Goal: Task Accomplishment & Management: Use online tool/utility

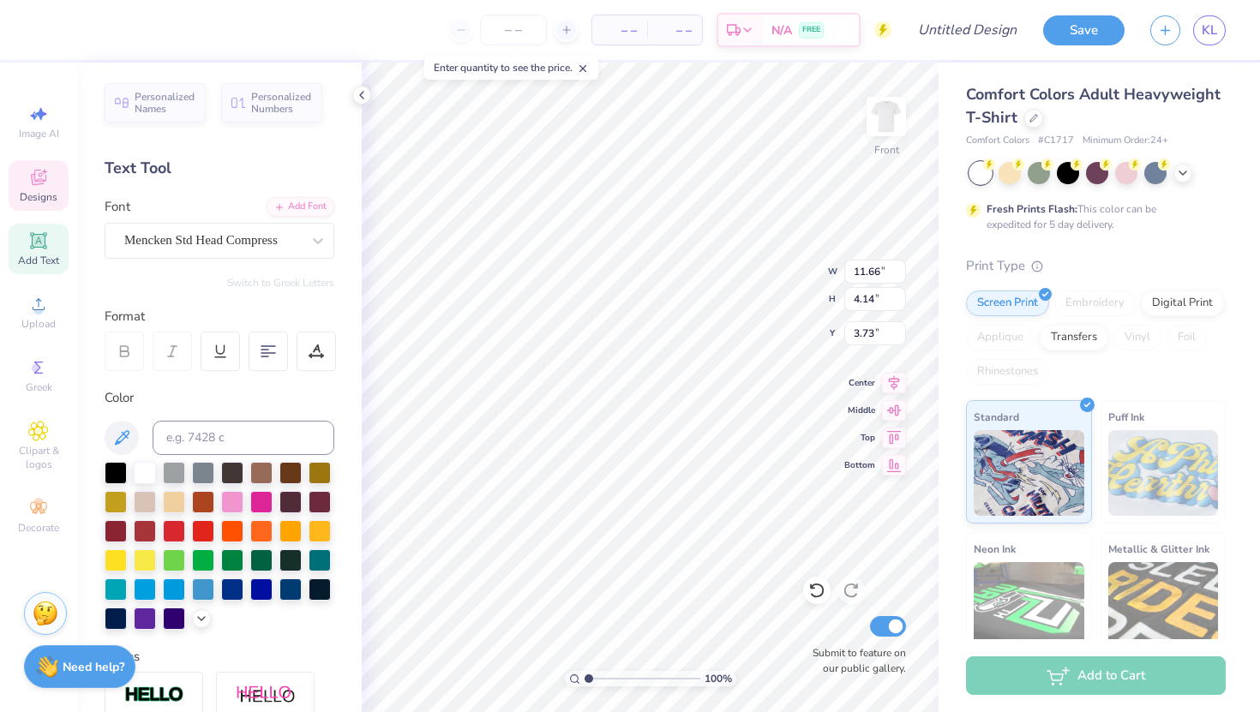
type textarea "DUDES DAY"
type textarea "Alpha"
type input "1.74"
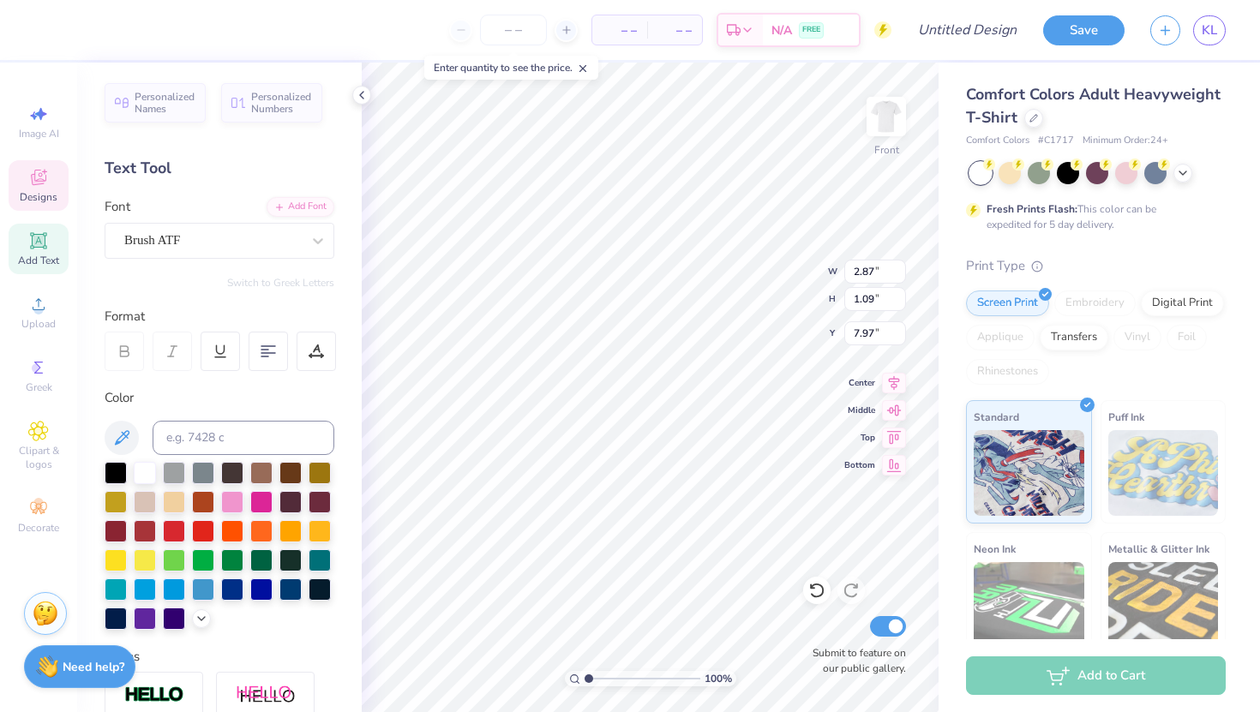
type input "1.12"
type input "9.15"
type textarea "Delta"
type input "3.32"
type input "1.30"
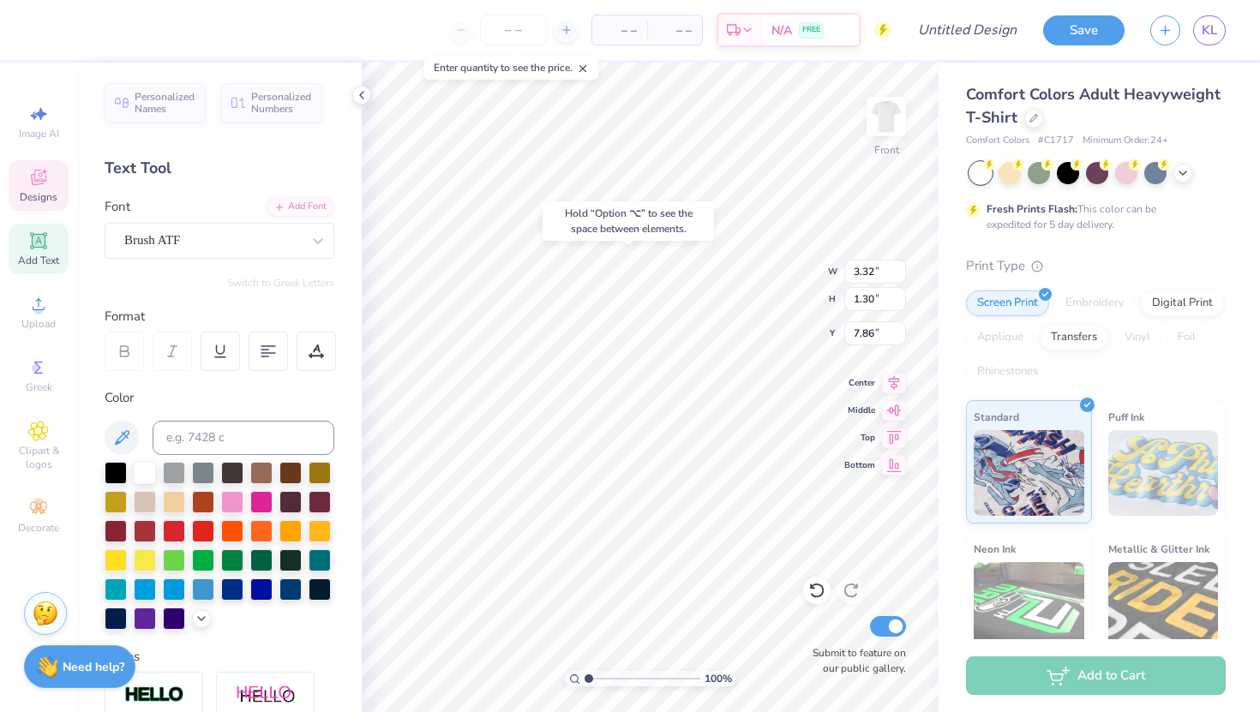
type input "7.85"
type input "9.21"
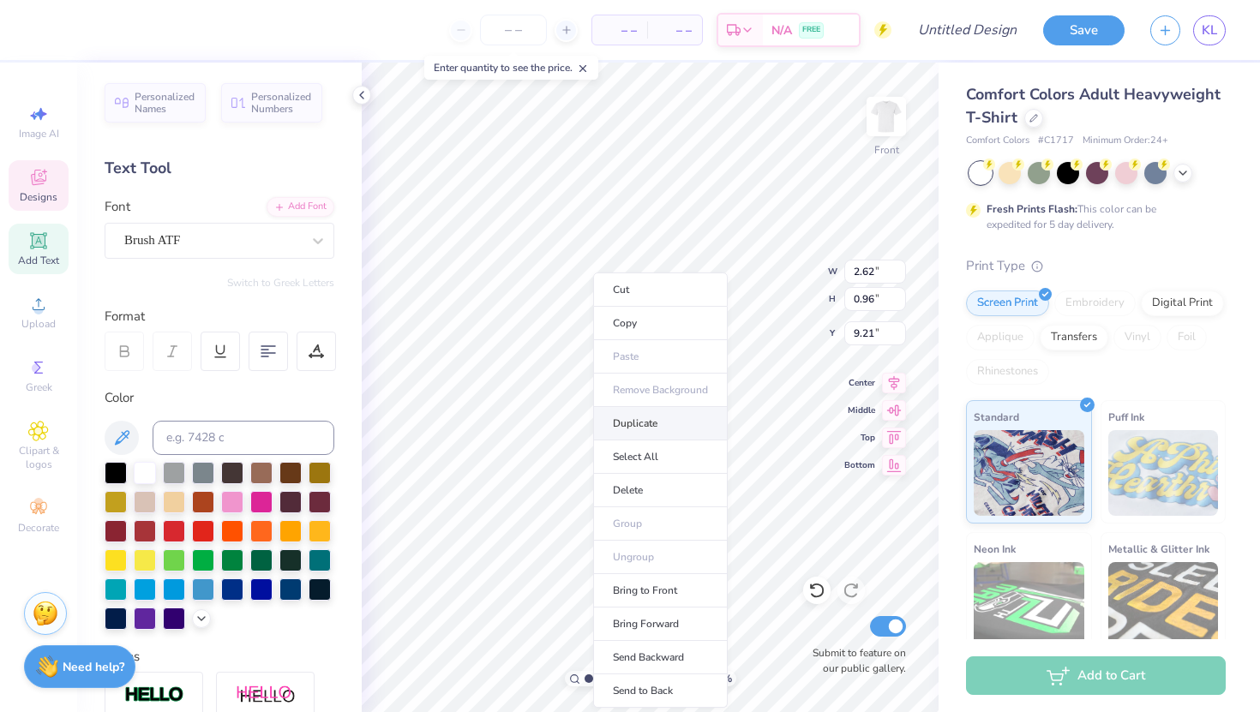
click at [630, 424] on li "Duplicate" at bounding box center [660, 423] width 135 height 33
type input "10.24"
type textarea "Pi"
type input "10.24"
type input "9.15"
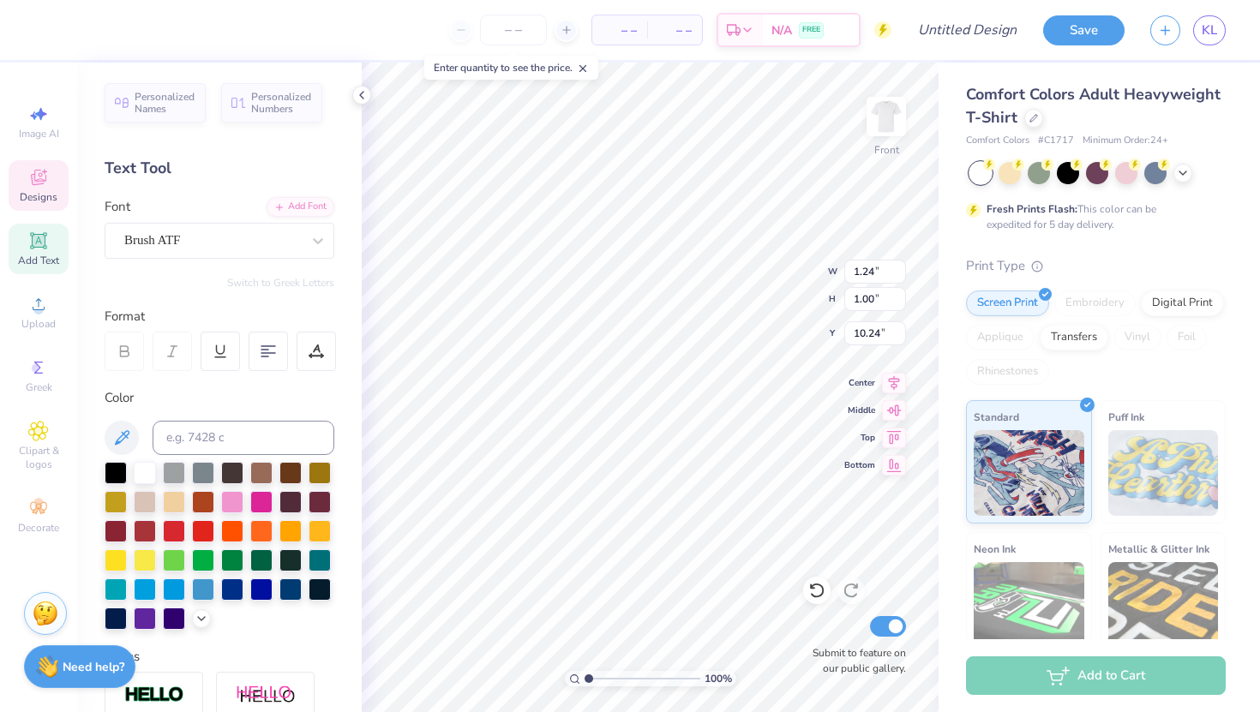
type input "10.32"
type input "10.52"
type input "9.28"
click at [900, 139] on img at bounding box center [886, 116] width 69 height 69
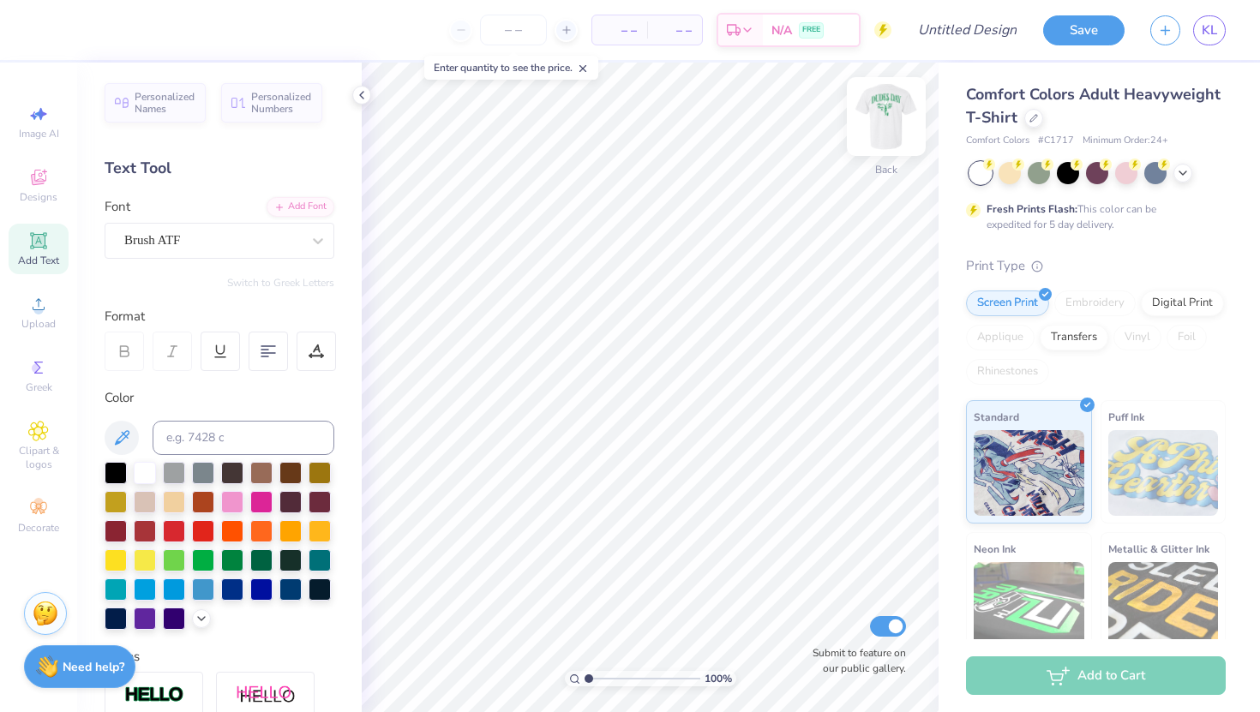
click at [895, 134] on img at bounding box center [886, 116] width 69 height 69
click at [884, 116] on img at bounding box center [886, 116] width 69 height 69
click at [38, 245] on icon at bounding box center [38, 240] width 13 height 13
click at [247, 237] on div "Super Dream" at bounding box center [213, 240] width 180 height 27
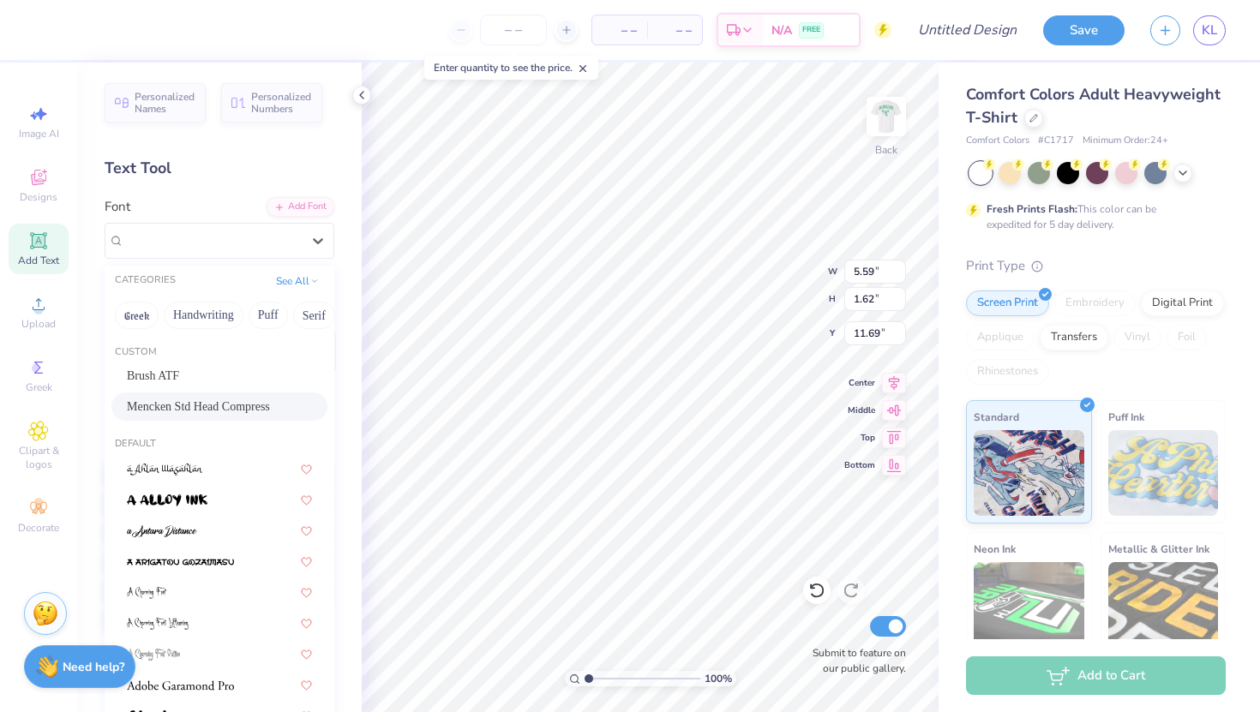
click at [176, 408] on span "Mencken Std Head Compress" at bounding box center [198, 407] width 143 height 18
type input "3.03"
type input "1.56"
type input "11.72"
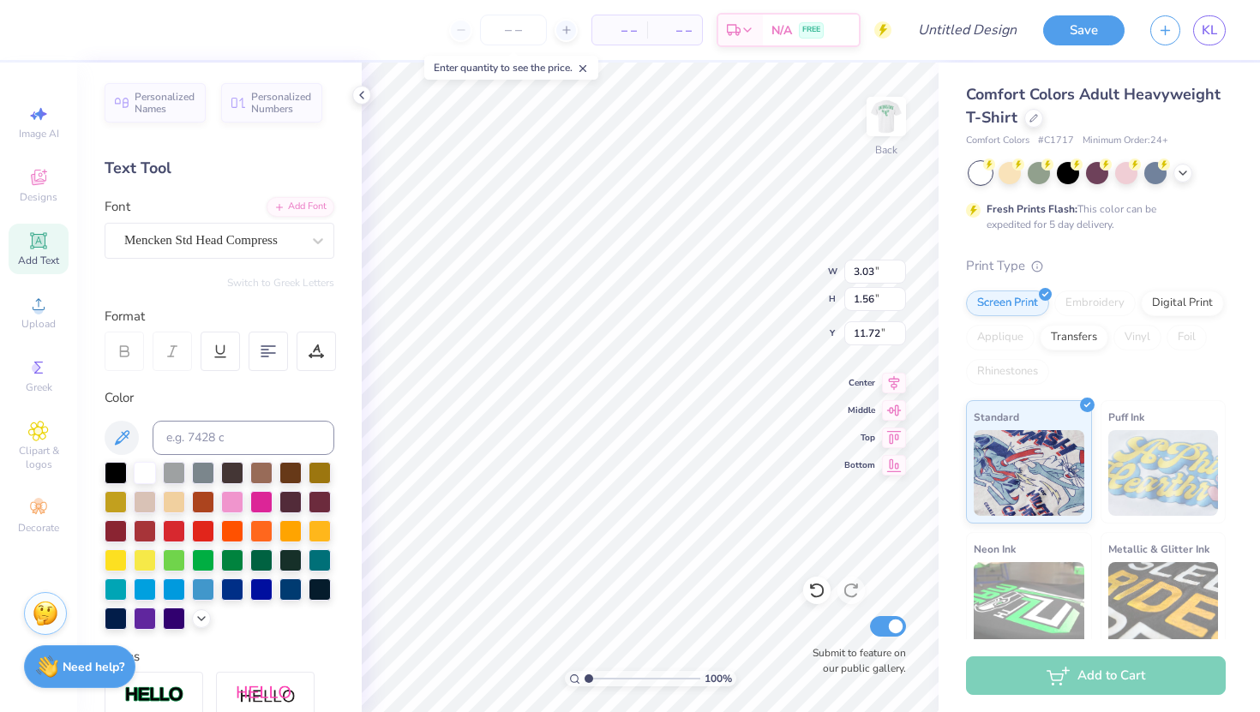
scroll to position [2, 1]
type textarea "ADPI DUDES DAY"
click at [882, 298] on input "7.14" at bounding box center [875, 299] width 62 height 24
type input "7"
type input "5"
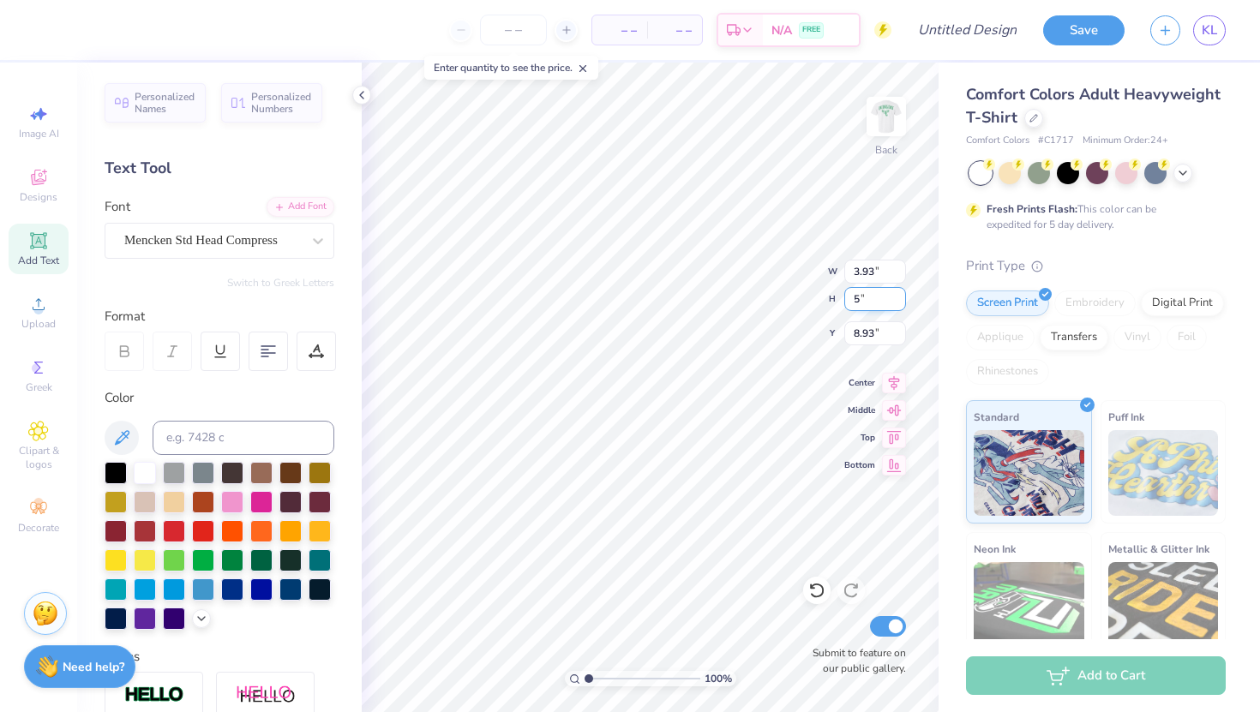
type input "2.75"
type input "5.00"
type input "10.00"
click at [876, 267] on input "2.75" at bounding box center [875, 272] width 62 height 24
type input "2"
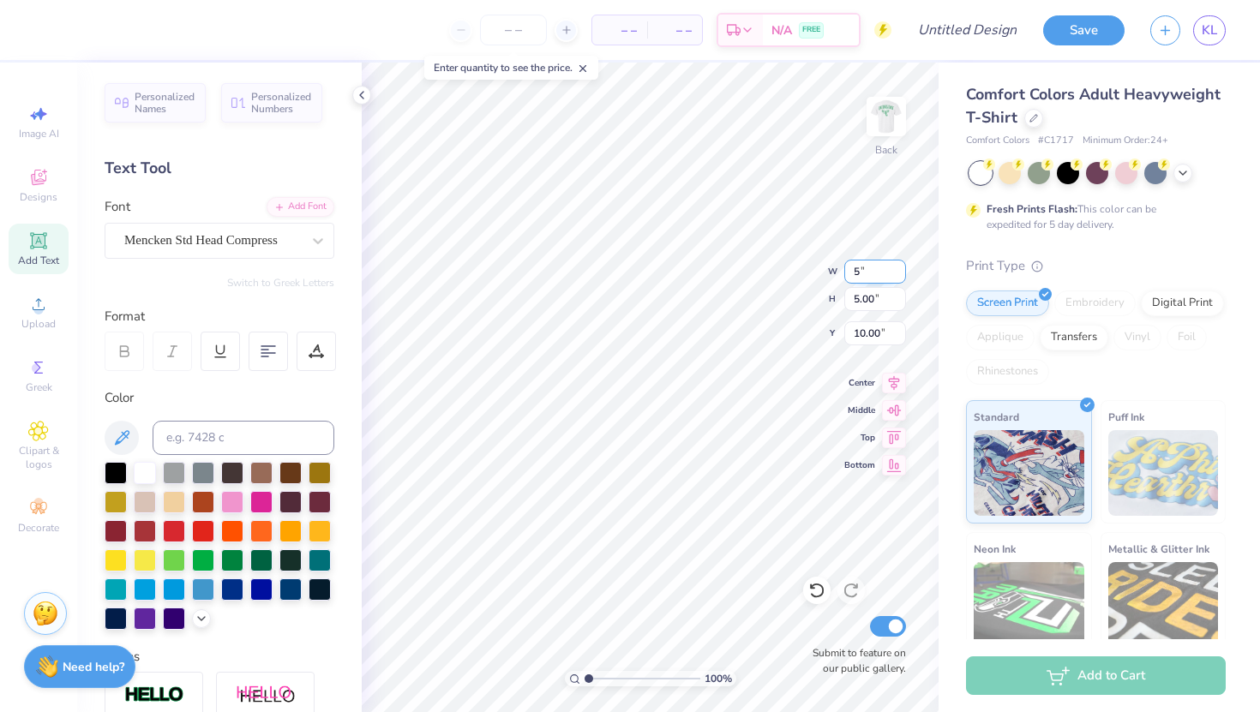
type input "5.00"
type input "9.09"
type input "7.95"
type textarea "ADPI"
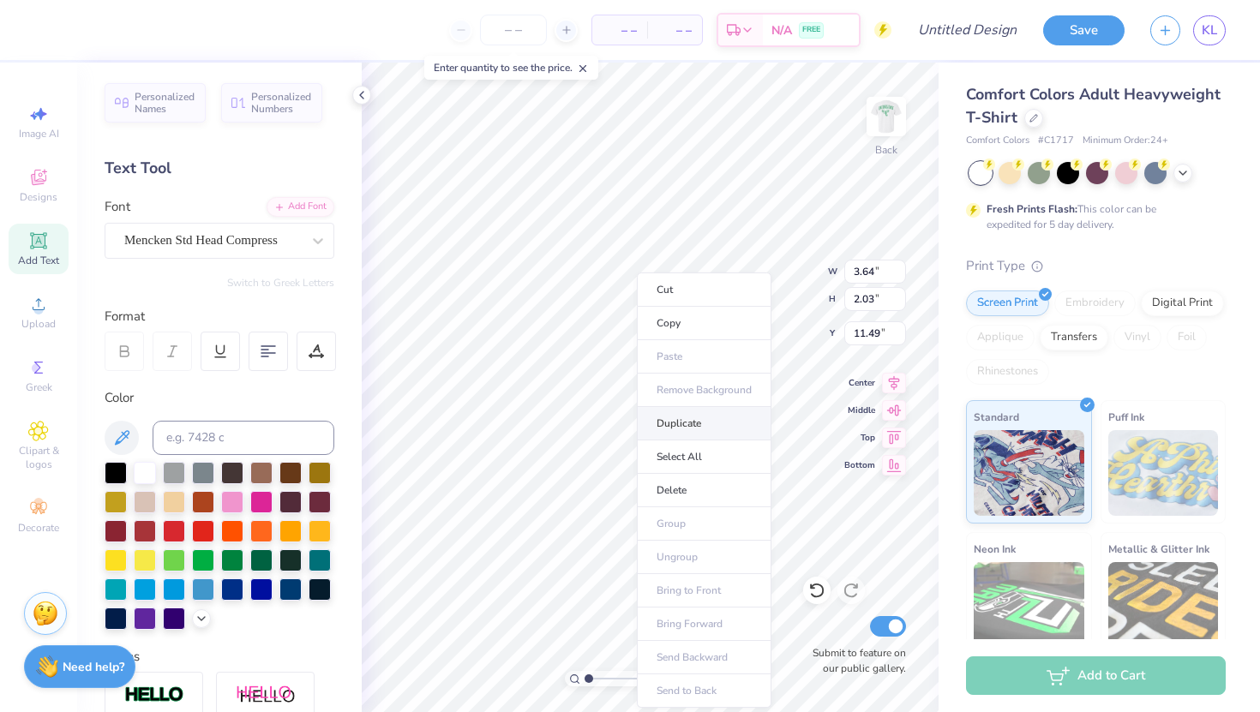
click at [682, 424] on li "Duplicate" at bounding box center [704, 423] width 135 height 33
click at [696, 413] on li "Duplicate" at bounding box center [721, 423] width 135 height 33
type input "12.49"
type textarea "DUDES"
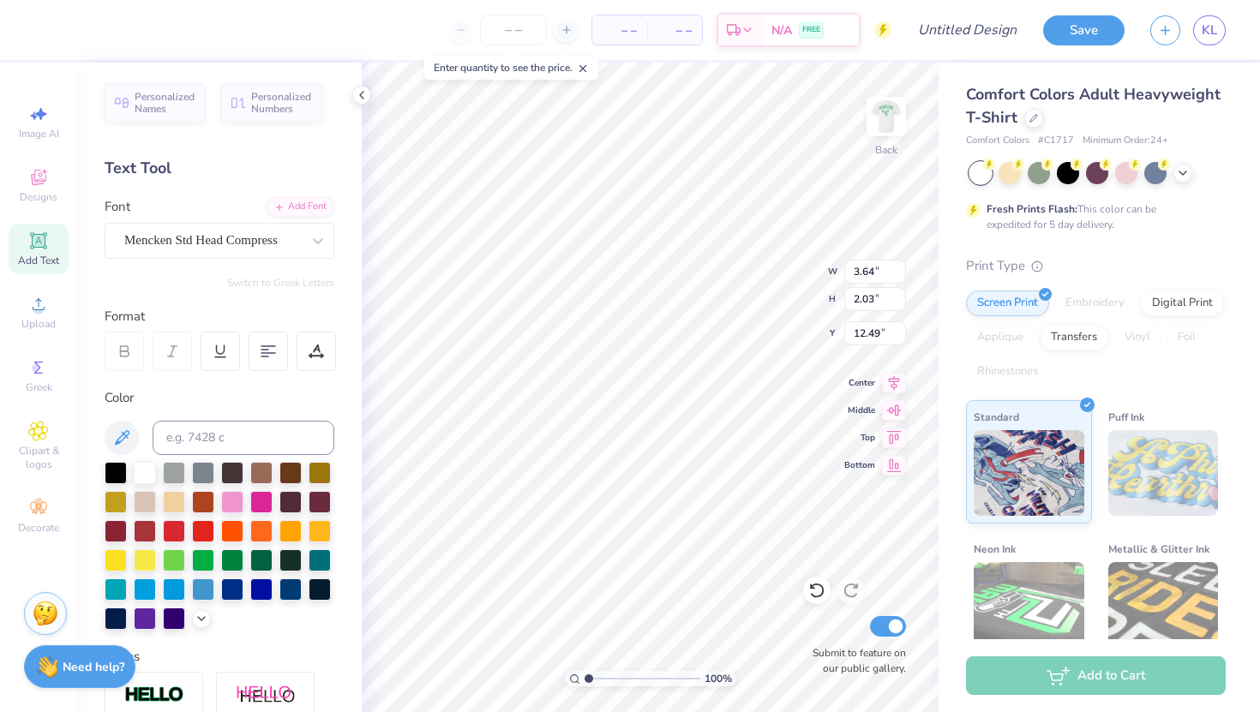
scroll to position [0, 1]
type input "15.74"
type textarea "A"
type textarea "DAY"
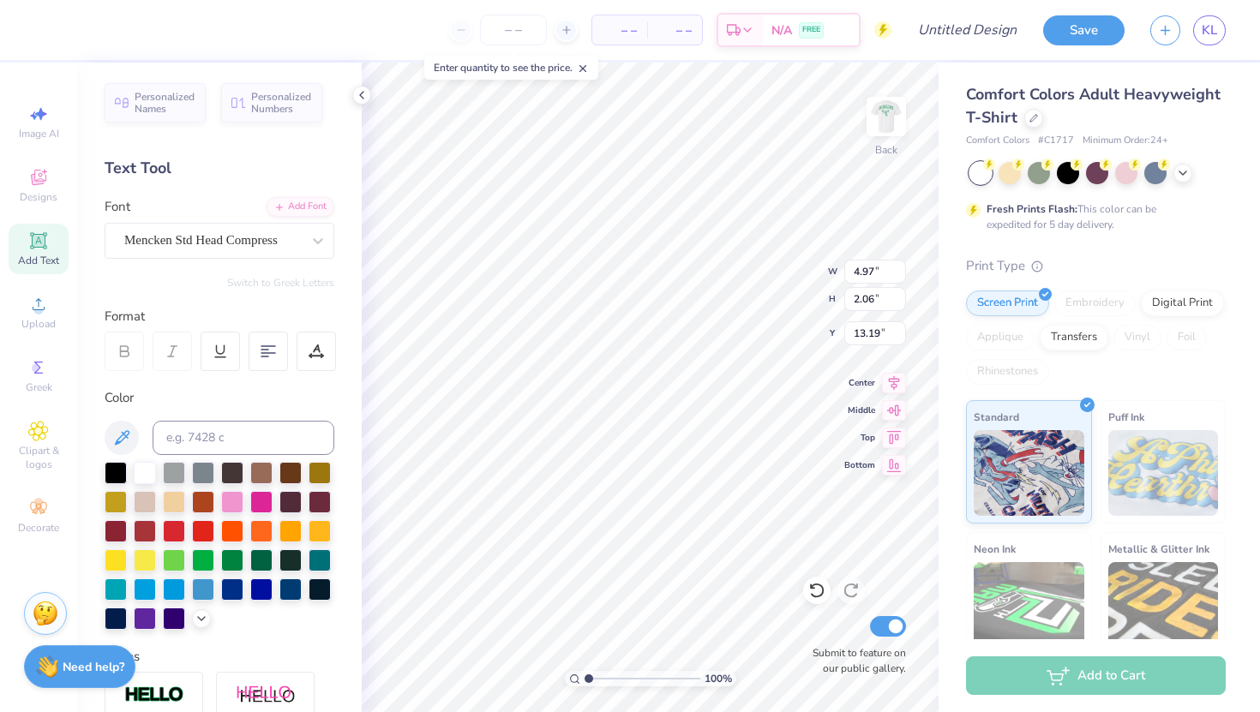
type input "13.19"
type input "3.64"
type input "2.03"
type input "11.49"
type input "2.96"
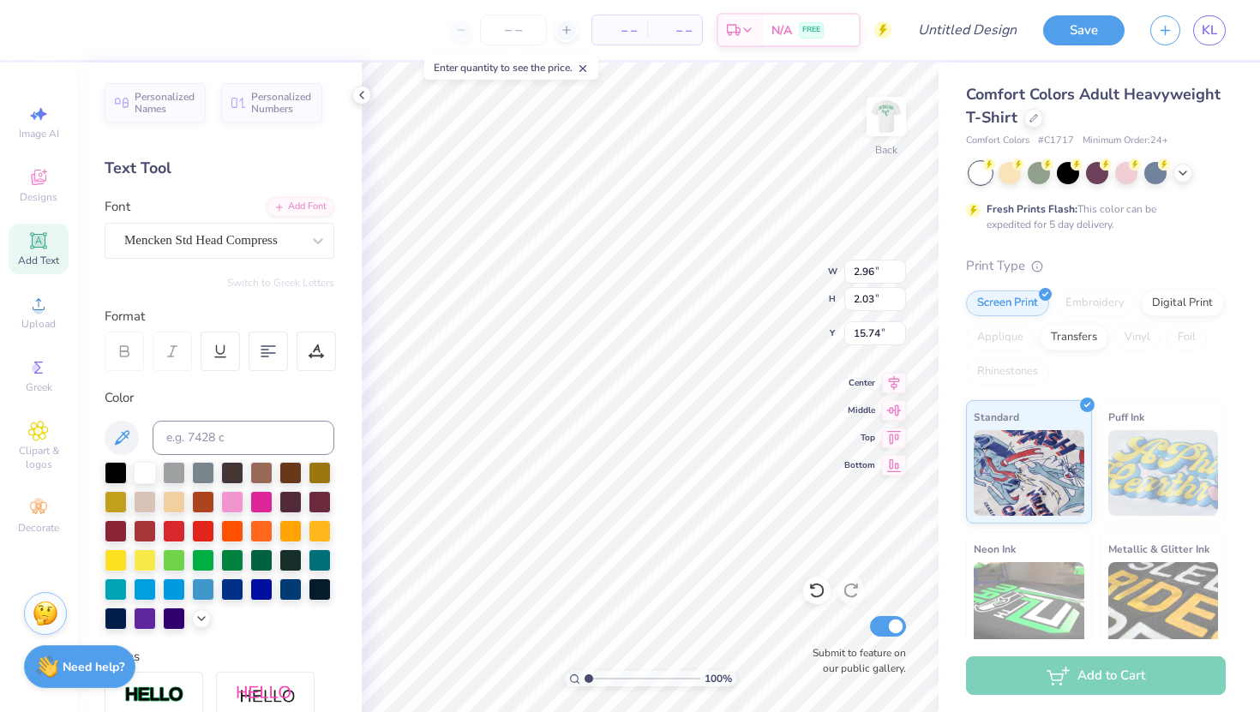
type input "15.25"
type input "15.55"
type input "4.97"
type input "2.06"
type input "13.49"
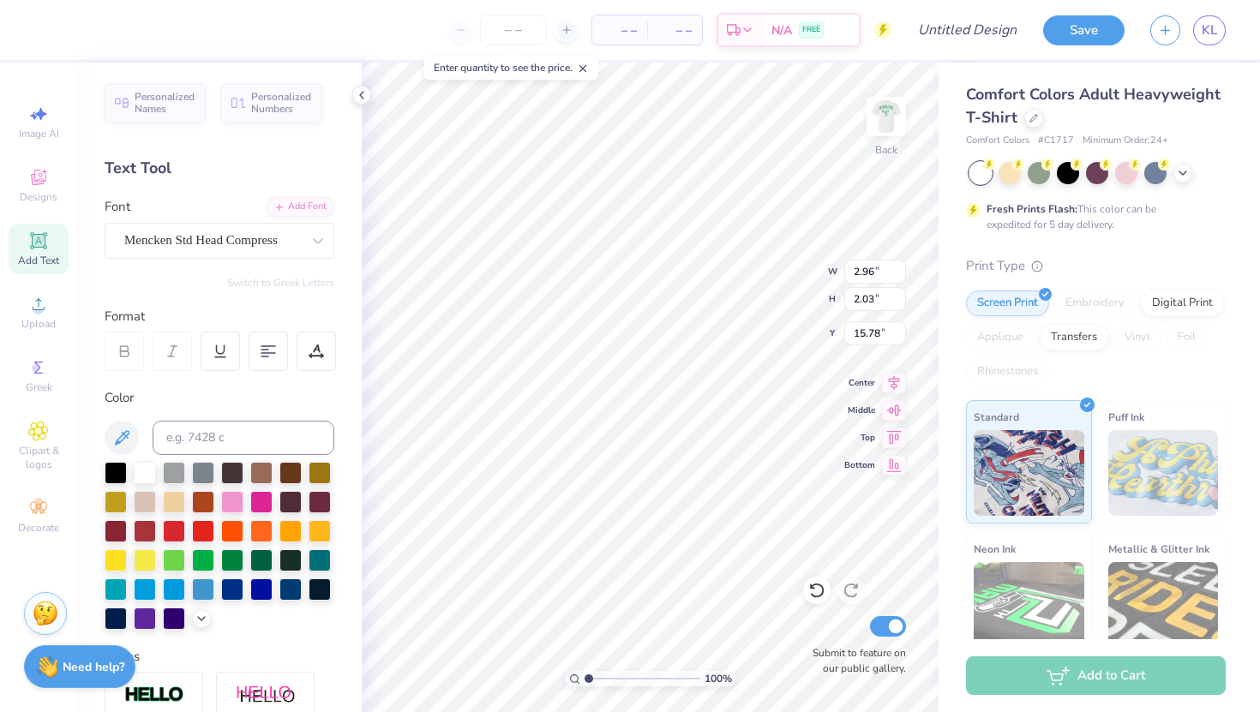
type input "15.78"
type input "4.97"
type input "2.06"
type input "13.72"
type input "16.03"
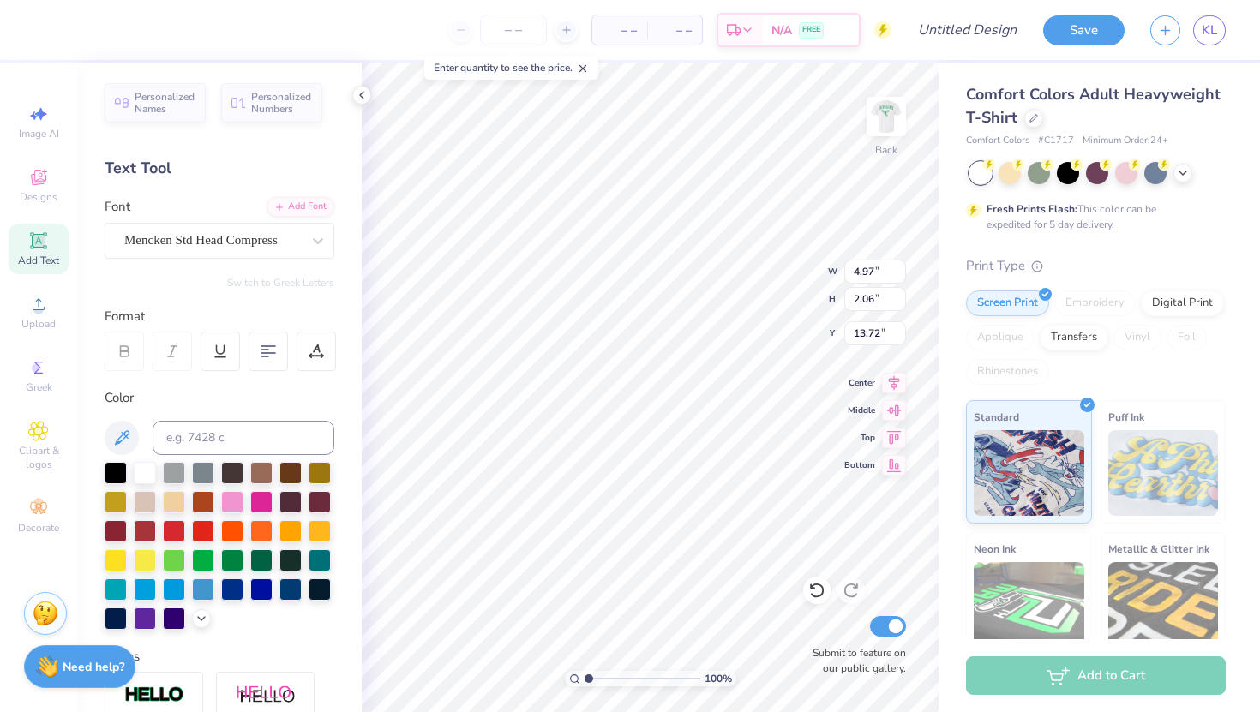
scroll to position [0, 3]
type textarea "DUDES DAY"
type input "13.51"
click at [881, 273] on input "8.47" at bounding box center [875, 272] width 62 height 24
type input "8"
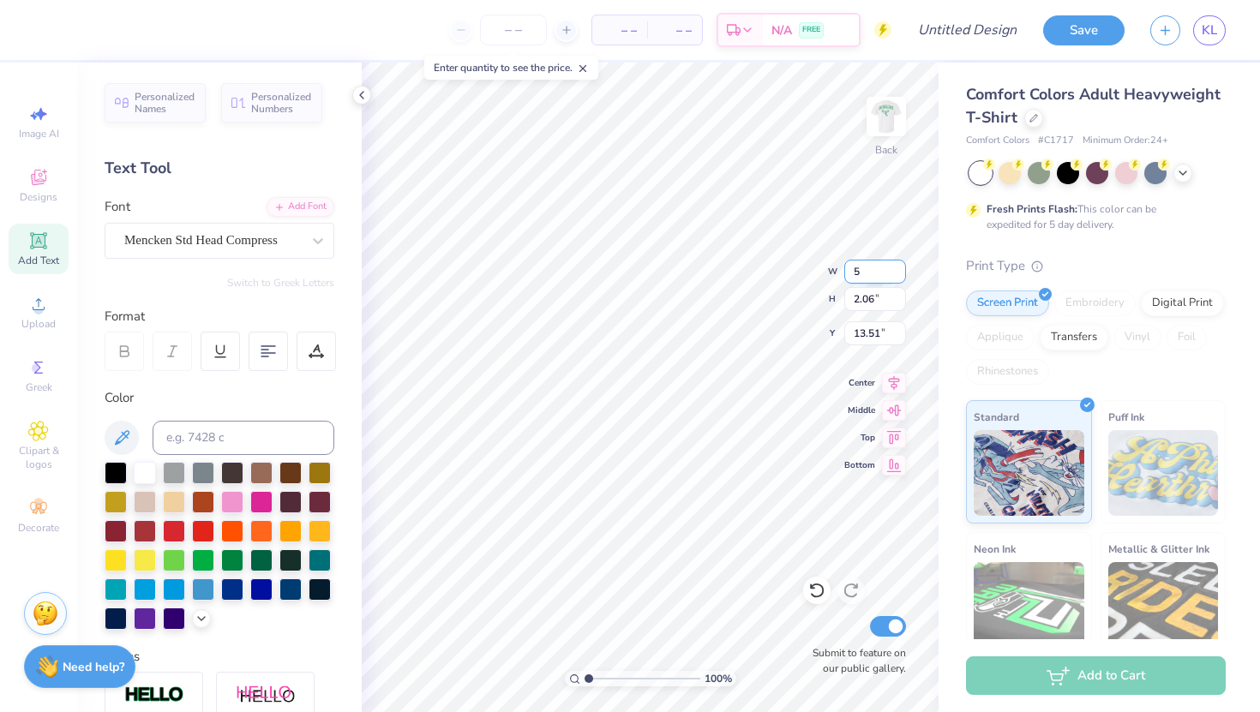
type input "5.00"
type input "1.22"
type input "13.94"
click at [884, 273] on input "5.00" at bounding box center [875, 272] width 62 height 24
type input "3.64"
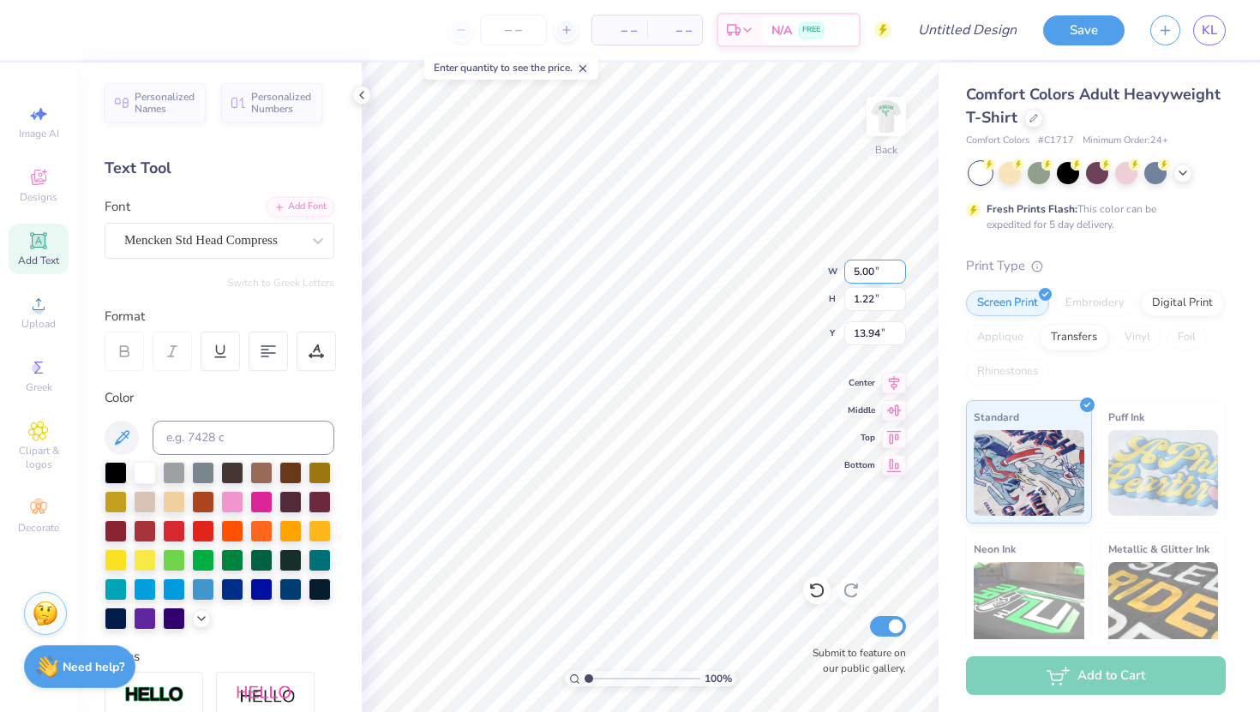
type input "2.03"
type input "11.49"
click at [871, 277] on input "5.00" at bounding box center [875, 272] width 62 height 24
type input "3.64"
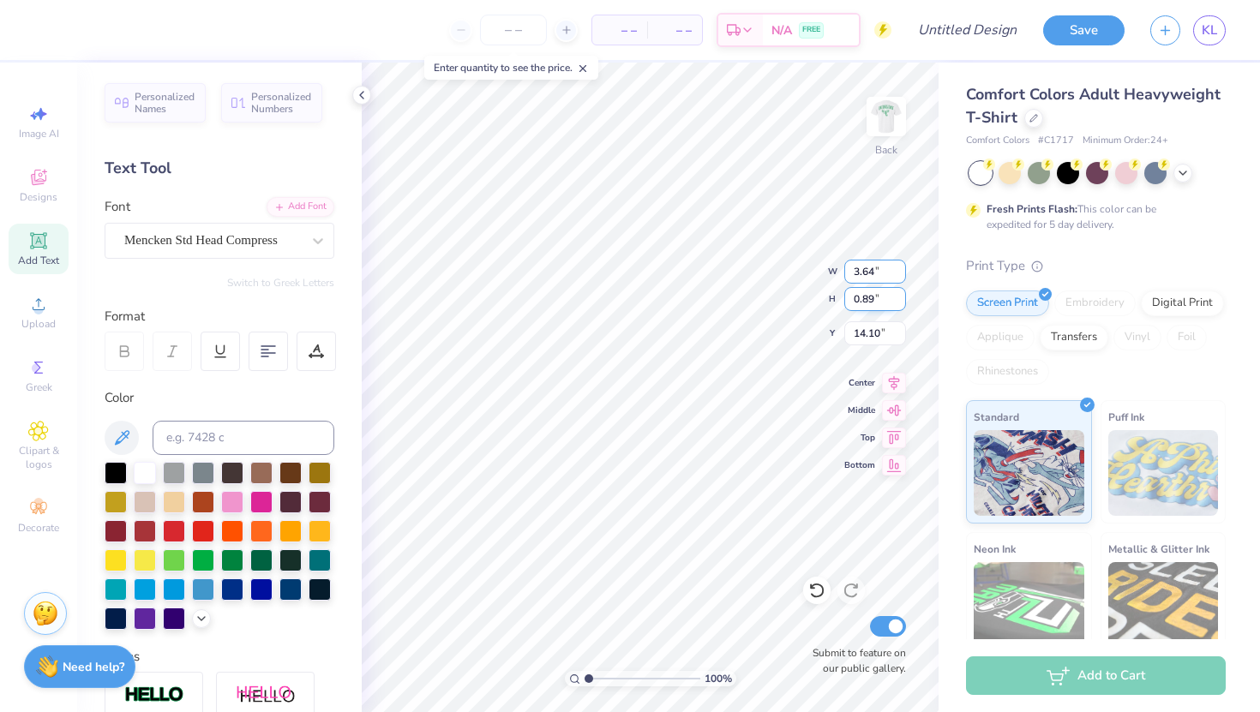
type input "0.89"
type input "14.10"
type input "13.72"
click at [887, 126] on img at bounding box center [886, 116] width 69 height 69
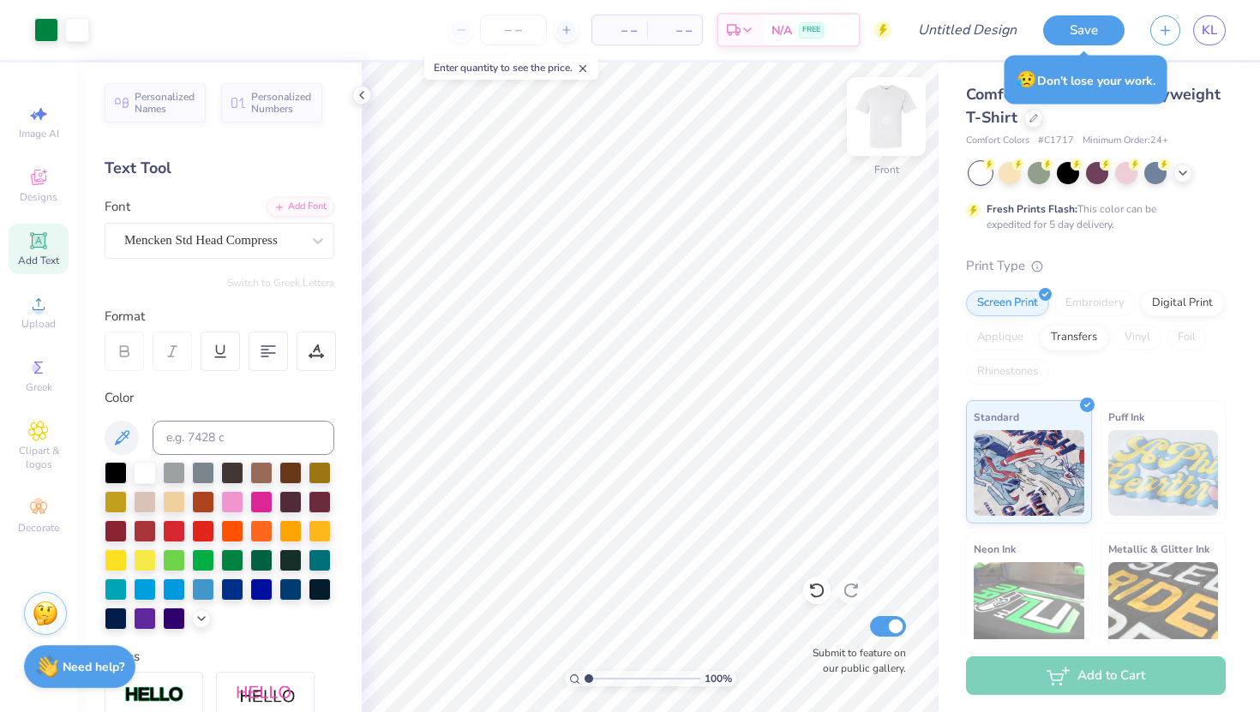
click at [898, 107] on img at bounding box center [886, 116] width 69 height 69
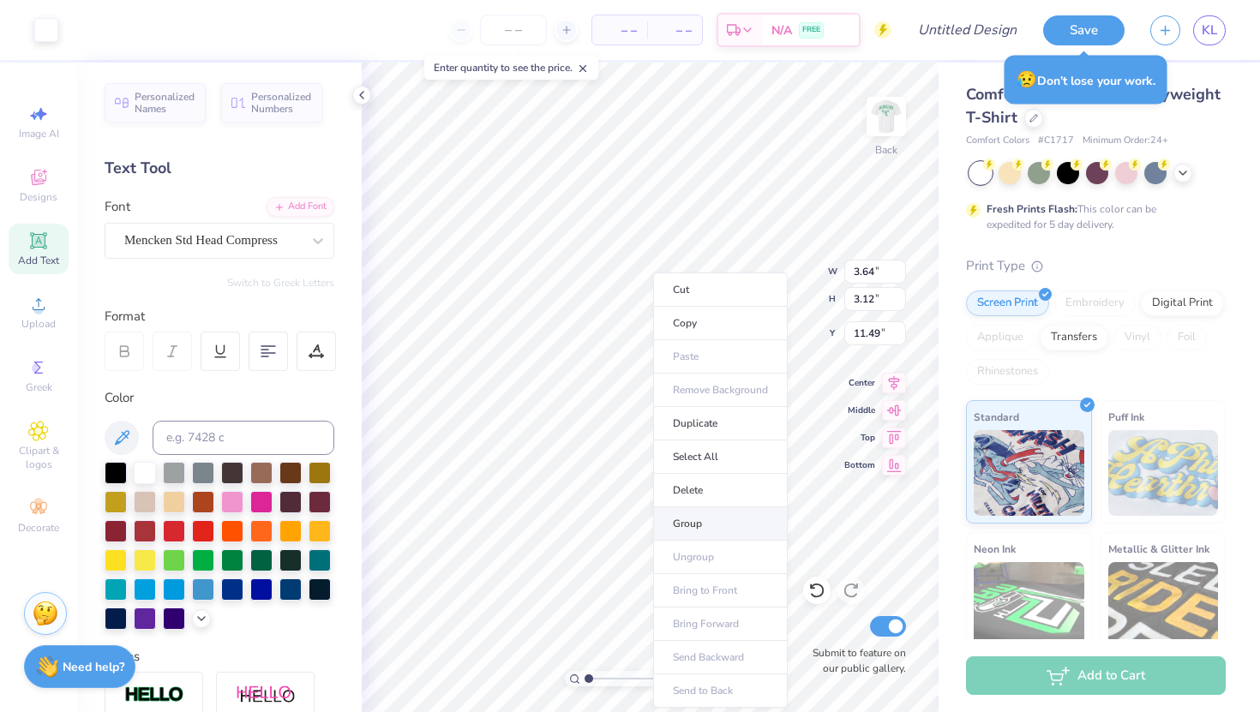
click at [700, 514] on li "Group" at bounding box center [720, 524] width 135 height 33
click at [212, 436] on input at bounding box center [244, 438] width 182 height 34
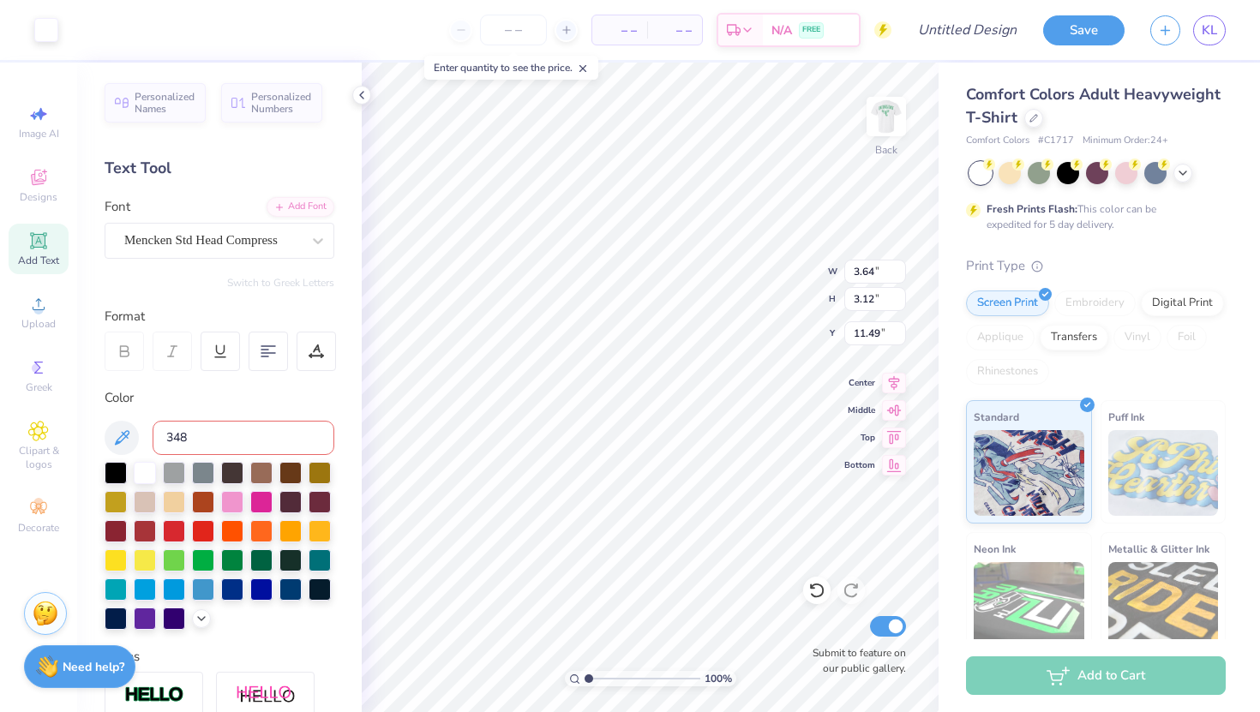
type input "348"
click at [233, 557] on div at bounding box center [232, 559] width 22 height 22
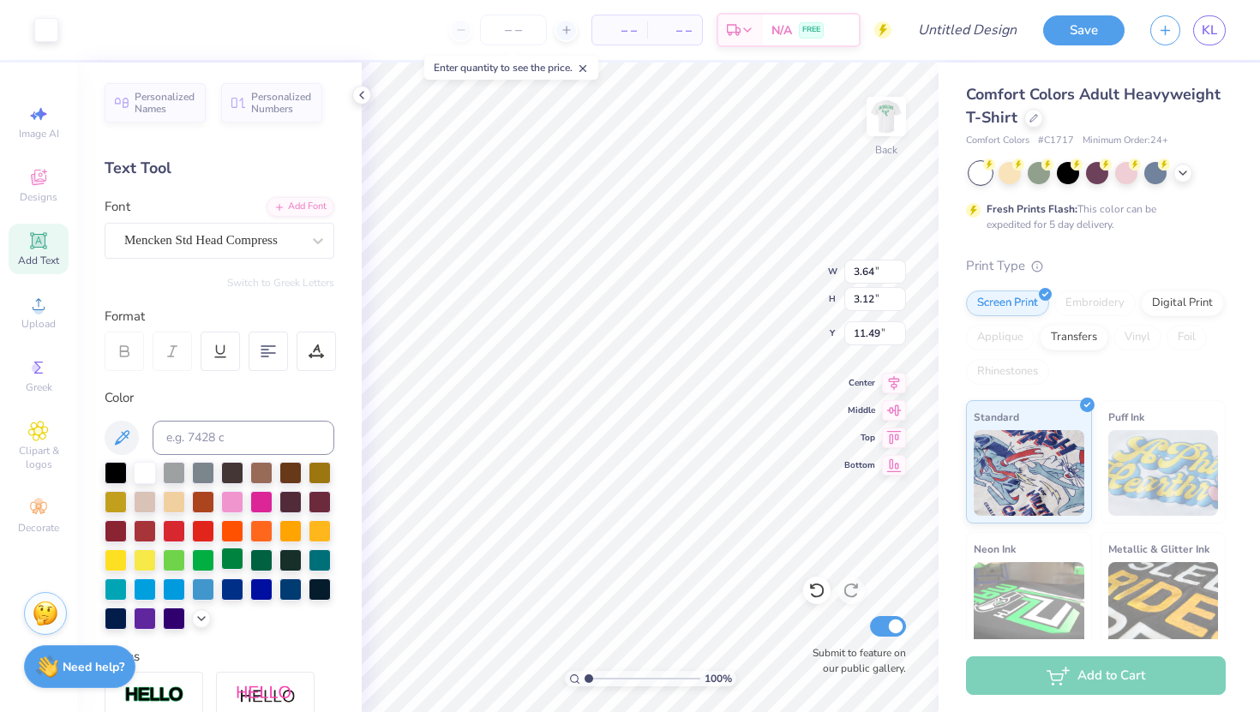
click at [231, 555] on div at bounding box center [232, 559] width 22 height 22
click at [231, 557] on div at bounding box center [232, 559] width 22 height 22
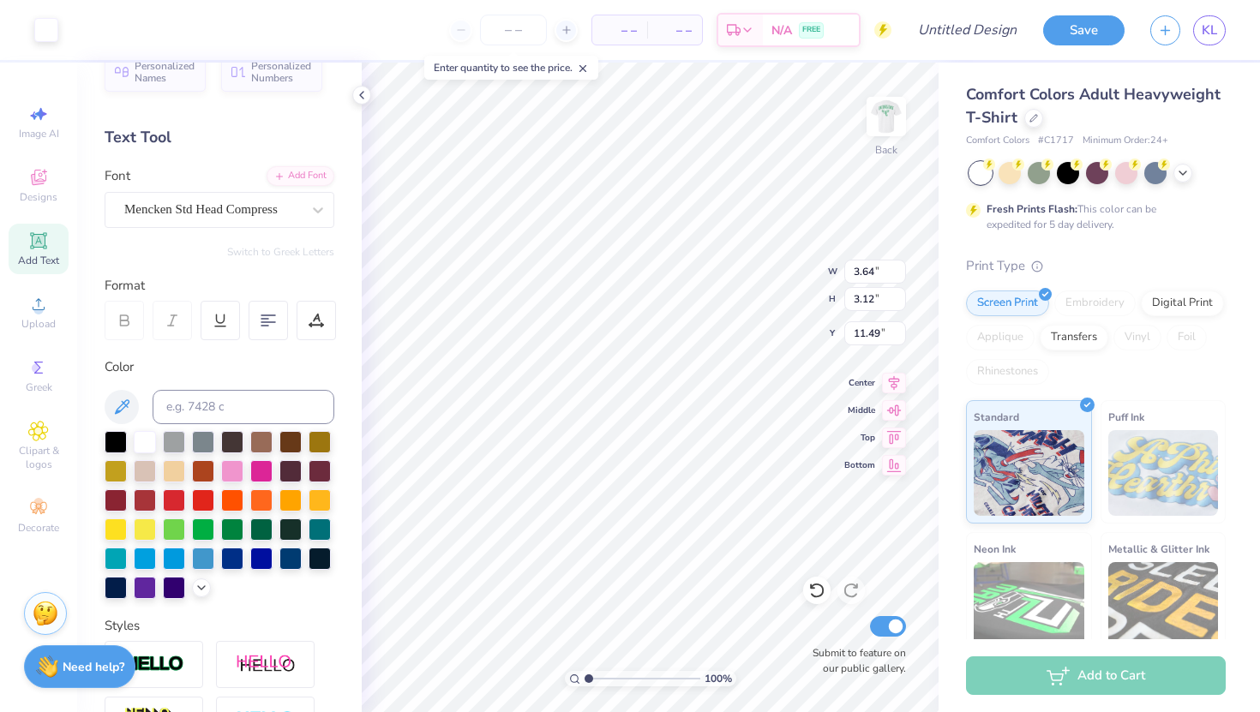
scroll to position [53, 0]
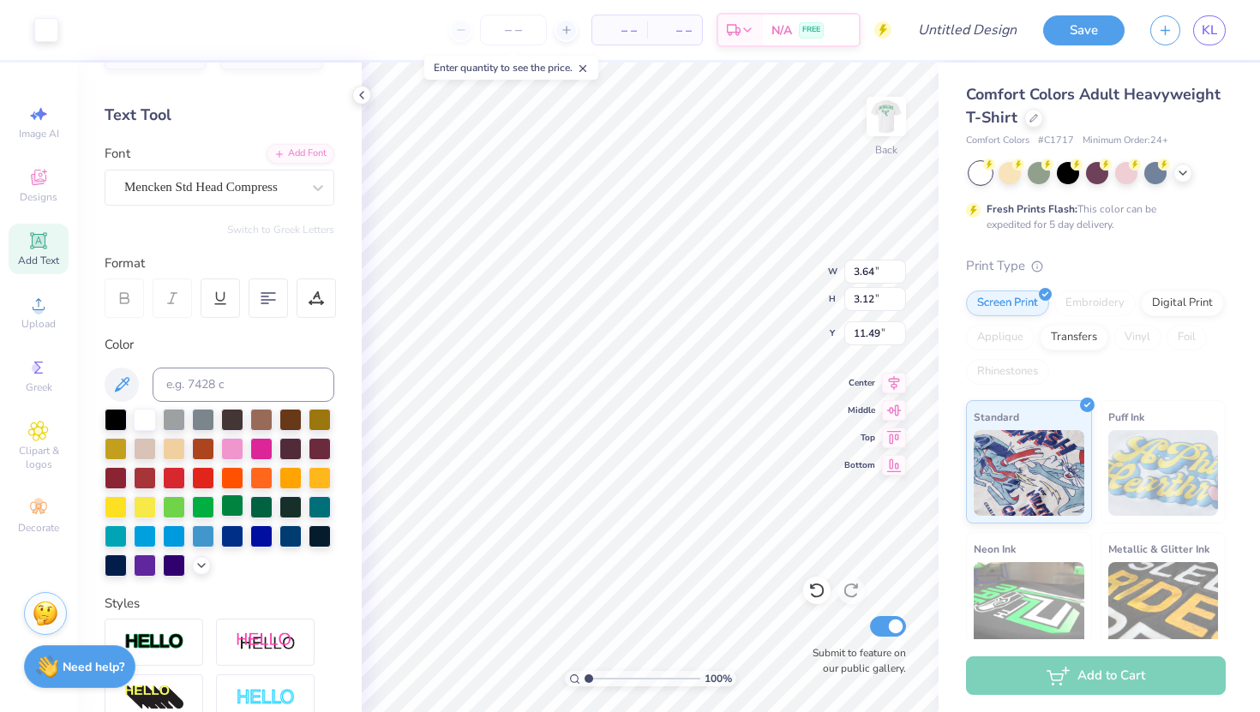
click at [230, 502] on div at bounding box center [232, 506] width 22 height 22
click at [50, 37] on div at bounding box center [46, 28] width 24 height 24
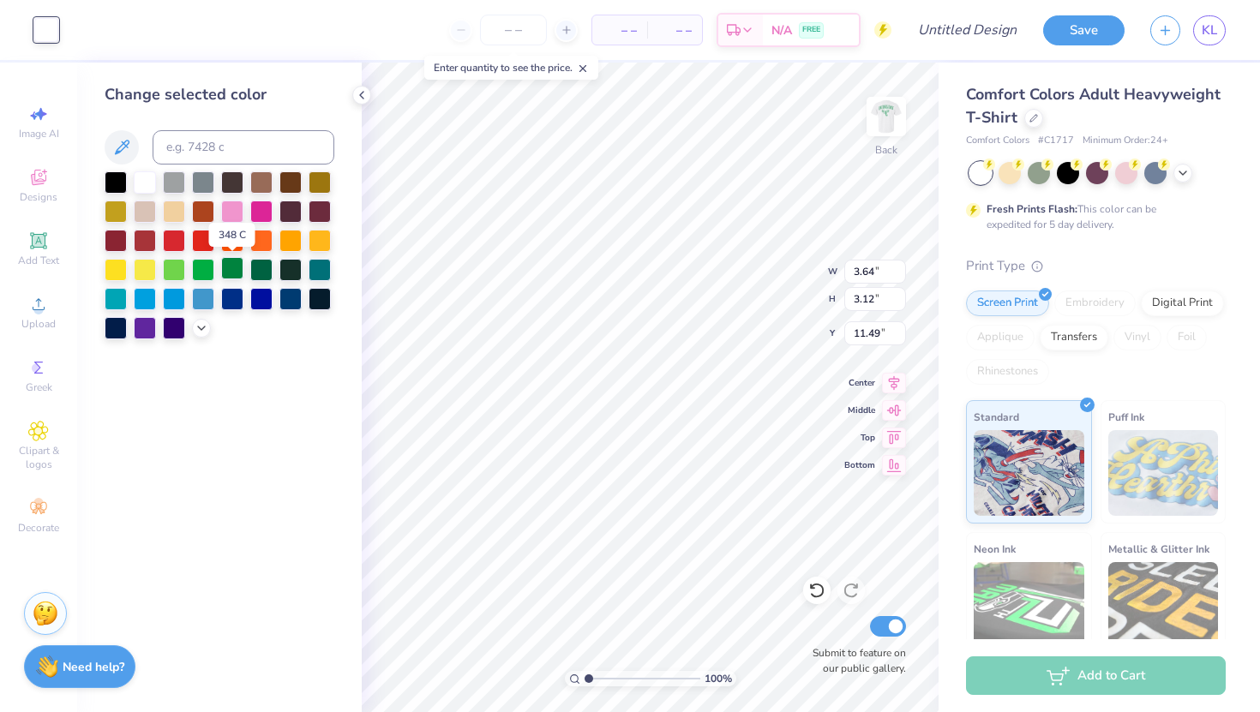
click at [235, 267] on div at bounding box center [232, 268] width 22 height 22
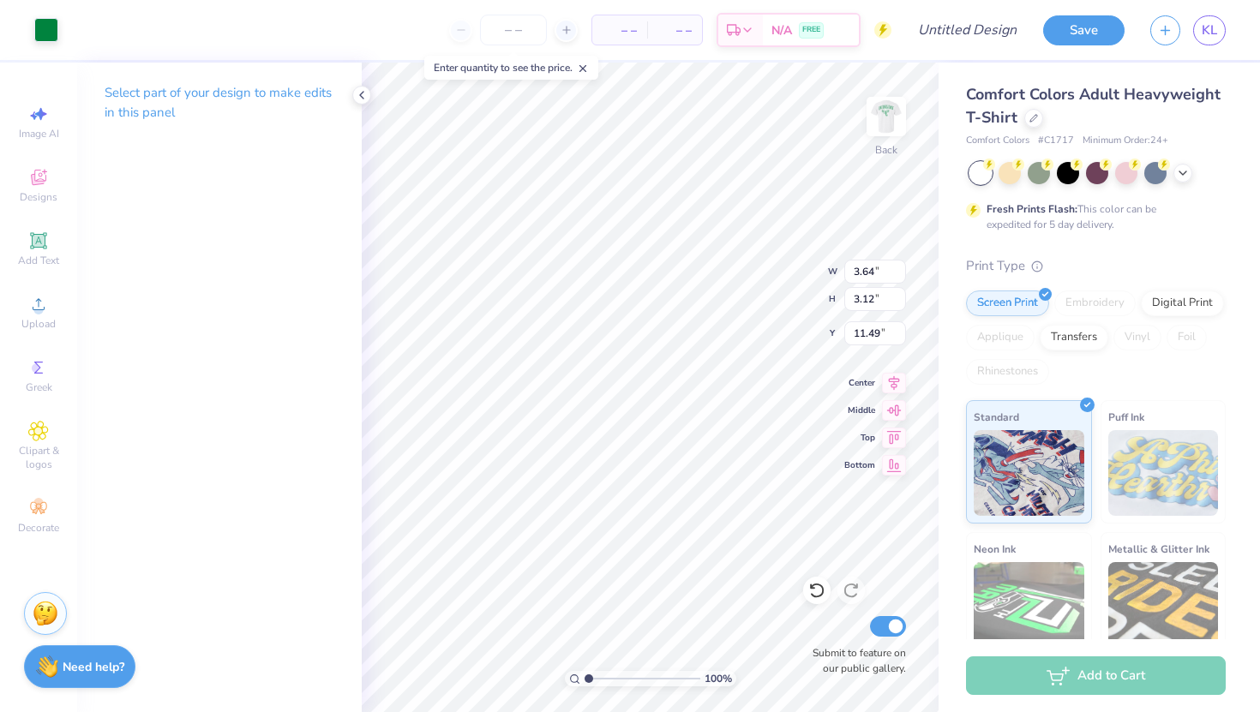
type input "3.00"
type input "3.30"
type input "2.83"
click at [891, 115] on img at bounding box center [886, 116] width 69 height 69
click at [899, 111] on img at bounding box center [886, 116] width 69 height 69
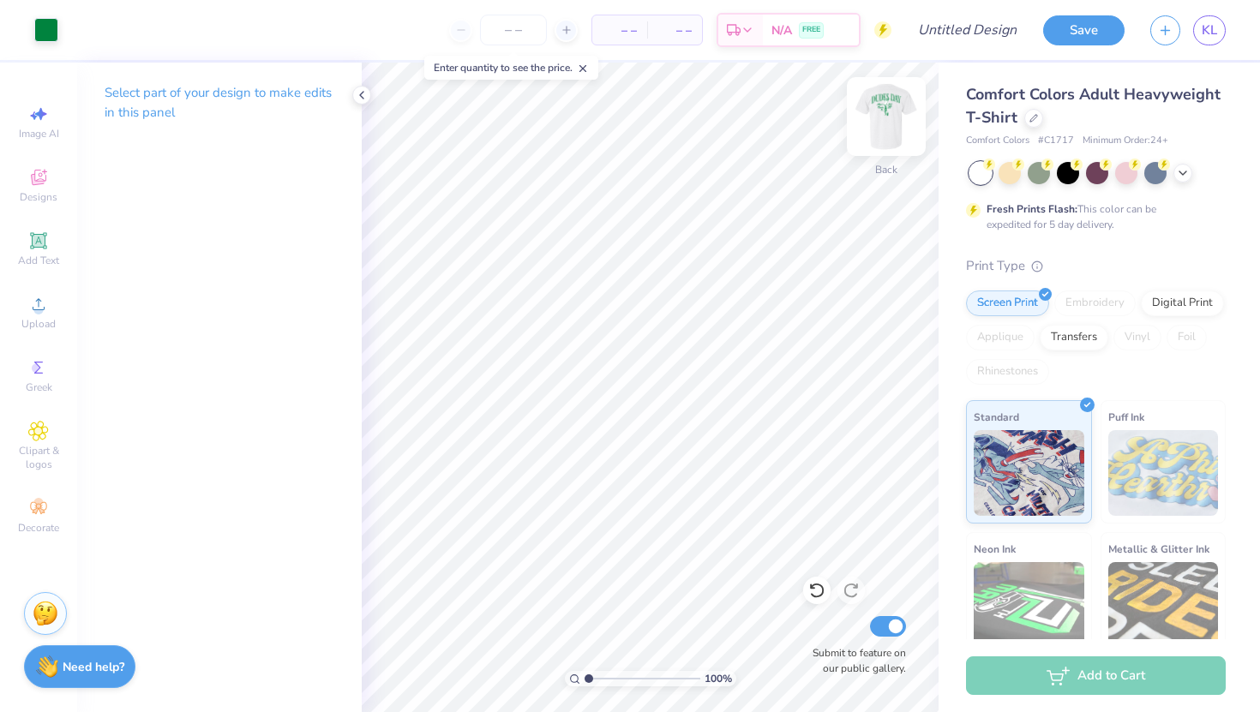
click at [885, 117] on img at bounding box center [886, 116] width 69 height 69
click at [889, 114] on img at bounding box center [886, 116] width 69 height 69
click at [881, 102] on img at bounding box center [886, 116] width 69 height 69
click at [881, 102] on img at bounding box center [886, 116] width 34 height 34
click at [45, 439] on icon at bounding box center [38, 431] width 19 height 19
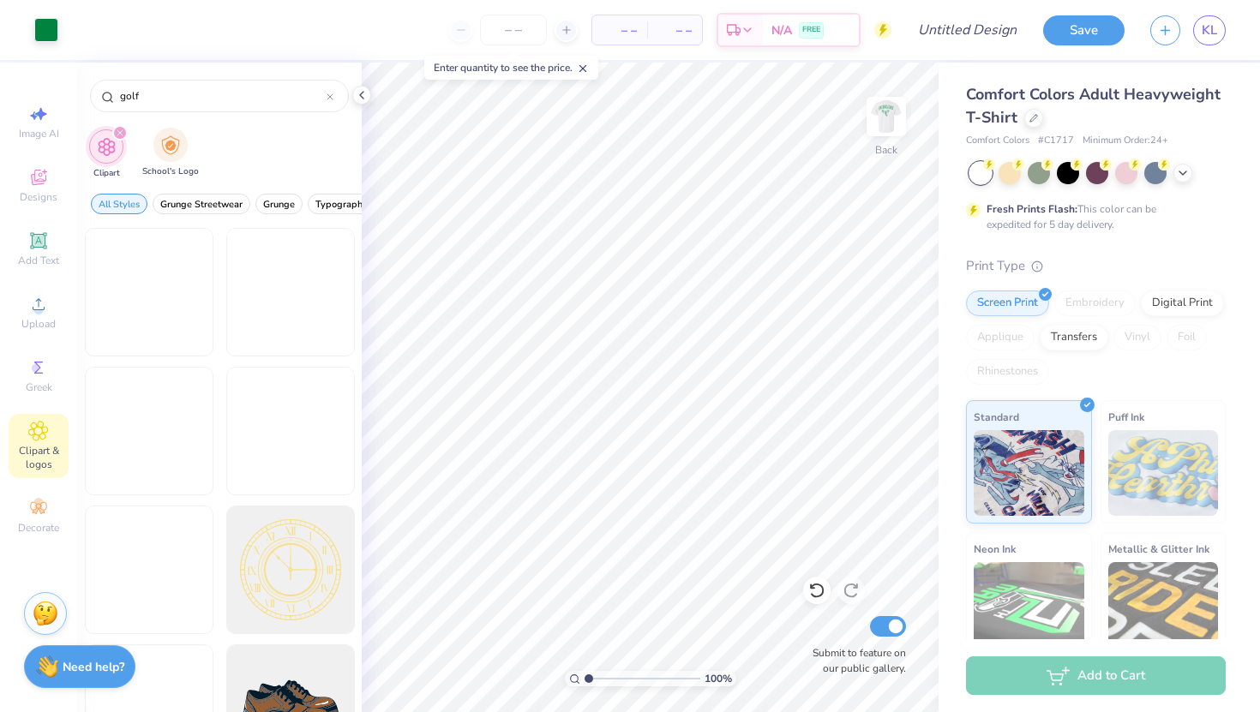
type input "golf"
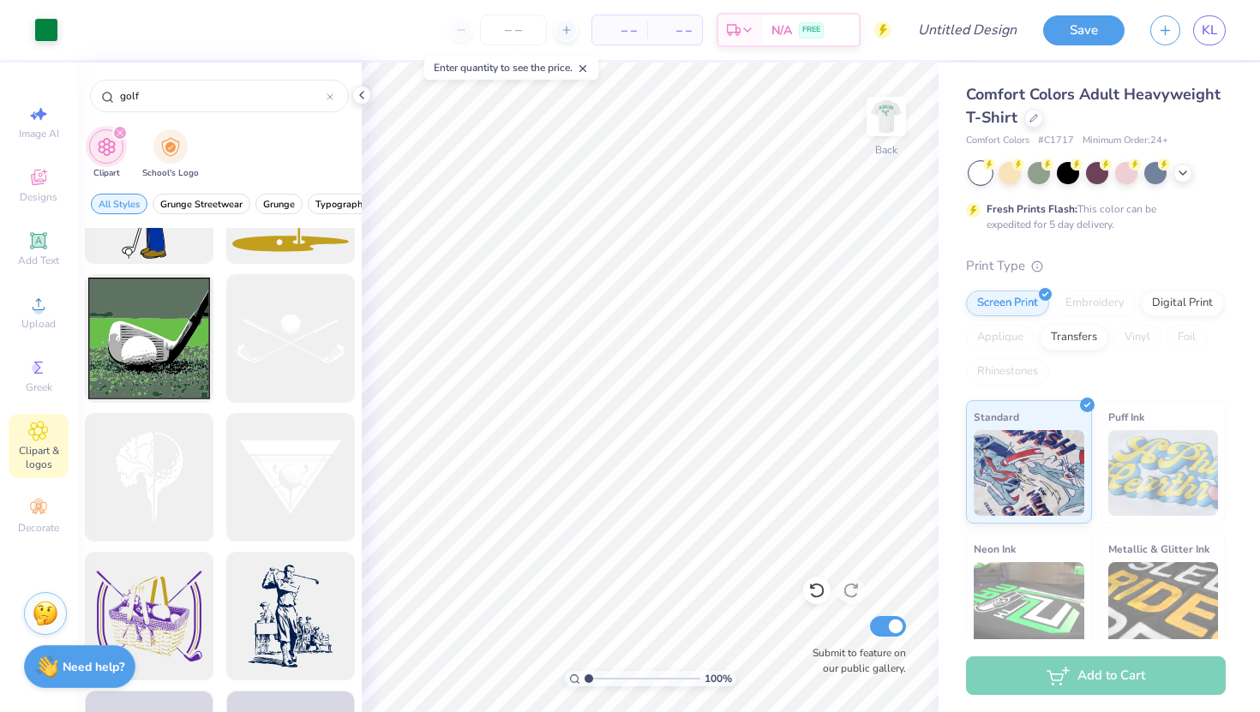
scroll to position [1079, 0]
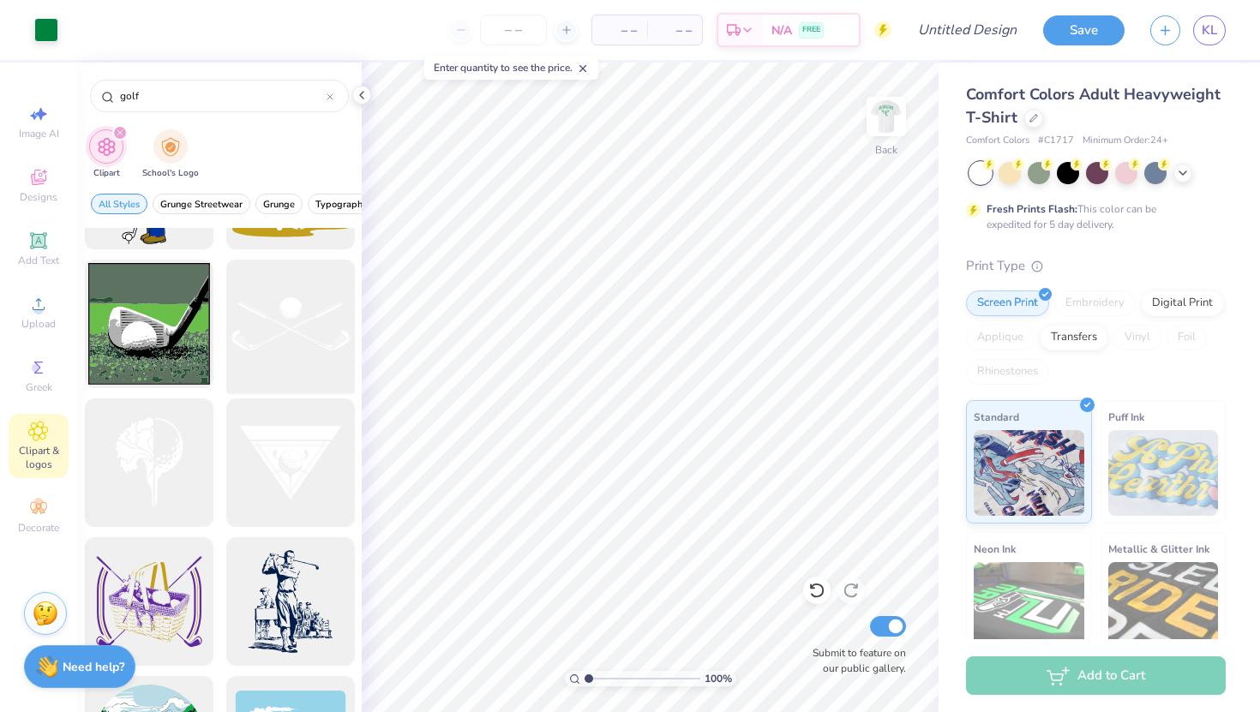
click at [297, 308] on div at bounding box center [289, 324] width 141 height 141
click at [45, 32] on div at bounding box center [46, 28] width 24 height 24
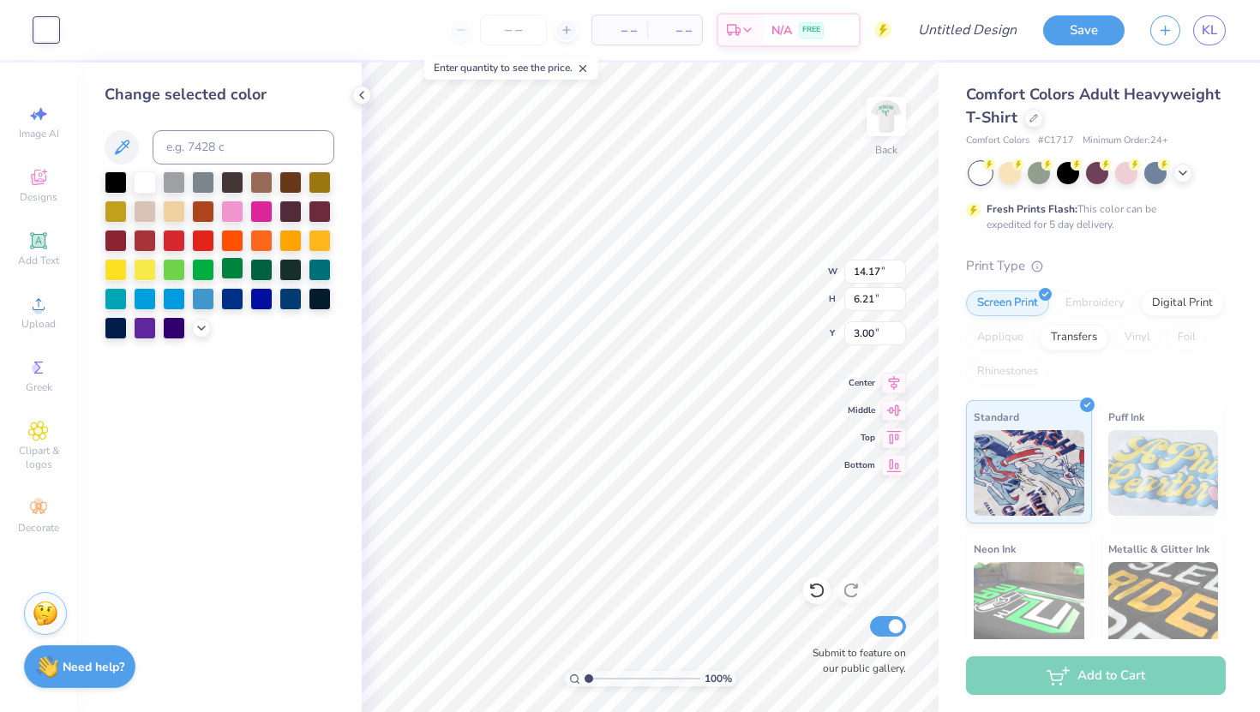
click at [238, 264] on div at bounding box center [232, 268] width 22 height 22
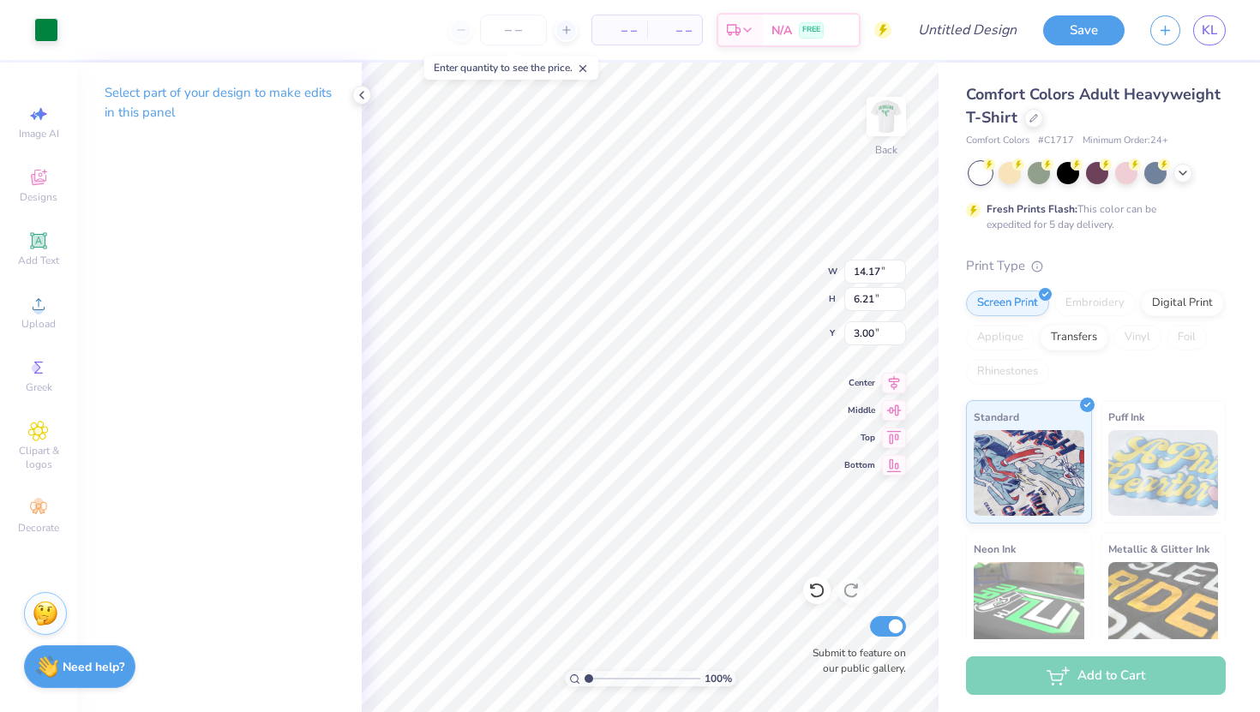
type input "10.36"
type input "3.30"
type input "2.83"
type input "3.00"
type input "14.17"
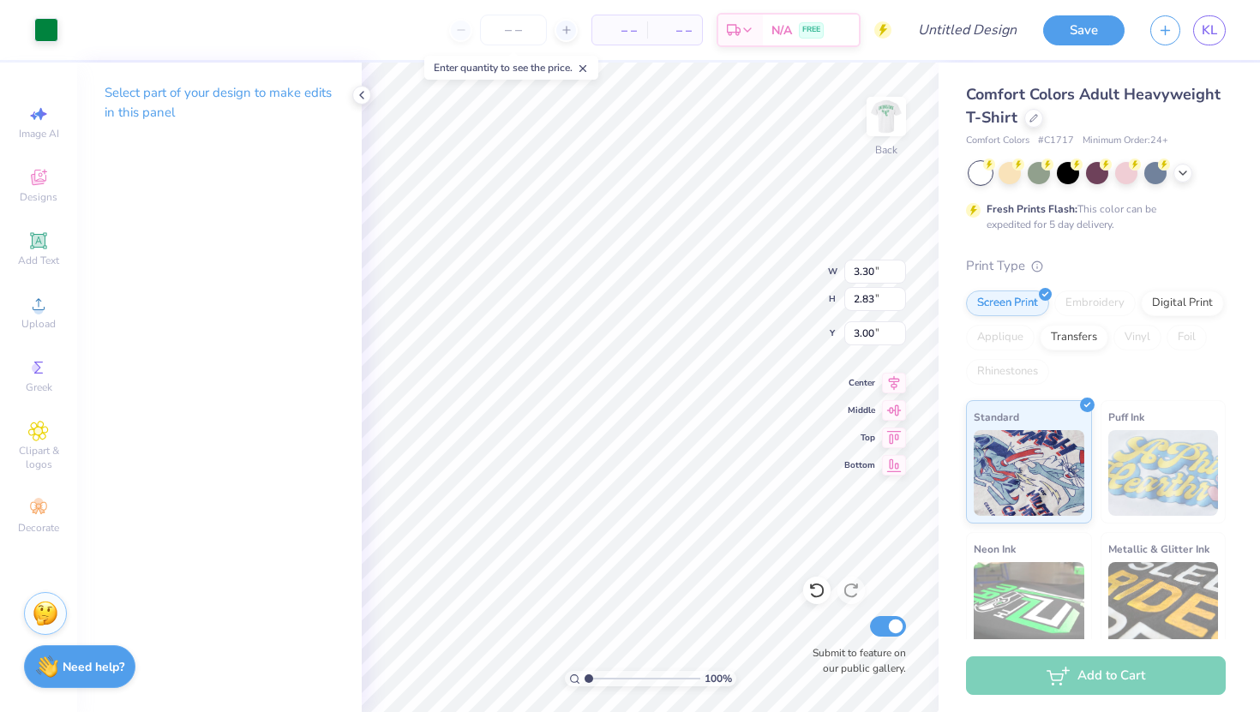
type input "6.21"
type input "10.36"
click at [868, 271] on input "14.17" at bounding box center [875, 272] width 62 height 24
click at [865, 271] on input "14.17" at bounding box center [875, 272] width 62 height 24
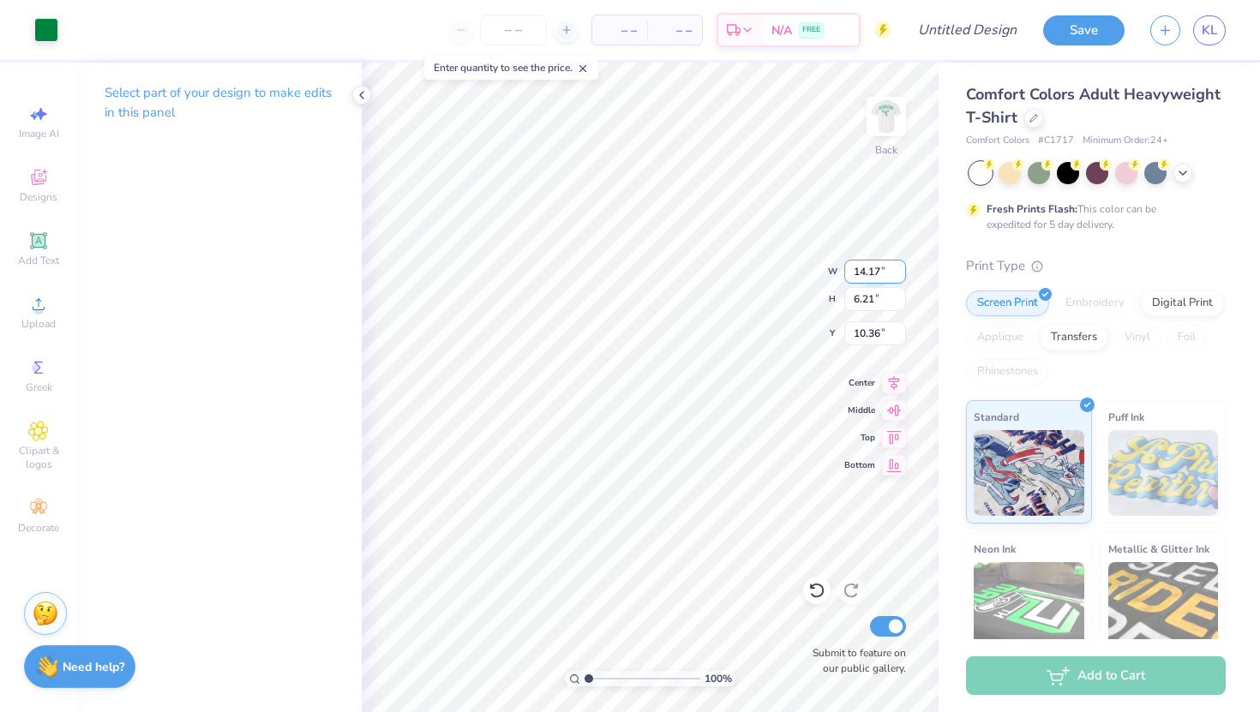
click at [865, 271] on input "14.17" at bounding box center [875, 272] width 62 height 24
type input "3.30"
type input "1.45"
type input "12.74"
click at [893, 111] on img at bounding box center [886, 116] width 69 height 69
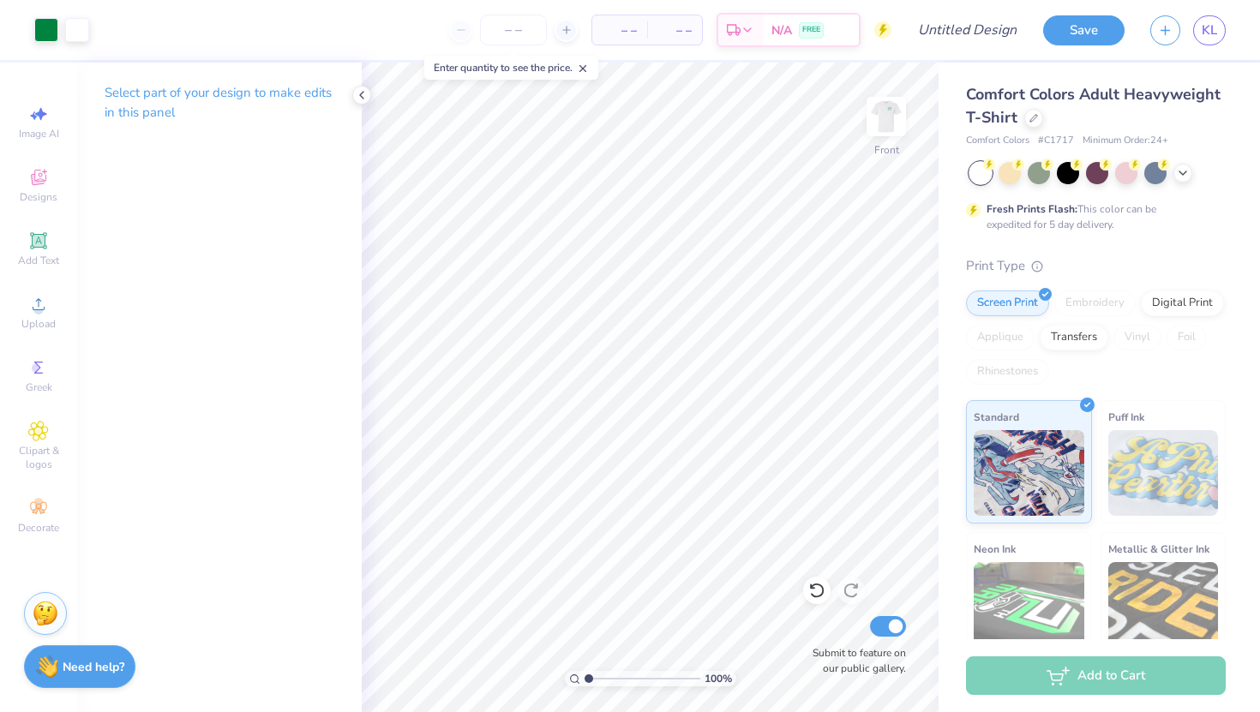
click at [893, 111] on img at bounding box center [886, 116] width 34 height 34
click at [42, 437] on icon at bounding box center [38, 431] width 20 height 21
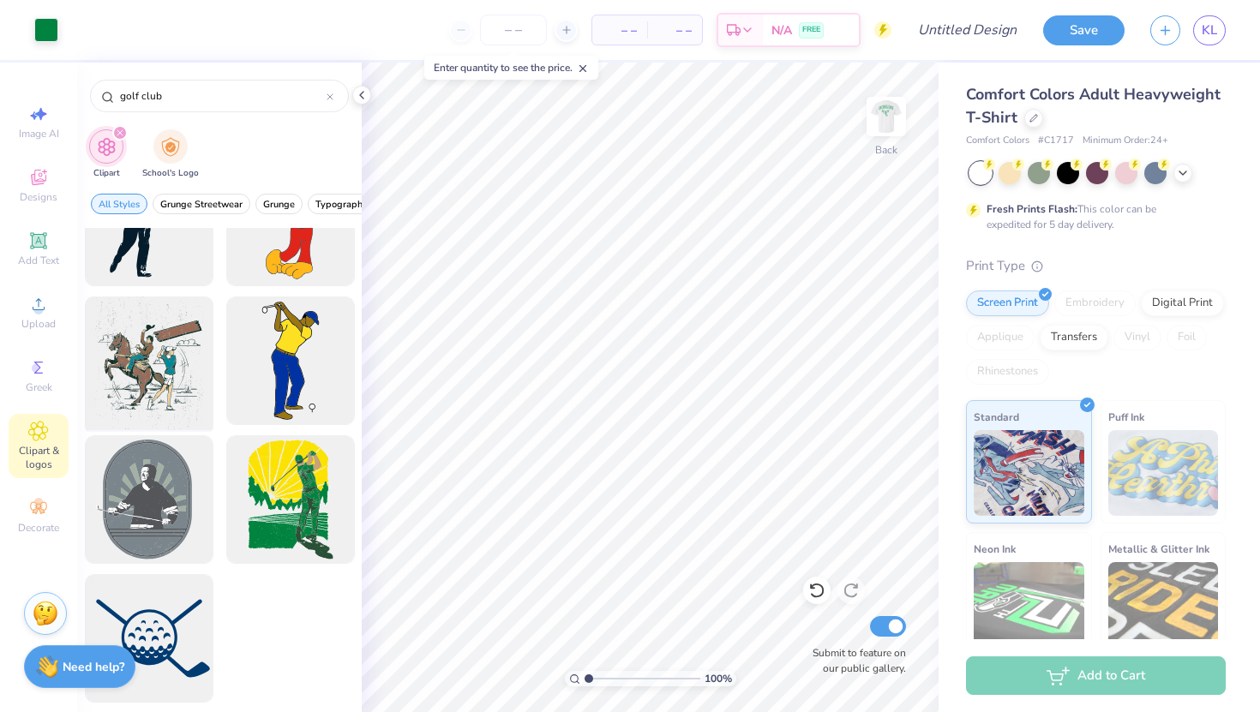
scroll to position [0, 0]
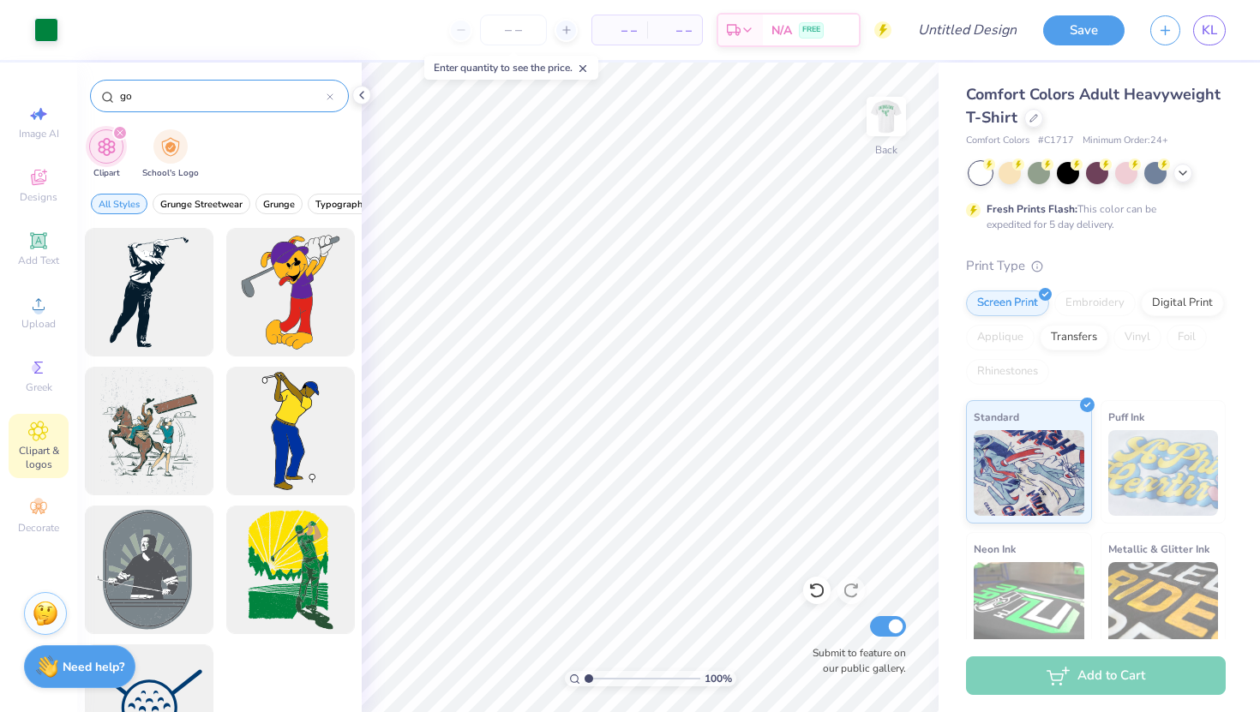
type input "g"
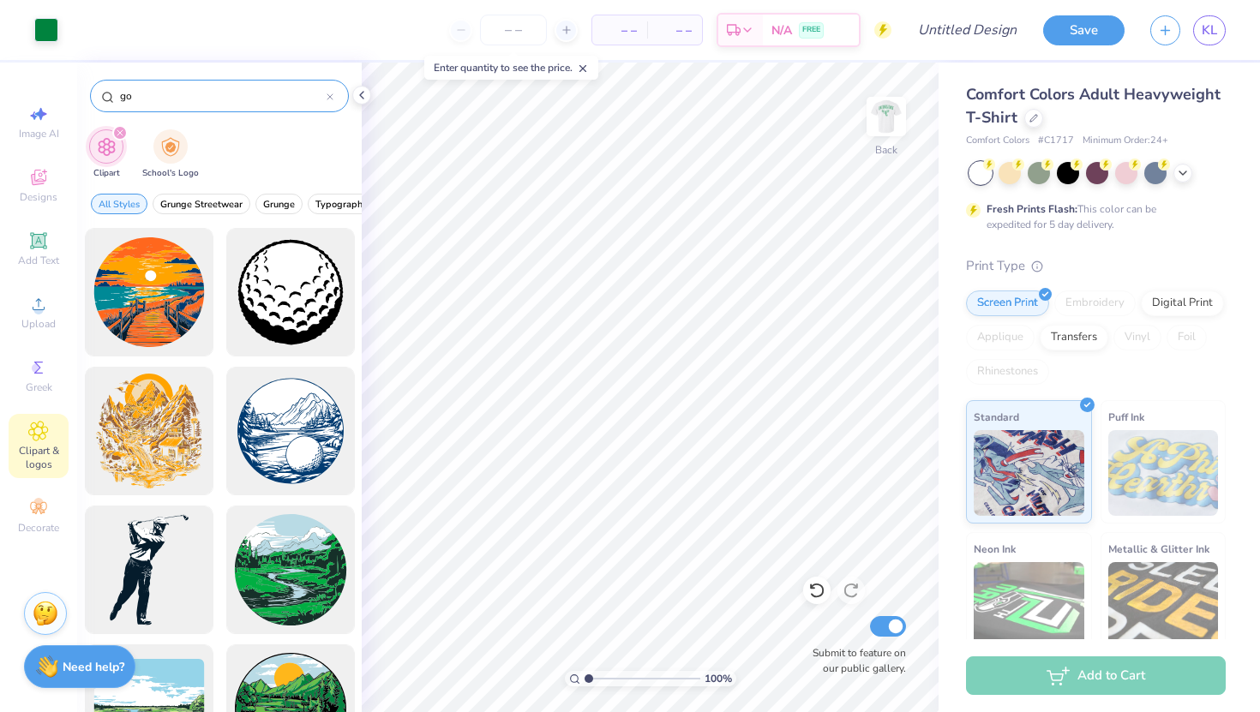
type input "g"
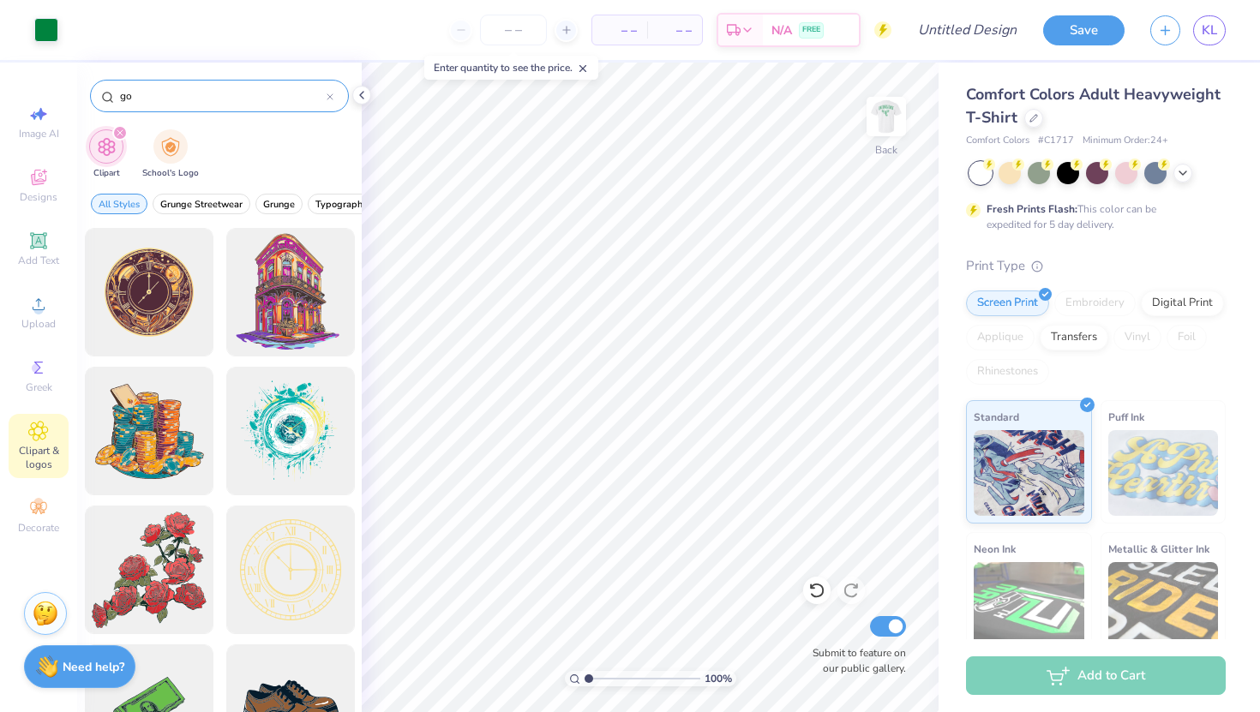
type input "g"
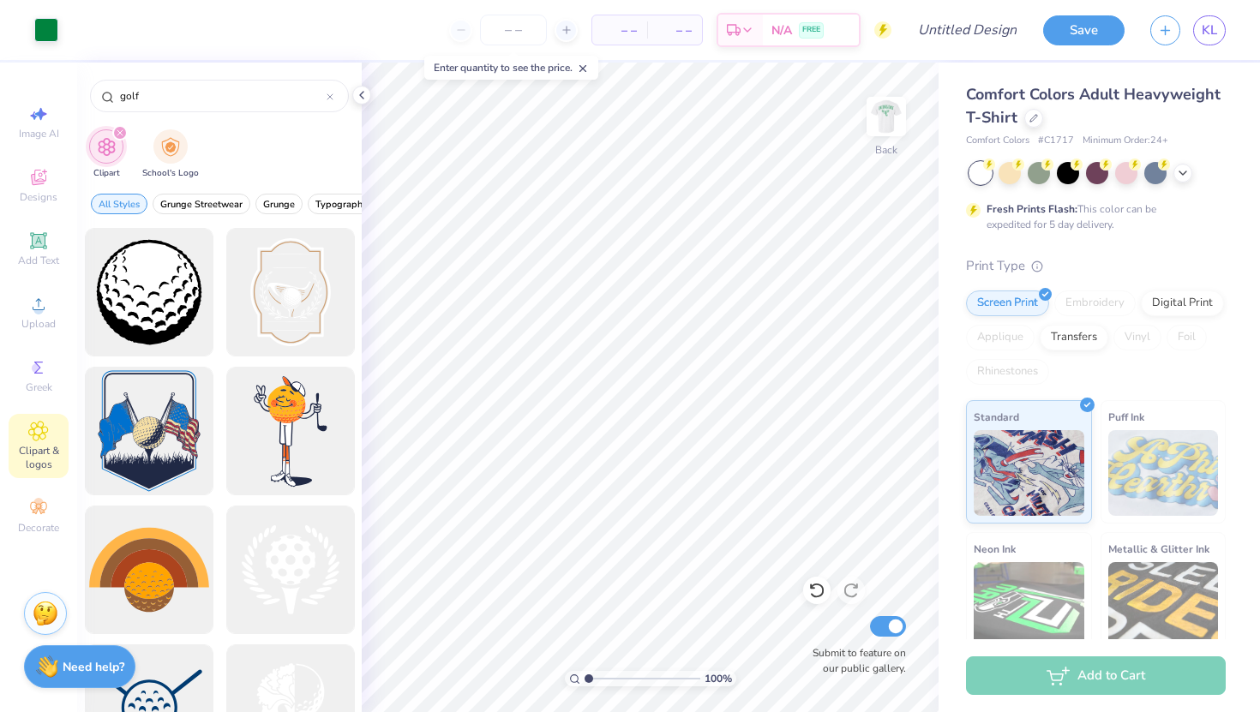
type input "golf"
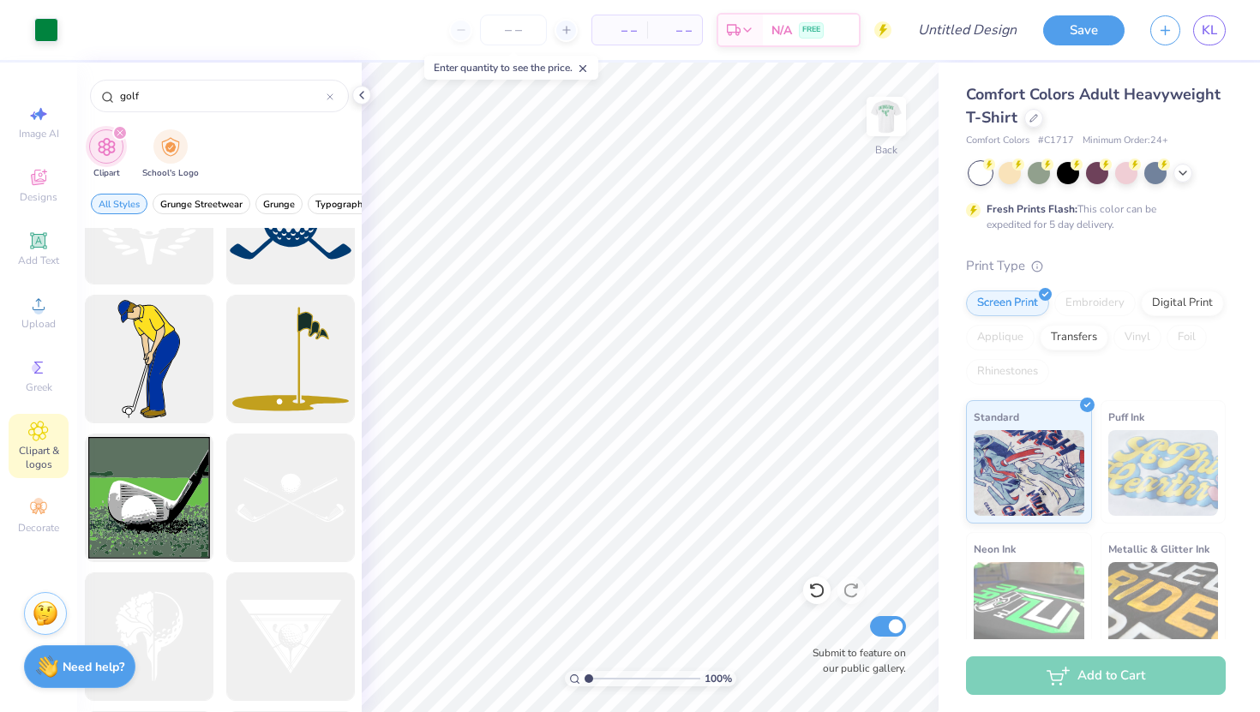
scroll to position [920, 0]
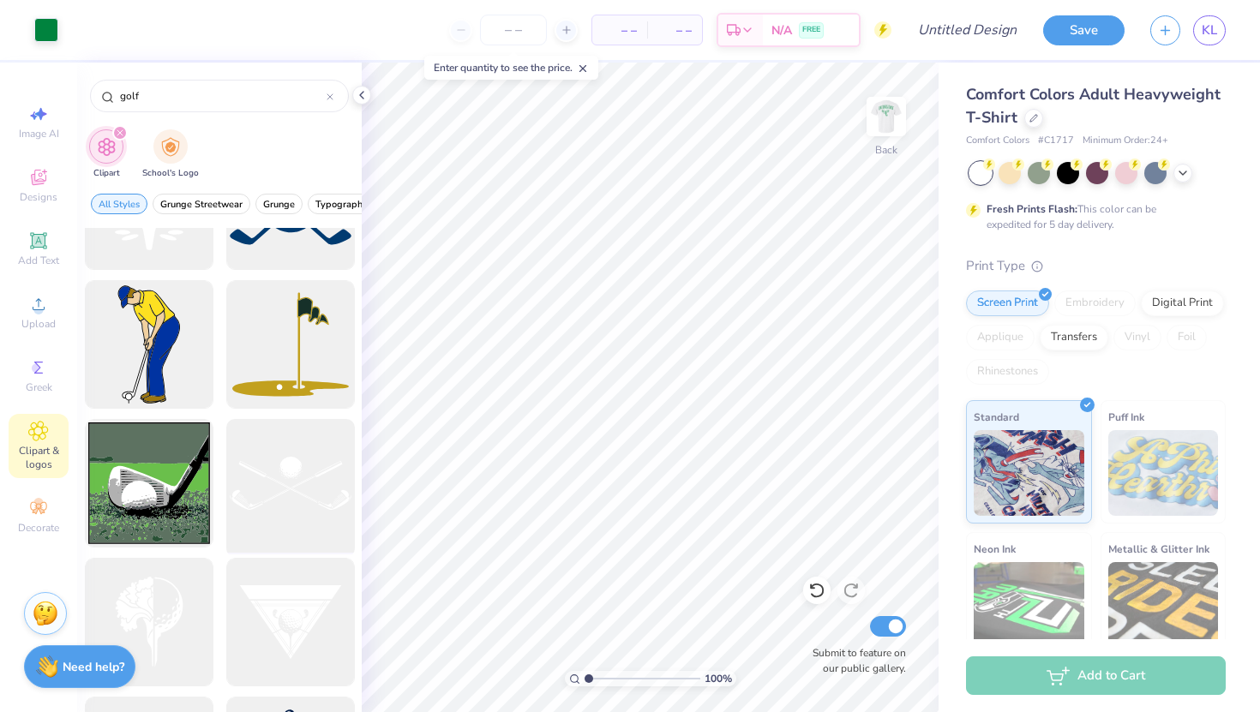
click at [275, 486] on div at bounding box center [289, 483] width 141 height 141
click at [882, 269] on input "14.17" at bounding box center [875, 272] width 62 height 24
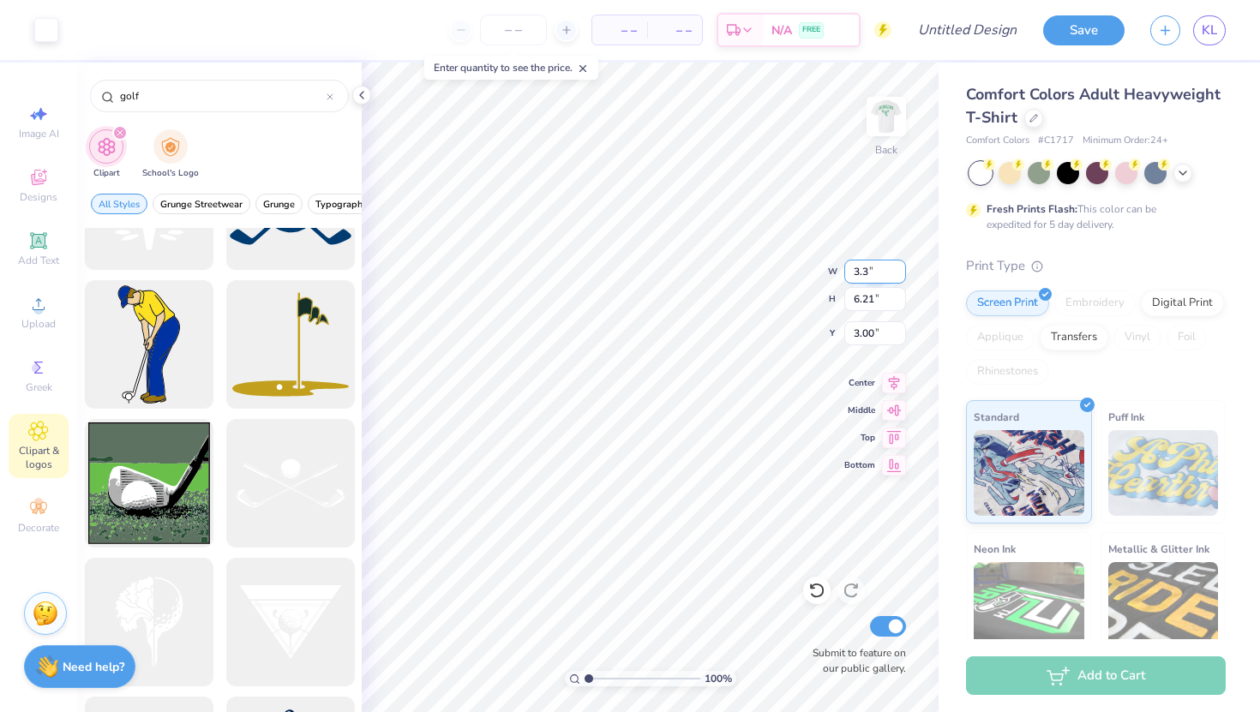
type input "3.30"
type input "1.45"
type input "8.13"
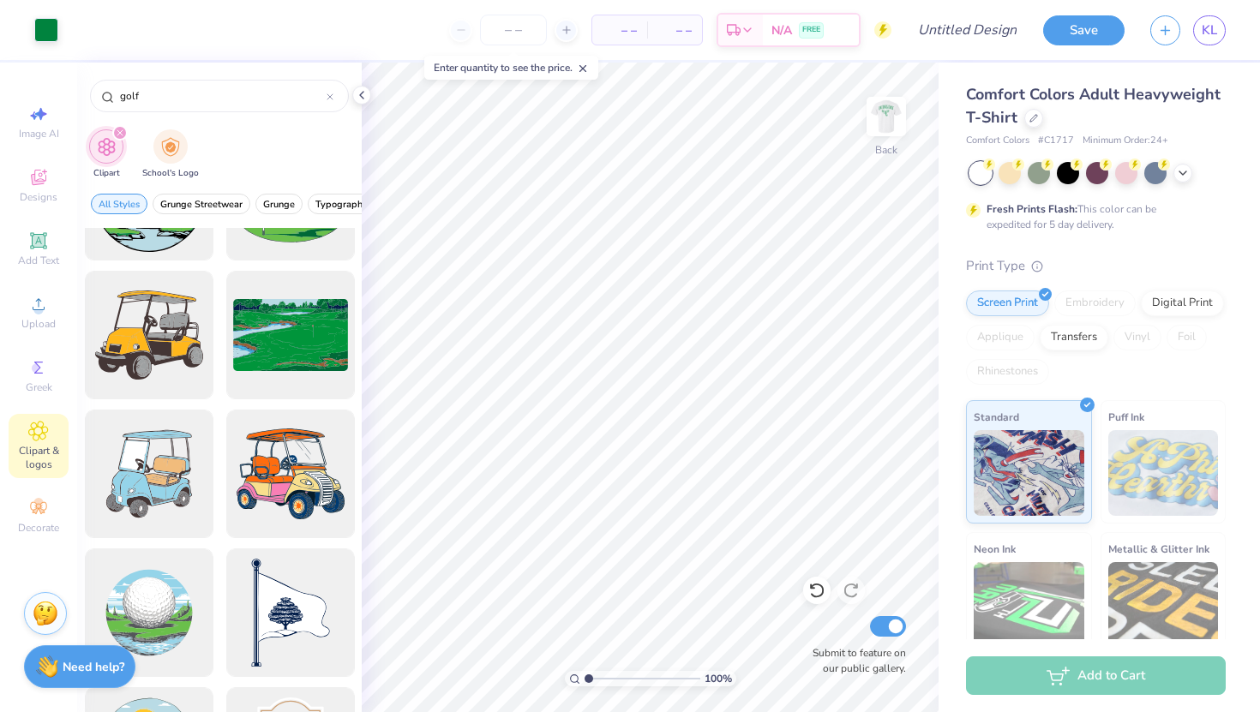
scroll to position [1793, 0]
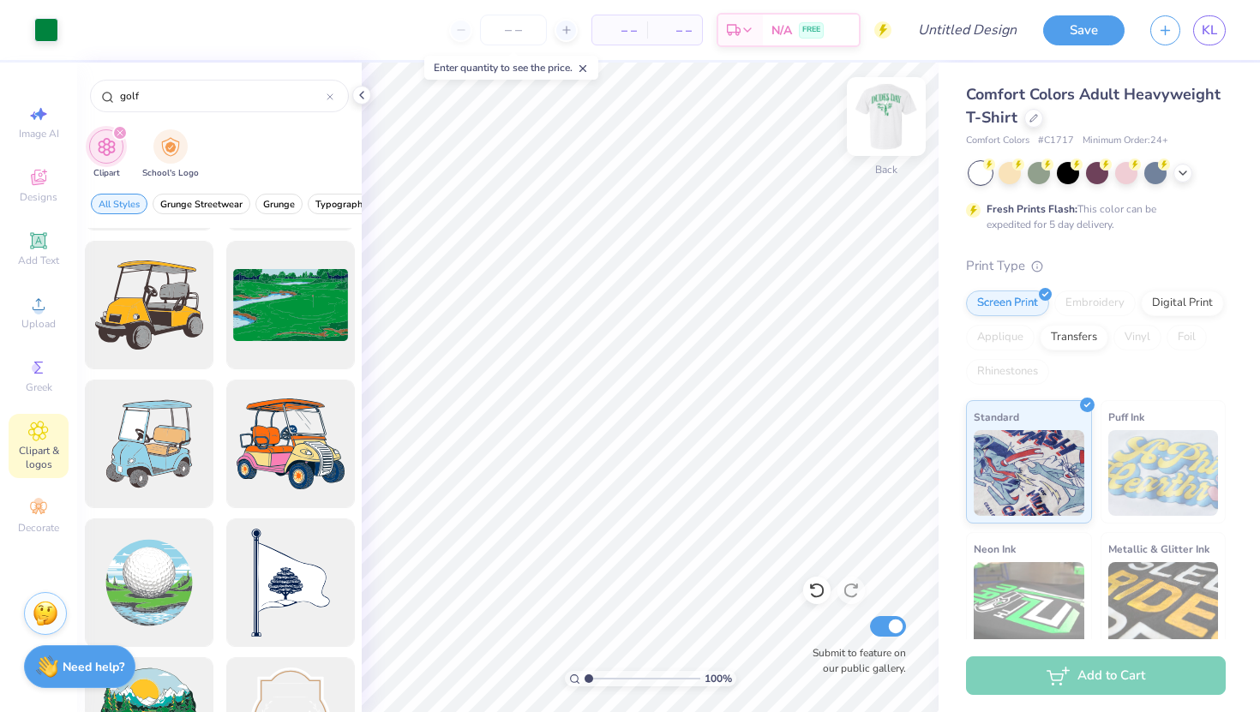
click at [887, 129] on img at bounding box center [886, 116] width 69 height 69
click at [887, 129] on img at bounding box center [886, 116] width 34 height 34
click at [975, 30] on input "Design Title" at bounding box center [989, 30] width 84 height 34
type input "Dudes Day 2025"
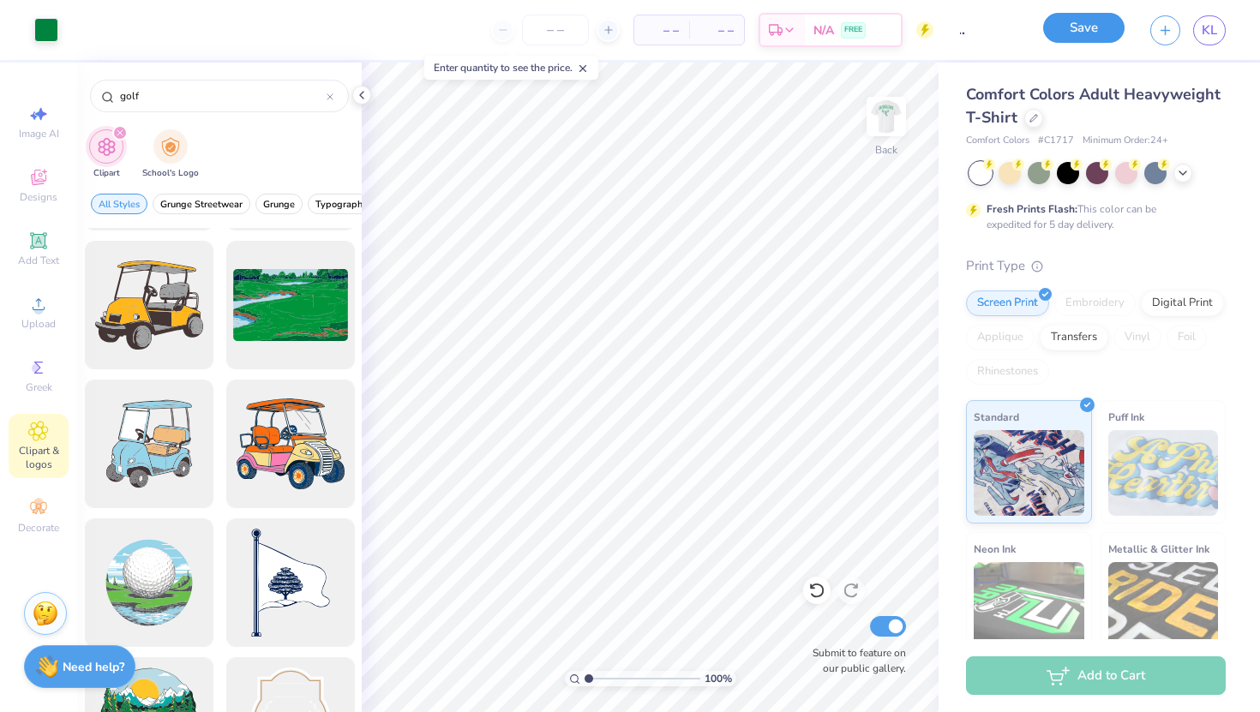
click at [1075, 29] on button "Save" at bounding box center [1083, 28] width 81 height 30
click at [562, 33] on input "number" at bounding box center [555, 30] width 67 height 31
click at [1091, 33] on div "Save" at bounding box center [1083, 30] width 81 height 30
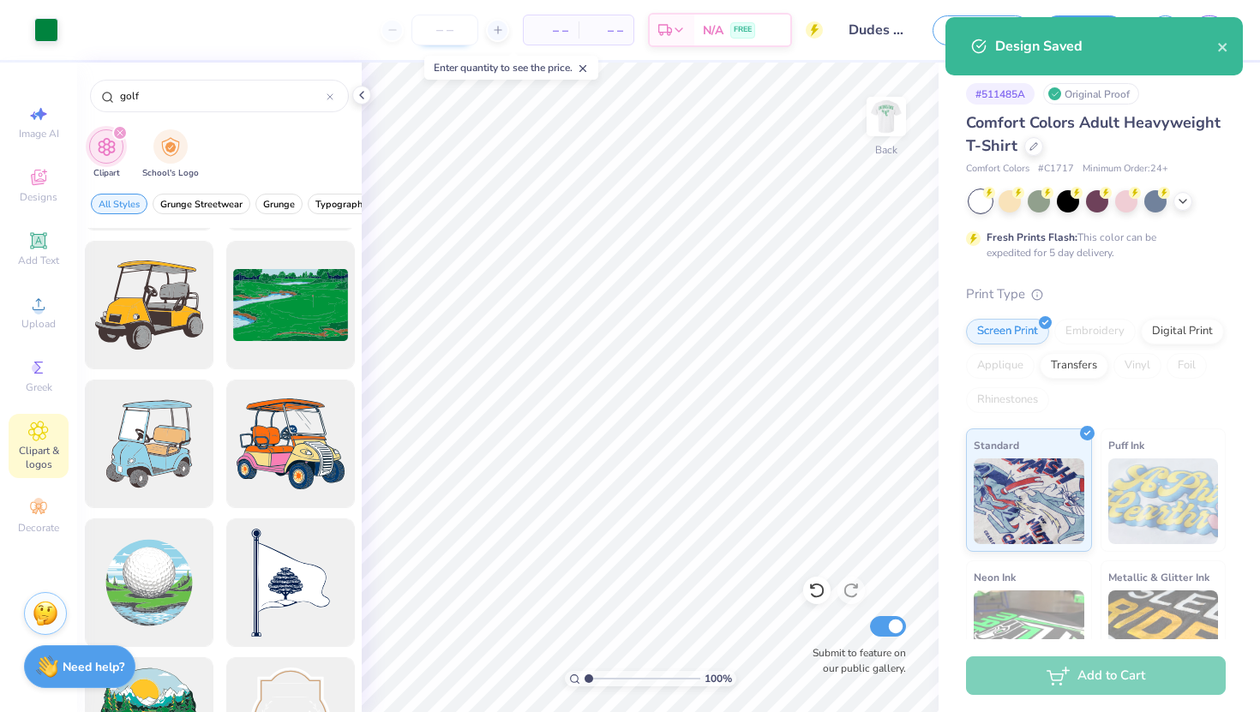
click at [438, 32] on input "number" at bounding box center [445, 30] width 67 height 31
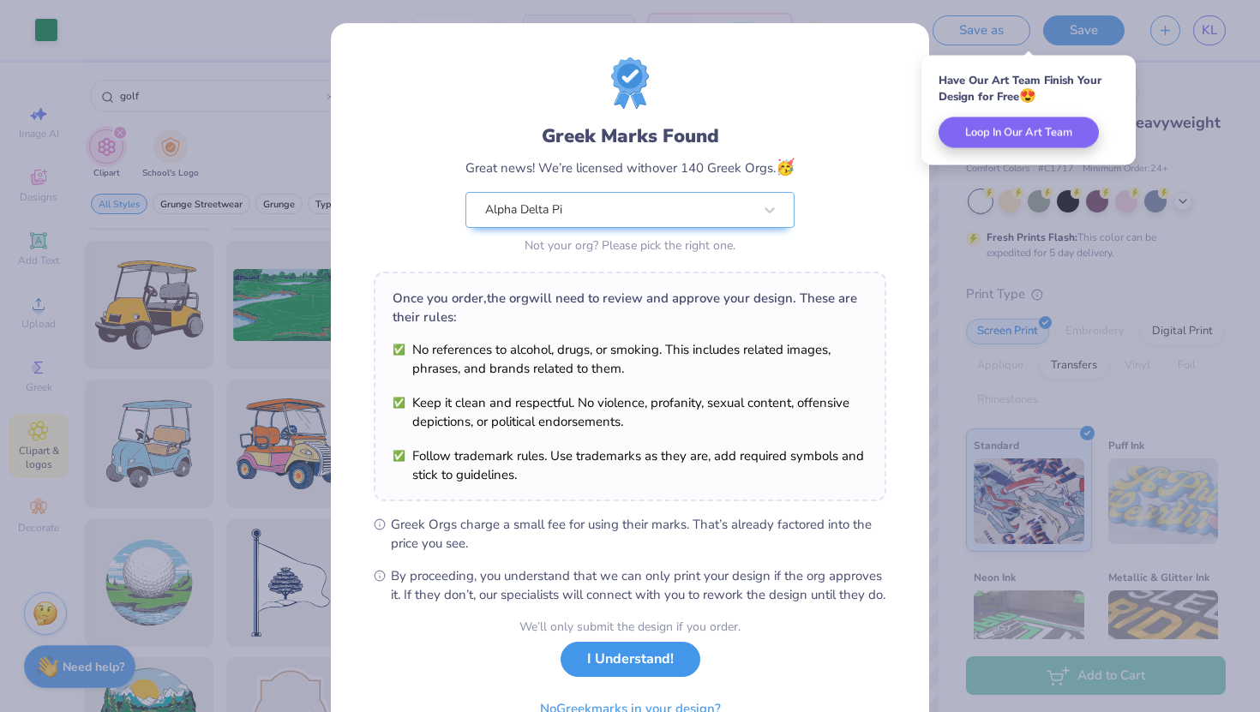
click at [648, 676] on button "I Understand!" at bounding box center [631, 659] width 140 height 35
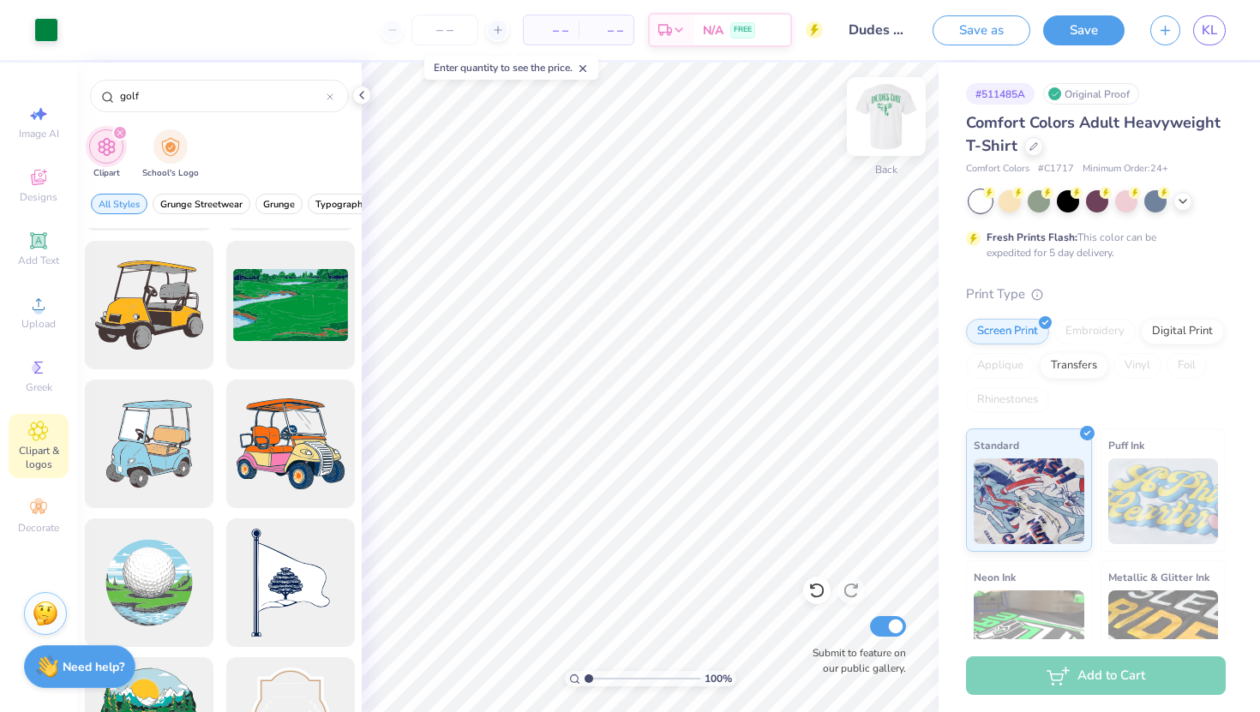
click at [885, 126] on img at bounding box center [886, 116] width 69 height 69
click at [81, 33] on div at bounding box center [77, 28] width 24 height 24
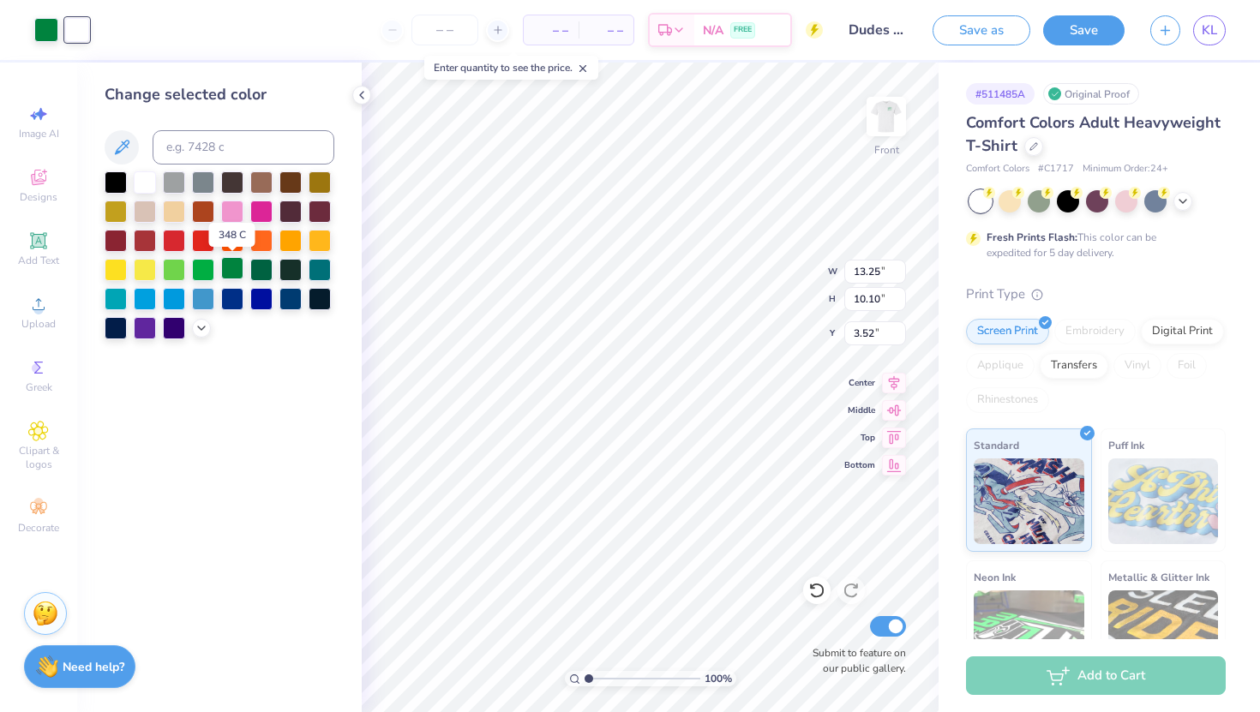
click at [238, 270] on div at bounding box center [232, 268] width 22 height 22
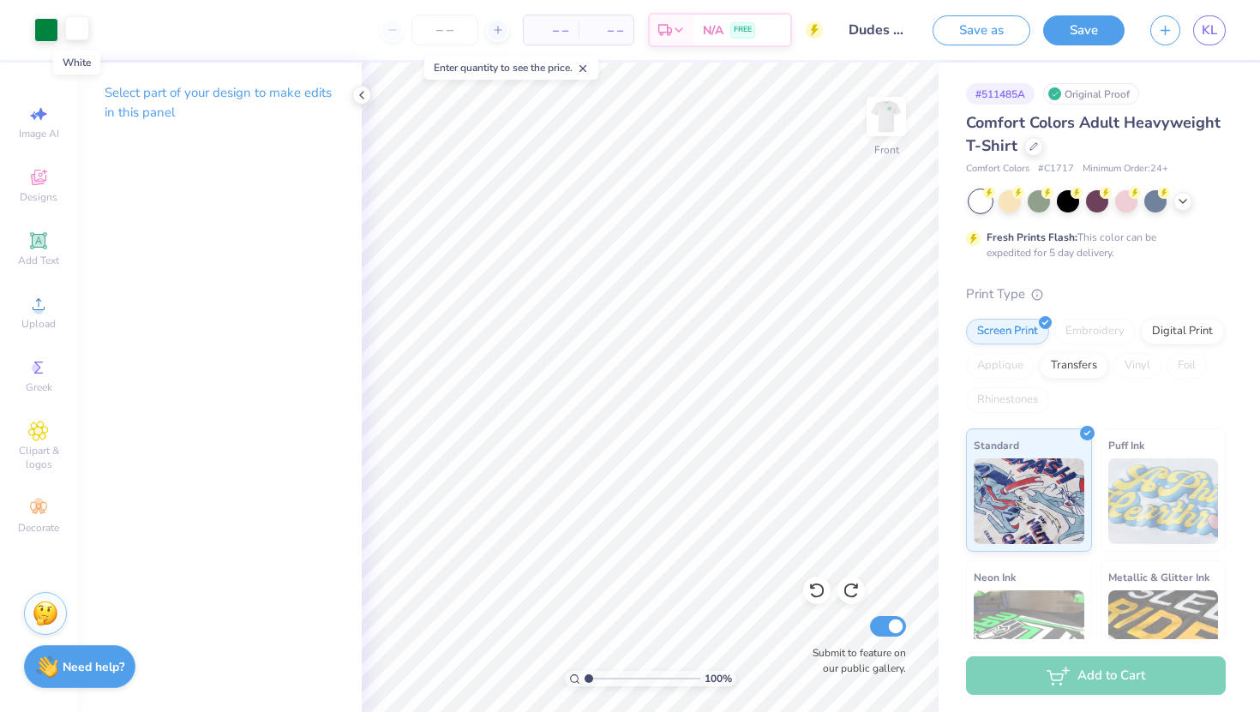
click at [80, 33] on div at bounding box center [77, 28] width 24 height 24
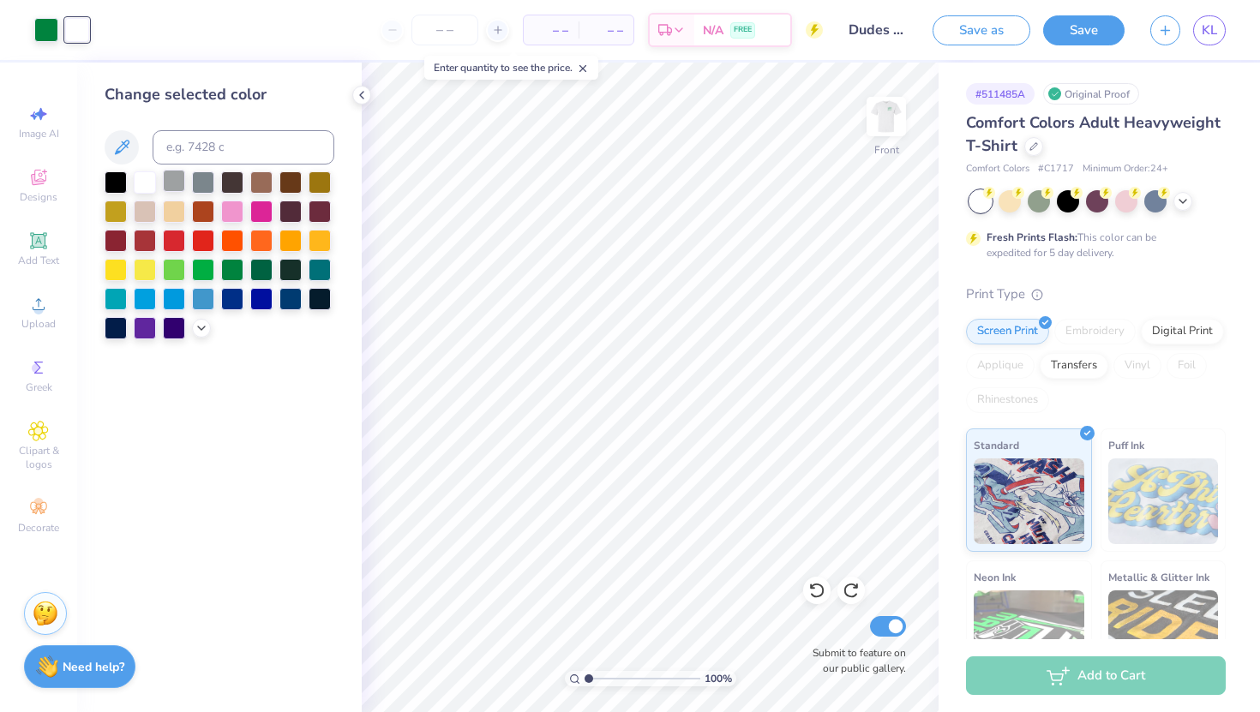
drag, startPoint x: 207, startPoint y: 238, endPoint x: 167, endPoint y: 185, distance: 66.2
click at [207, 239] on div at bounding box center [203, 241] width 22 height 22
click at [44, 31] on div at bounding box center [46, 28] width 24 height 24
click at [145, 182] on div at bounding box center [145, 181] width 22 height 22
click at [72, 21] on div at bounding box center [77, 28] width 24 height 24
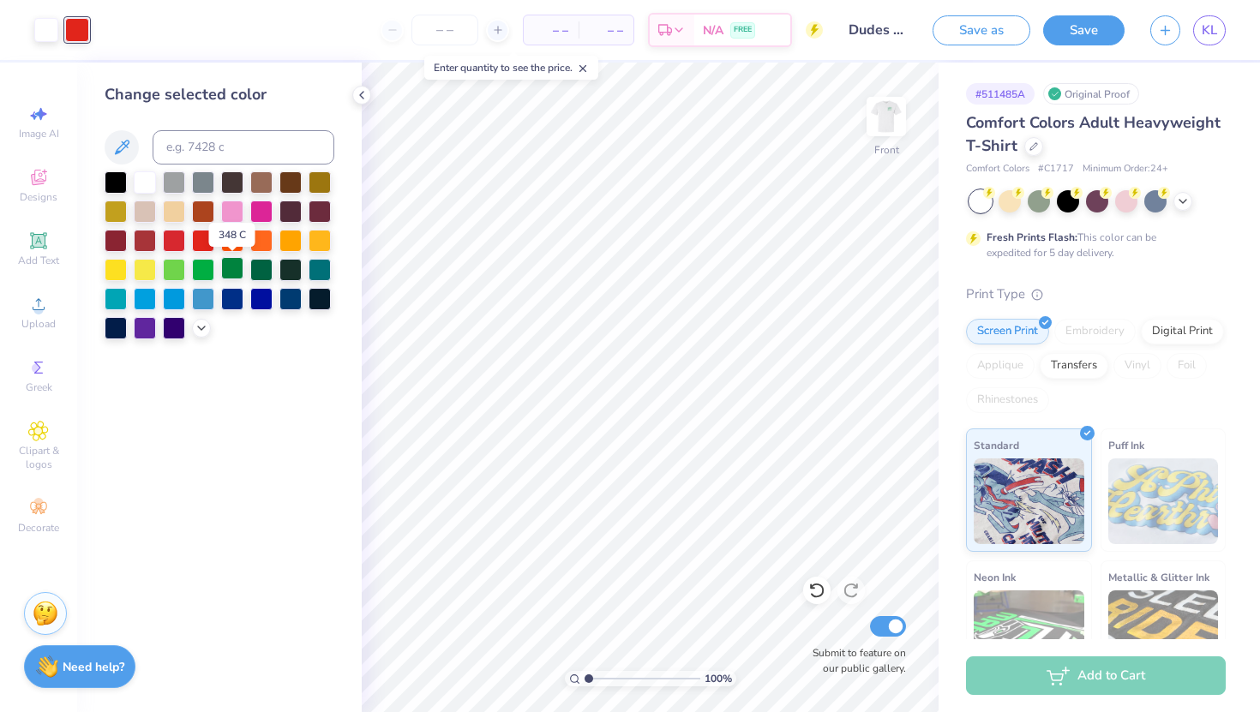
click at [230, 267] on div at bounding box center [232, 268] width 22 height 22
click at [868, 117] on img at bounding box center [886, 116] width 69 height 69
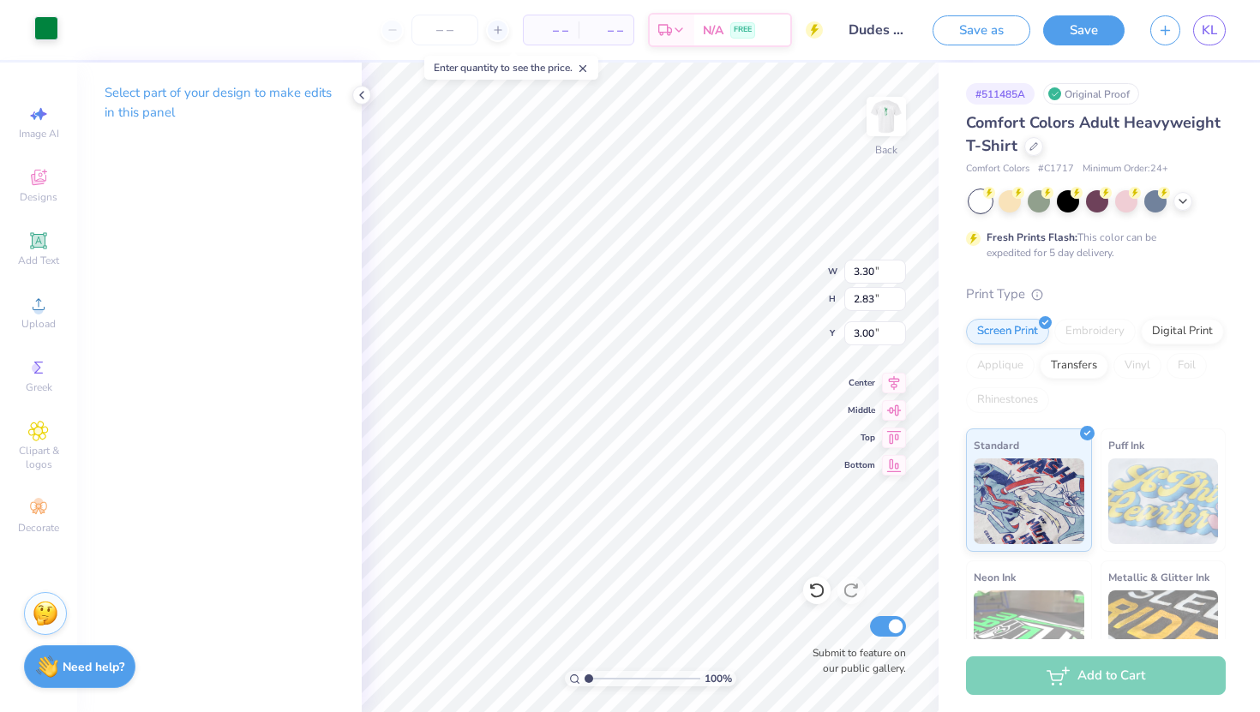
click at [51, 29] on div at bounding box center [46, 28] width 24 height 24
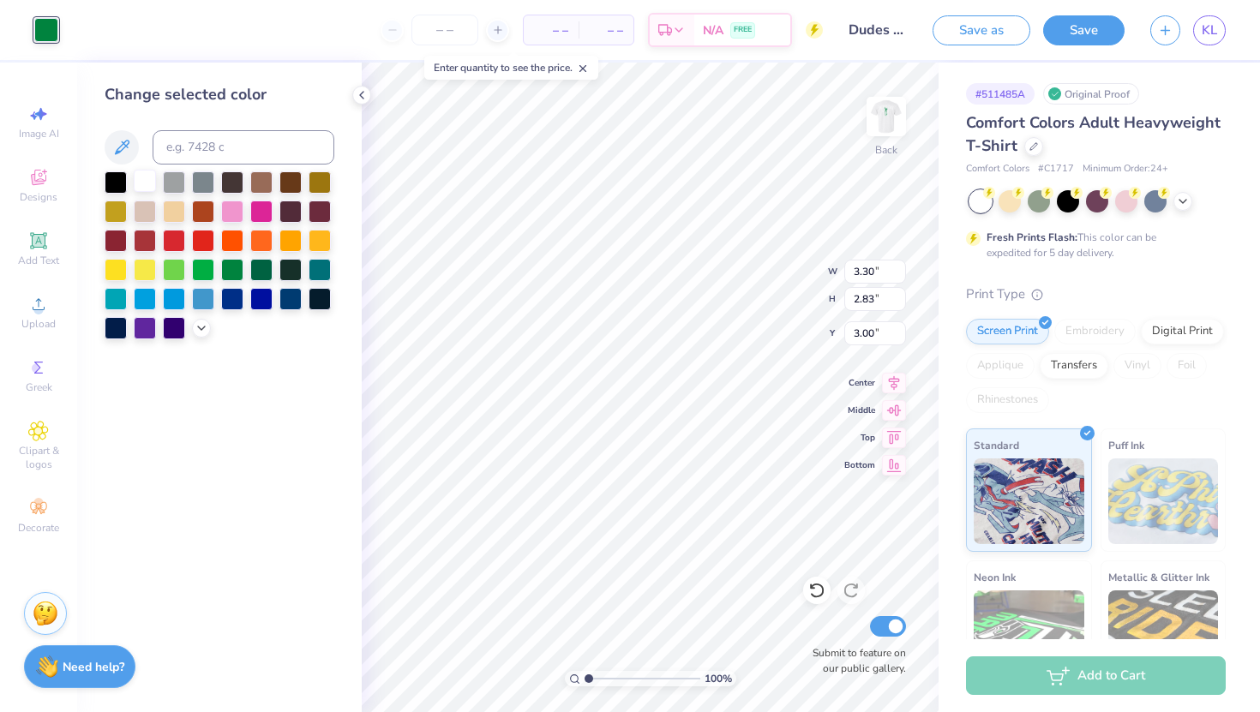
click at [145, 183] on div at bounding box center [145, 181] width 22 height 22
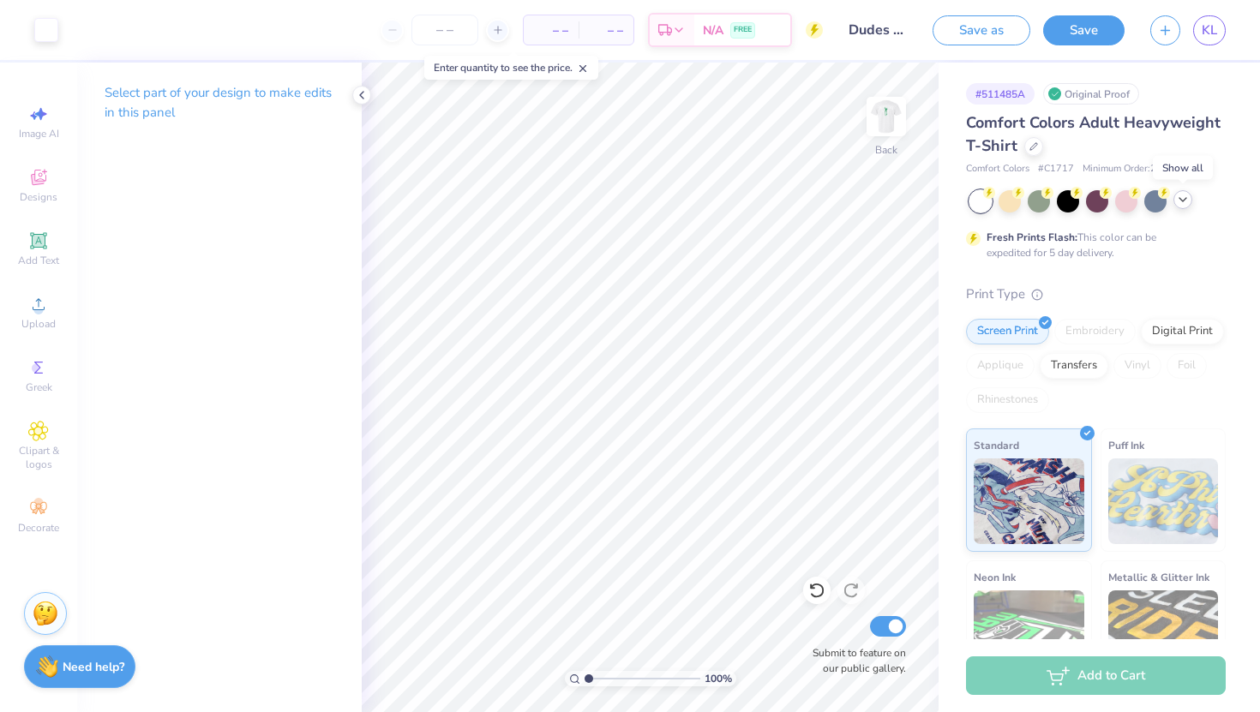
click at [1183, 199] on icon at bounding box center [1183, 200] width 14 height 14
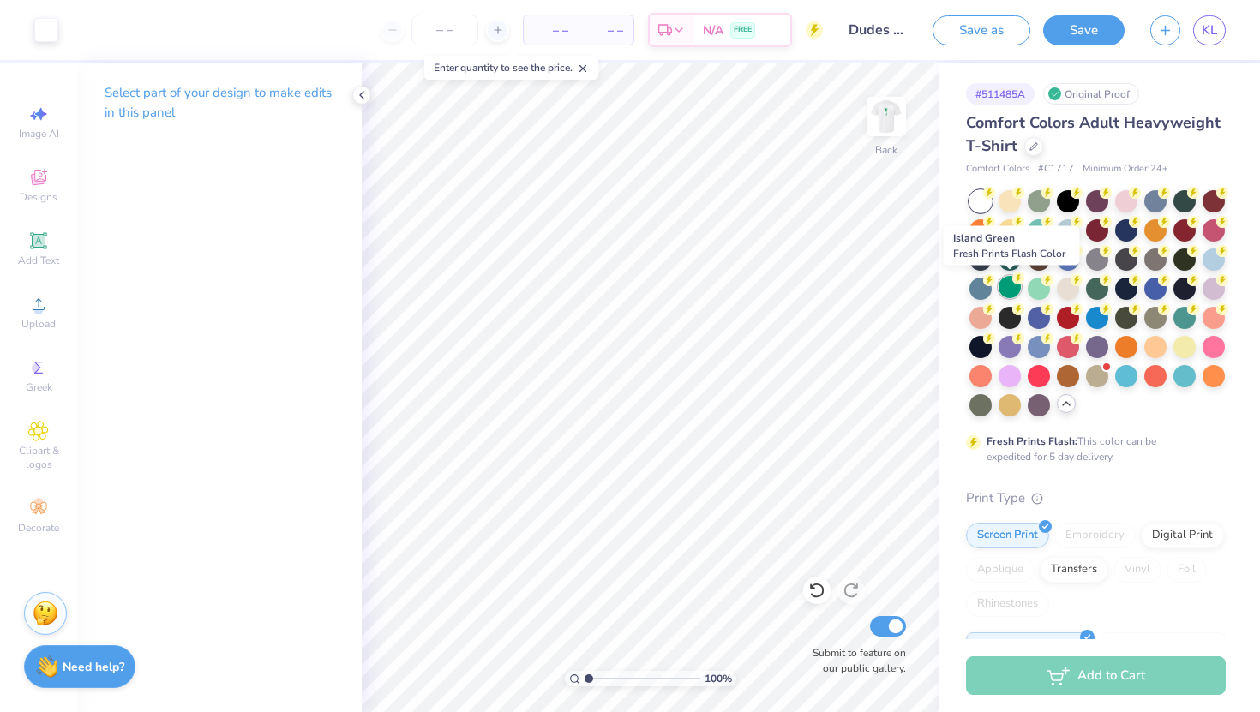
click at [1004, 291] on div at bounding box center [1010, 287] width 22 height 22
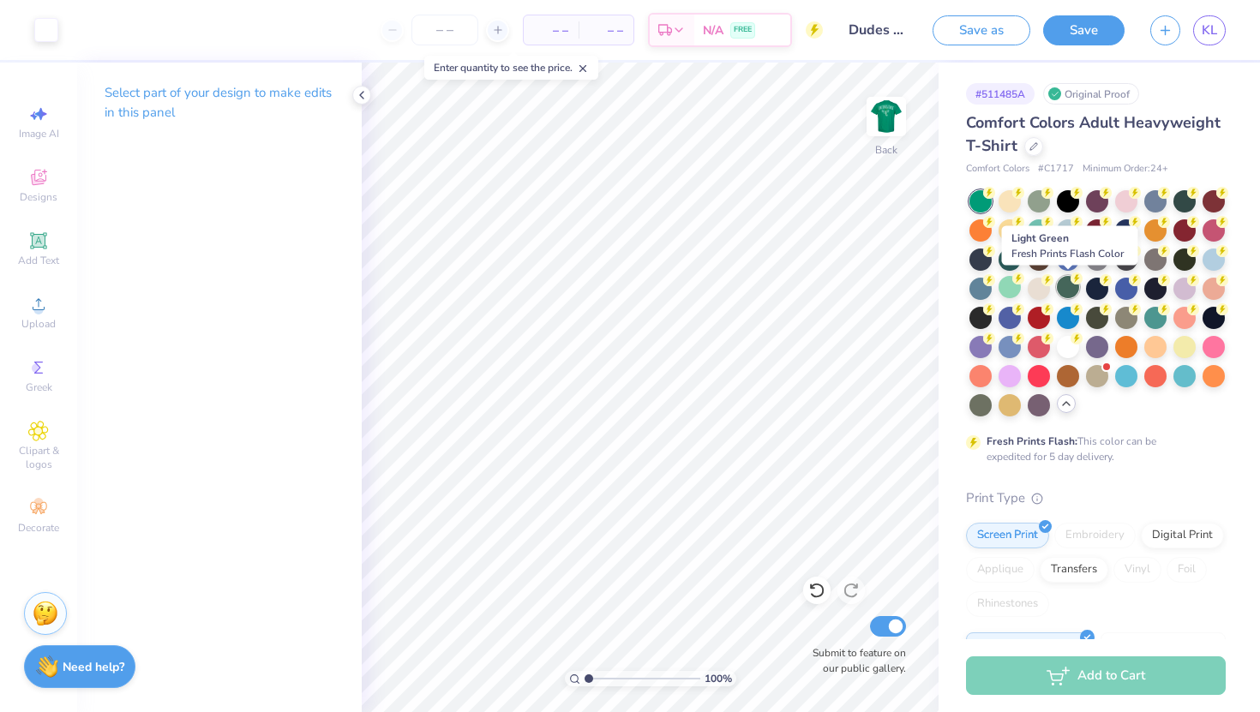
click at [1069, 292] on div at bounding box center [1068, 287] width 22 height 22
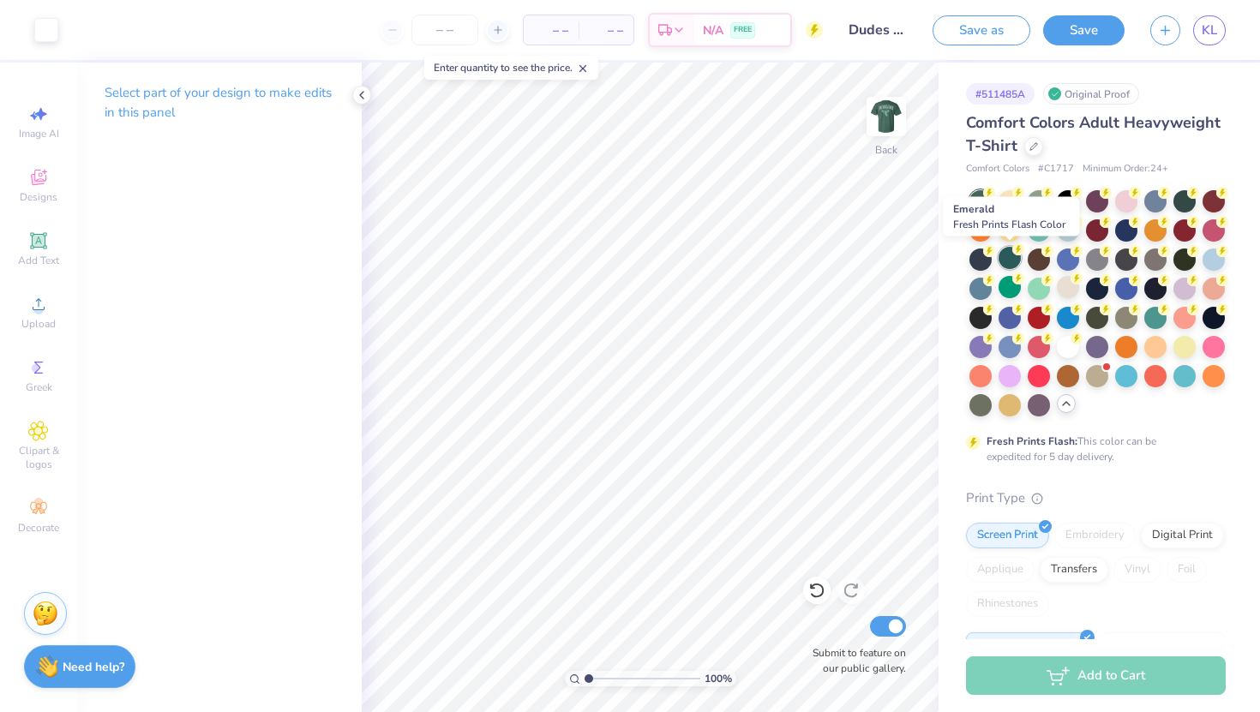
click at [1014, 264] on div at bounding box center [1010, 258] width 22 height 22
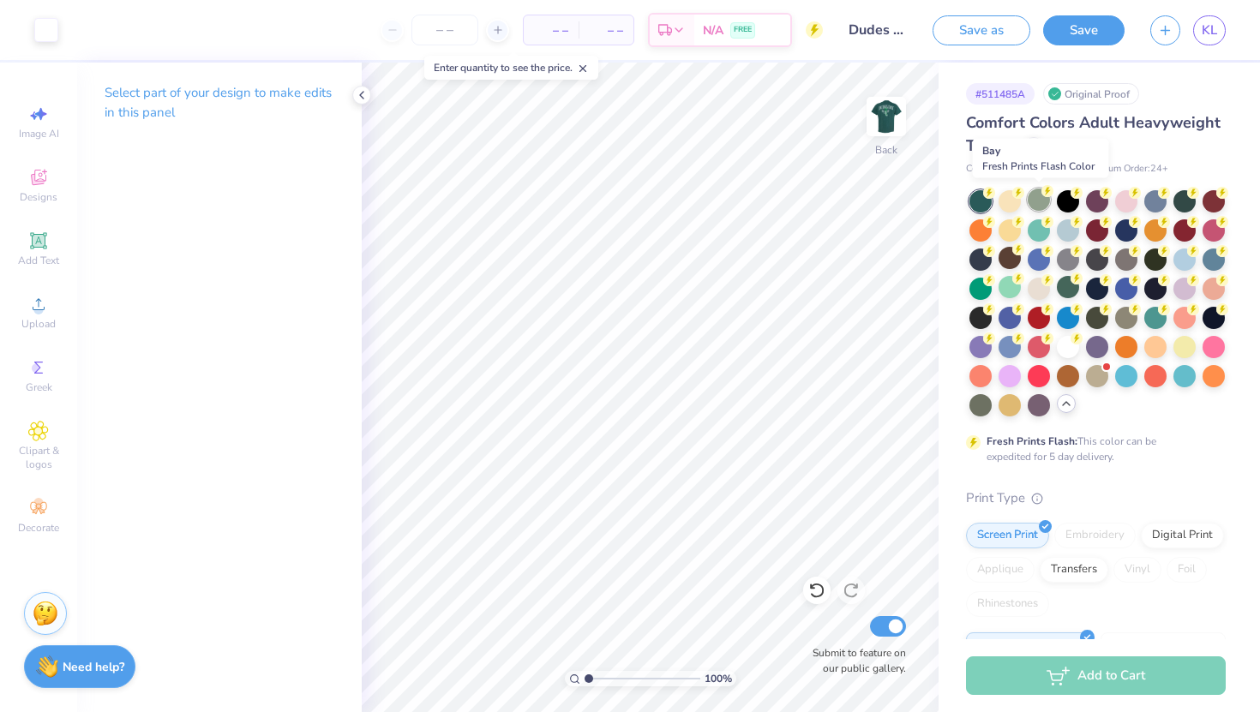
click at [1035, 200] on div at bounding box center [1039, 200] width 22 height 22
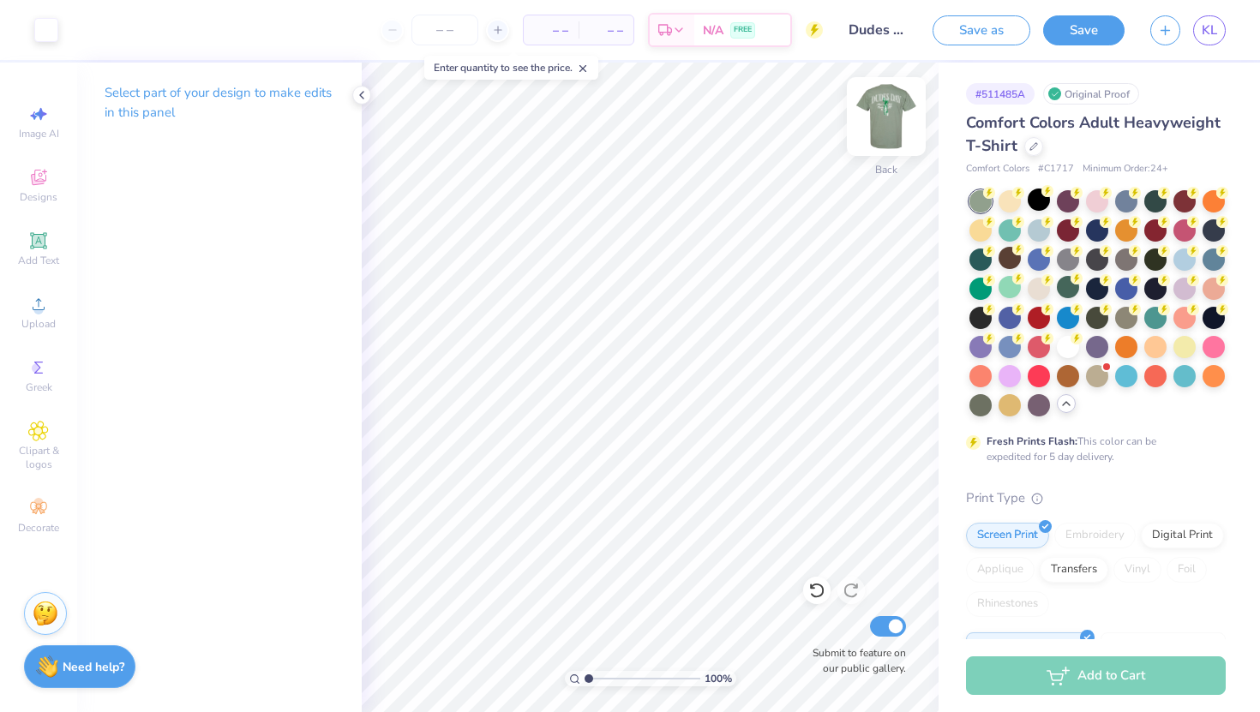
click at [887, 116] on img at bounding box center [886, 116] width 69 height 69
click at [1032, 145] on icon at bounding box center [1034, 145] width 9 height 9
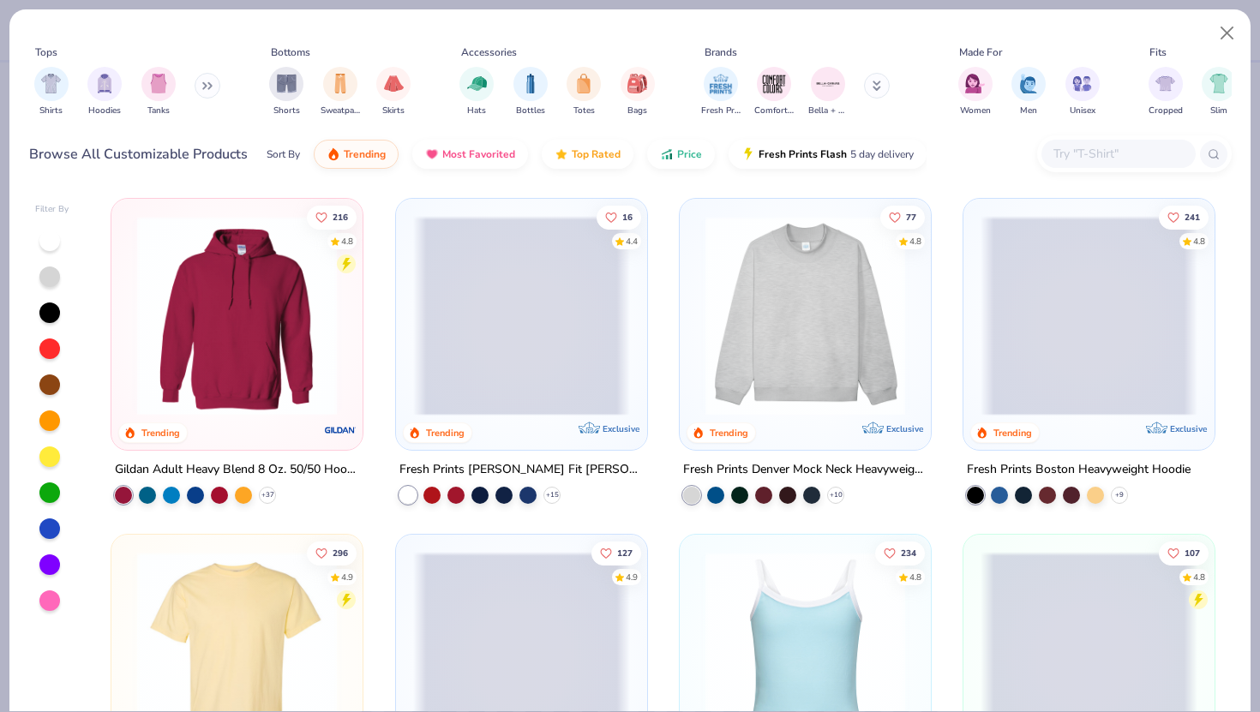
click at [1084, 160] on input "text" at bounding box center [1118, 154] width 132 height 20
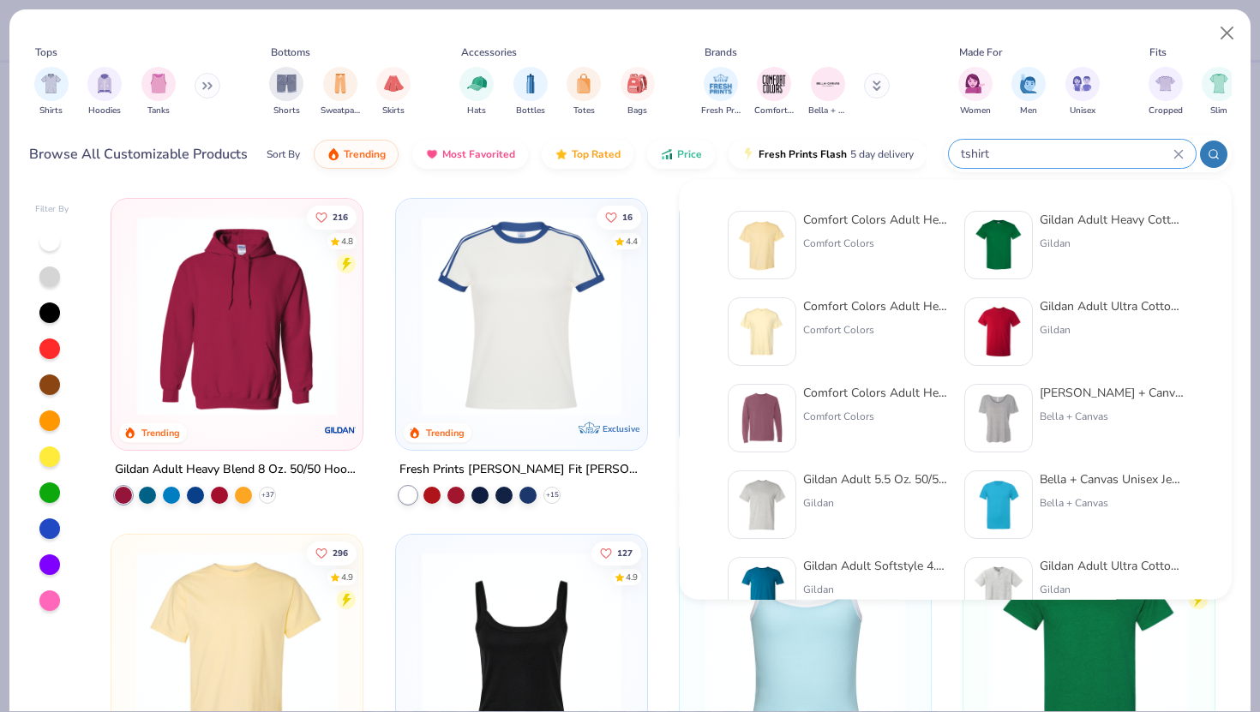
type input "tshirt"
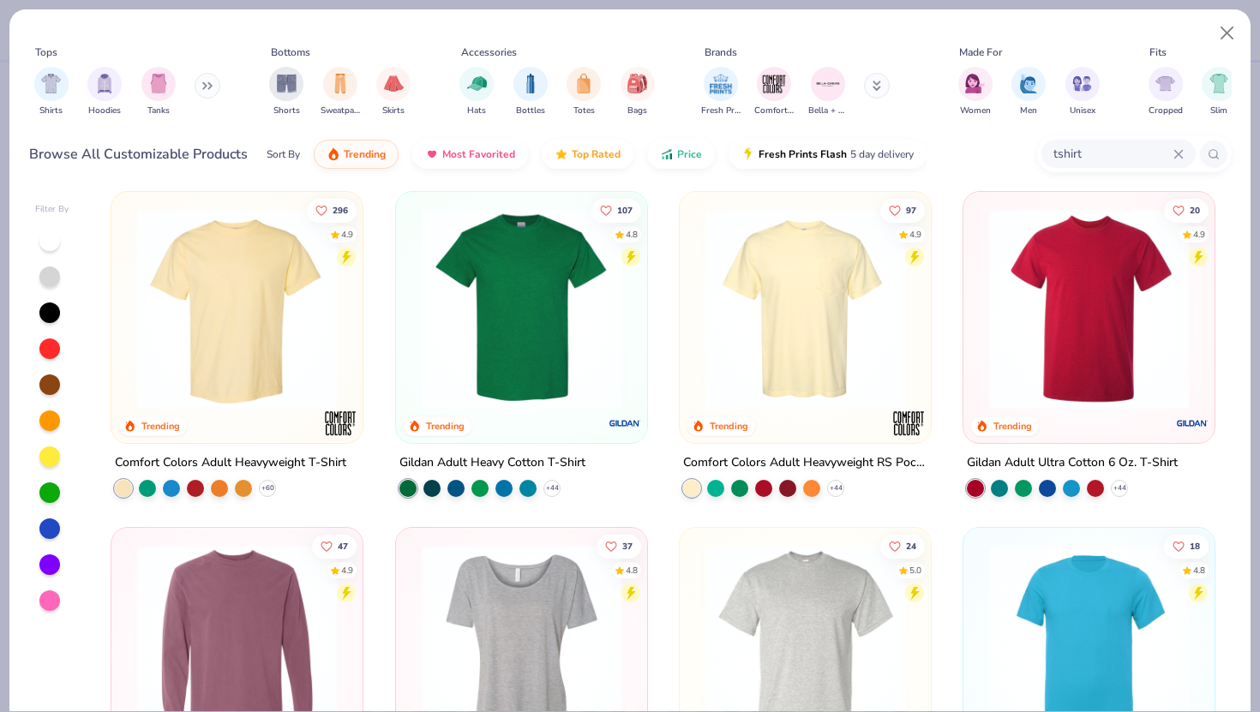
scroll to position [3, 0]
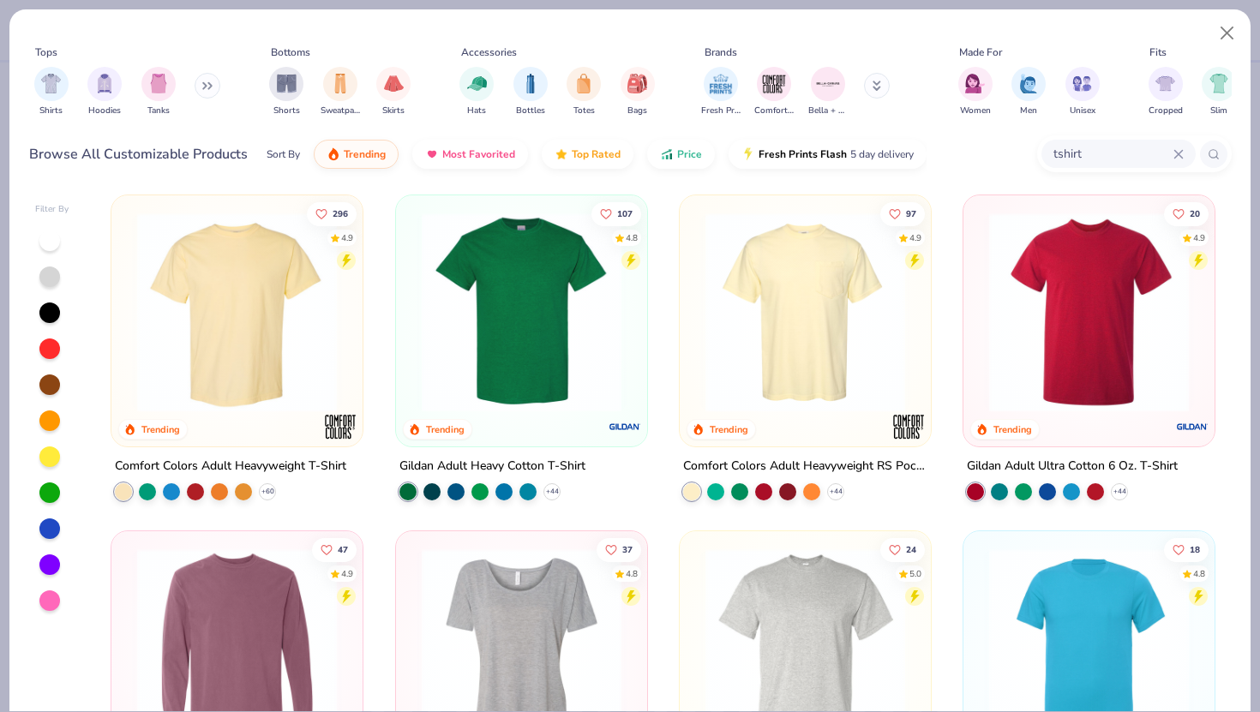
click at [538, 299] on img at bounding box center [521, 313] width 217 height 200
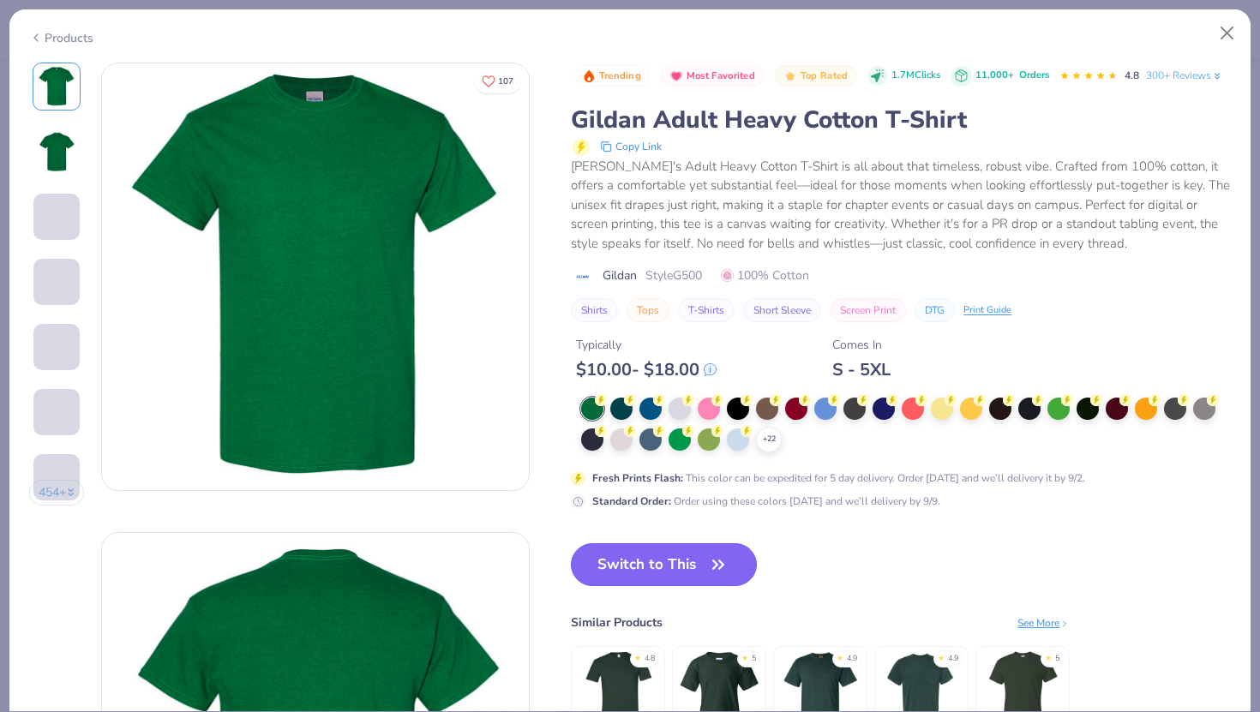
click at [660, 559] on button "Switch to This" at bounding box center [664, 565] width 186 height 43
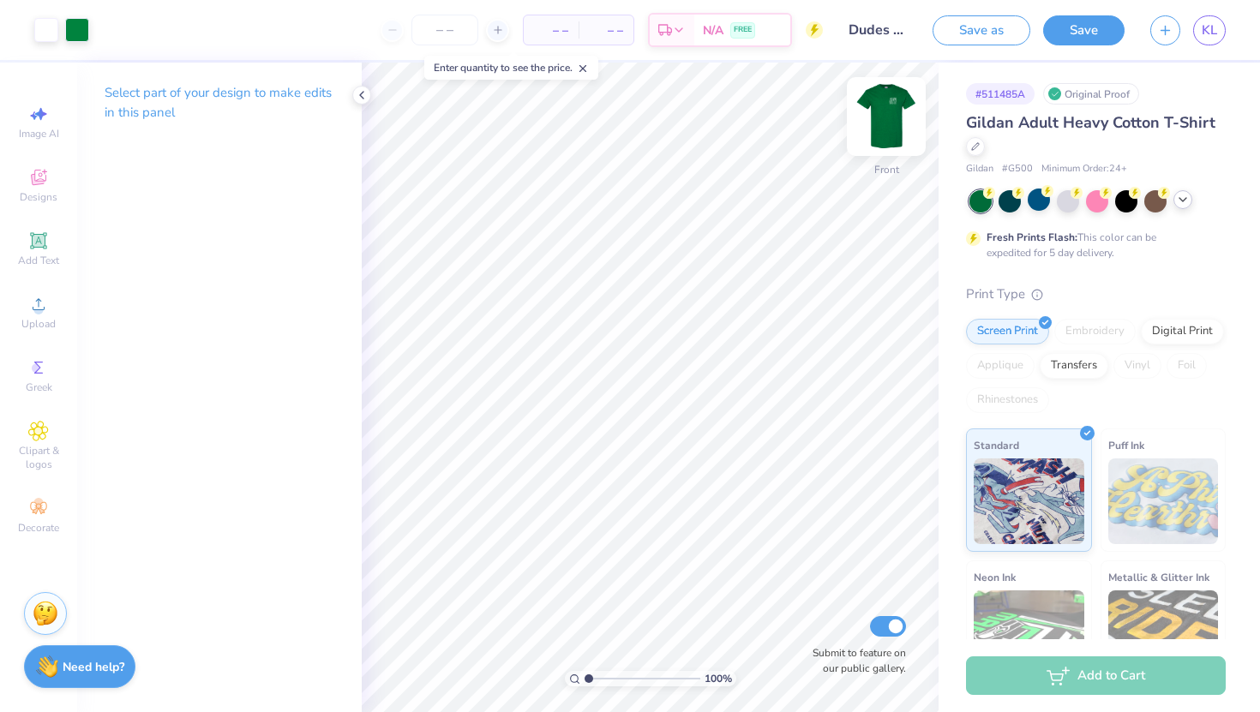
click at [892, 112] on img at bounding box center [886, 116] width 69 height 69
click at [976, 147] on icon at bounding box center [975, 145] width 9 height 9
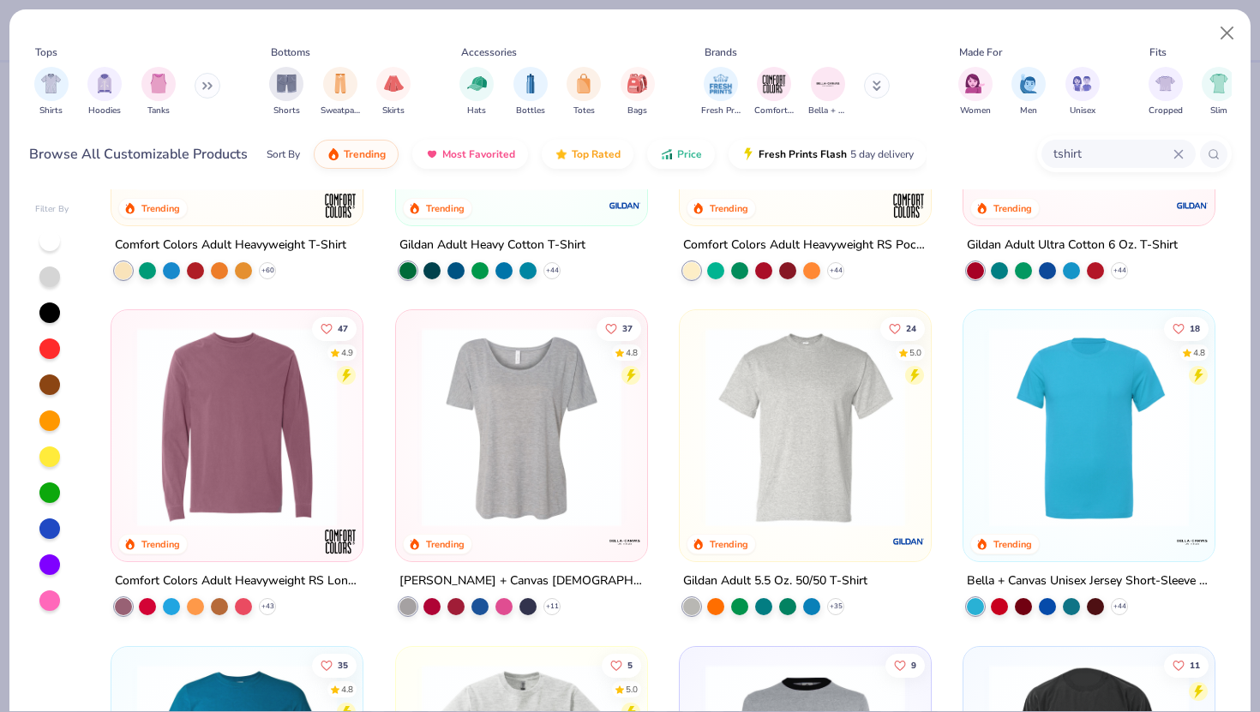
scroll to position [227, 0]
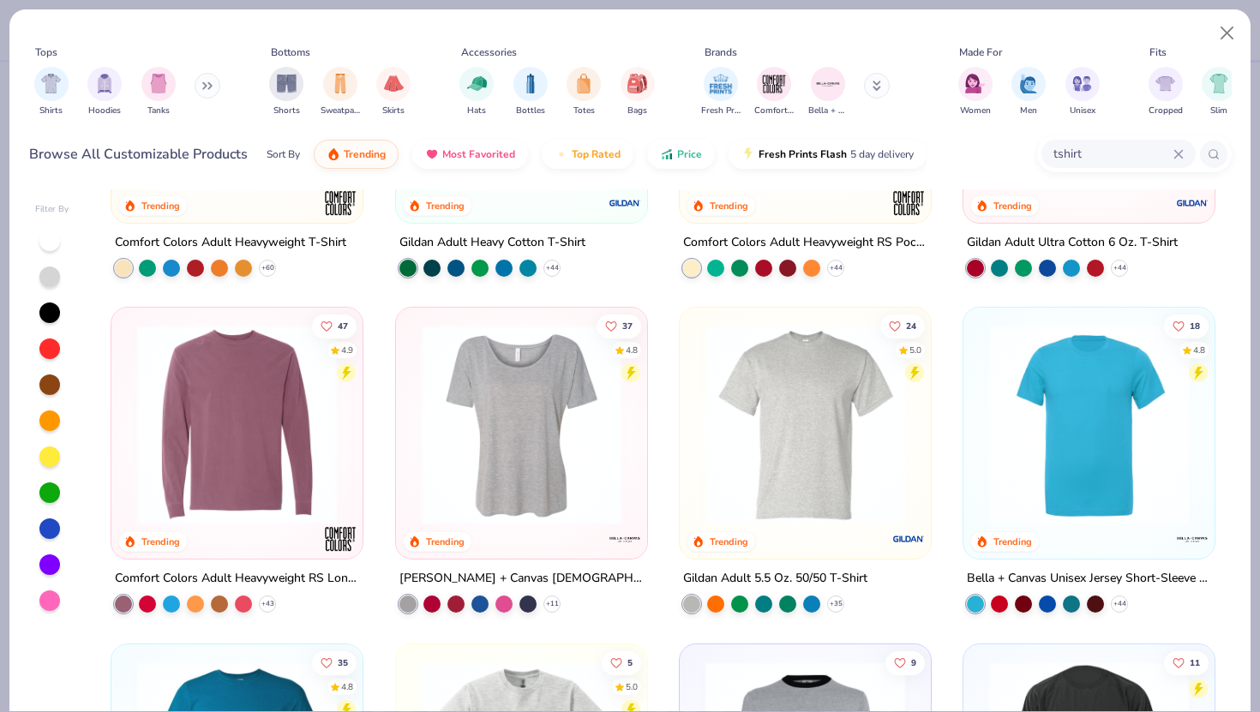
click at [760, 436] on img at bounding box center [805, 425] width 217 height 200
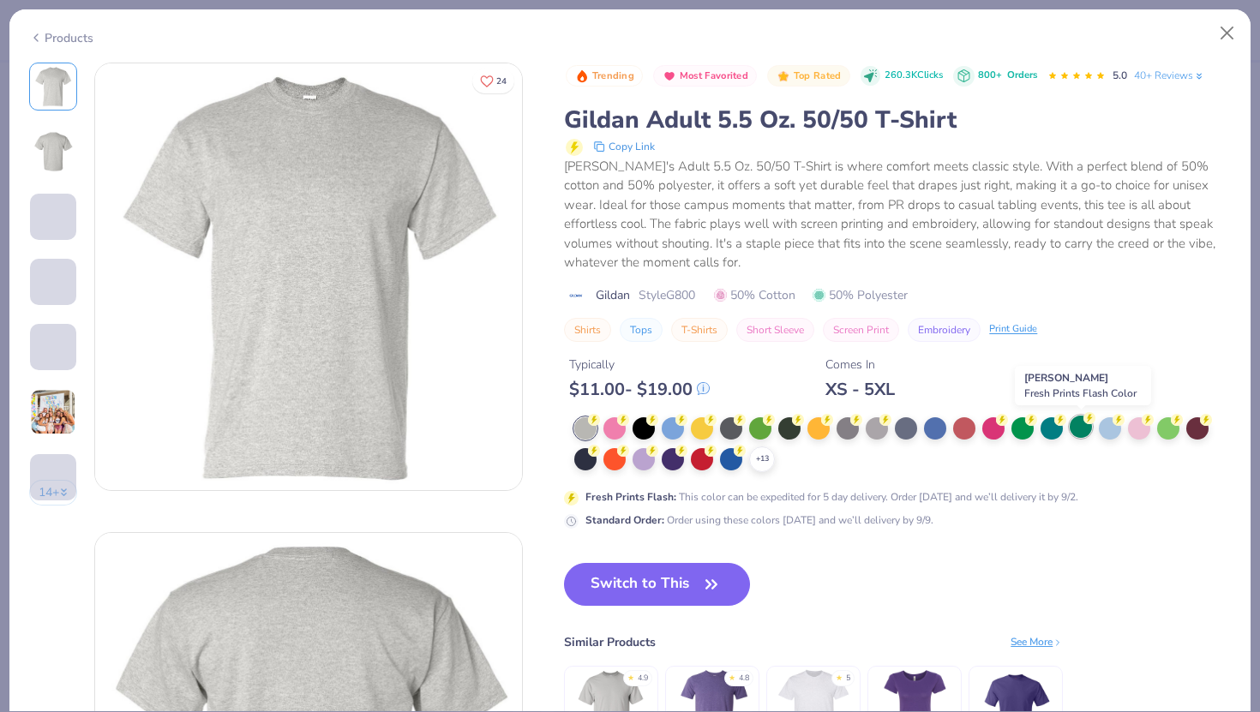
click at [1083, 434] on div at bounding box center [1081, 427] width 22 height 22
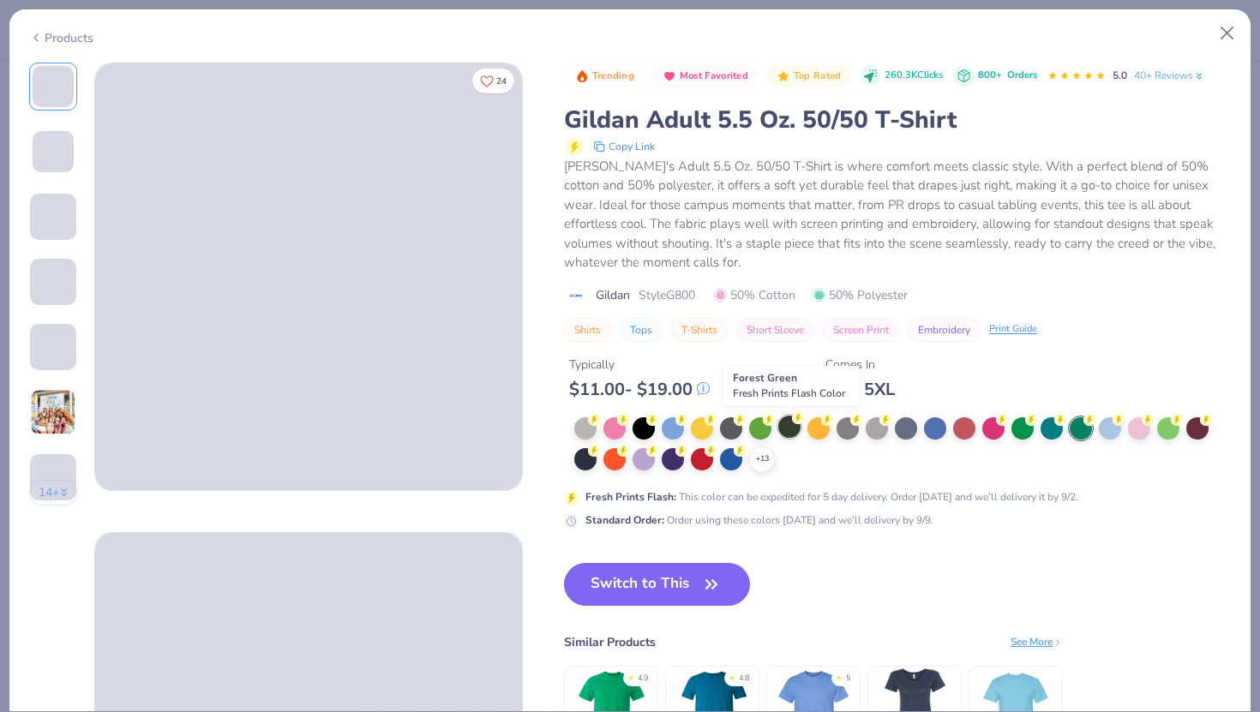
click at [790, 432] on div at bounding box center [789, 427] width 22 height 22
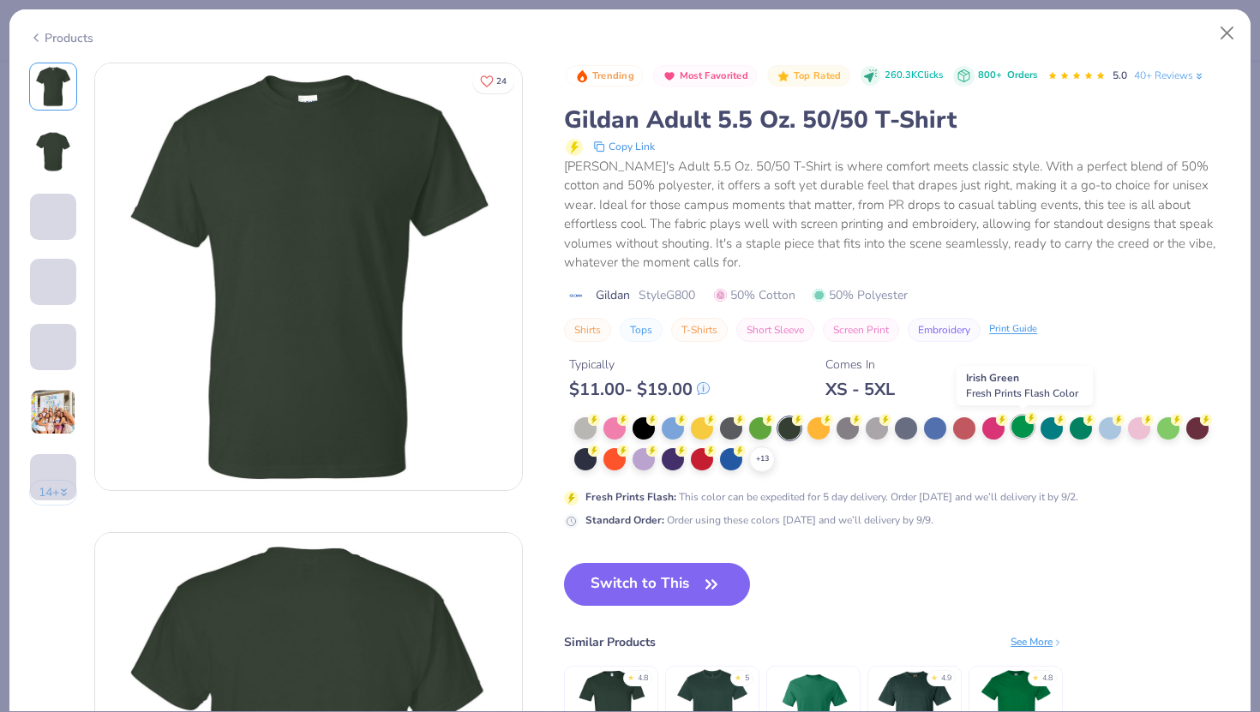
click at [1025, 434] on div at bounding box center [1023, 427] width 22 height 22
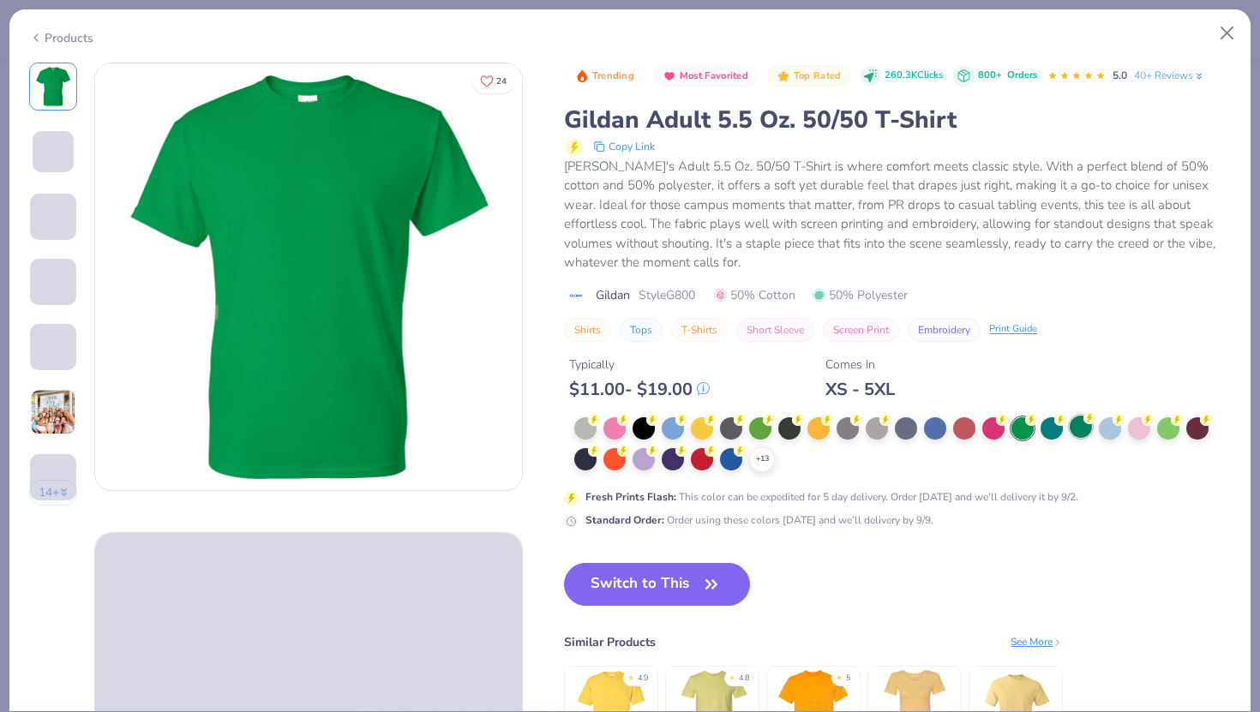
click at [1075, 432] on div at bounding box center [1081, 427] width 22 height 22
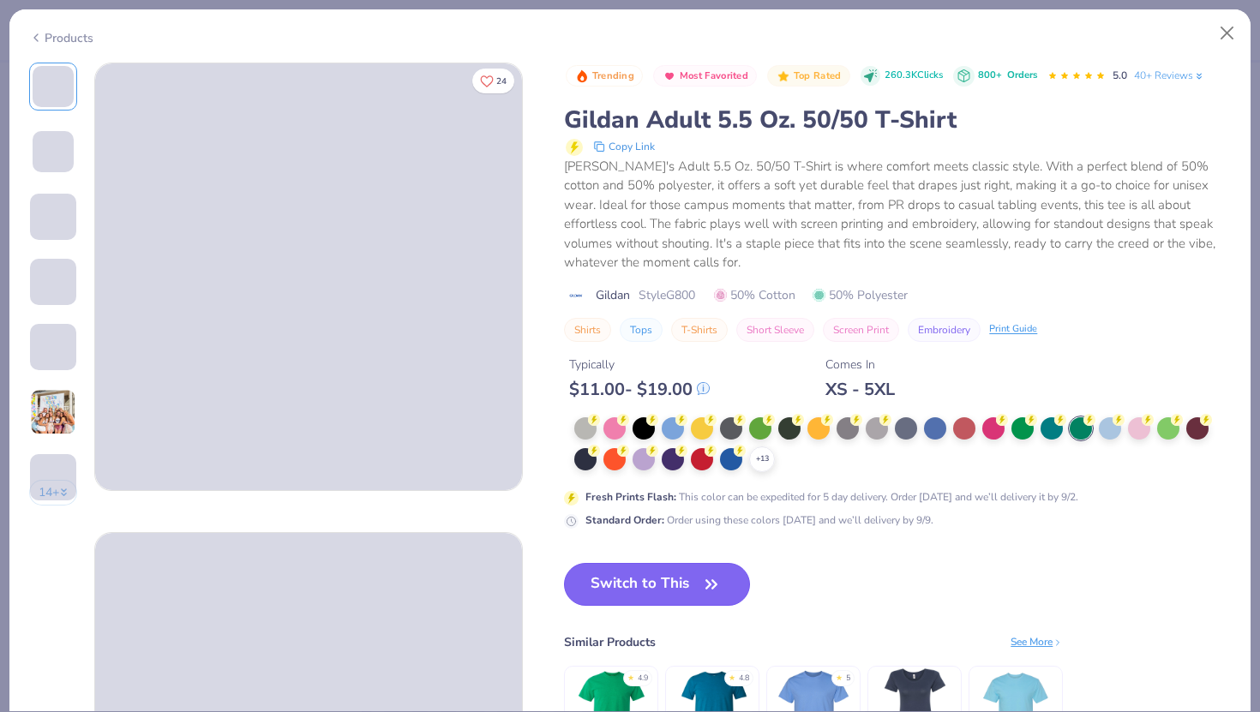
click at [672, 565] on button "Switch to This" at bounding box center [657, 584] width 186 height 43
click at [667, 580] on button "Switch to This" at bounding box center [657, 584] width 186 height 43
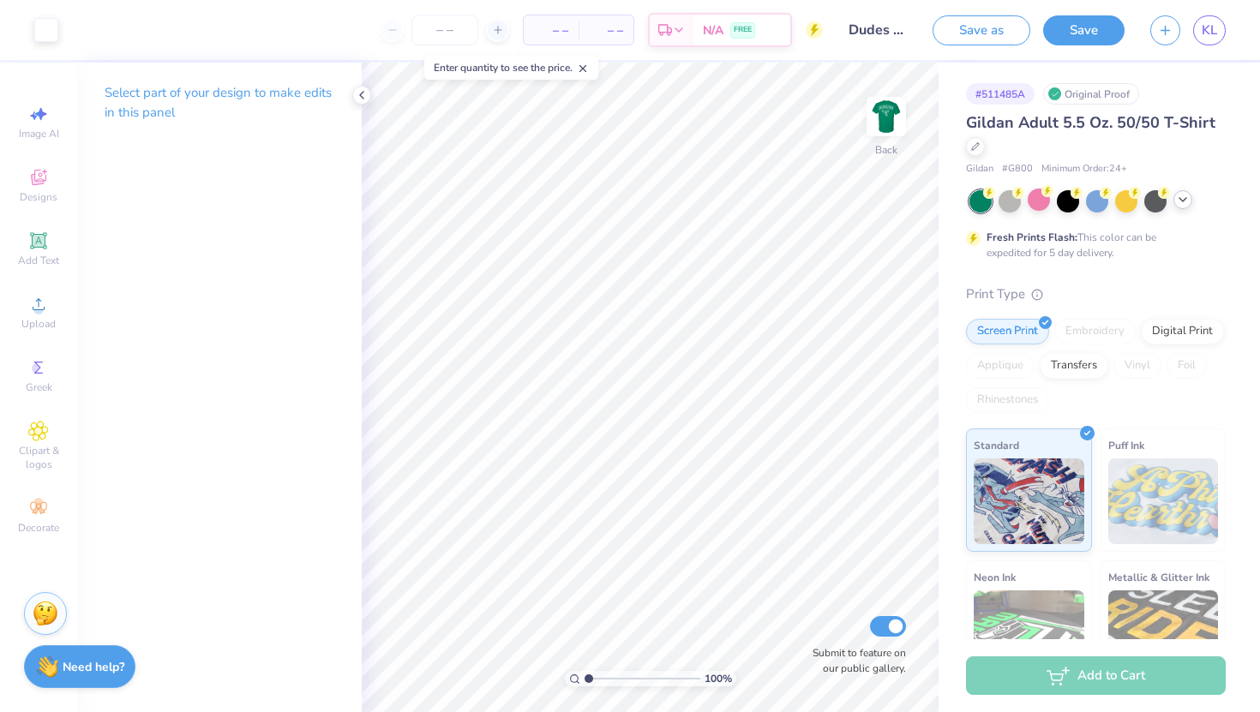
click at [1181, 204] on icon at bounding box center [1183, 200] width 14 height 14
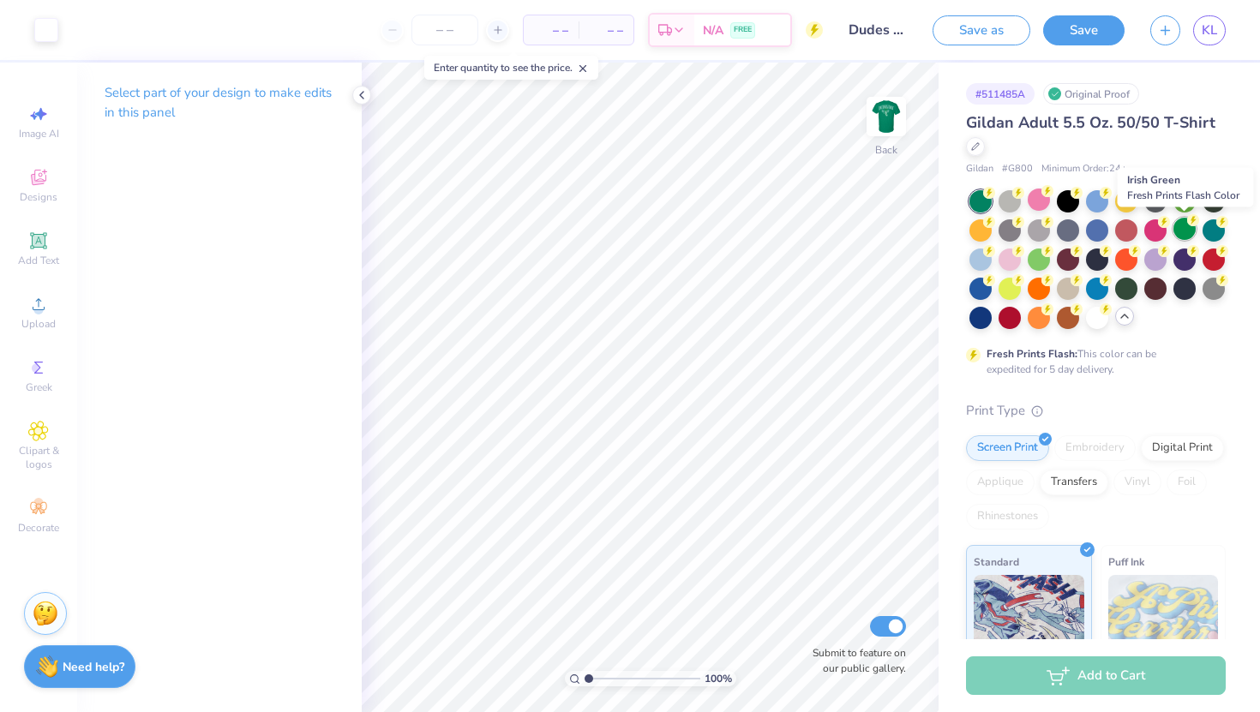
click at [1185, 231] on div at bounding box center [1185, 229] width 22 height 22
click at [888, 120] on img at bounding box center [886, 116] width 69 height 69
click at [888, 120] on img at bounding box center [886, 116] width 34 height 34
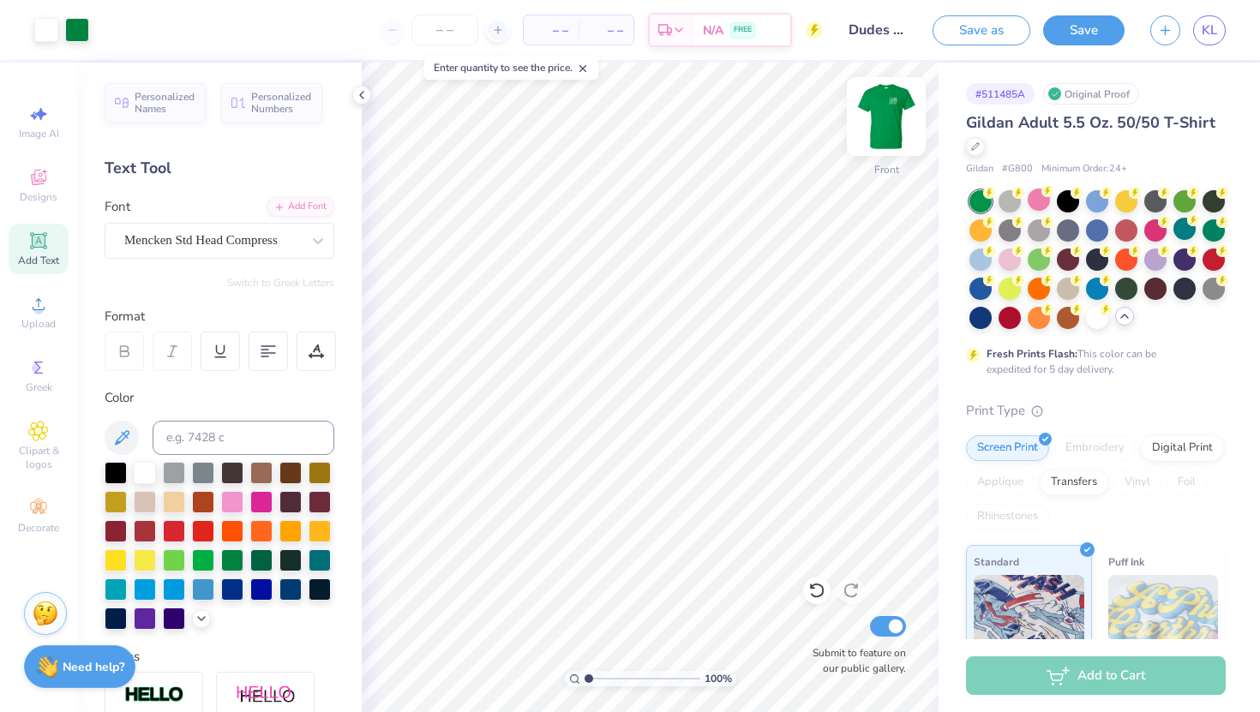
click at [895, 129] on img at bounding box center [886, 116] width 69 height 69
click at [972, 148] on icon at bounding box center [975, 144] width 7 height 7
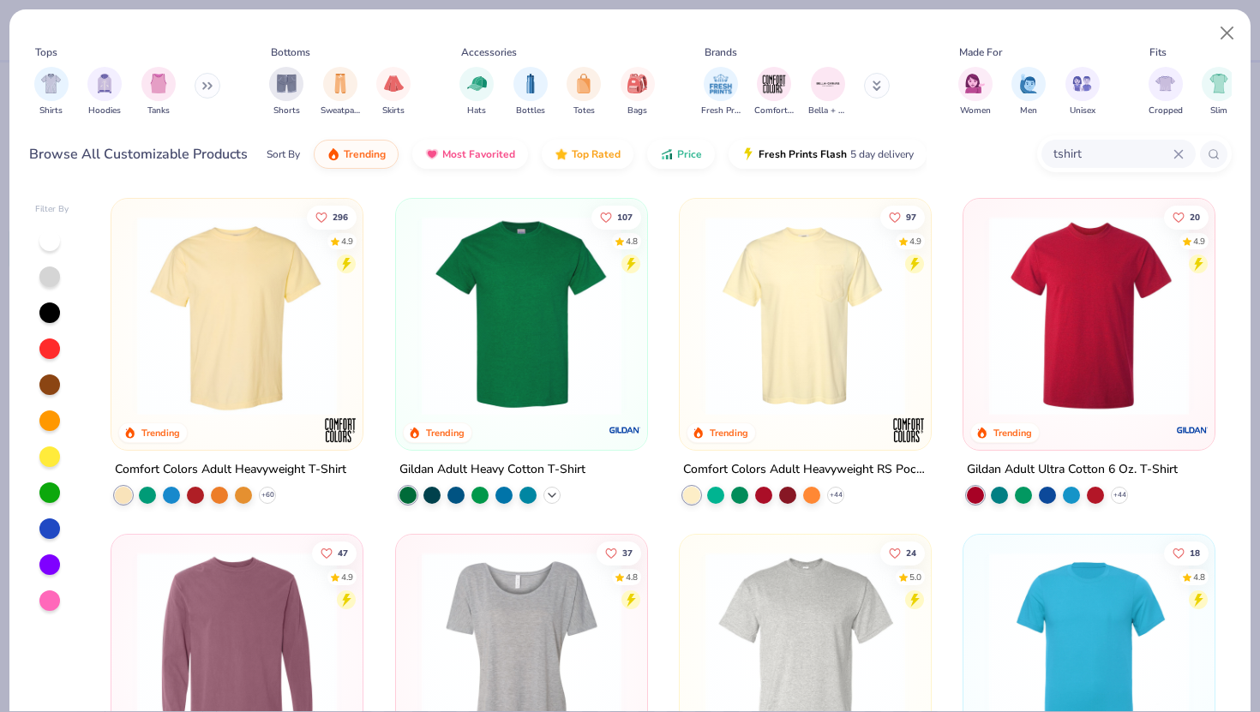
click at [549, 495] on icon at bounding box center [552, 496] width 14 height 14
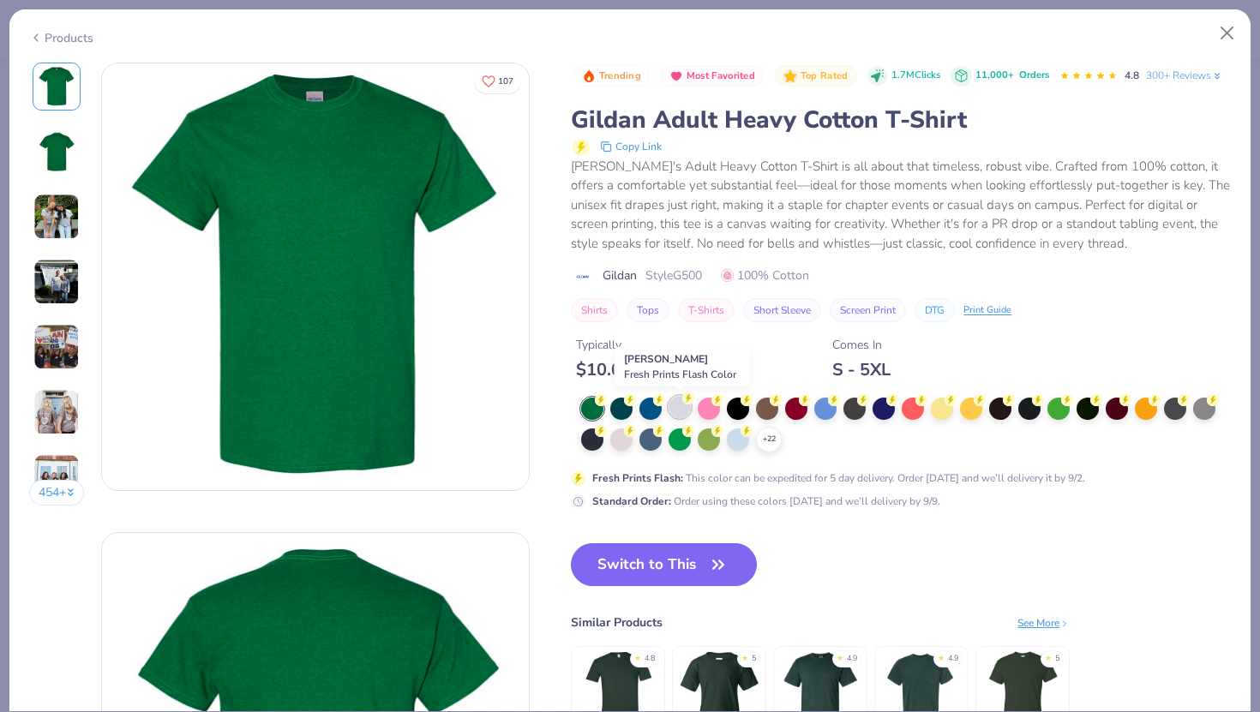
click at [682, 410] on div at bounding box center [680, 407] width 22 height 22
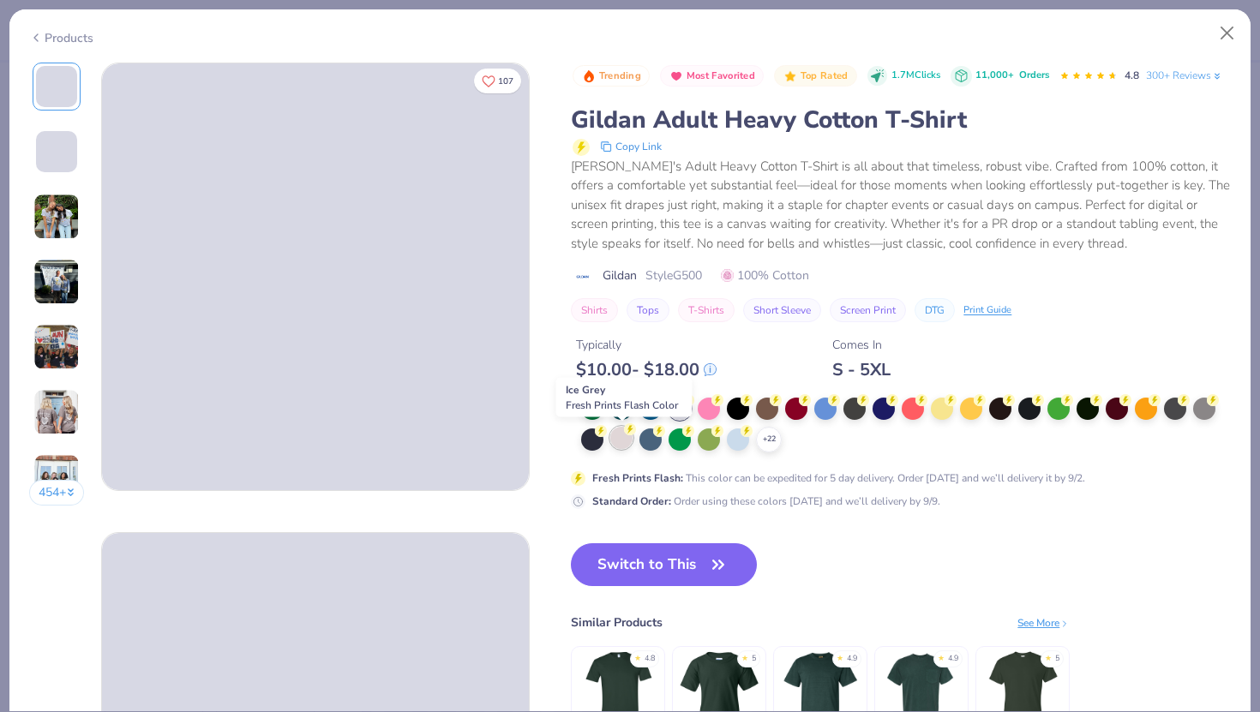
click at [622, 446] on div at bounding box center [621, 438] width 22 height 22
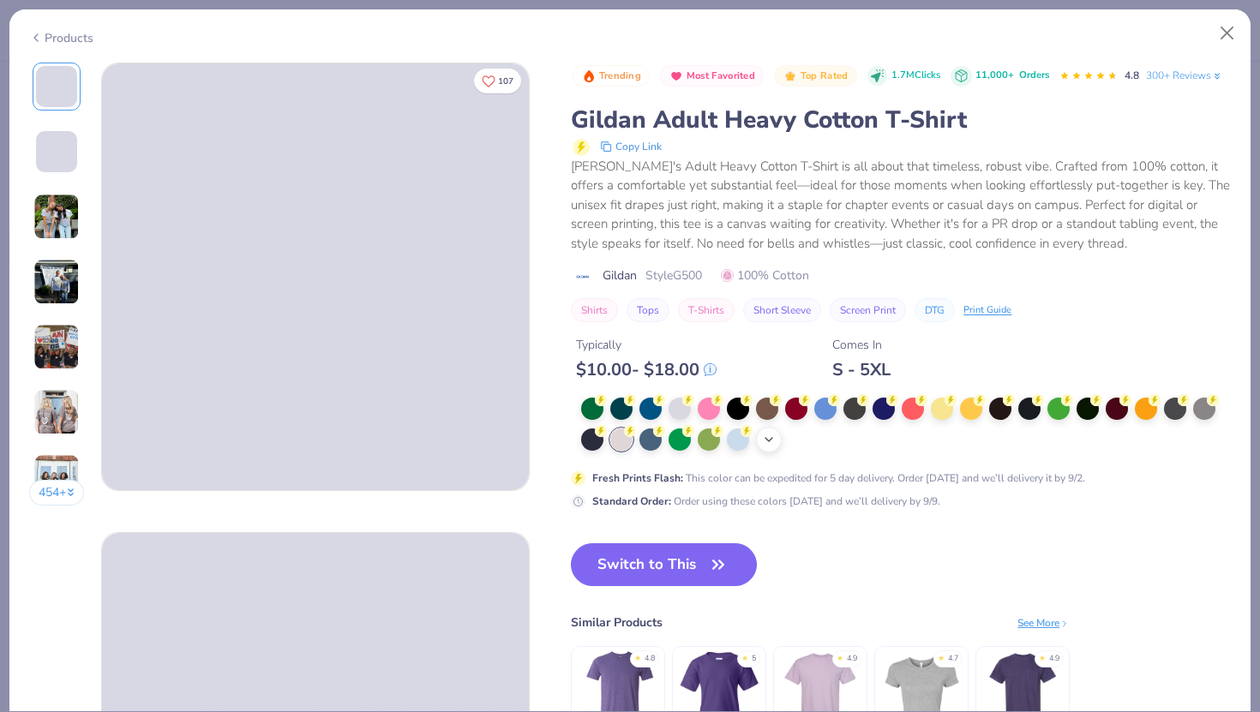
click at [770, 442] on icon at bounding box center [769, 440] width 14 height 14
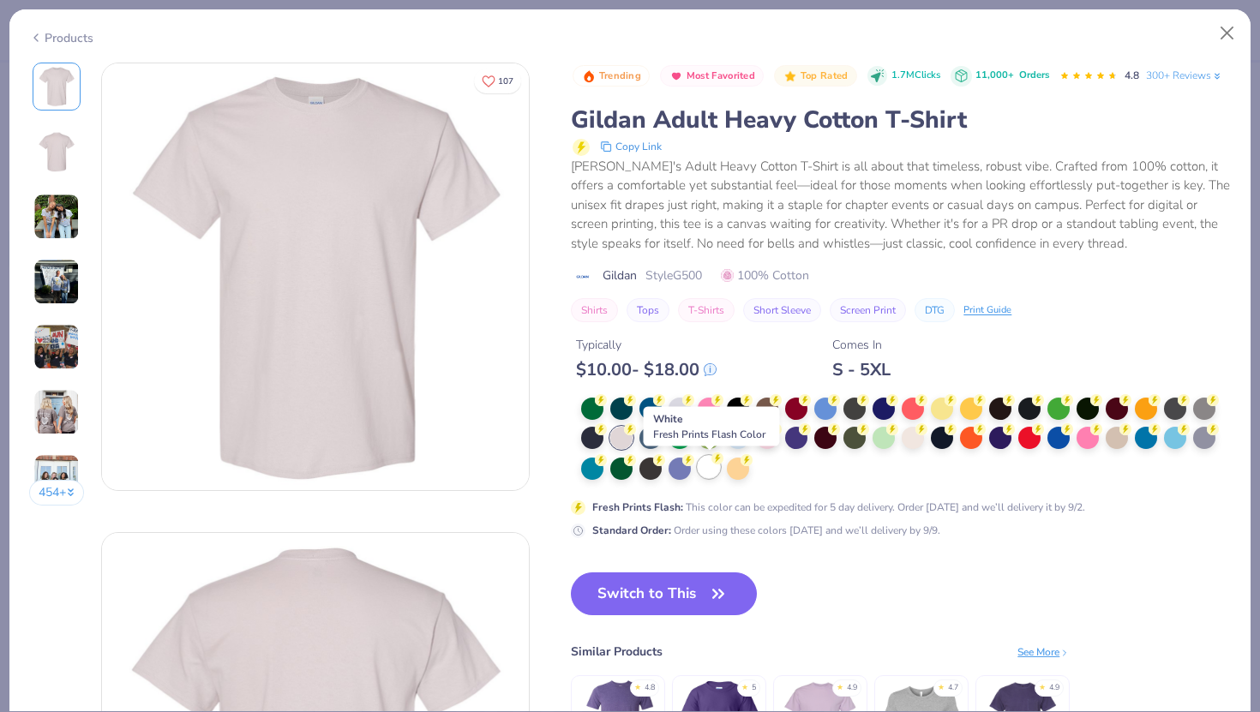
click at [709, 473] on div at bounding box center [709, 467] width 22 height 22
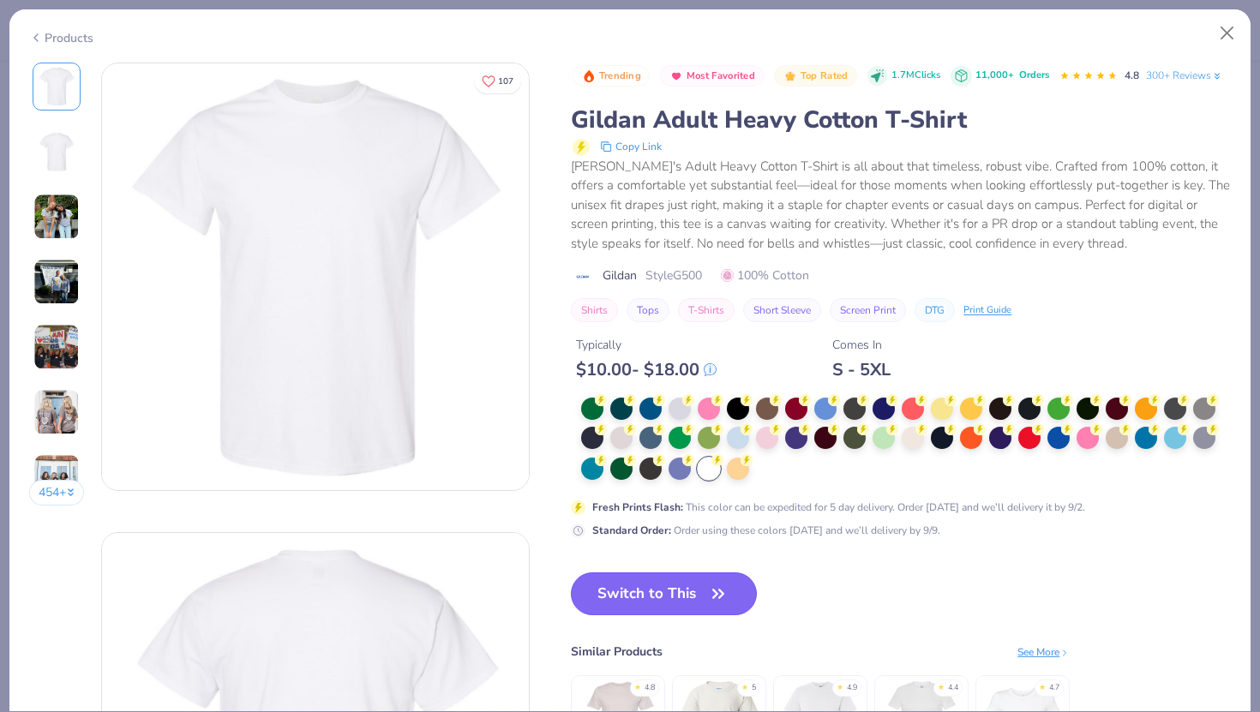
click at [644, 595] on button "Switch to This" at bounding box center [664, 594] width 186 height 43
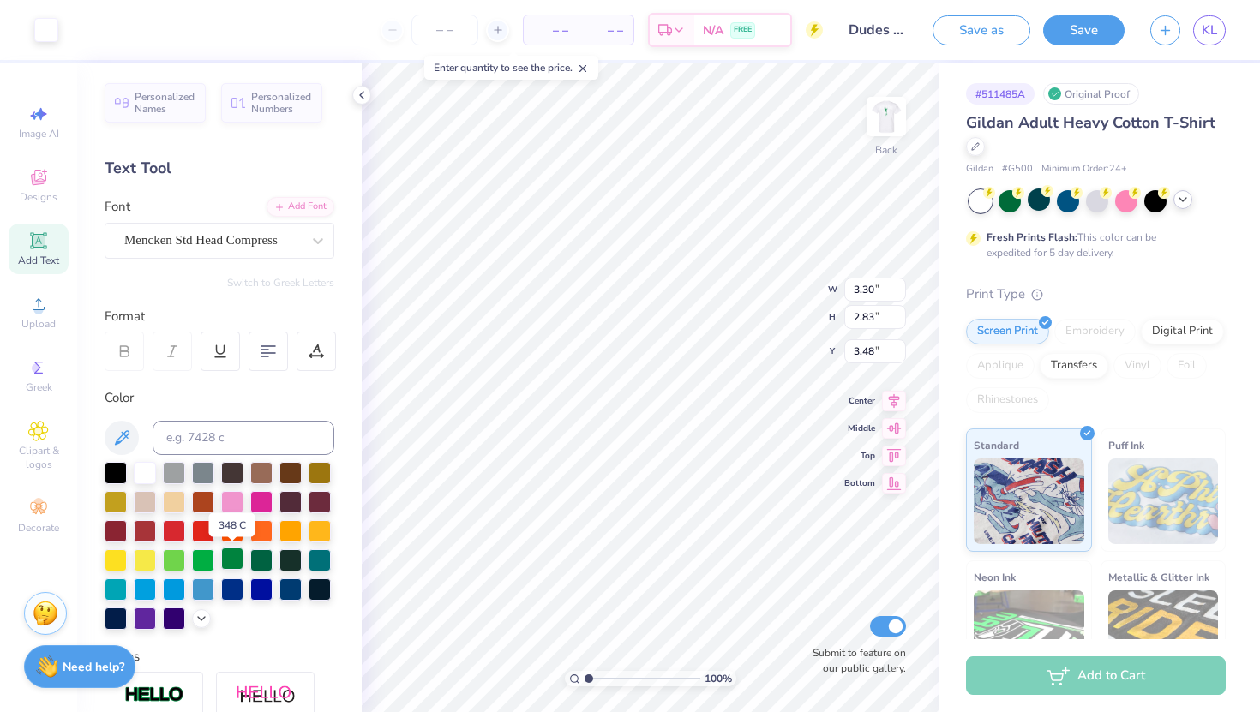
click at [230, 555] on div at bounding box center [232, 559] width 22 height 22
click at [230, 565] on div at bounding box center [232, 559] width 22 height 22
click at [55, 36] on div at bounding box center [46, 28] width 24 height 24
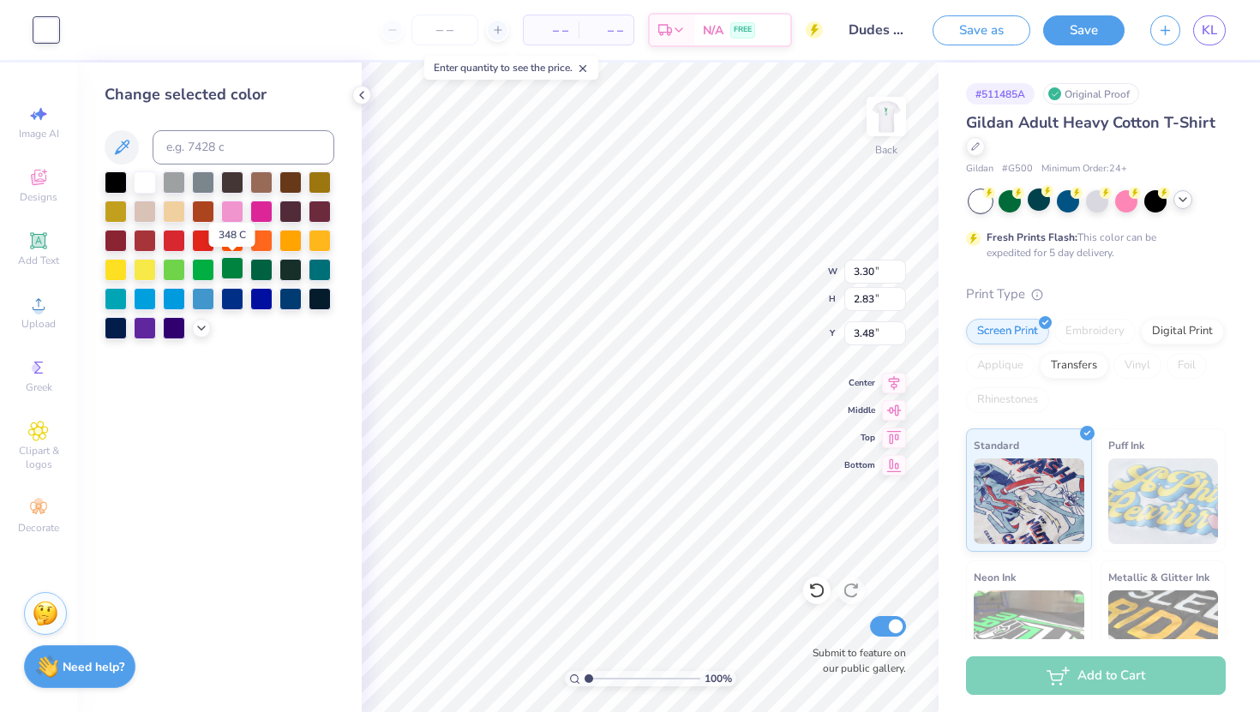
click at [230, 267] on div at bounding box center [232, 268] width 22 height 22
click at [891, 121] on img at bounding box center [886, 116] width 69 height 69
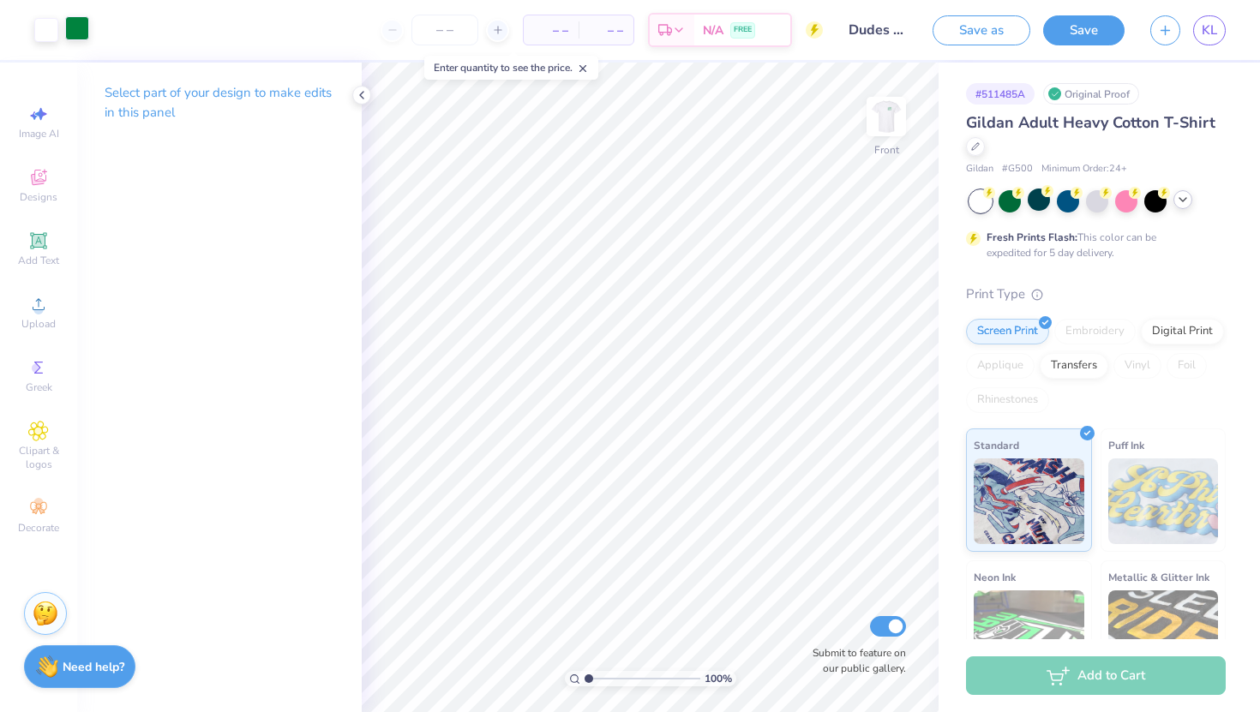
click at [74, 29] on div at bounding box center [77, 28] width 24 height 24
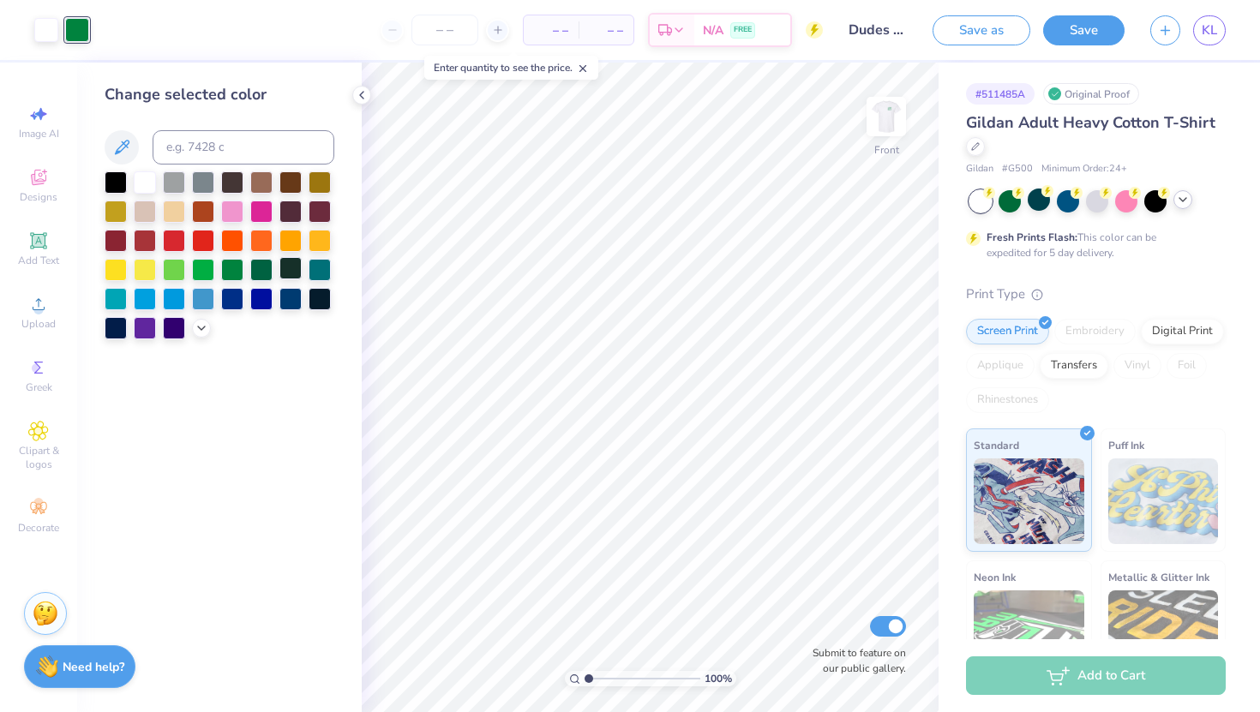
click at [292, 270] on div at bounding box center [290, 268] width 22 height 22
click at [45, 34] on div at bounding box center [46, 28] width 24 height 24
click at [231, 273] on div at bounding box center [232, 268] width 22 height 22
click at [74, 27] on div at bounding box center [77, 28] width 24 height 24
click at [147, 183] on div at bounding box center [145, 182] width 22 height 22
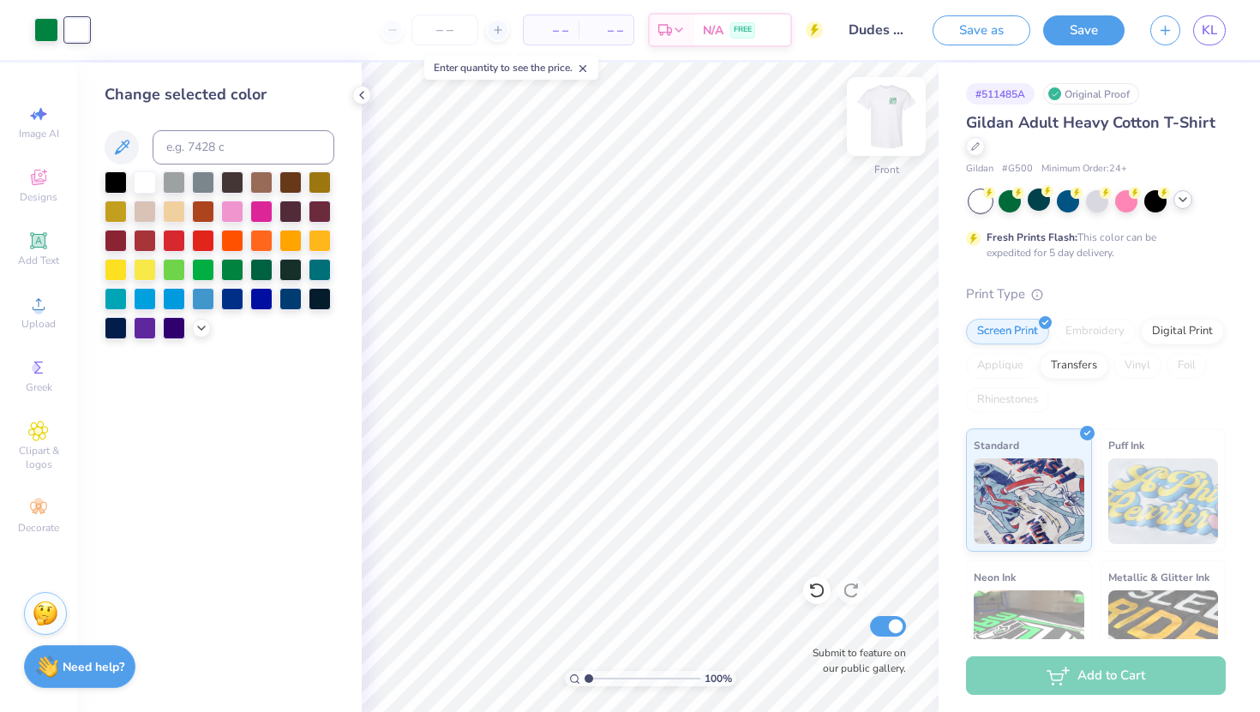
click at [870, 128] on img at bounding box center [886, 116] width 69 height 69
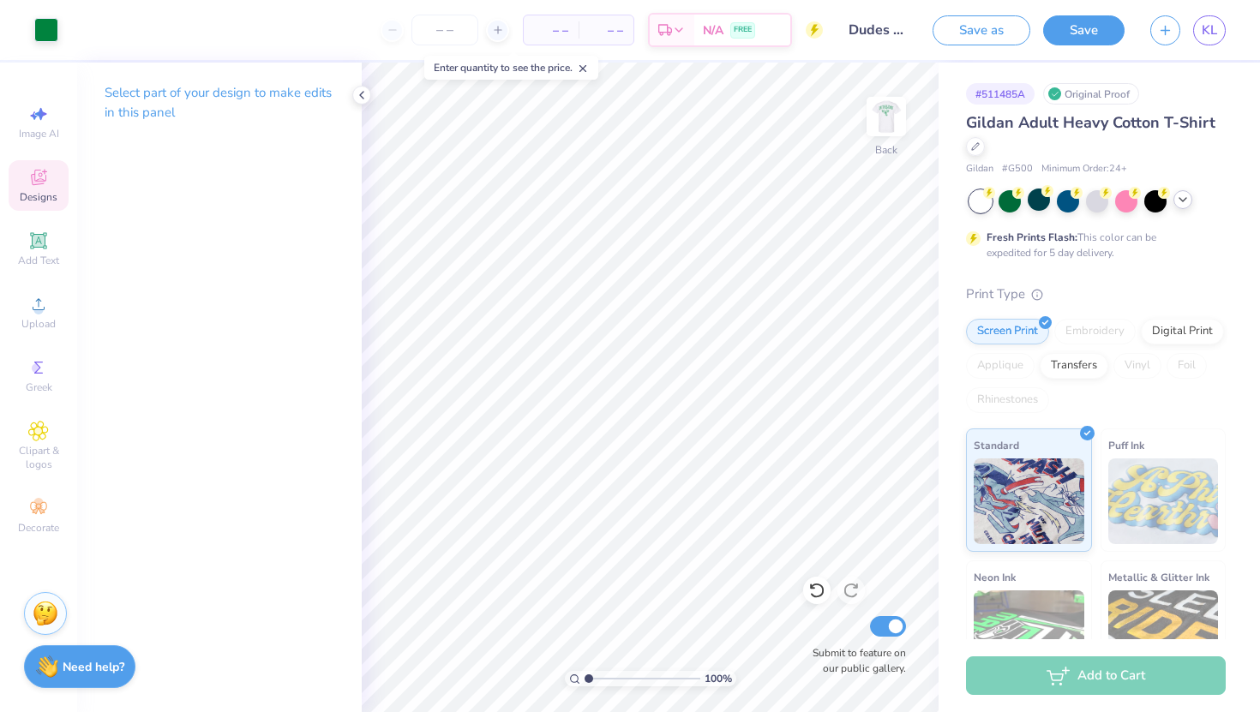
click at [41, 190] on span "Designs" at bounding box center [39, 197] width 38 height 14
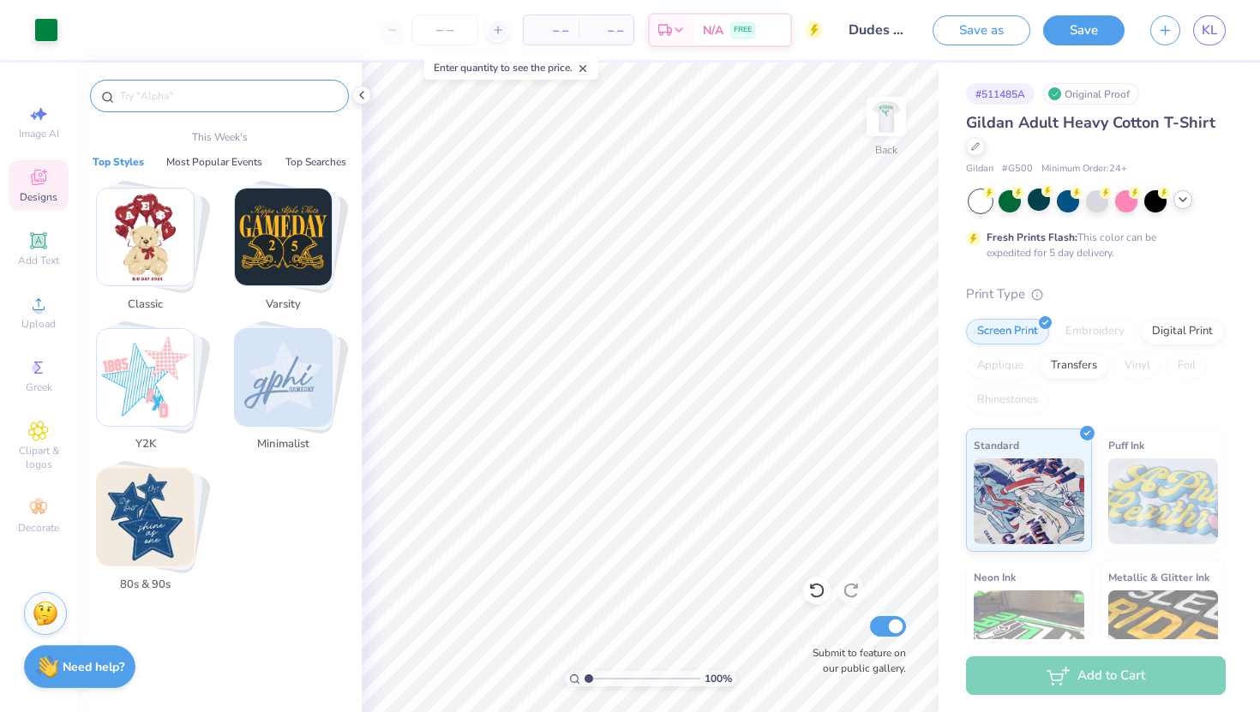
click at [215, 89] on input "text" at bounding box center [227, 95] width 219 height 17
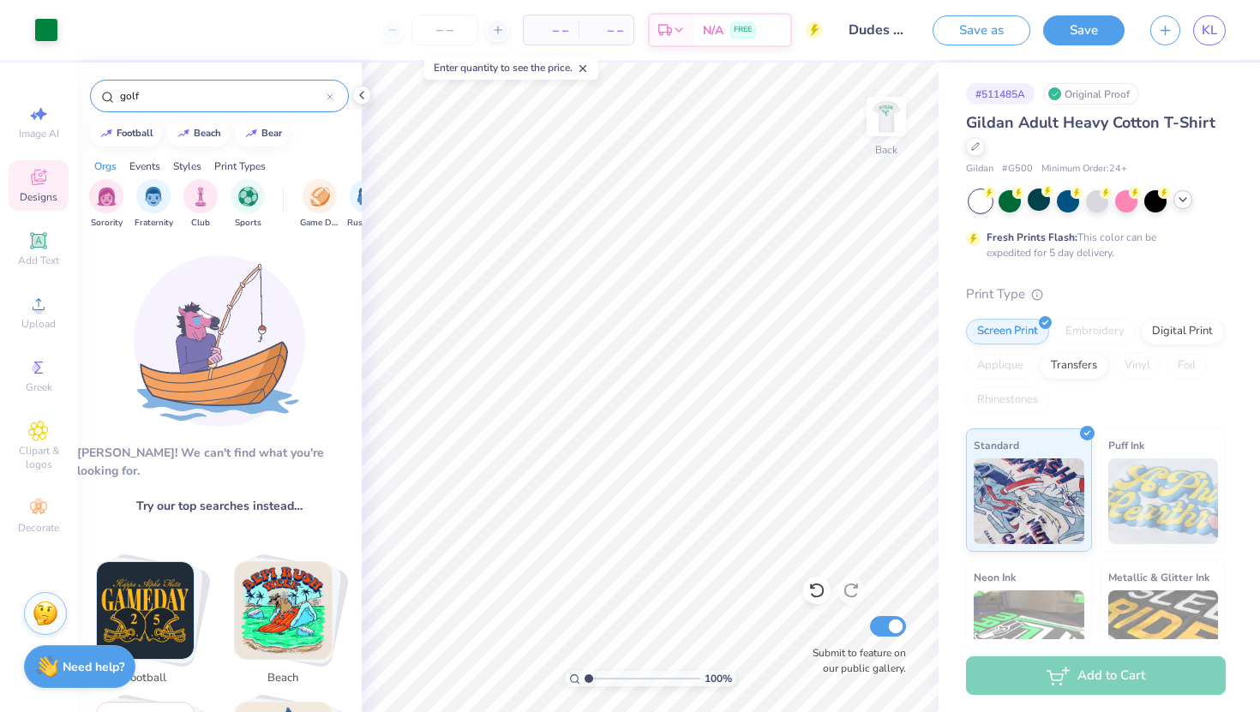
click at [192, 97] on input "golf" at bounding box center [222, 95] width 208 height 17
click at [240, 199] on img "filter for Sports" at bounding box center [248, 195] width 20 height 20
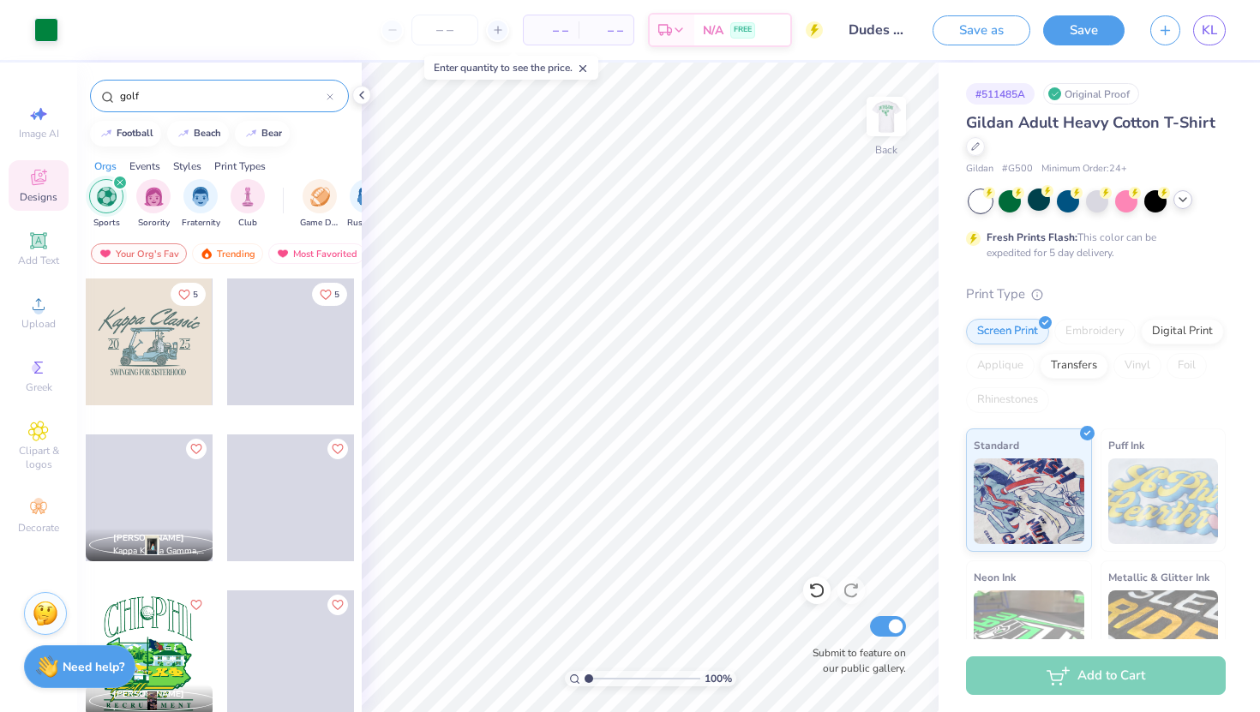
click at [180, 99] on input "golf" at bounding box center [222, 95] width 208 height 17
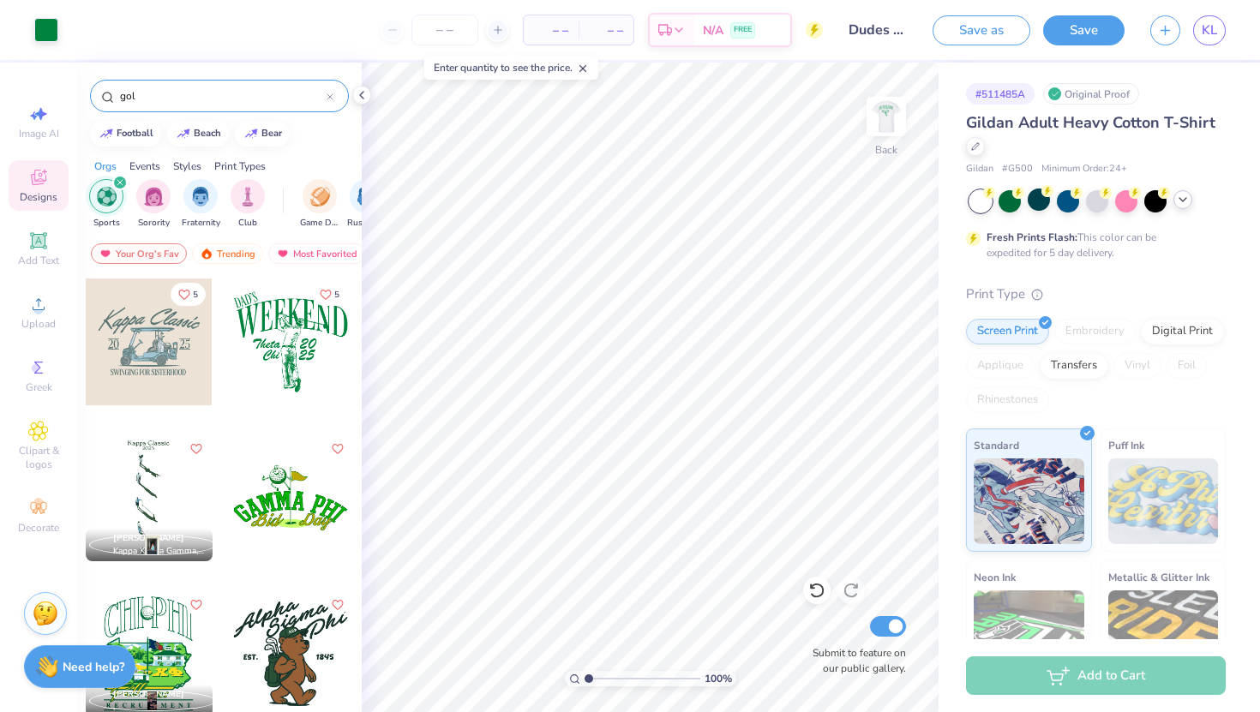
type input "golf"
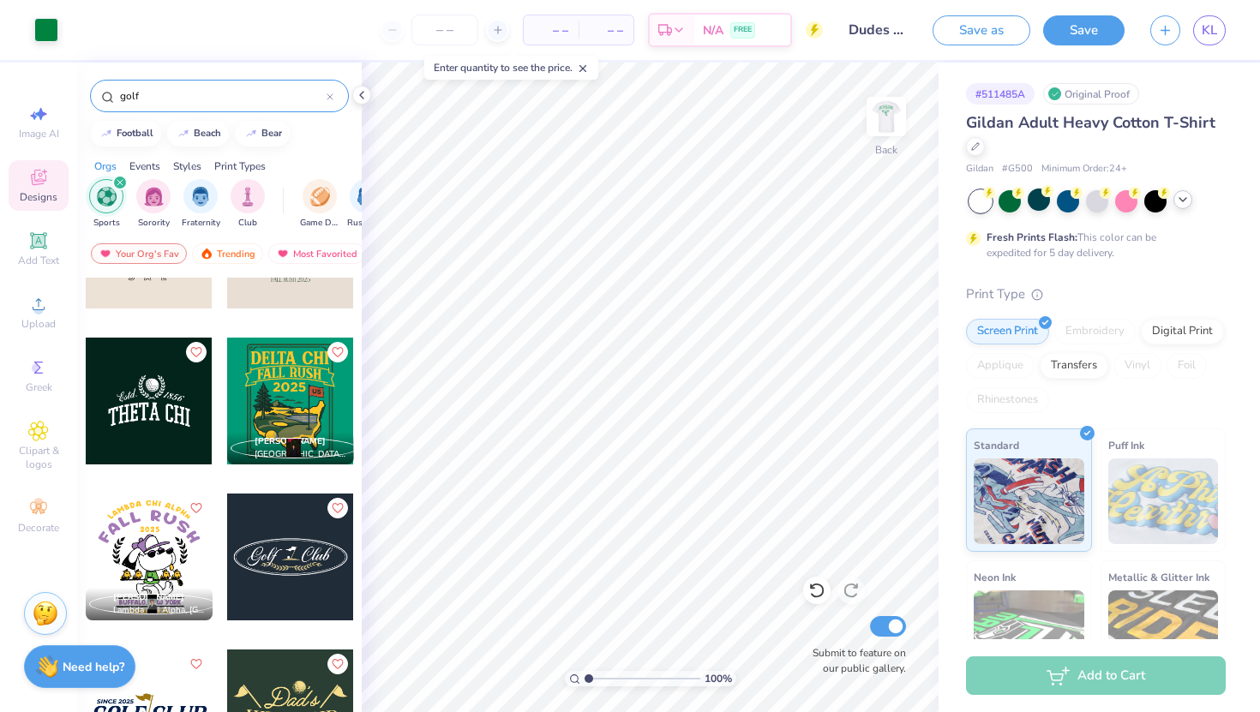
scroll to position [881, 0]
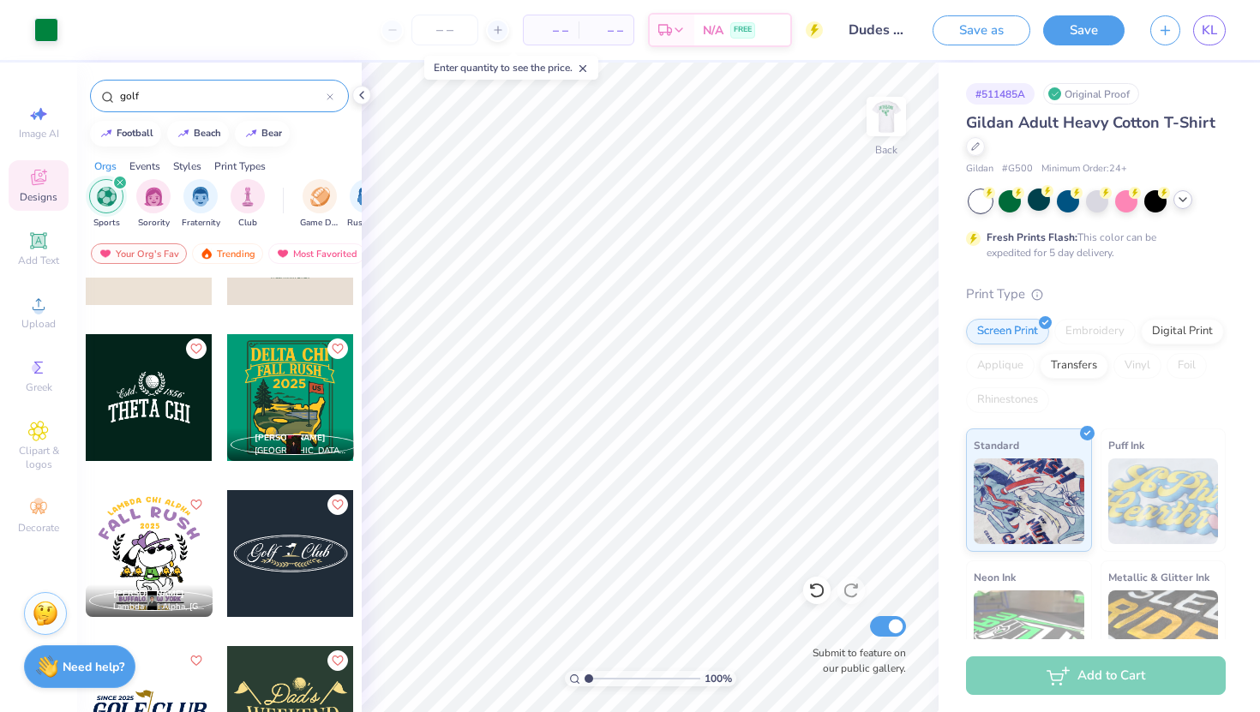
click at [140, 406] on div at bounding box center [149, 397] width 127 height 127
type input "6.76"
type input "3.30"
type input "2.83"
type input "3.48"
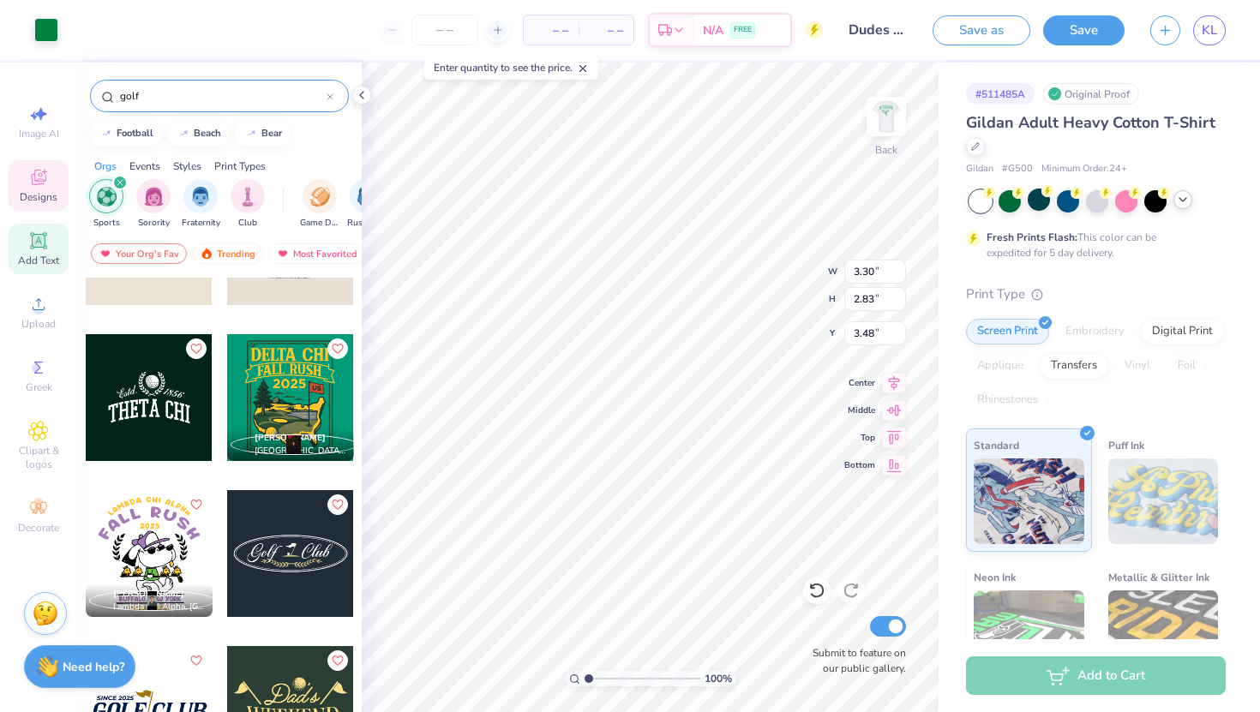
click at [39, 242] on icon at bounding box center [38, 240] width 16 height 16
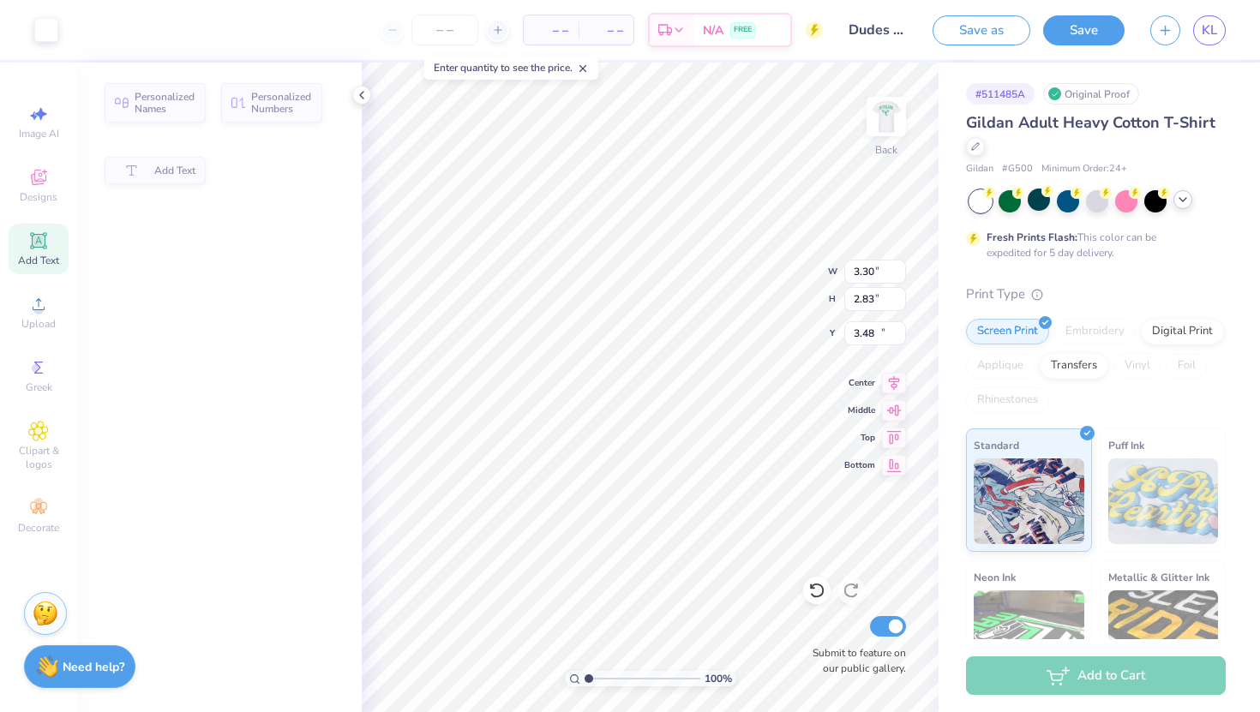
type input "6.00"
type input "1.74"
type input "12.38"
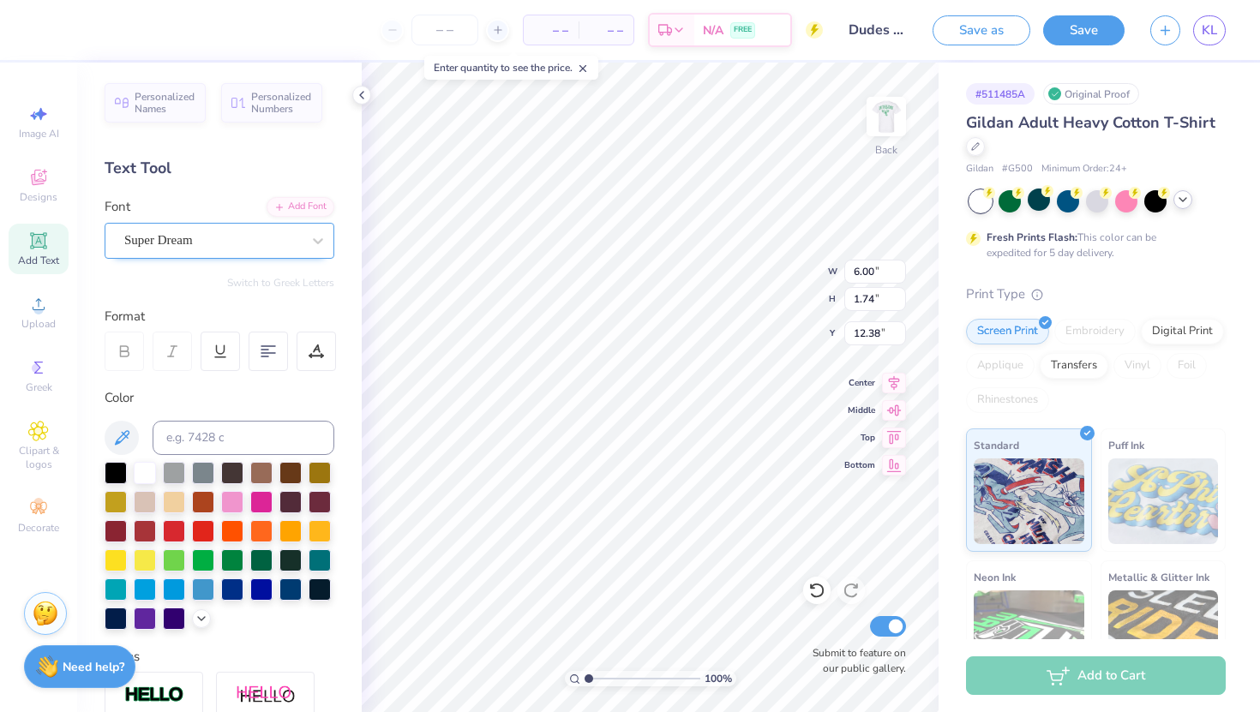
click at [183, 243] on div "Super Dream" at bounding box center [213, 240] width 180 height 27
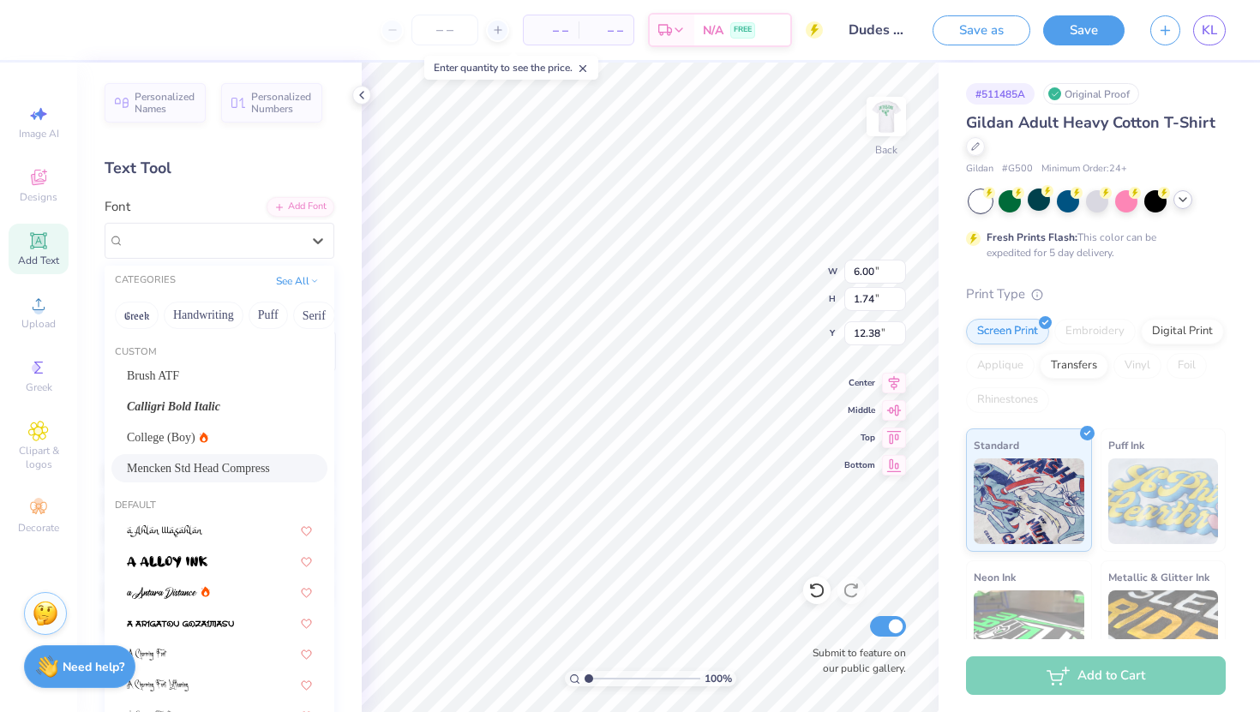
click at [195, 476] on span "Mencken Std Head Compress" at bounding box center [198, 469] width 143 height 18
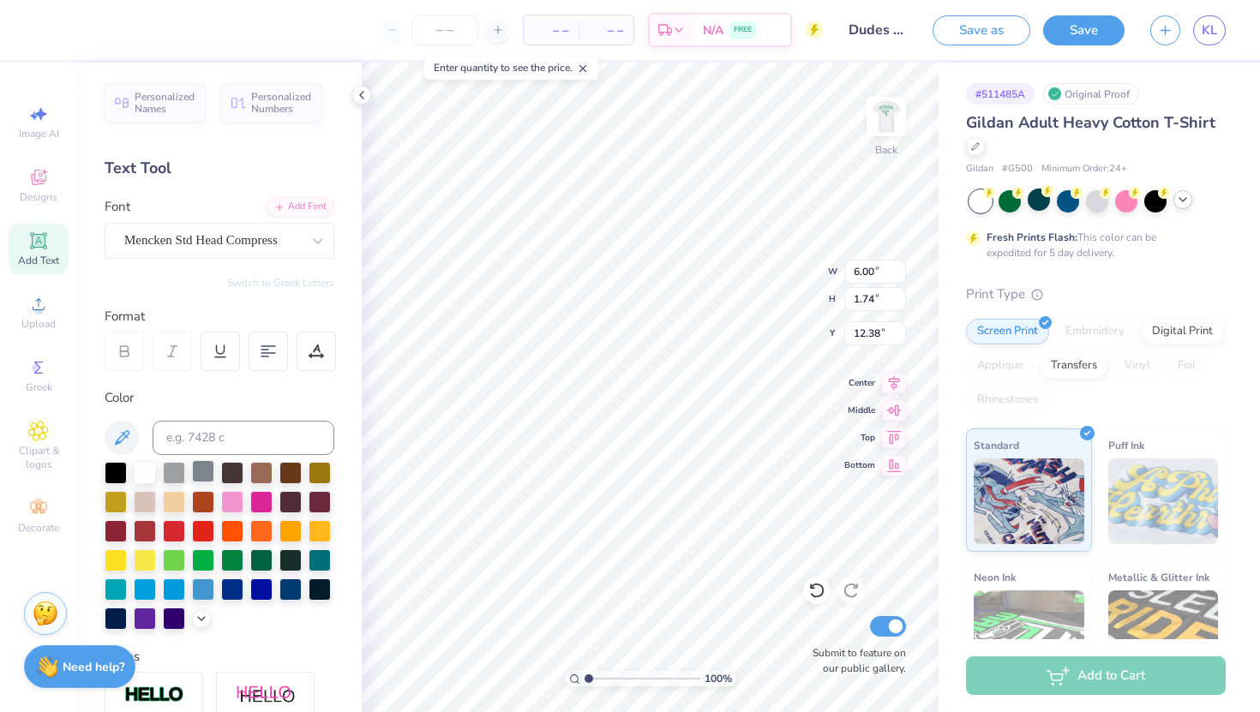
type input "3.25"
type input "1.67"
type input "12.41"
click at [226, 237] on div at bounding box center [213, 240] width 180 height 27
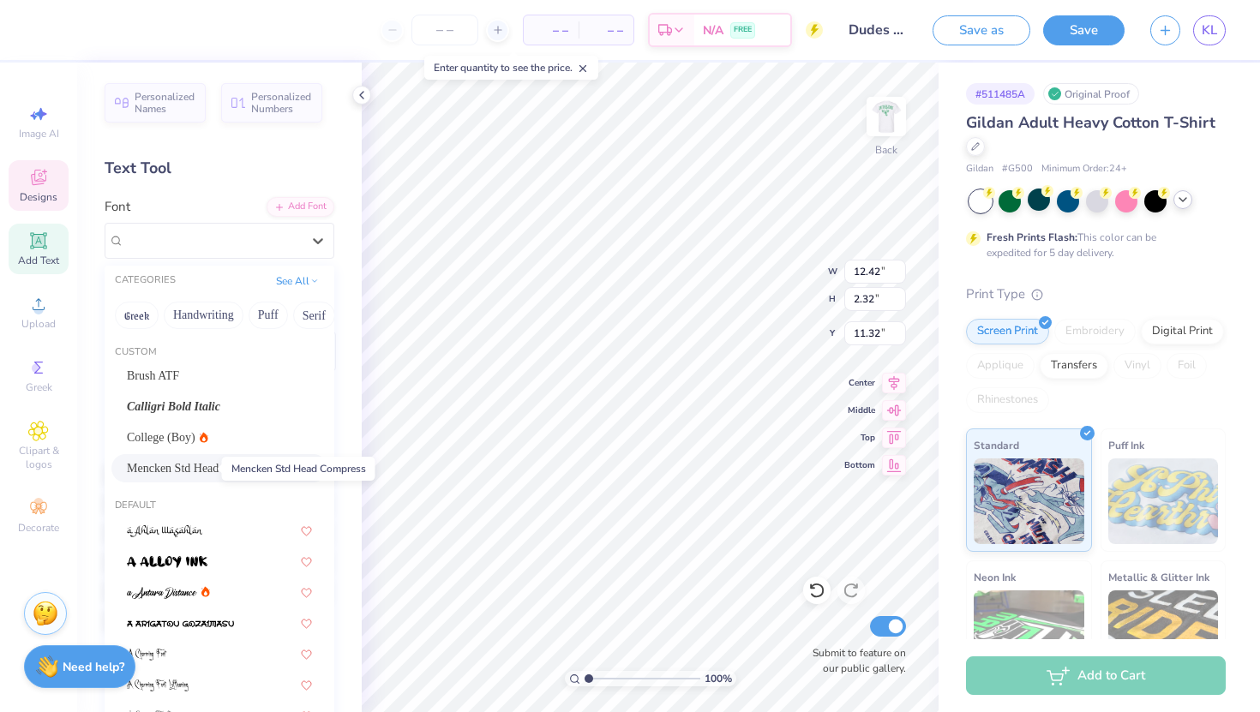
click at [175, 474] on span "Mencken Std Head Compress" at bounding box center [198, 469] width 143 height 18
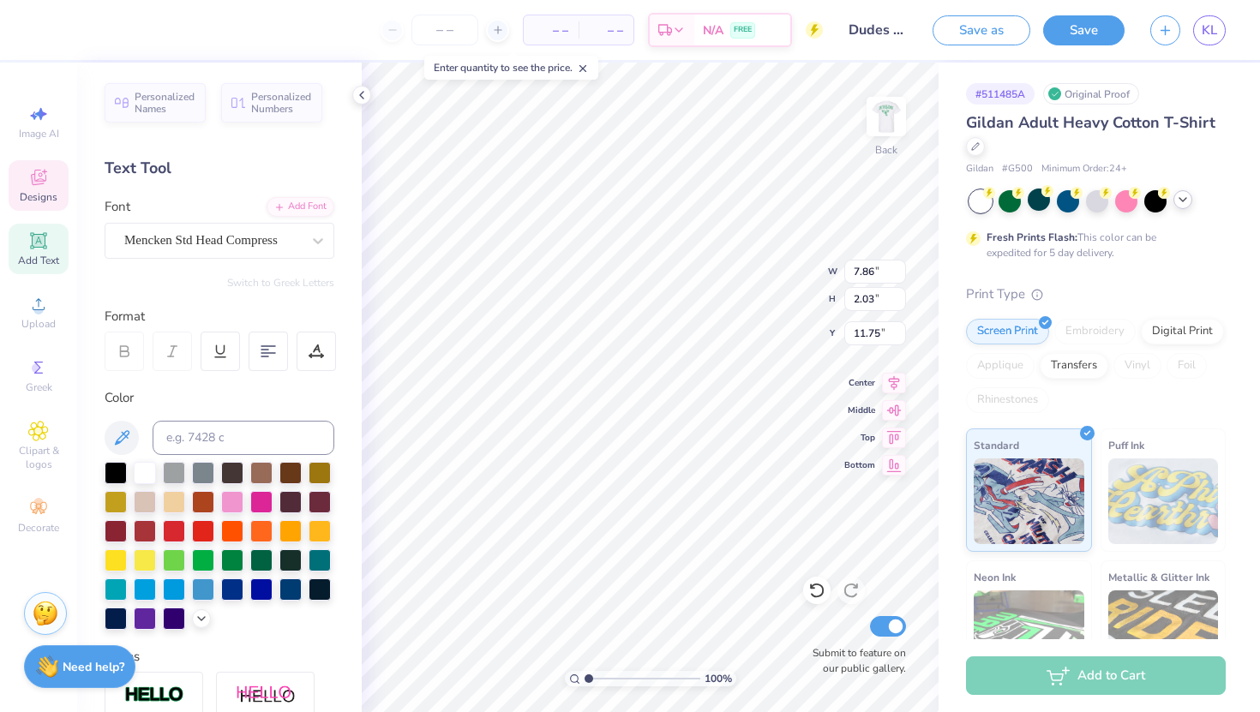
type input "7.86"
type input "2.03"
type input "11.75"
type input "10.71"
type input "4.08"
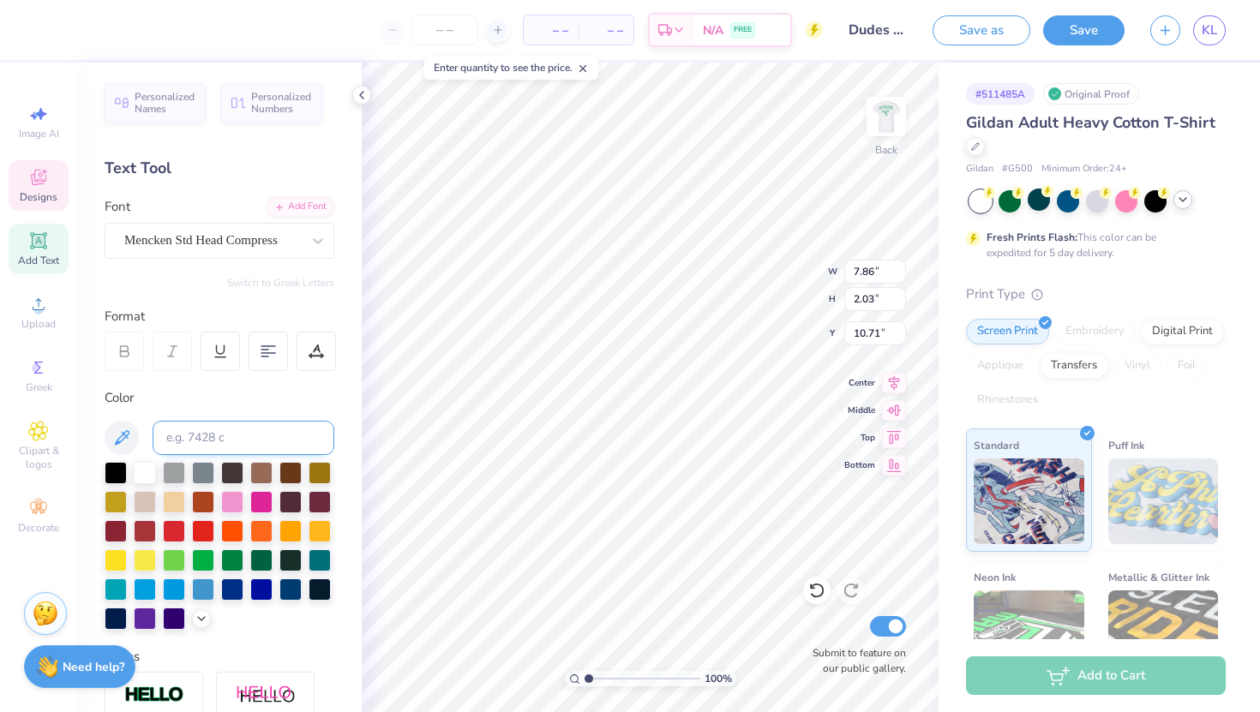
type input "3.65"
type input "6.76"
type input "3.00"
type input "2.08"
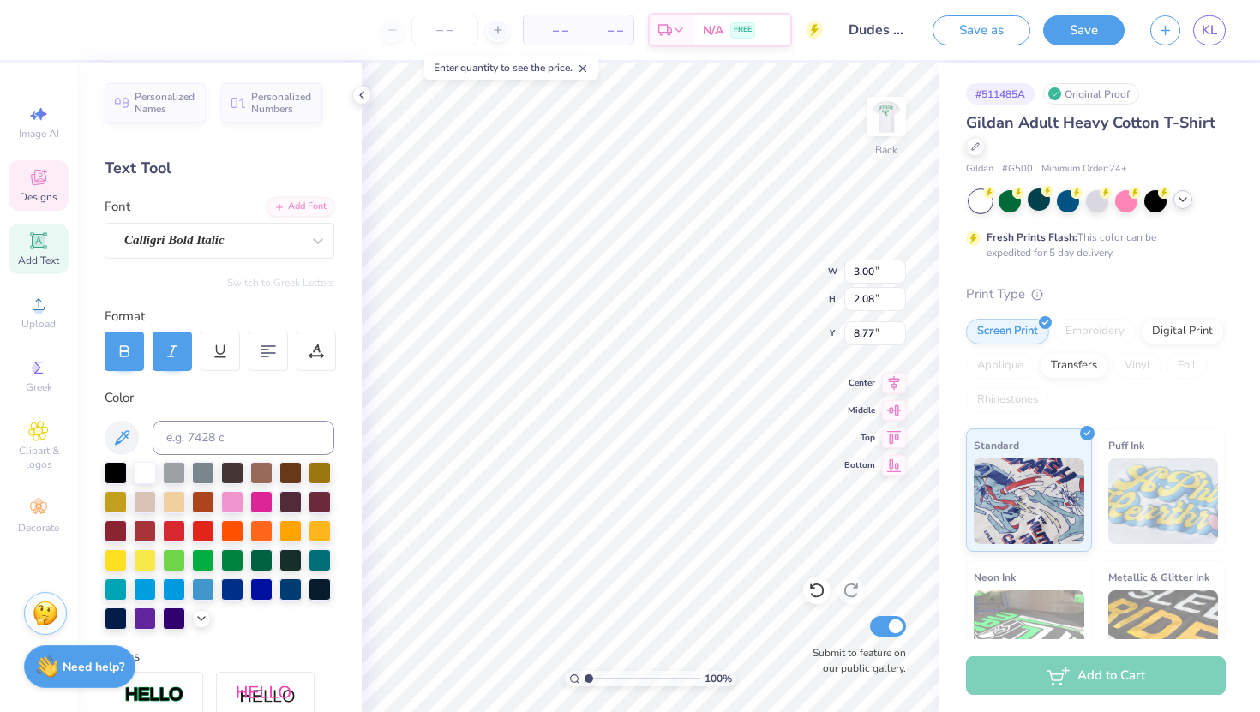
type input "8.77"
click at [48, 183] on icon at bounding box center [38, 177] width 21 height 21
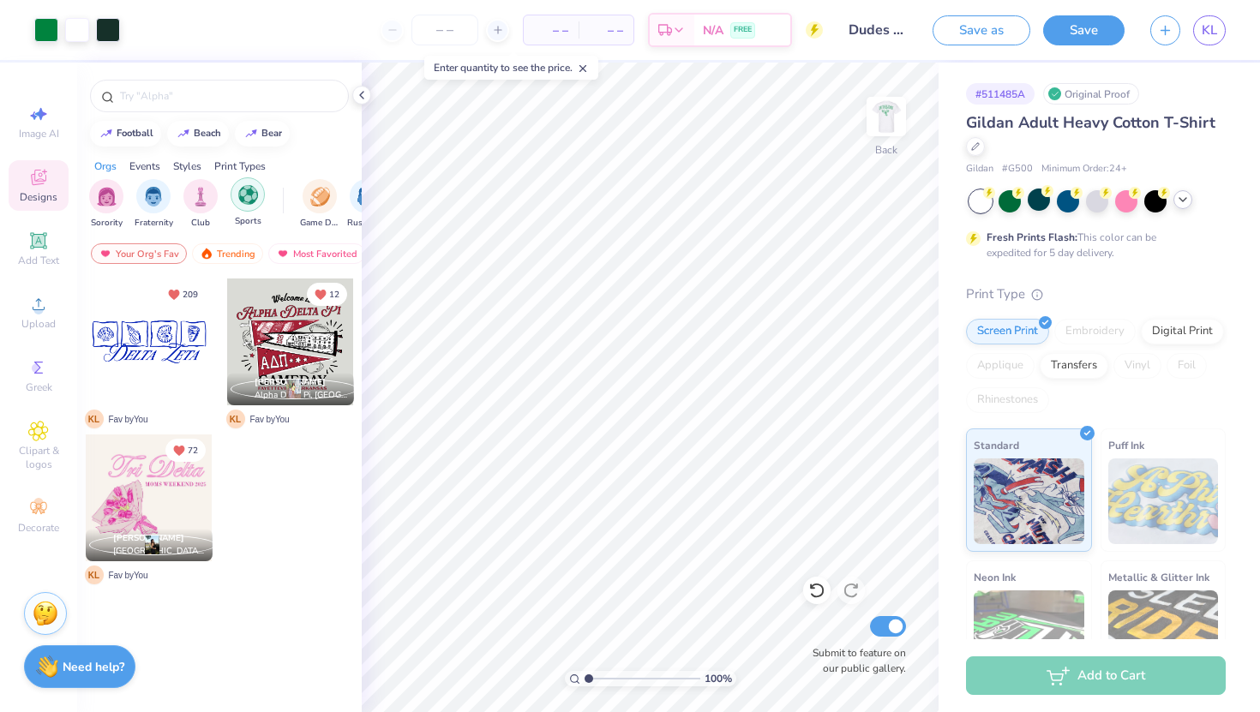
click at [247, 196] on img "filter for Sports" at bounding box center [248, 195] width 20 height 20
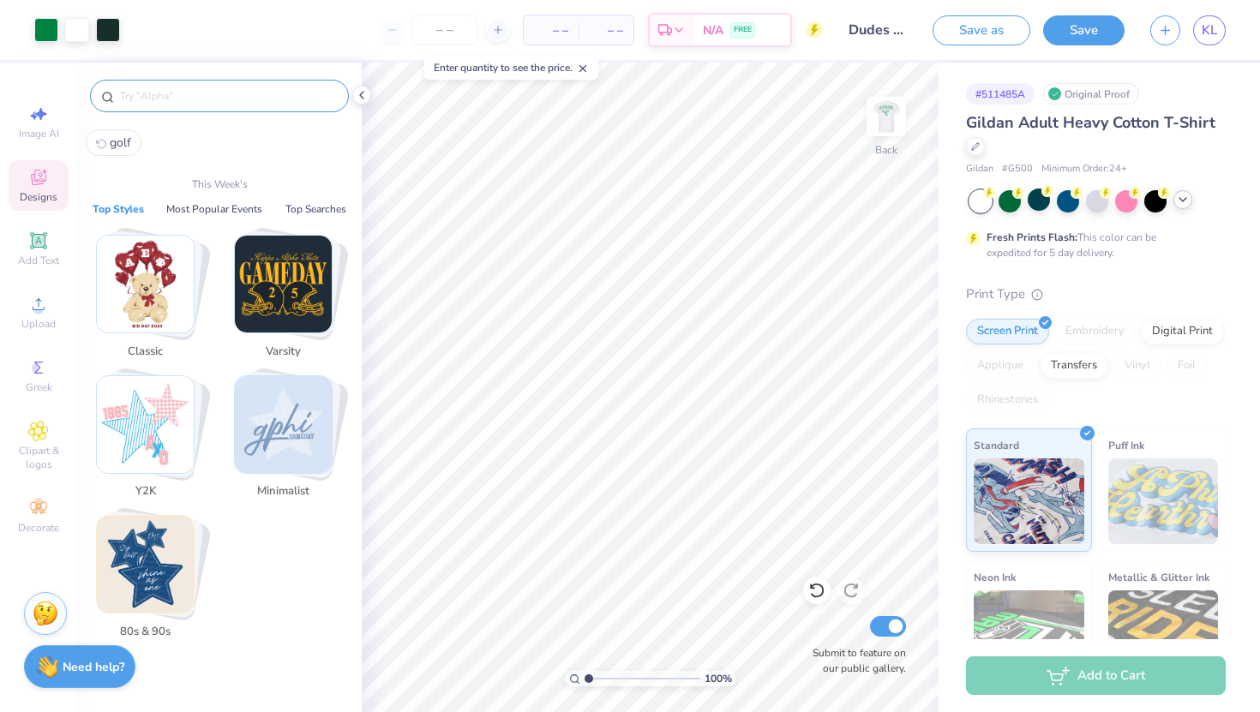
click at [179, 95] on input "text" at bounding box center [227, 95] width 219 height 17
type input "f"
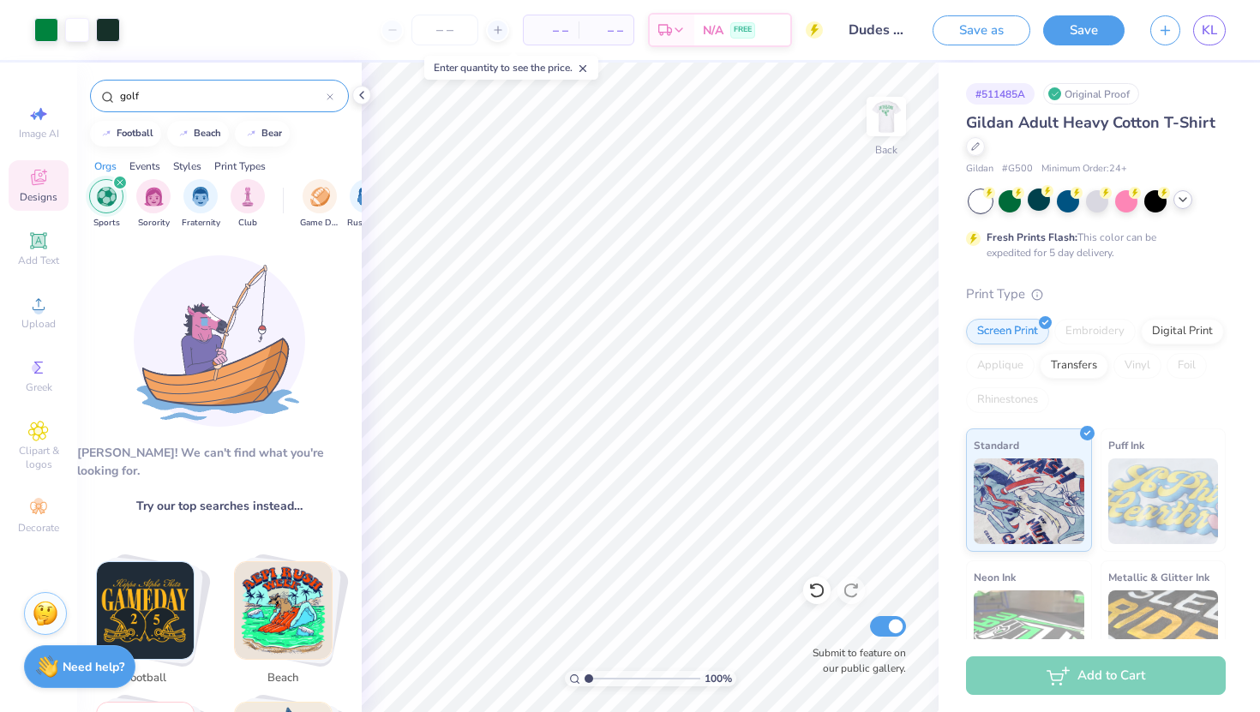
type input "golf"
click at [203, 110] on div "golf" at bounding box center [219, 96] width 259 height 33
click at [155, 114] on div "golf" at bounding box center [219, 92] width 285 height 58
click at [316, 95] on input "golf" at bounding box center [222, 95] width 208 height 17
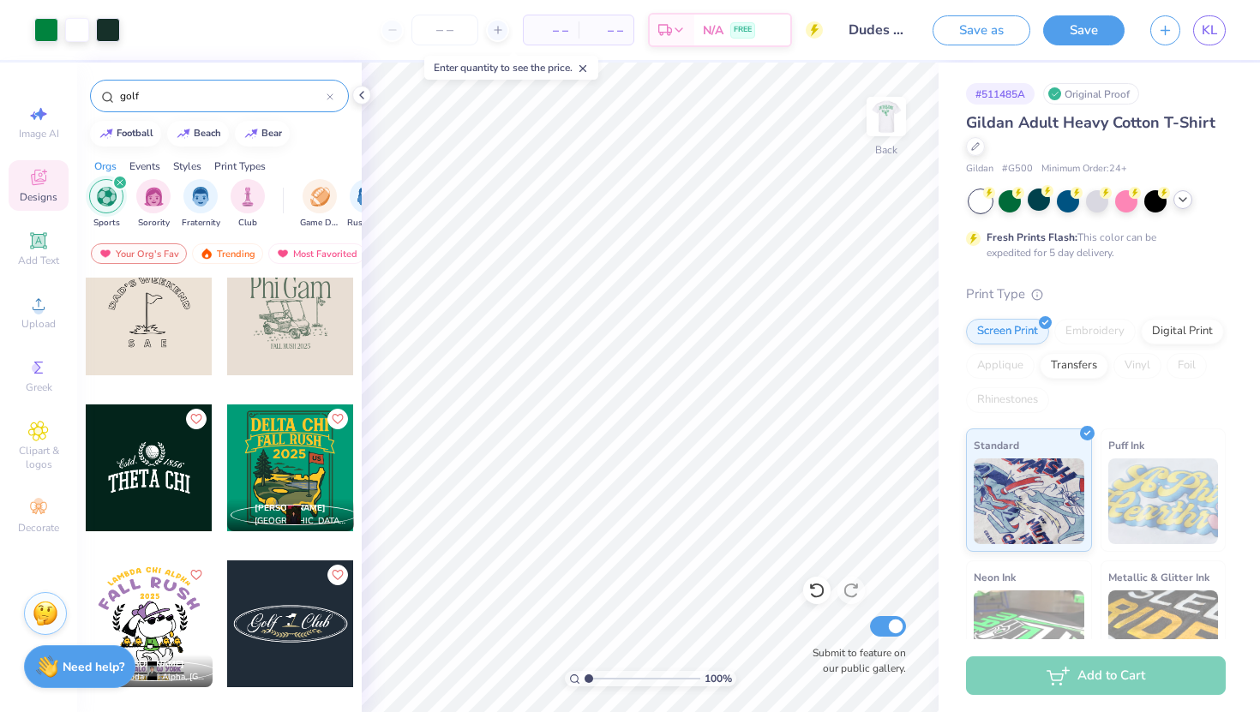
scroll to position [805, 0]
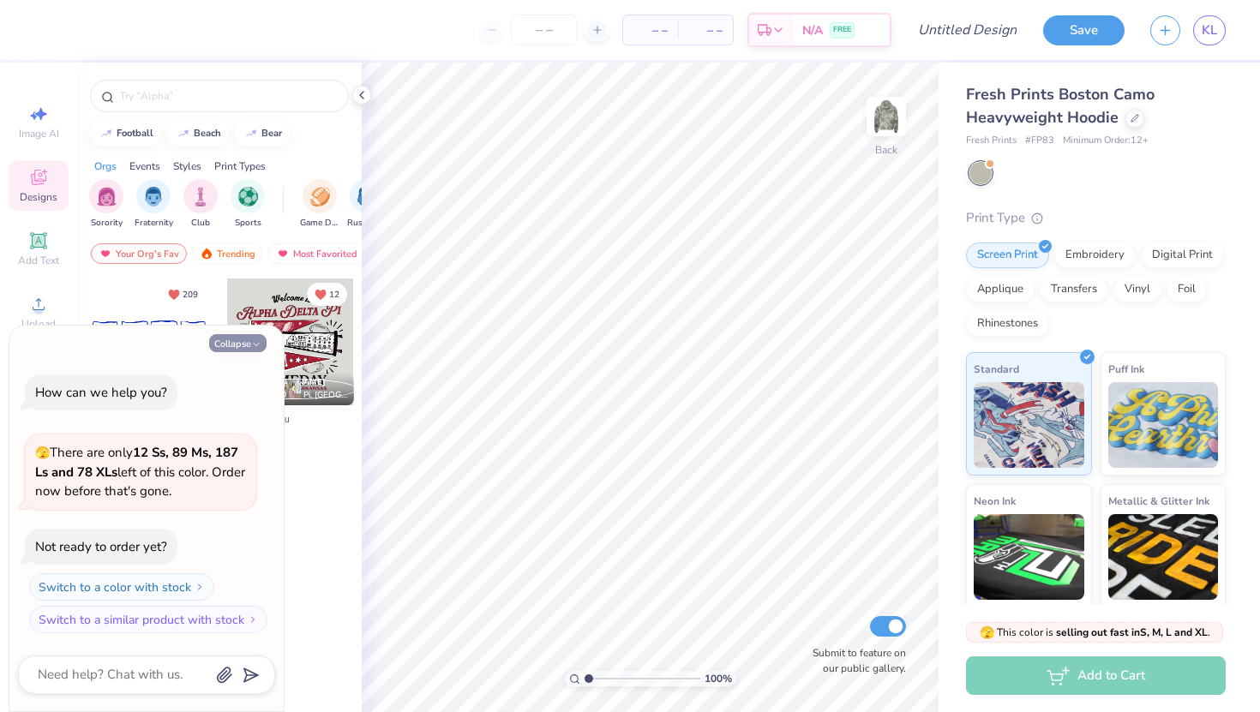
click at [254, 340] on icon "button" at bounding box center [256, 345] width 10 height 10
type textarea "x"
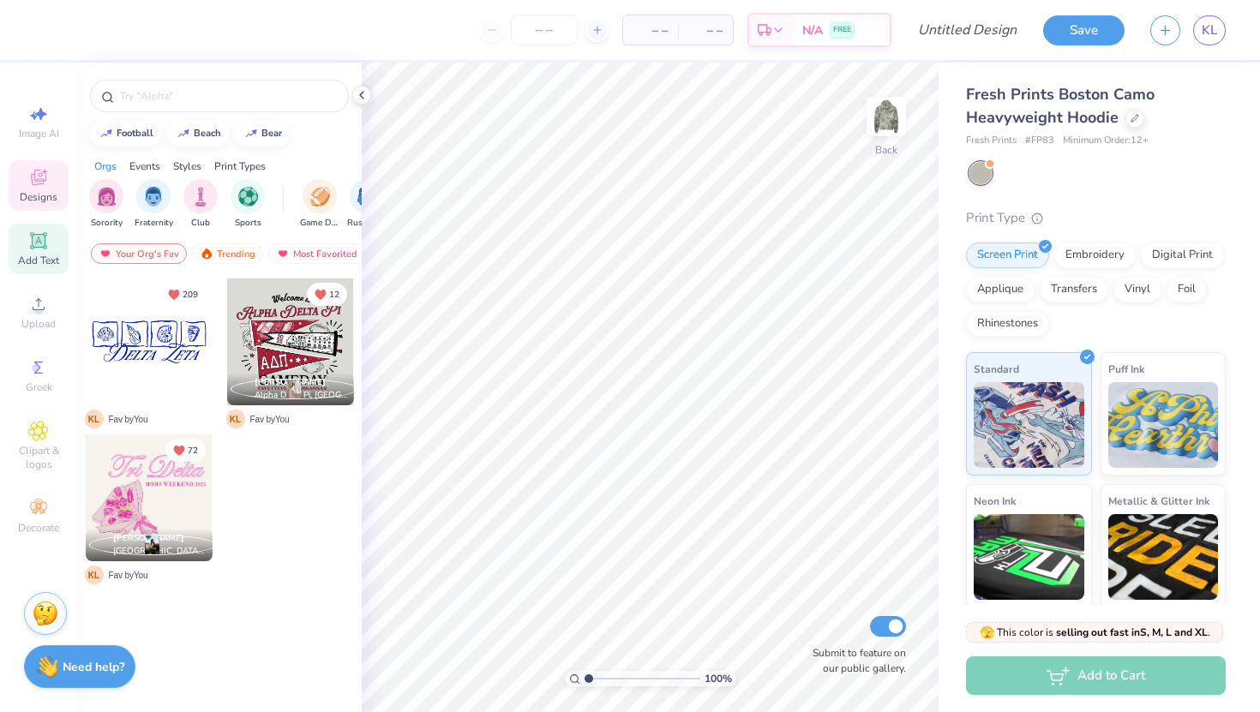
click at [37, 256] on span "Add Text" at bounding box center [38, 261] width 41 height 14
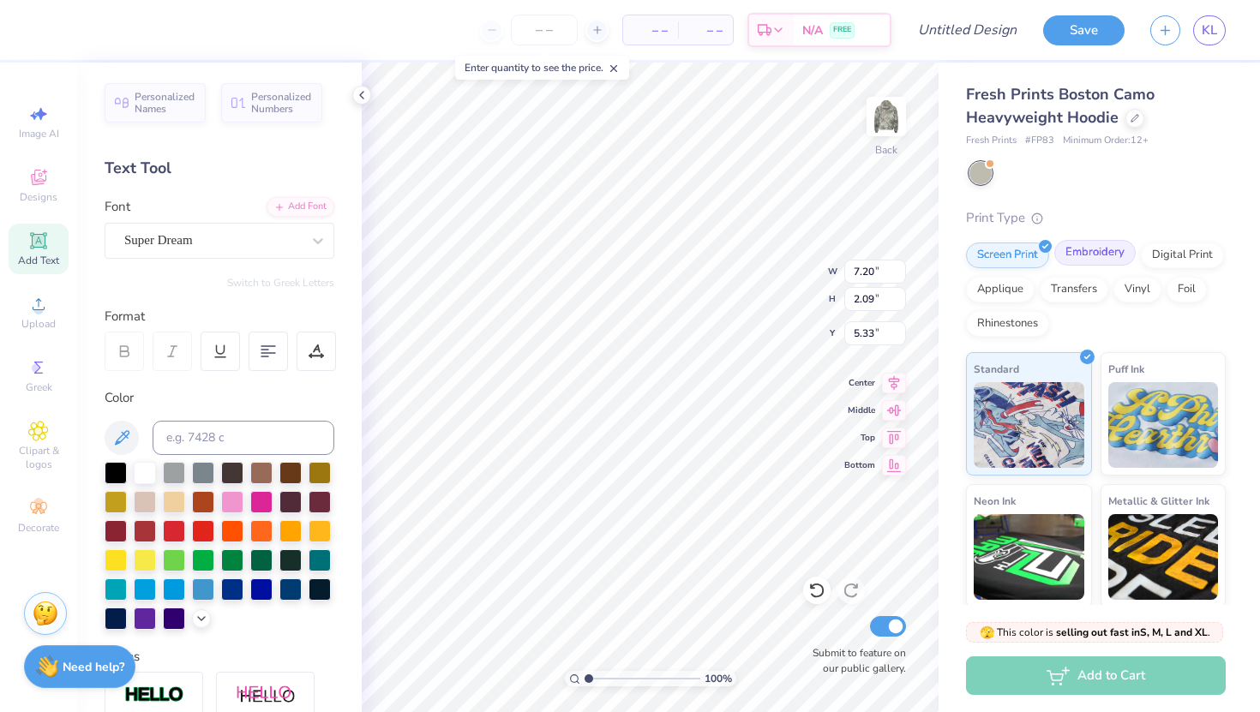
click at [1091, 261] on div "Embroidery" at bounding box center [1095, 253] width 81 height 26
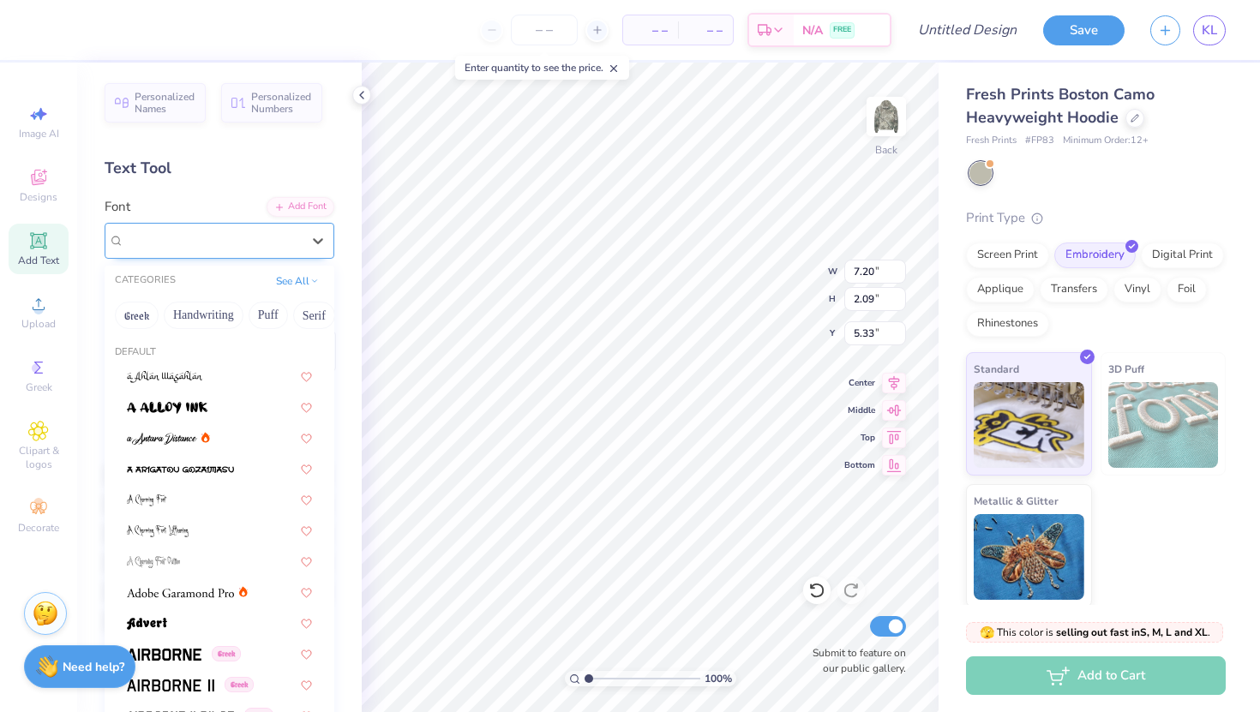
click at [199, 244] on div "Super Dream" at bounding box center [213, 240] width 180 height 27
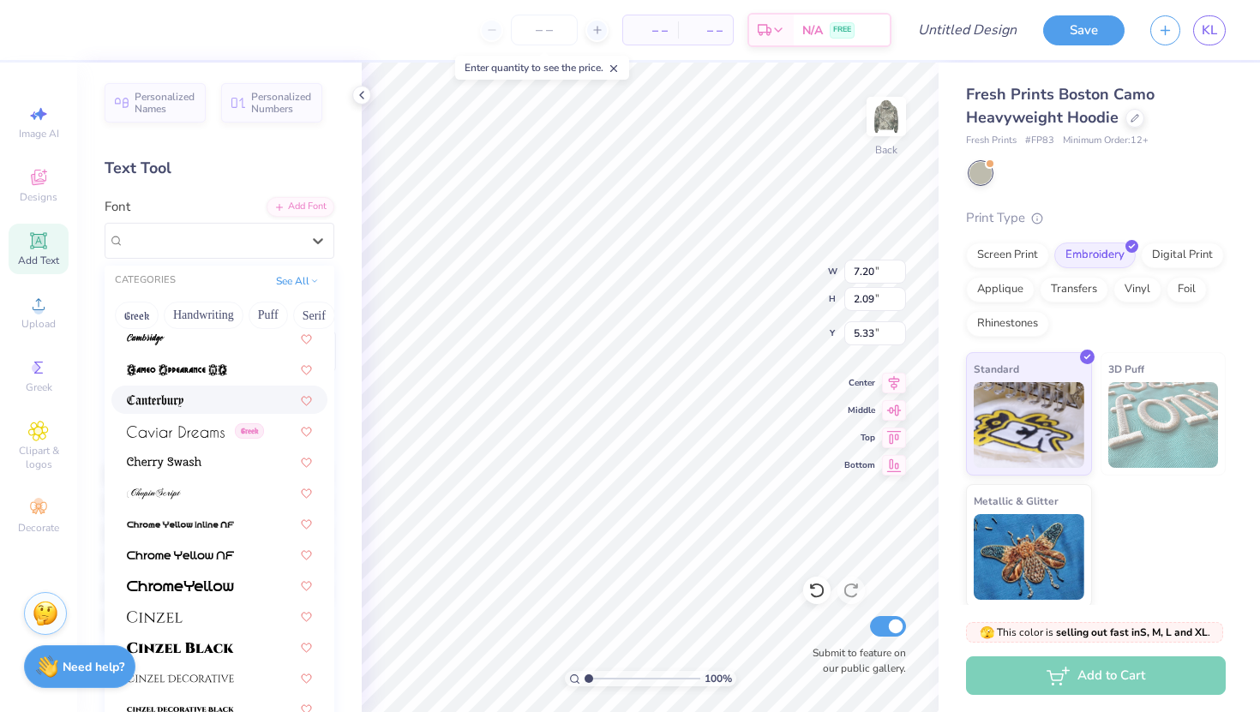
scroll to position [1813, 0]
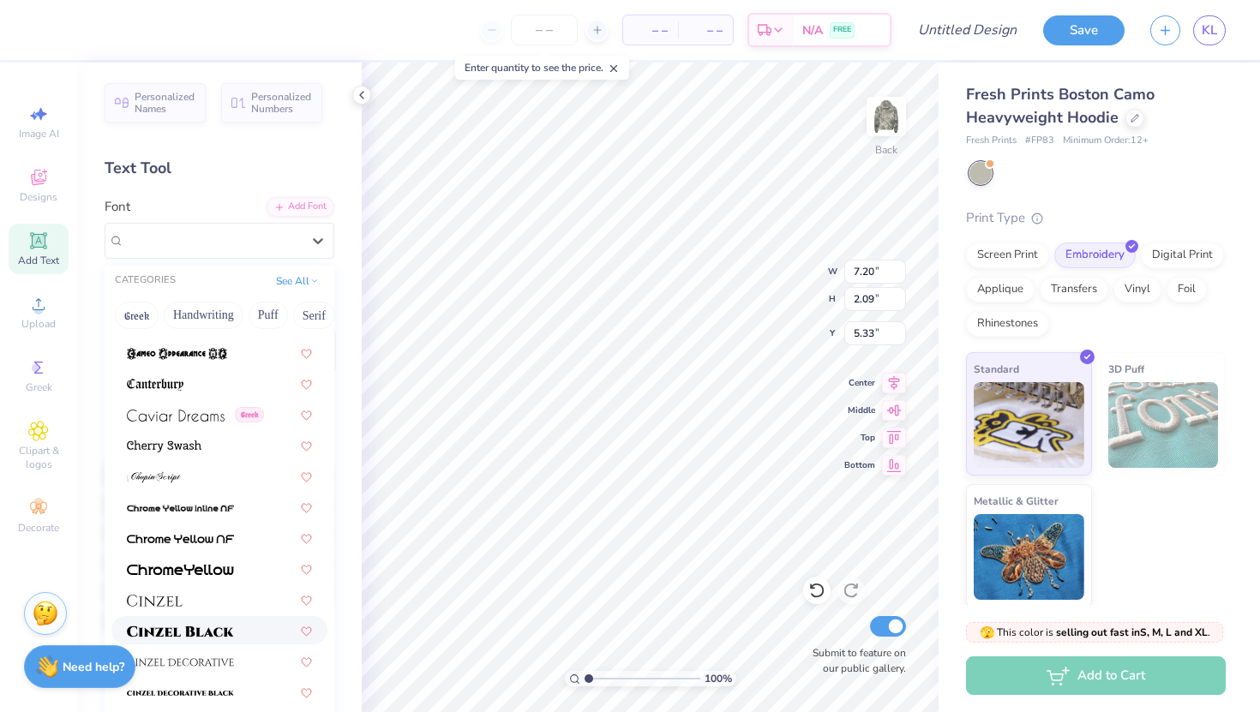
click at [171, 628] on img at bounding box center [180, 632] width 107 height 12
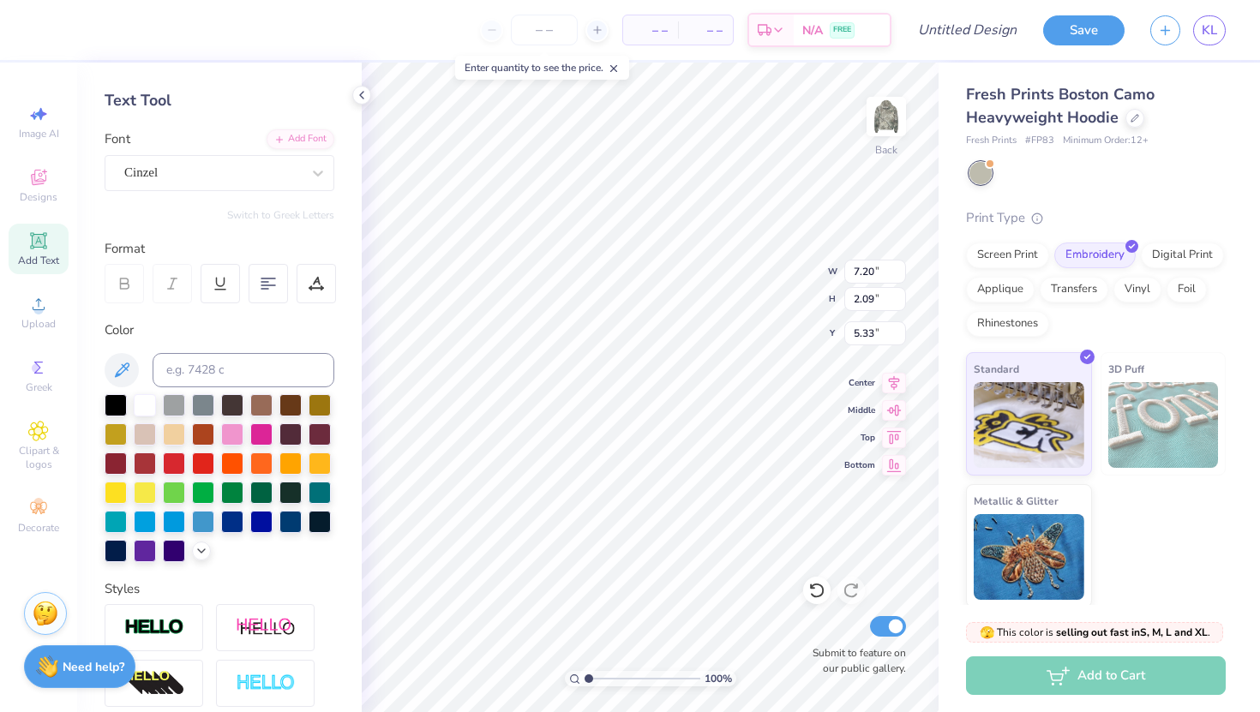
scroll to position [75, 0]
type input "8.42"
type input "2.14"
type input "5.30"
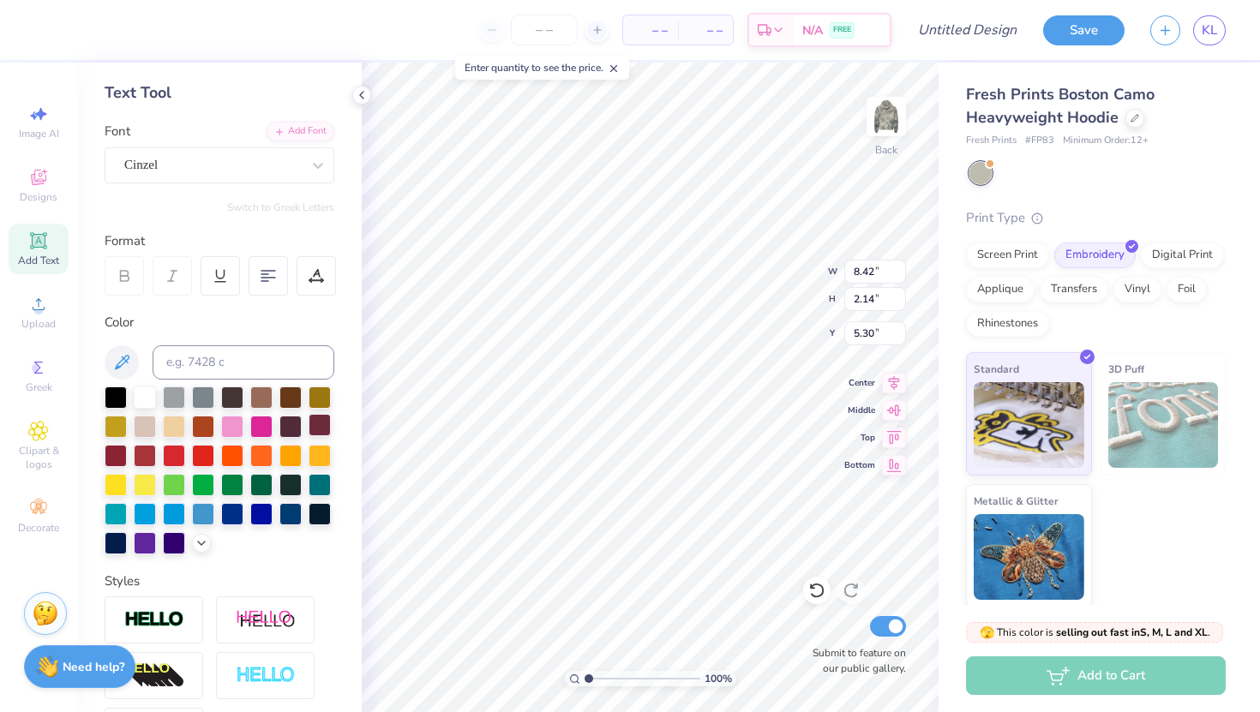
type textarea "ALPHA DELTA PI"
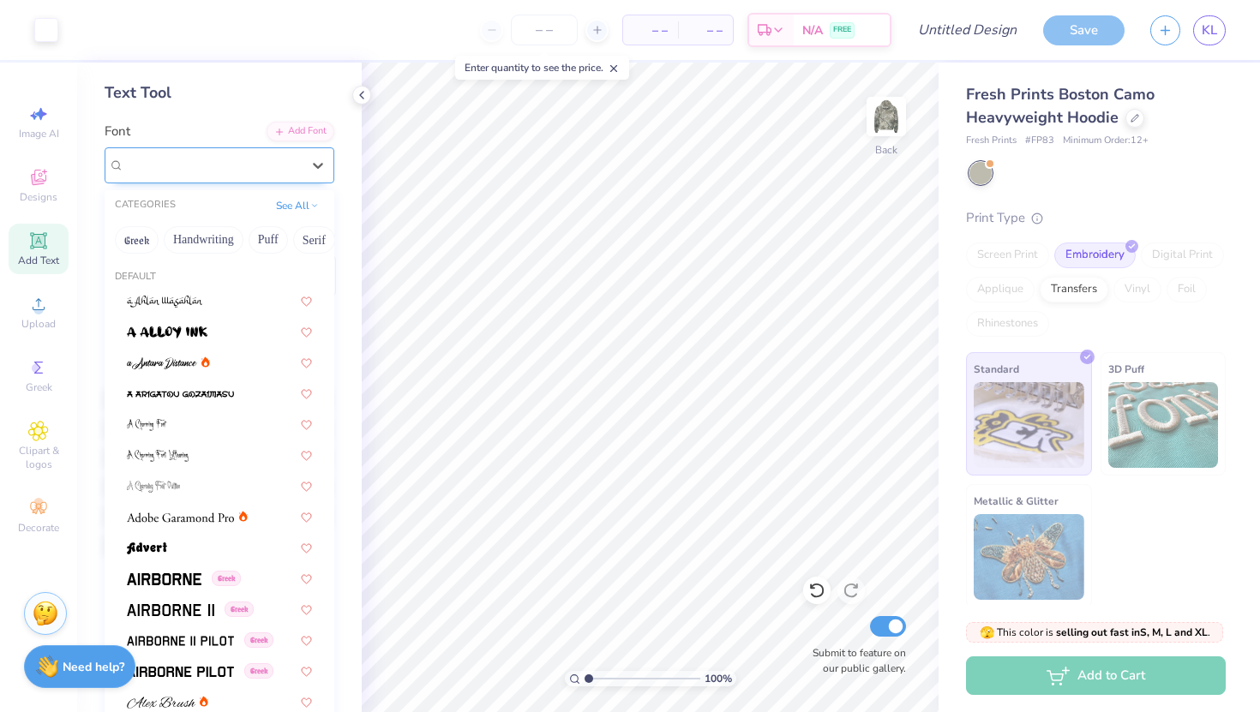
click at [235, 162] on div "Cinzel" at bounding box center [213, 165] width 180 height 27
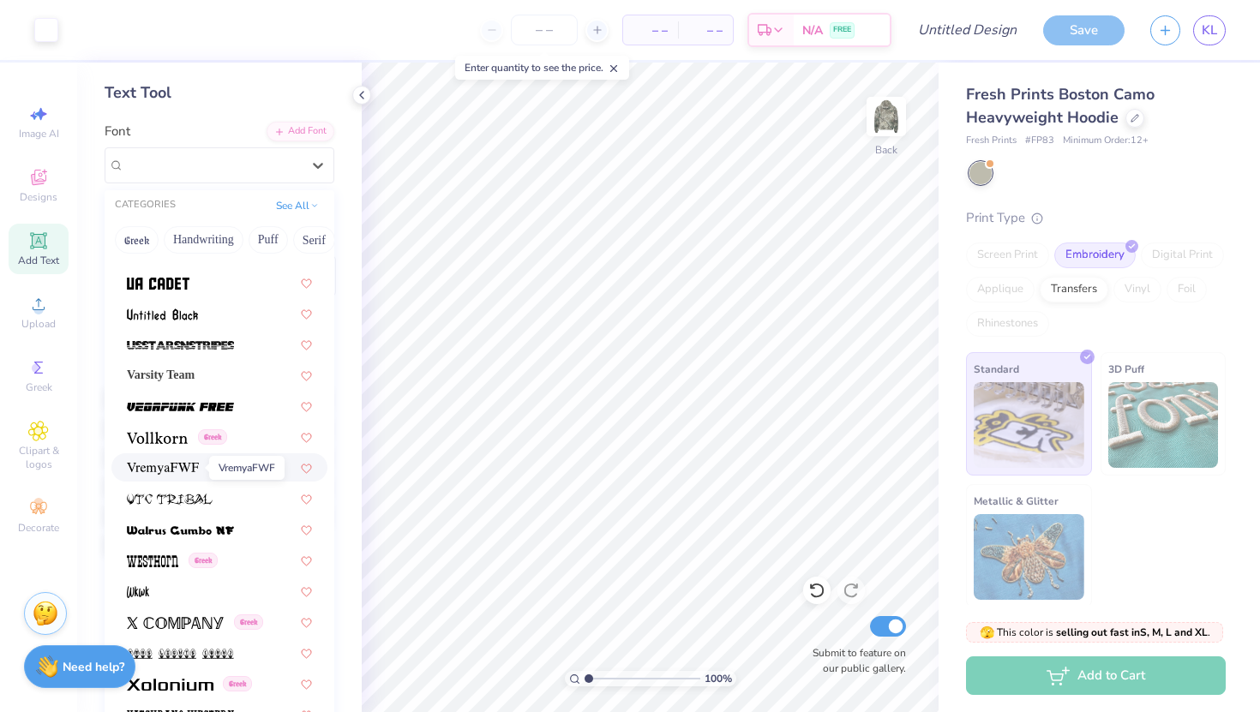
scroll to position [9124, 0]
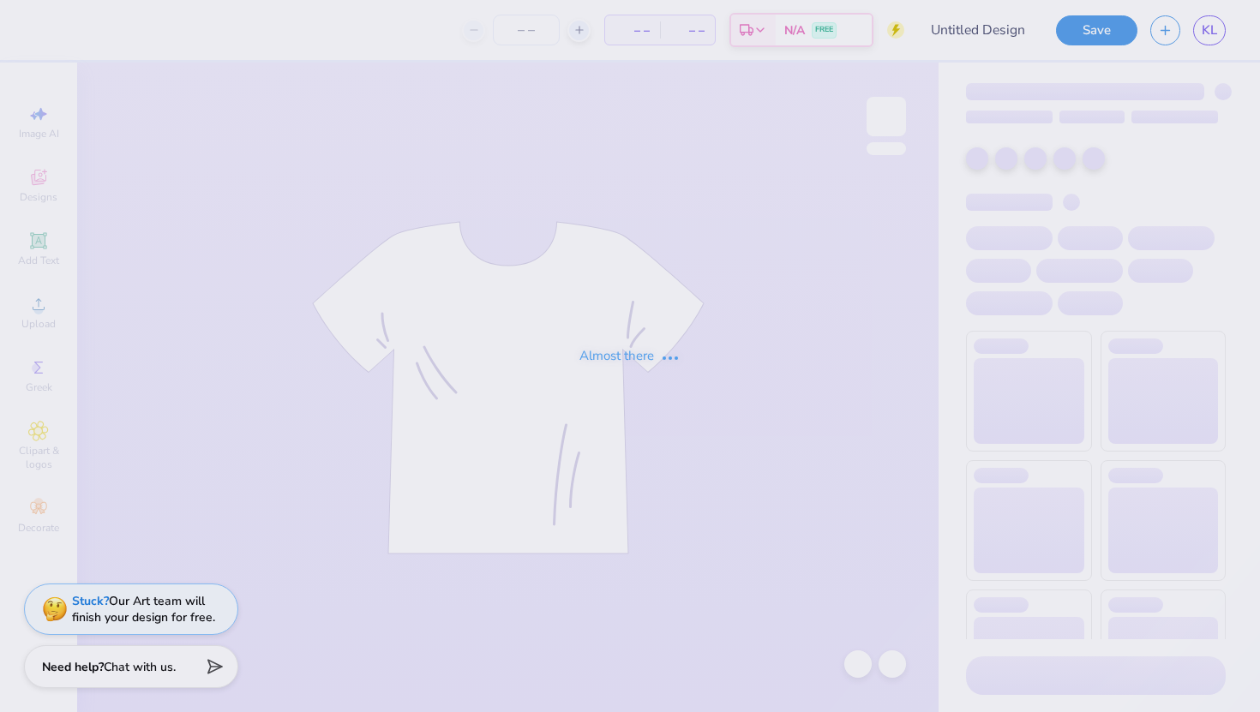
type input "Dudes Day 2025"
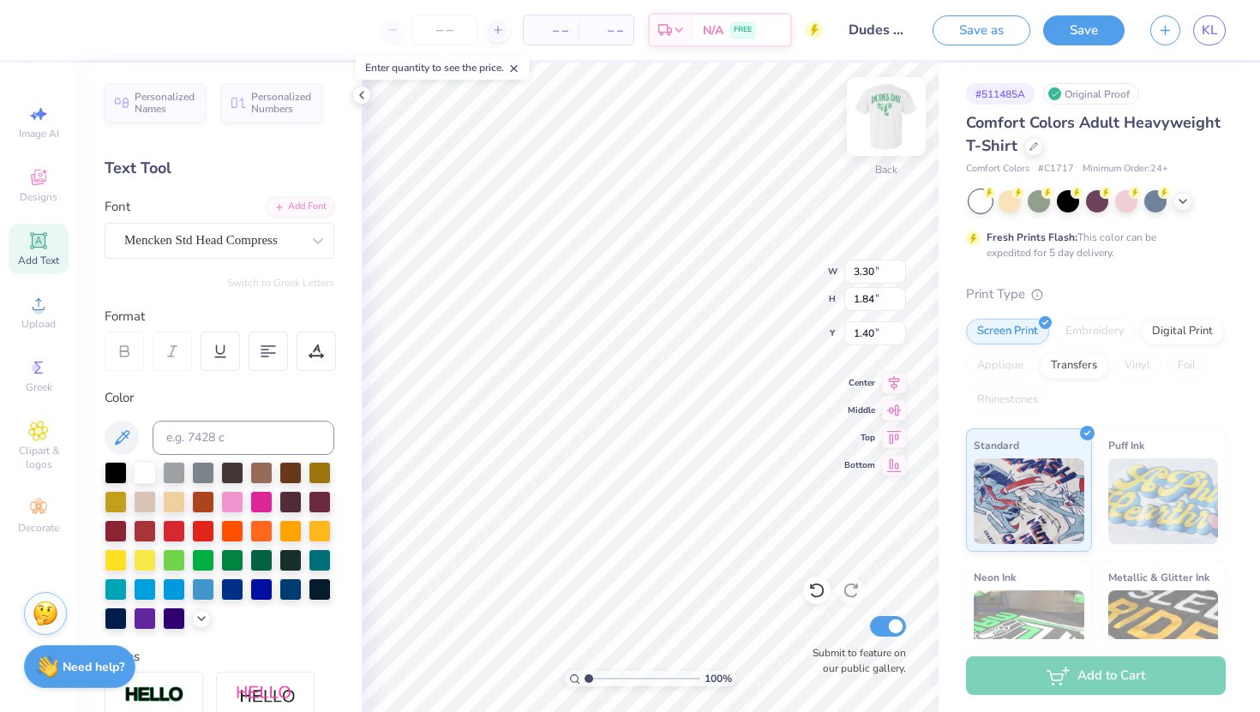
click at [883, 120] on img at bounding box center [886, 116] width 69 height 69
click at [881, 118] on img at bounding box center [886, 116] width 69 height 69
type input "2.50"
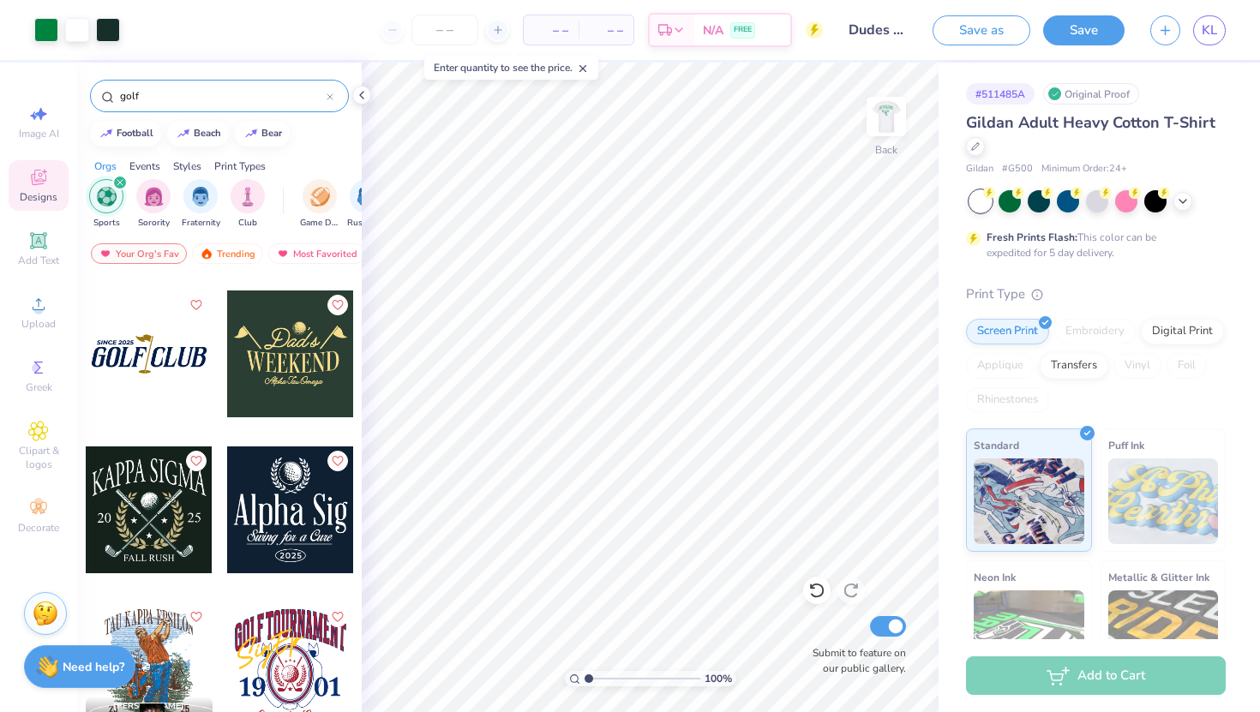
scroll to position [1241, 0]
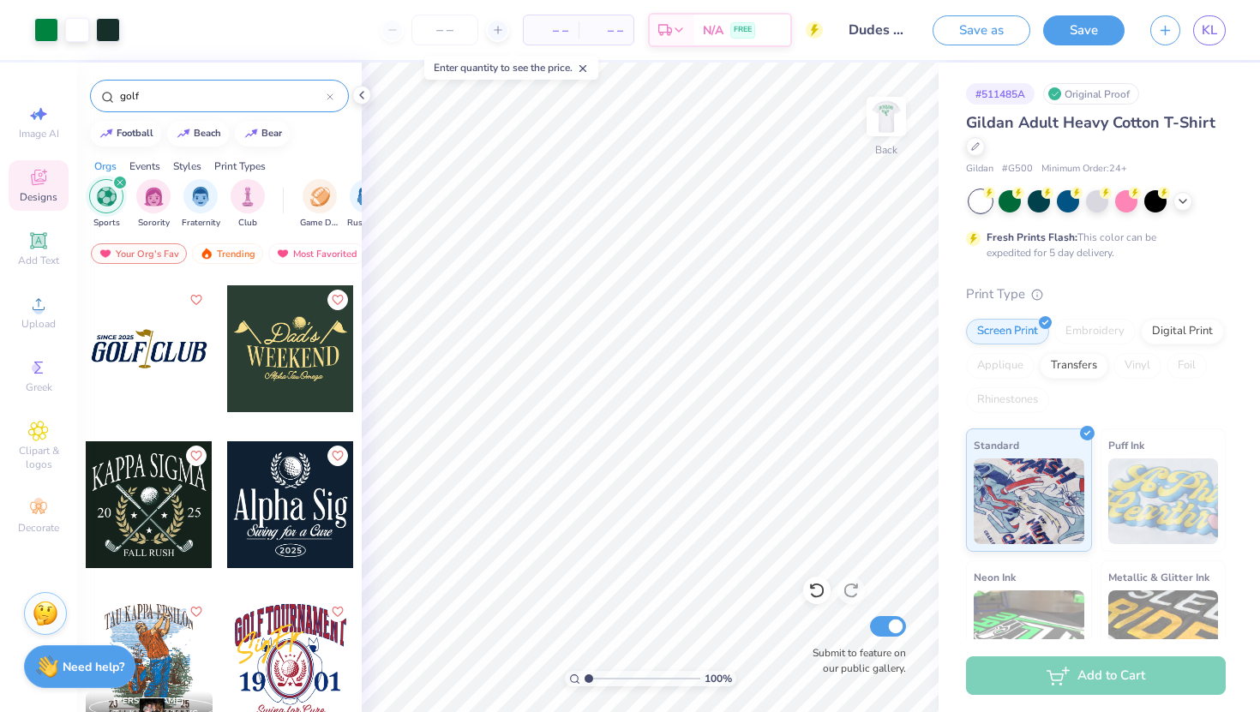
click at [276, 484] on div at bounding box center [290, 505] width 127 height 127
type input "16.25"
type input "8.91"
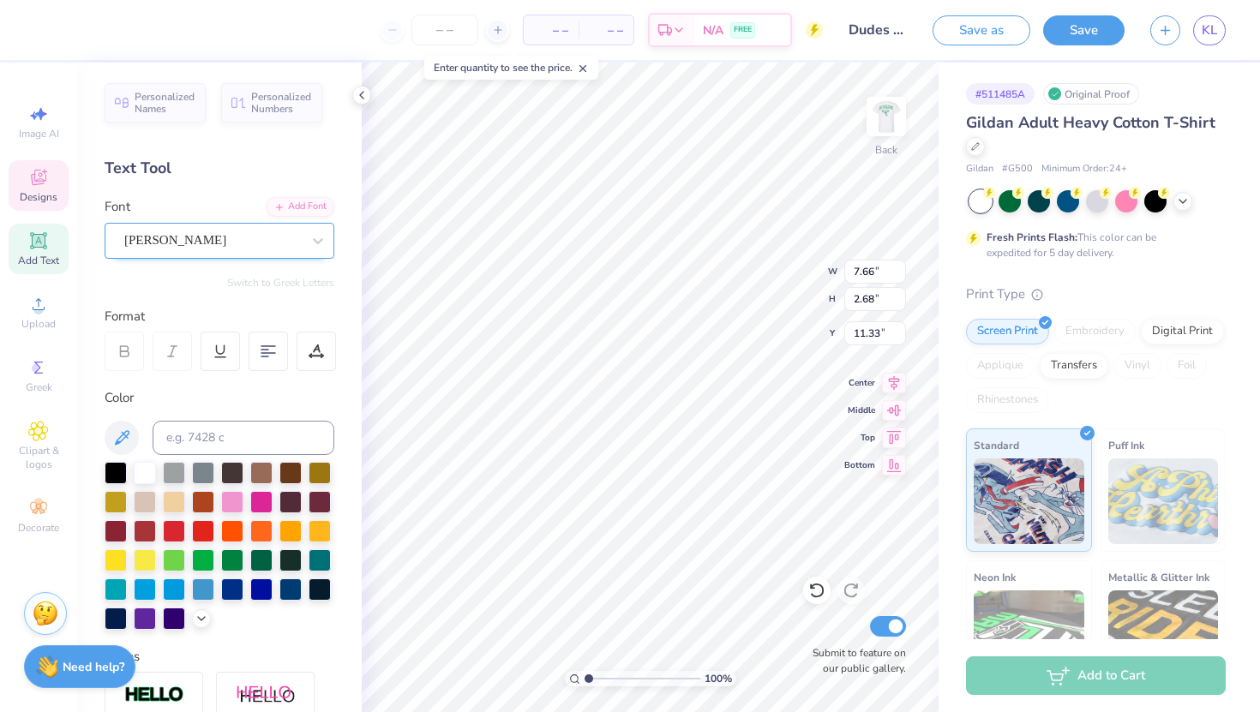
click at [267, 243] on div "Abraham Lincoln" at bounding box center [213, 240] width 180 height 27
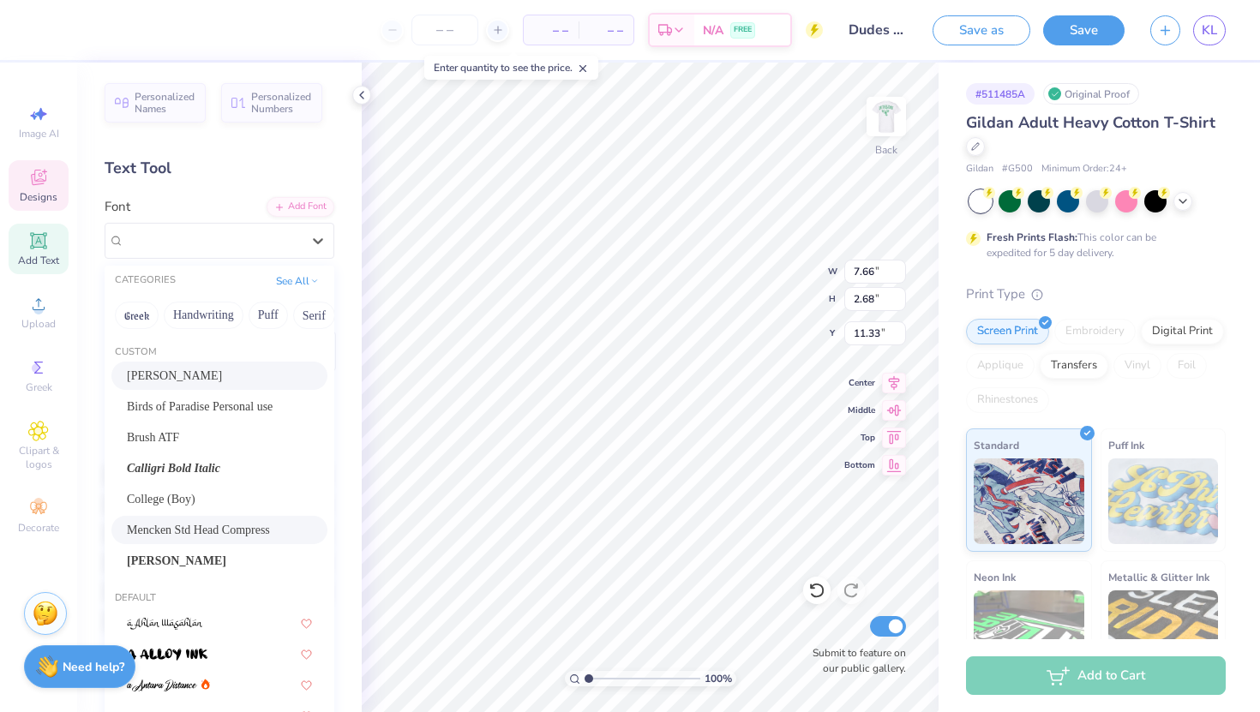
click at [181, 529] on span "Mencken Std Head Compress" at bounding box center [198, 530] width 143 height 18
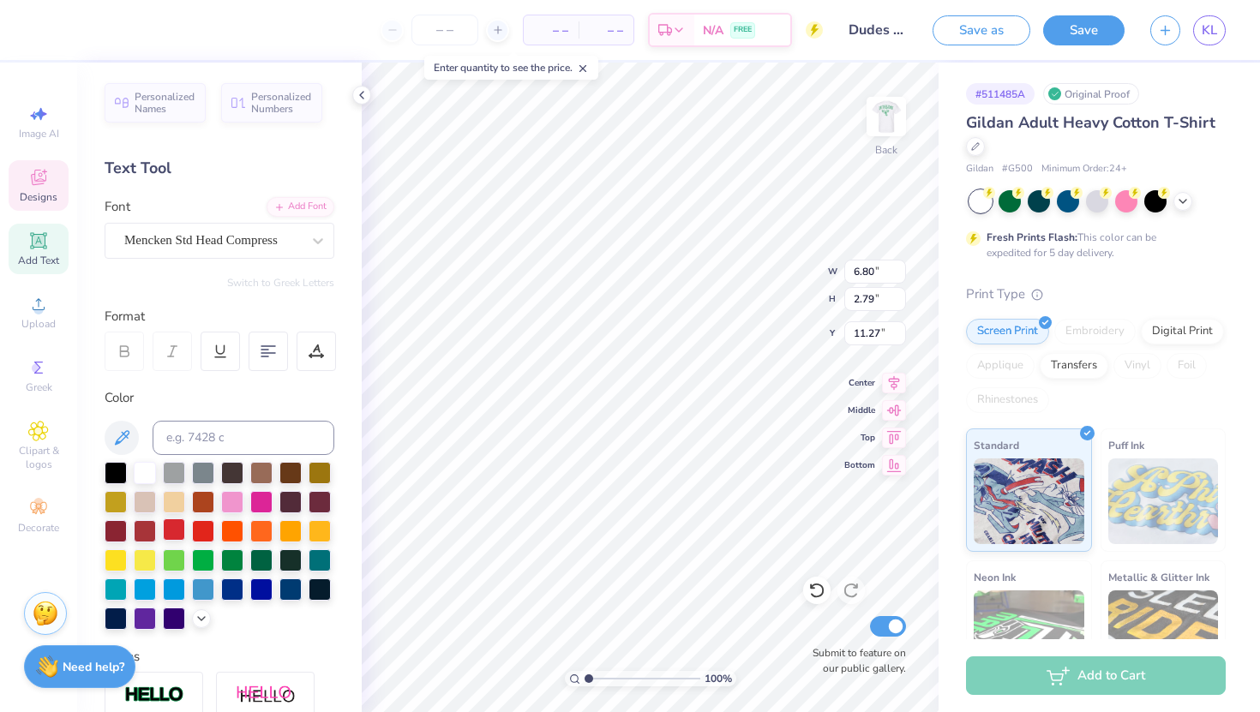
type input "6.80"
type input "2.79"
type input "11.27"
type textarea "A"
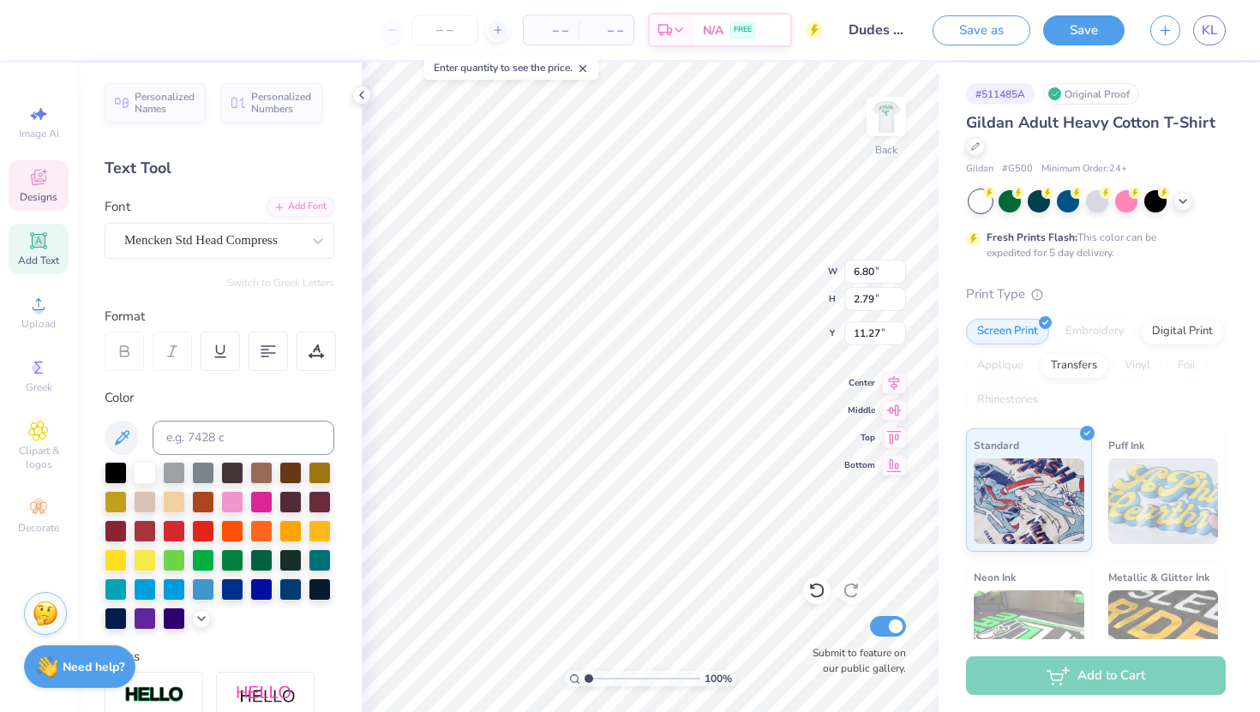
type textarea "ADPI"
type input "5.73"
type input "1.06"
type input "13.75"
click at [889, 121] on img at bounding box center [886, 116] width 69 height 69
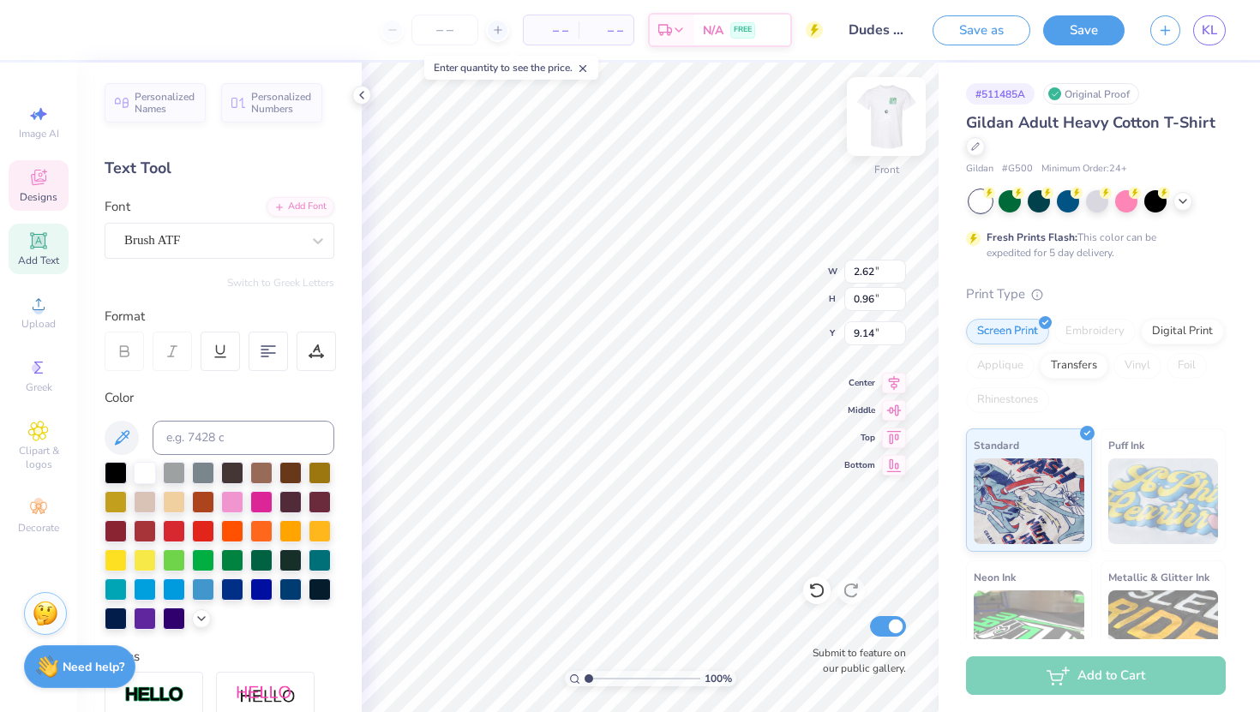
click at [884, 110] on img at bounding box center [886, 116] width 69 height 69
click at [272, 243] on div "Birds of Paradise Personal use" at bounding box center [213, 240] width 180 height 27
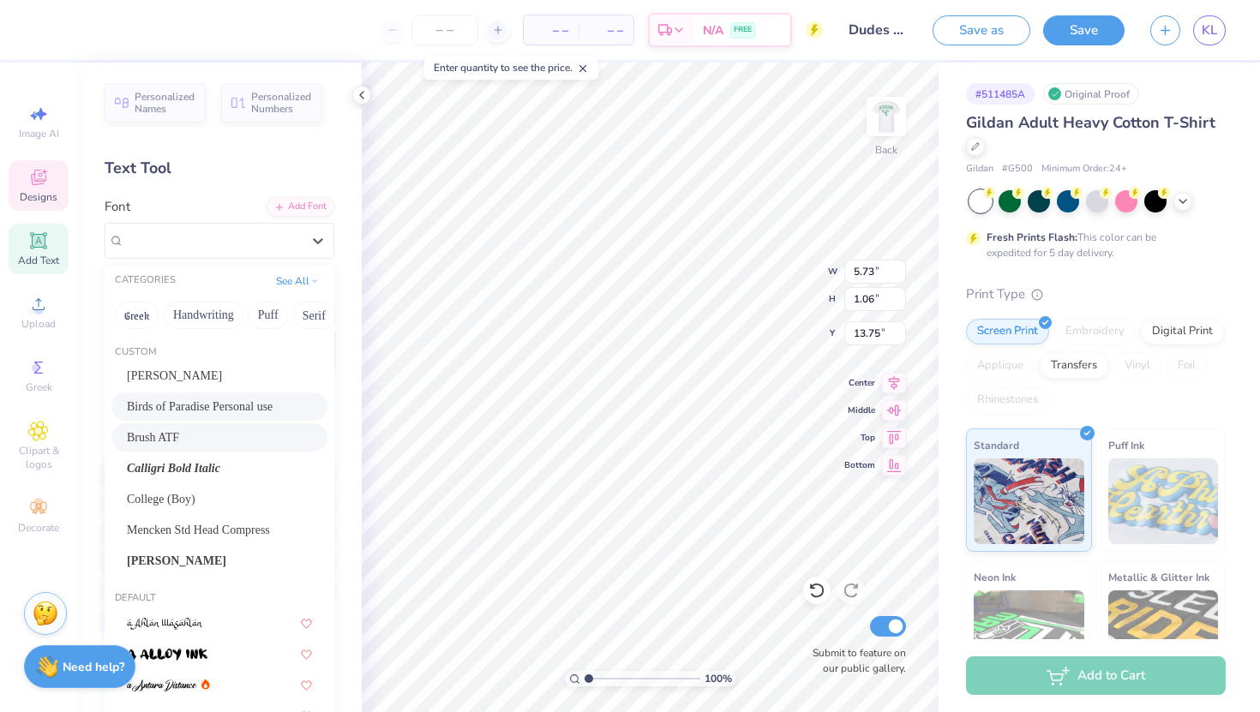
click at [170, 432] on span "Brush ATF" at bounding box center [153, 438] width 52 height 18
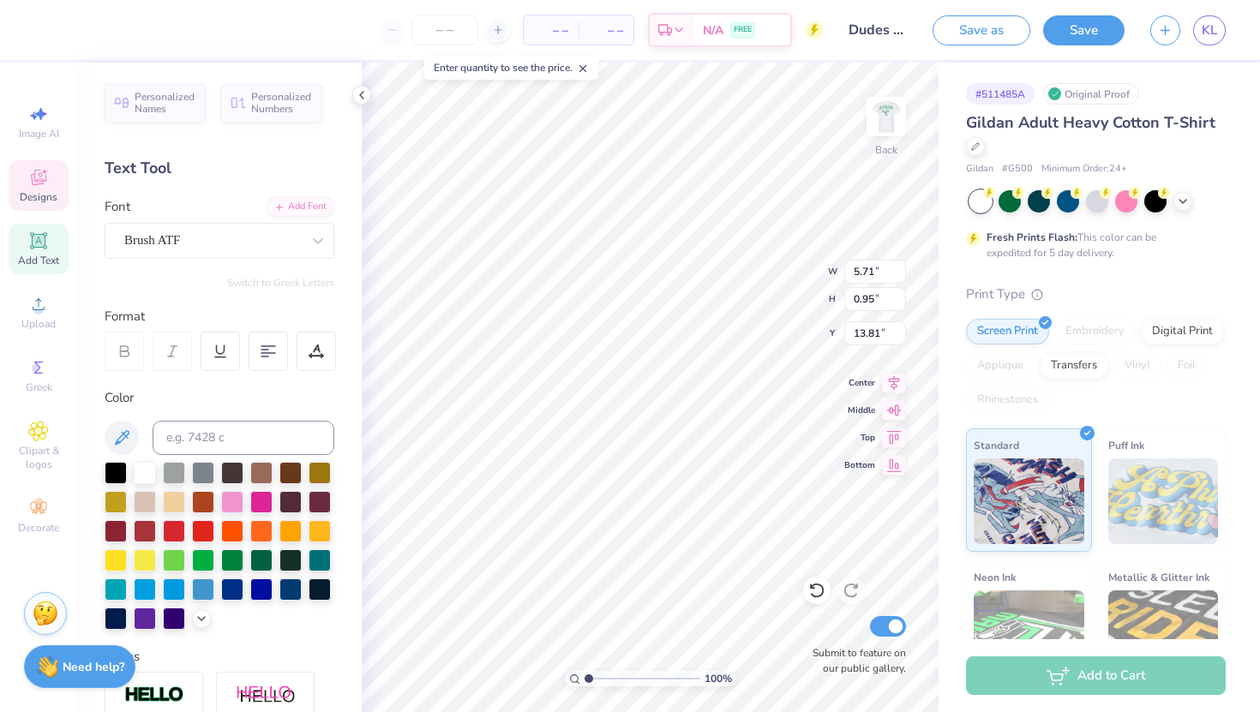
type input "5.71"
type input "0.95"
type input "13.81"
type textarea "Dudes Day"
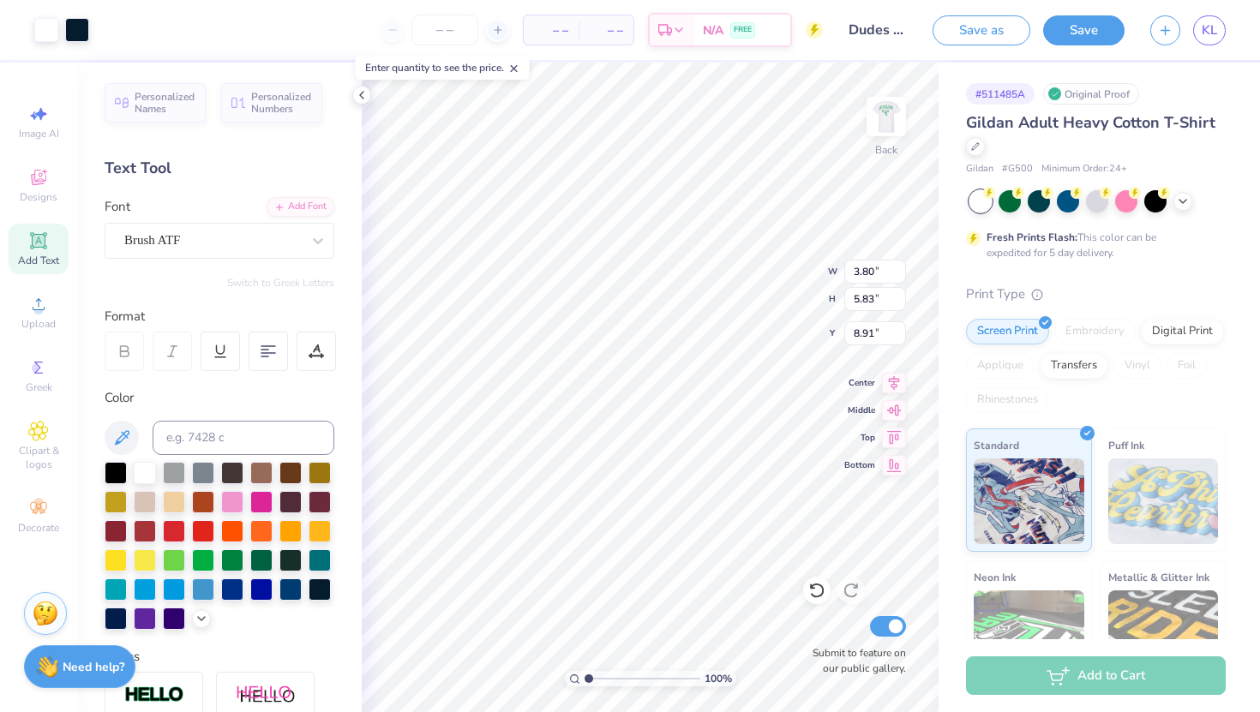
type input "4.90"
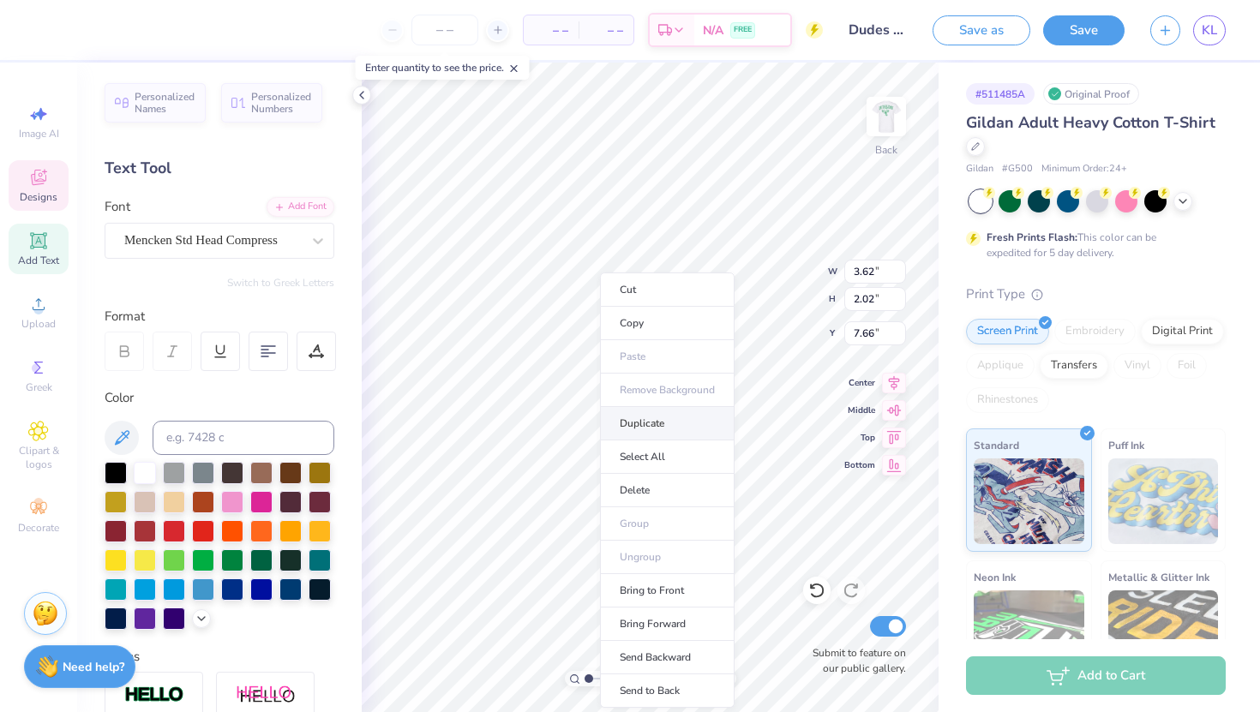
click at [649, 421] on li "Duplicate" at bounding box center [667, 423] width 135 height 33
type input "7.66"
type textarea "PI"
type input "8.26"
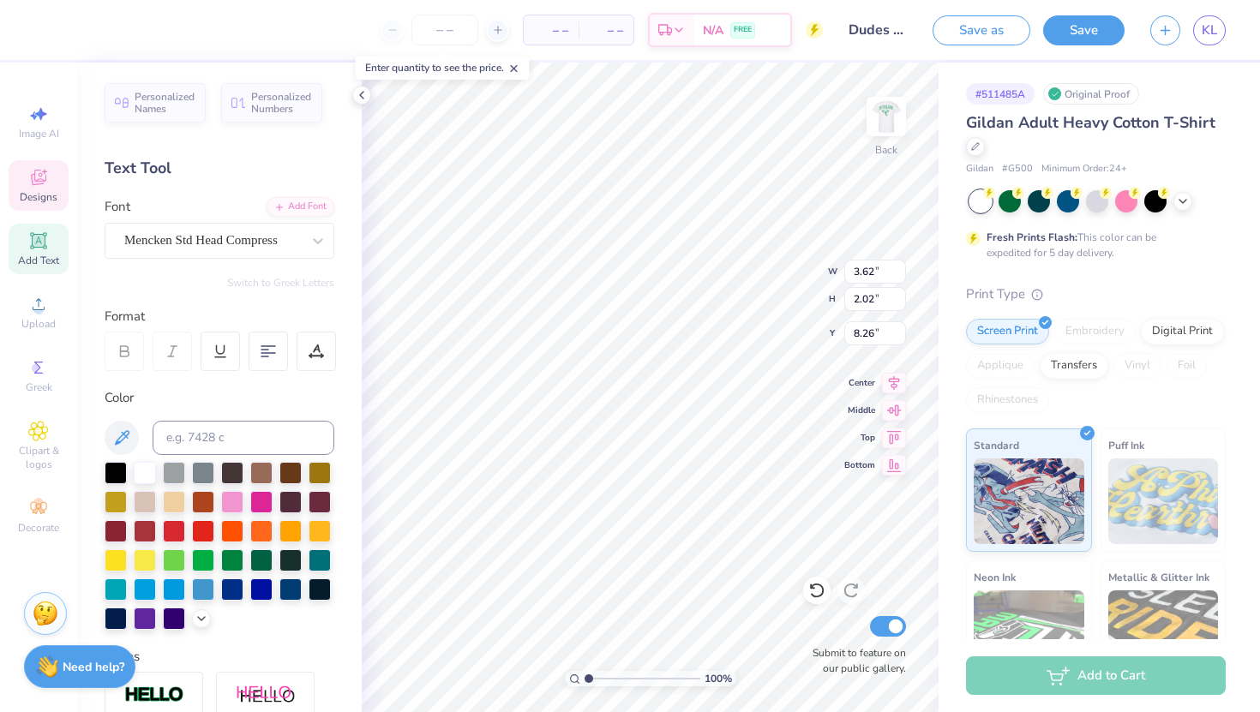
type textarea "AD"
type input "1.37"
type input "1.98"
type input "7.84"
type input "7.05"
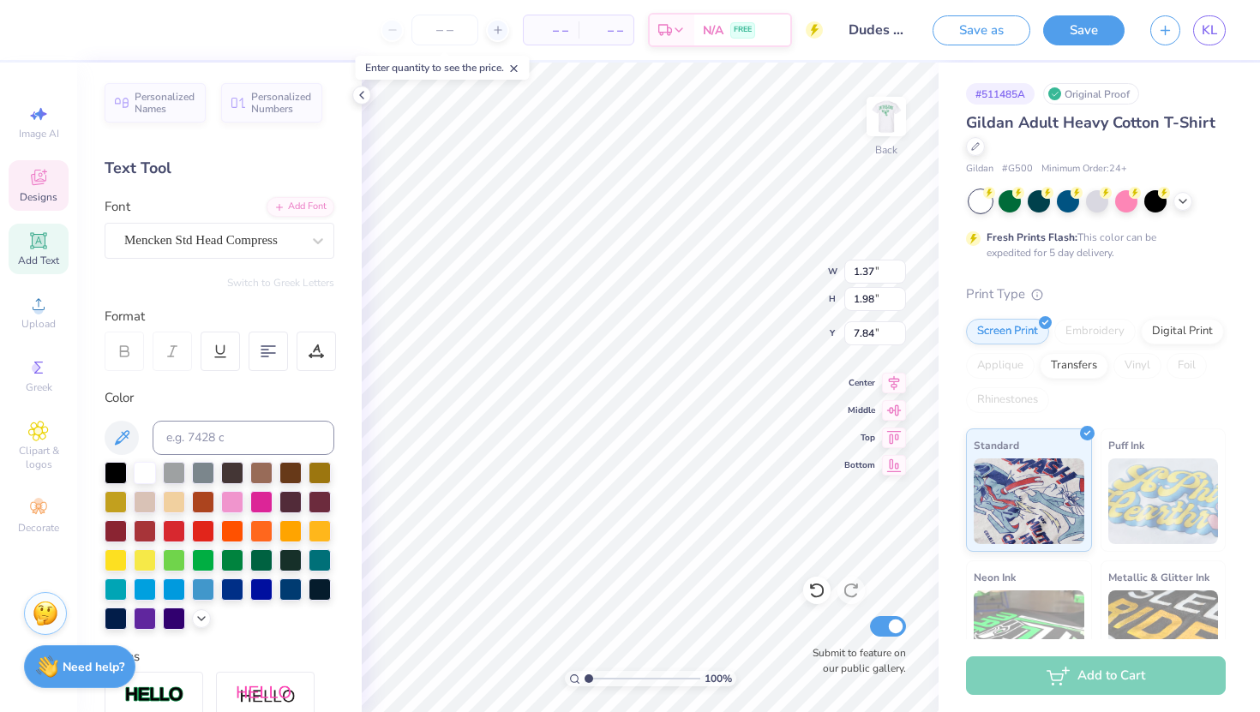
type input "7.27"
type input "7.23"
click at [51, 28] on div at bounding box center [46, 28] width 24 height 24
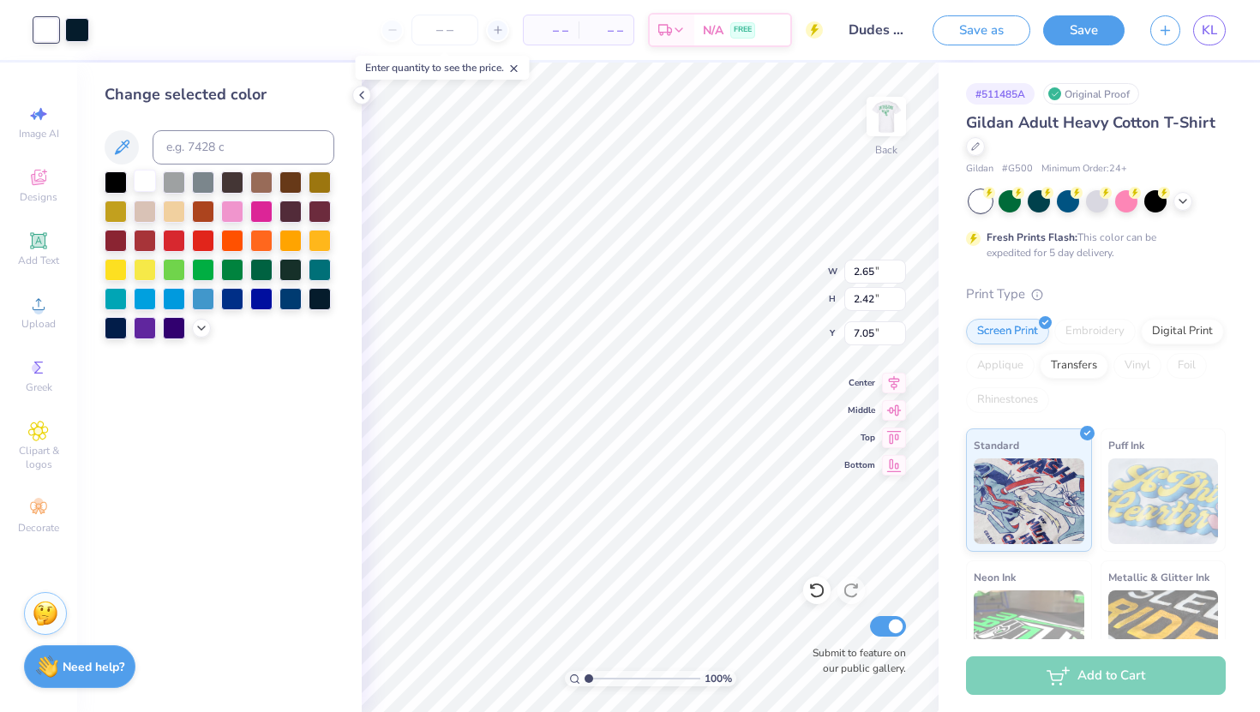
click at [146, 182] on div at bounding box center [145, 181] width 22 height 22
click at [75, 29] on div at bounding box center [77, 28] width 24 height 24
click at [39, 21] on div at bounding box center [46, 28] width 24 height 24
click at [231, 271] on div at bounding box center [232, 268] width 22 height 22
click at [79, 28] on div at bounding box center [77, 28] width 24 height 24
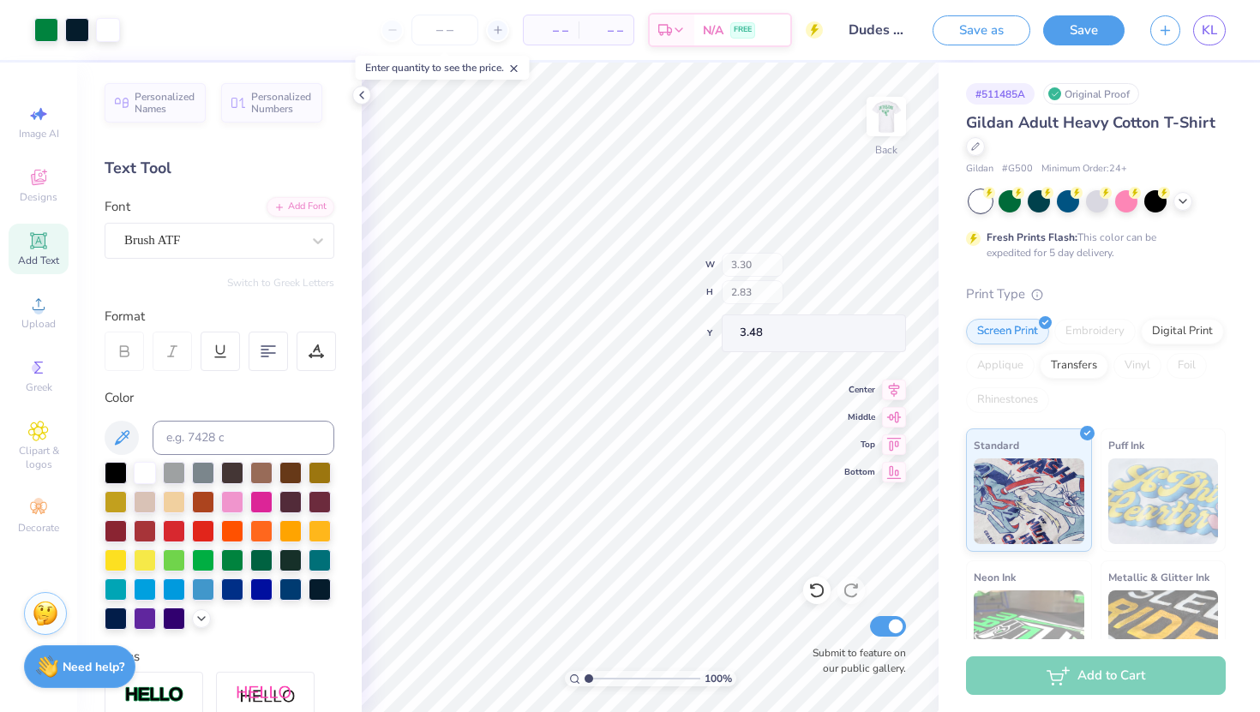
type input "0.81"
type input "5.51"
click at [212, 246] on div "Mencken Std Head Compress" at bounding box center [213, 240] width 180 height 27
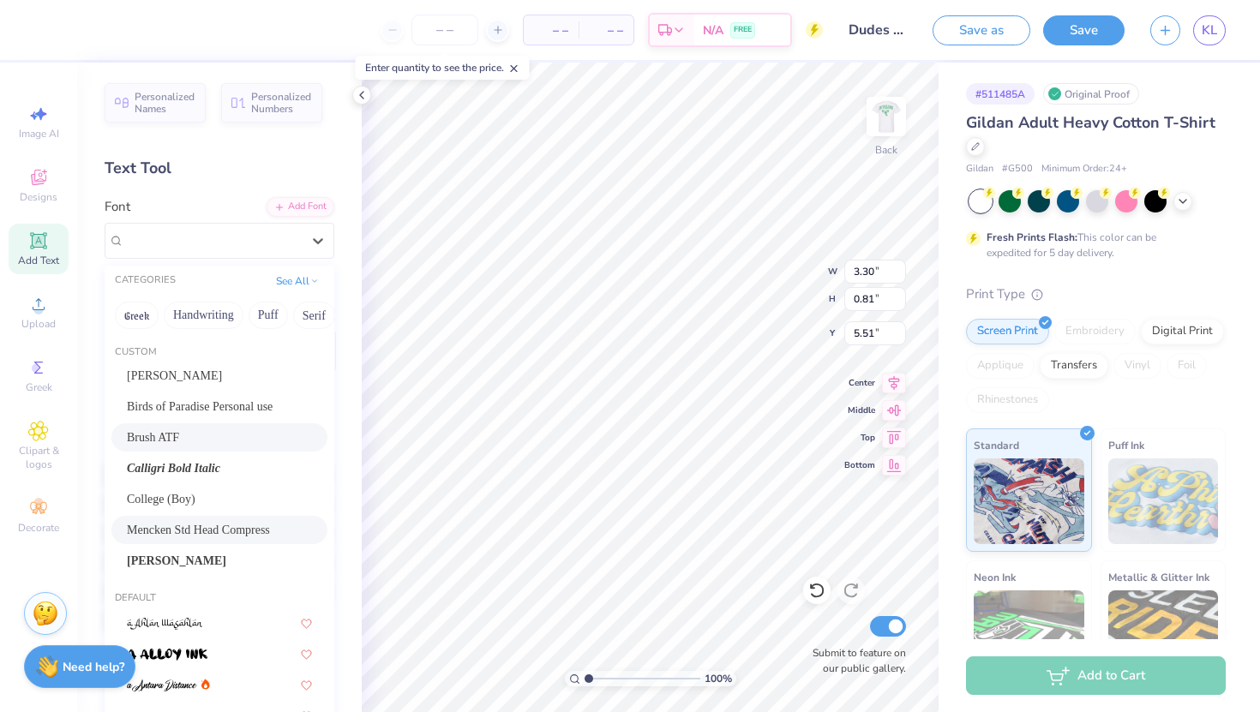
click at [184, 434] on div "Brush ATF" at bounding box center [219, 438] width 185 height 18
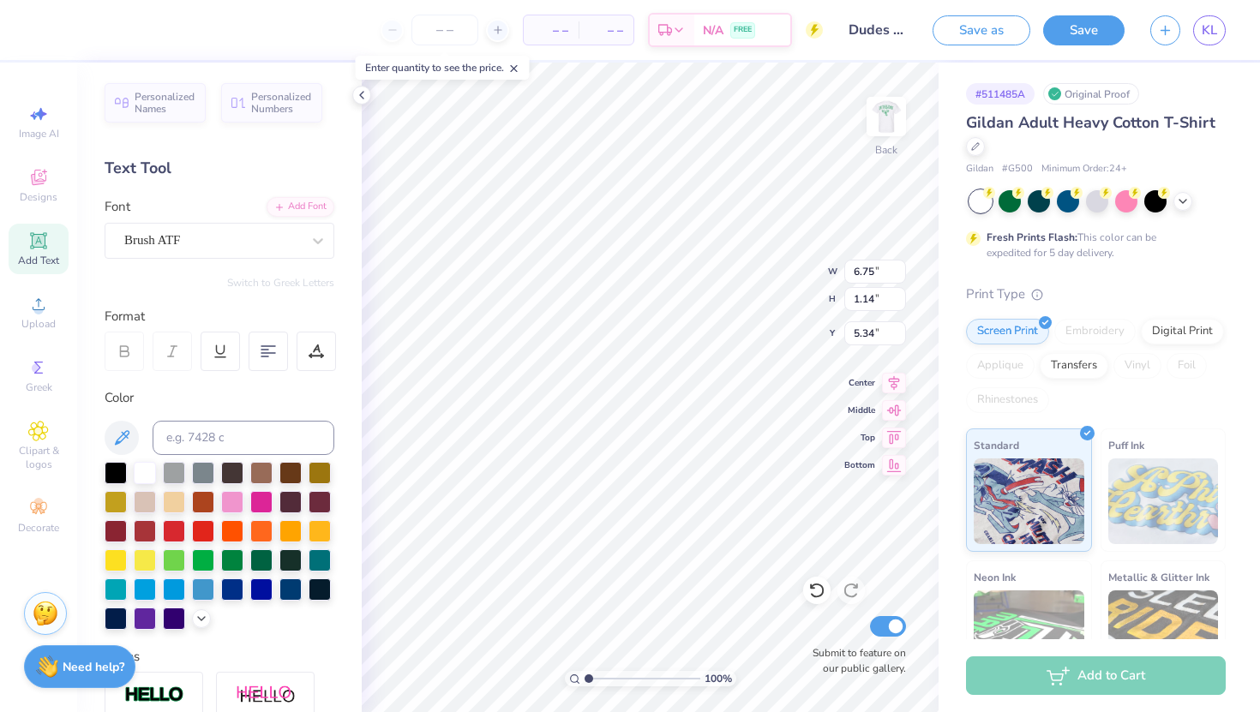
type input "6.75"
type input "1.14"
type input "5.34"
click at [880, 270] on input "6.75" at bounding box center [875, 272] width 62 height 24
type input "6"
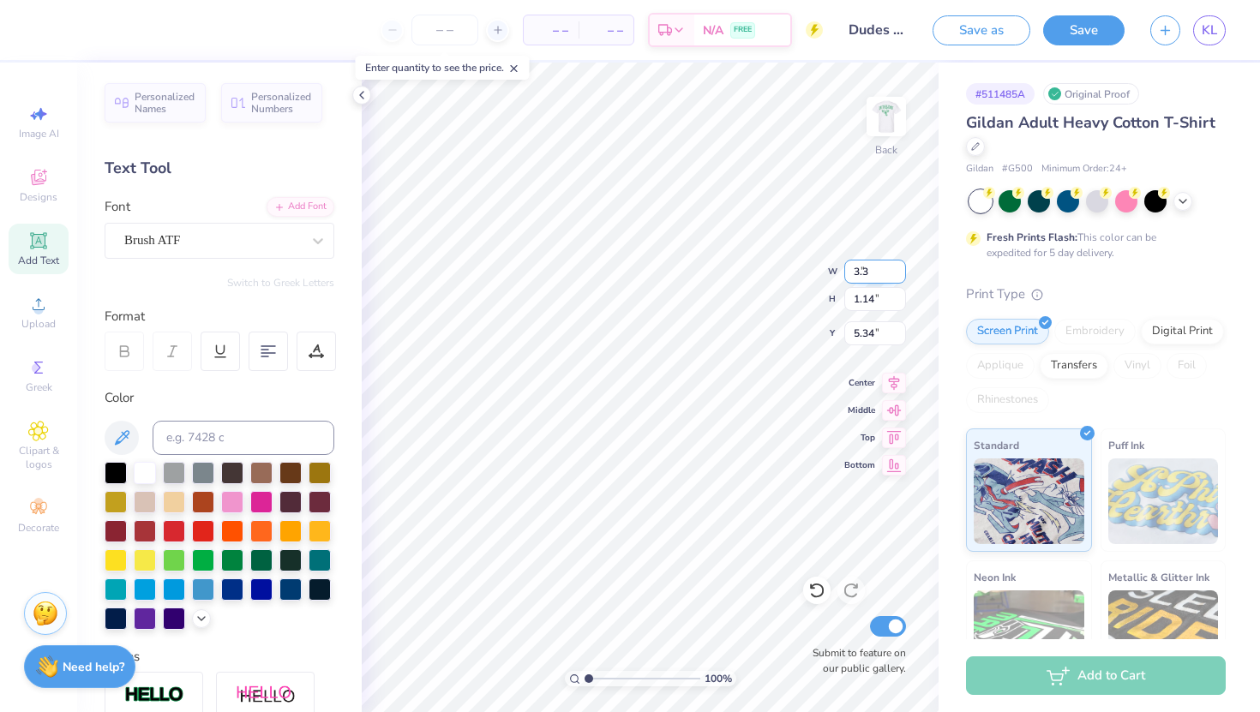
type input "3.30"
type input "0.56"
type input "5.63"
type input "4.34"
click at [880, 277] on input "2.65" at bounding box center [875, 272] width 62 height 24
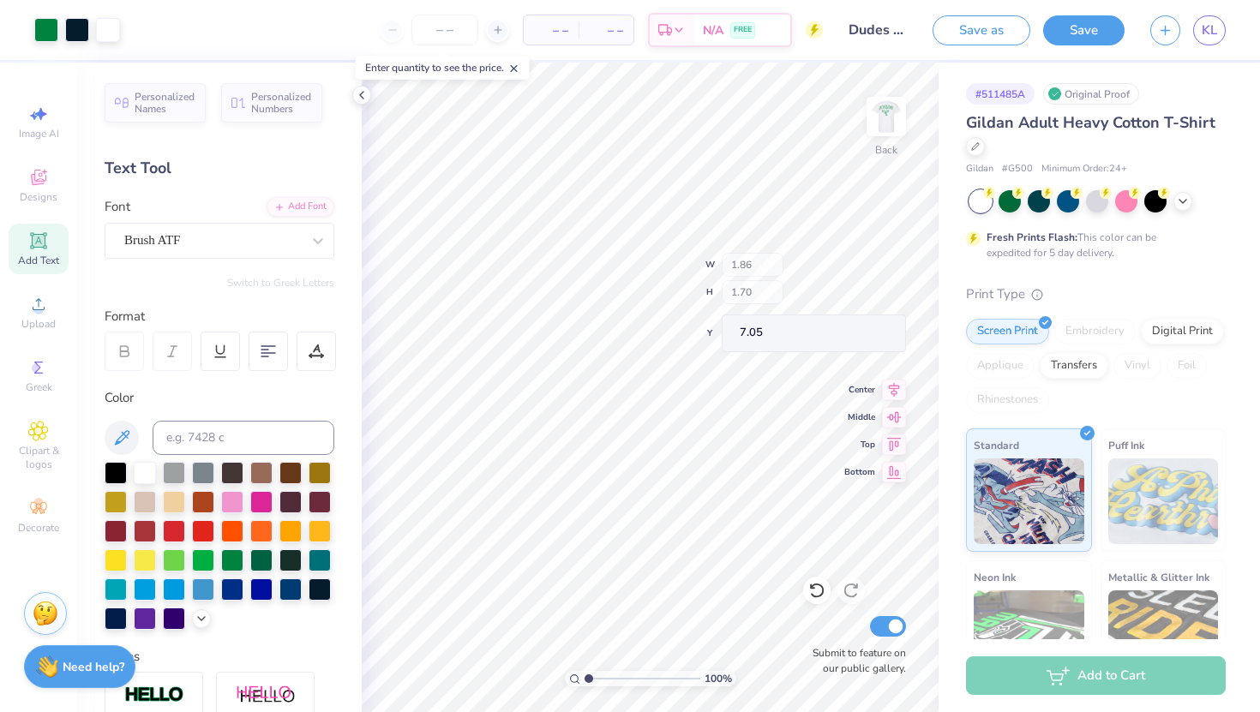
type input "1.86"
type input "1.70"
type input "2.65"
type input "3.00"
click at [39, 195] on span "Designs" at bounding box center [39, 197] width 38 height 14
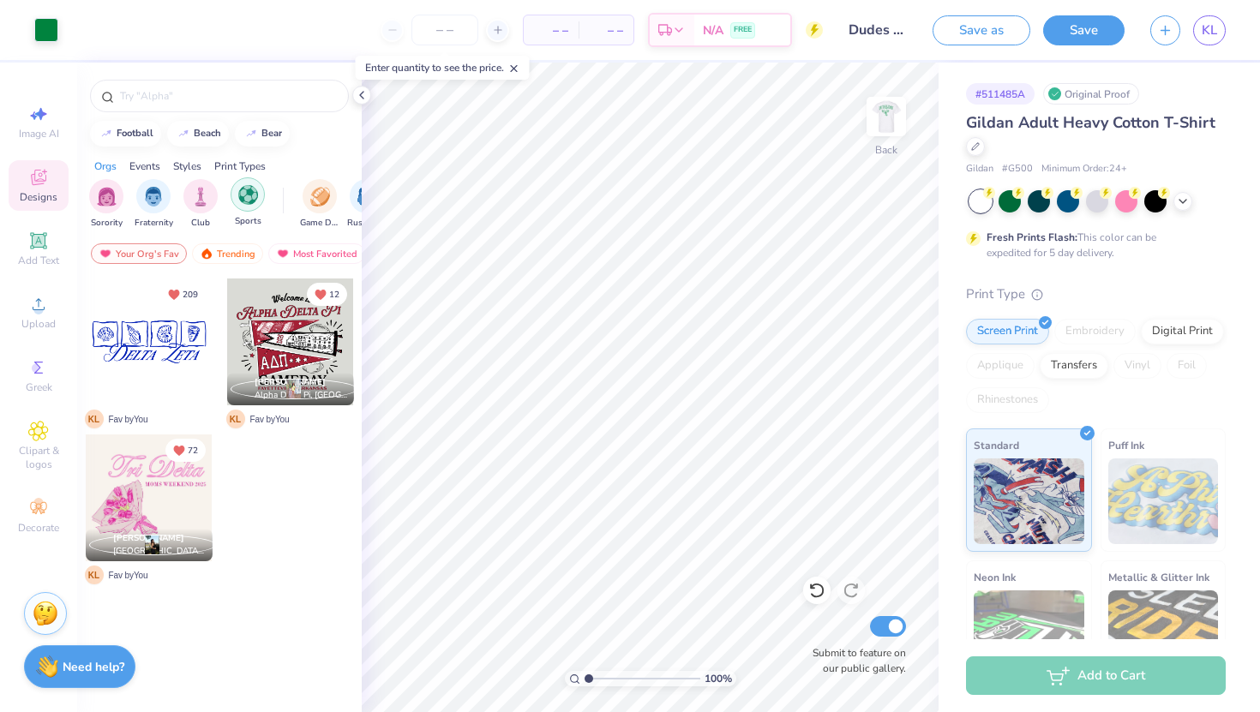
click at [241, 194] on img "filter for Sports" at bounding box center [248, 195] width 20 height 20
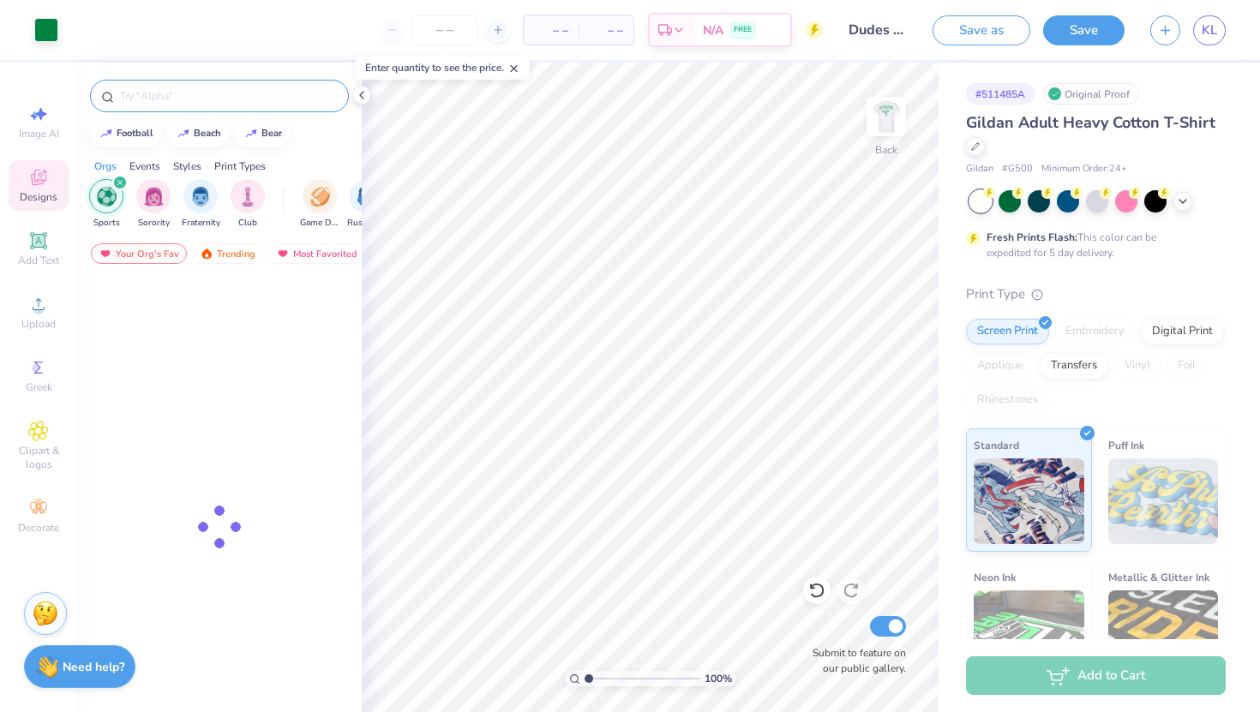
click at [177, 101] on input "text" at bounding box center [227, 95] width 219 height 17
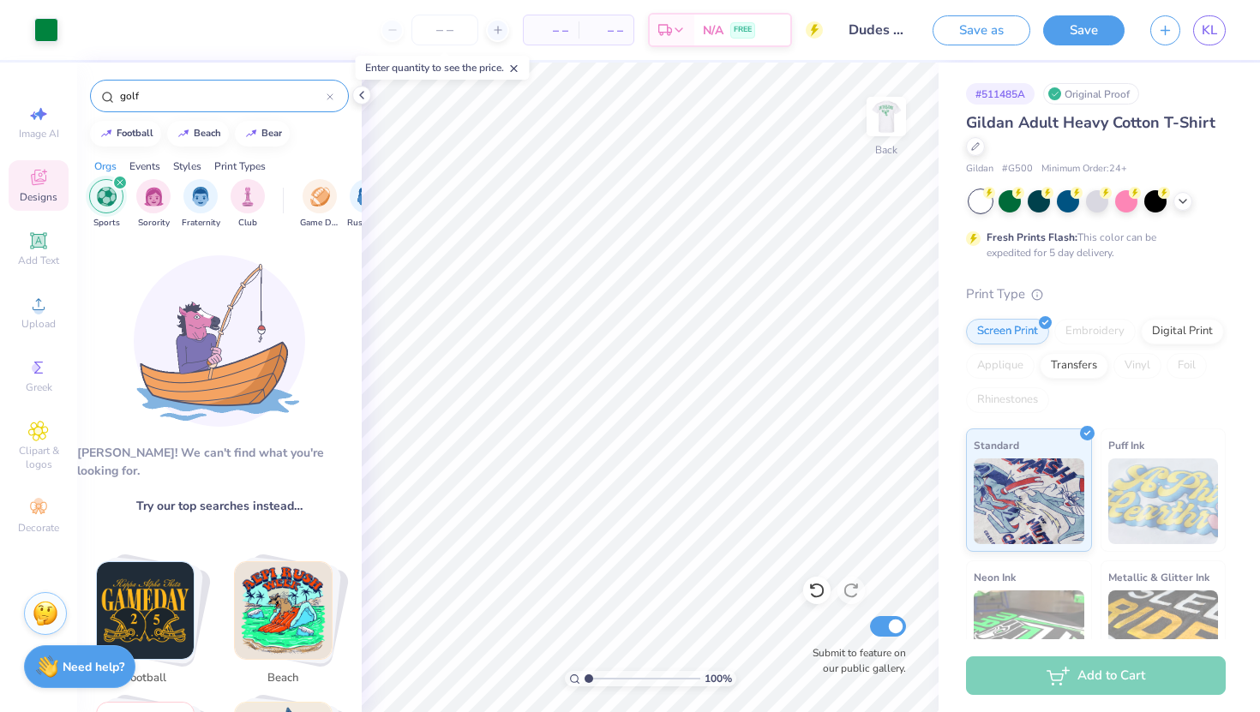
type input "golf"
click at [159, 101] on input "golf" at bounding box center [222, 95] width 208 height 17
click at [171, 399] on img at bounding box center [219, 340] width 171 height 171
click at [320, 135] on div "football beach bear" at bounding box center [219, 134] width 285 height 26
click at [239, 94] on input "golf" at bounding box center [222, 95] width 208 height 17
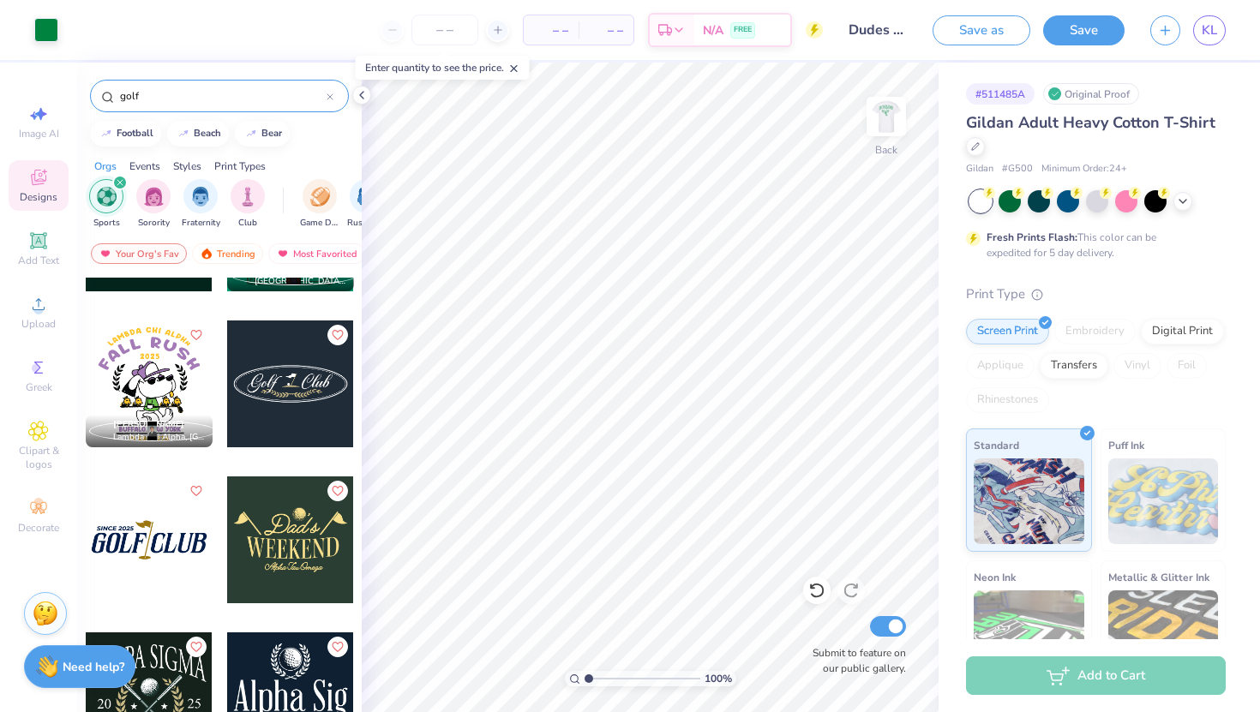
scroll to position [1047, 0]
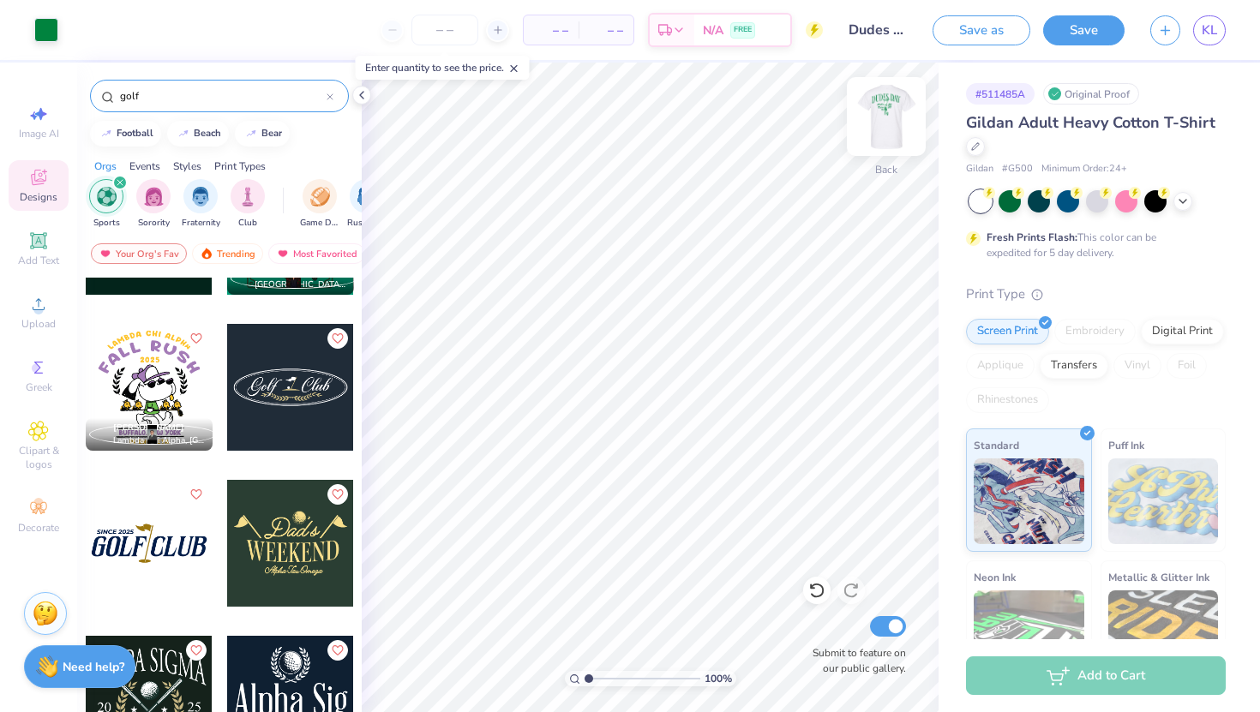
click at [905, 121] on img at bounding box center [886, 116] width 69 height 69
click at [887, 136] on img at bounding box center [886, 116] width 69 height 69
click at [886, 126] on img at bounding box center [886, 116] width 69 height 69
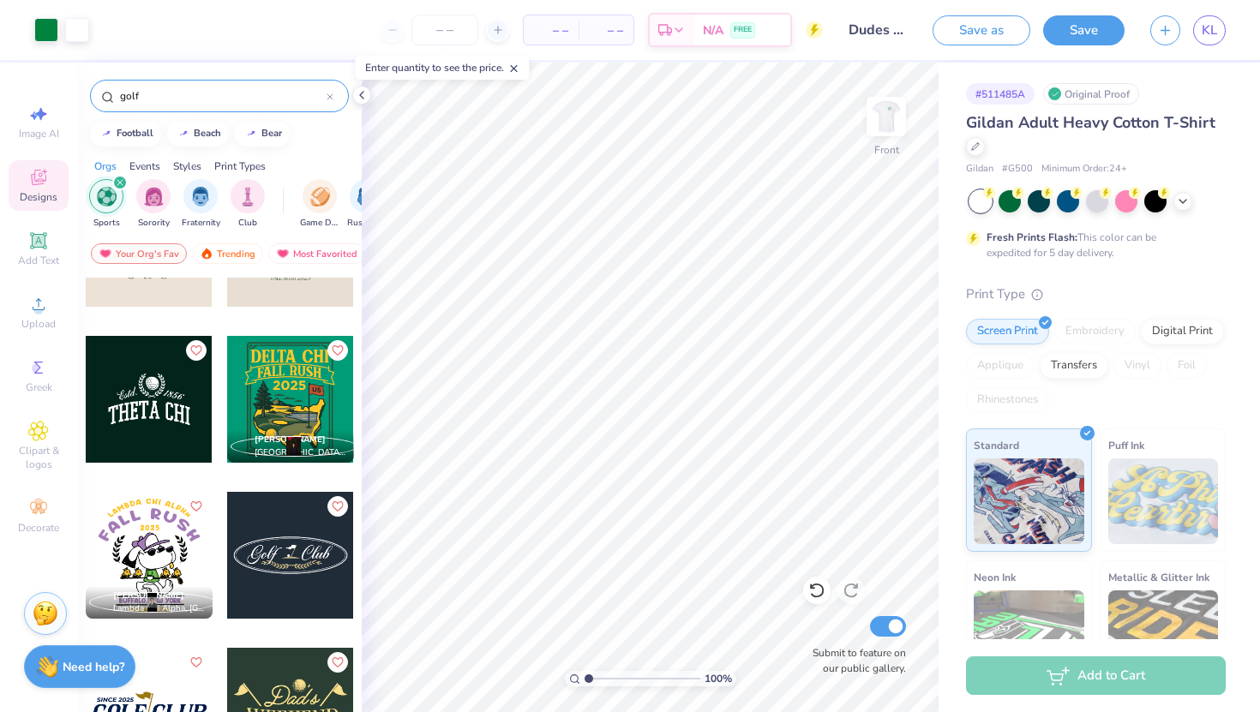
scroll to position [880, 0]
click at [896, 131] on img at bounding box center [886, 116] width 69 height 69
click at [159, 417] on div at bounding box center [149, 398] width 127 height 127
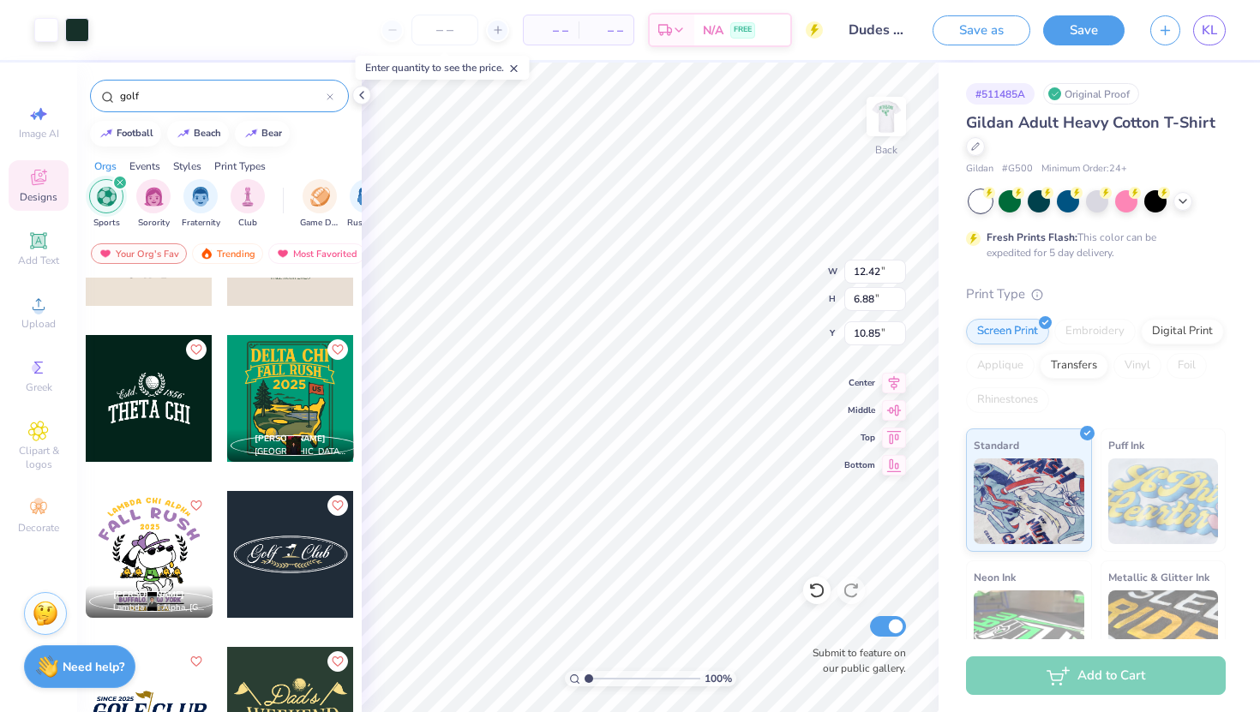
type input "10.85"
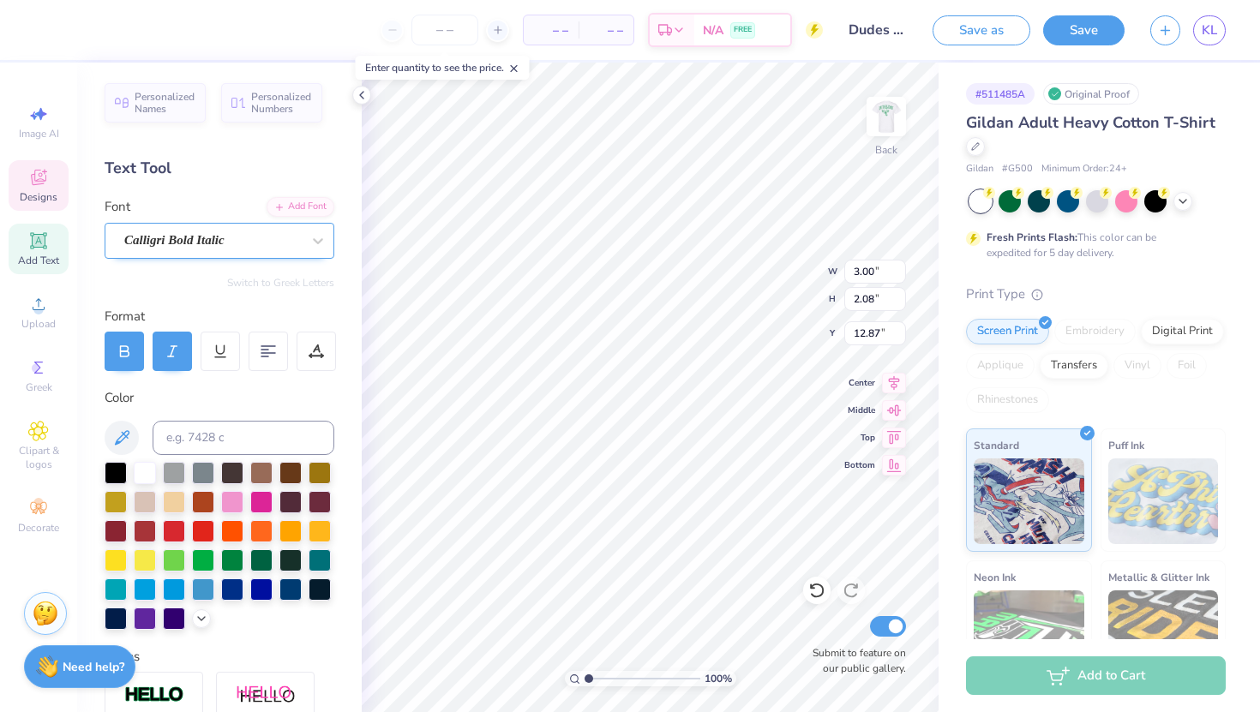
click at [249, 244] on div "Calligri Bold Italic" at bounding box center [213, 240] width 180 height 27
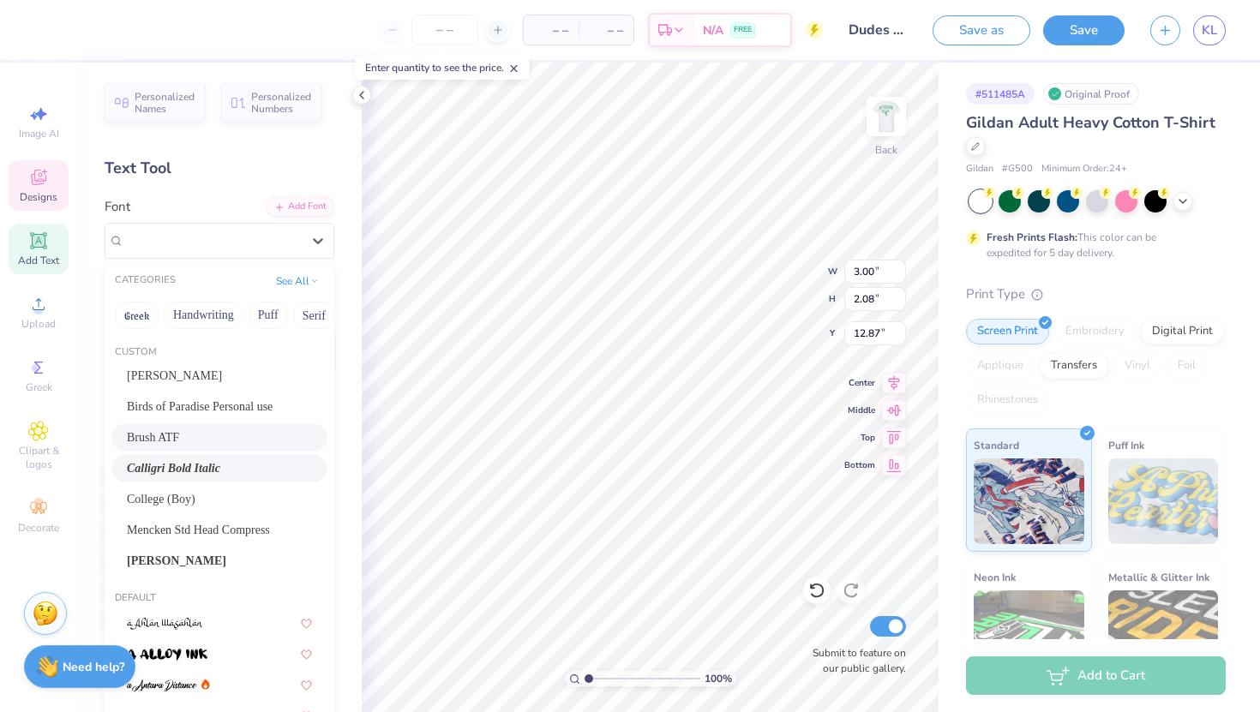
click at [194, 442] on div "Brush ATF" at bounding box center [219, 438] width 185 height 18
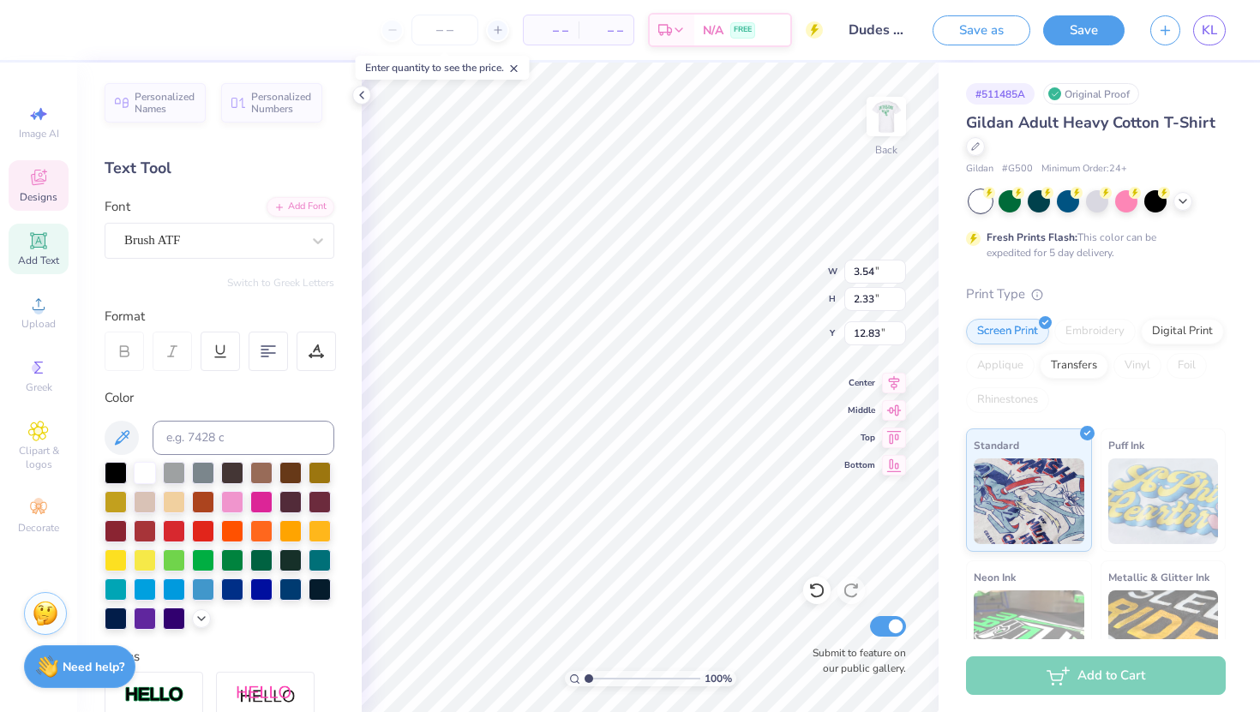
type input "3.54"
type input "2.33"
type input "12.83"
click at [177, 239] on div "Calligri Bold Italic" at bounding box center [213, 240] width 180 height 27
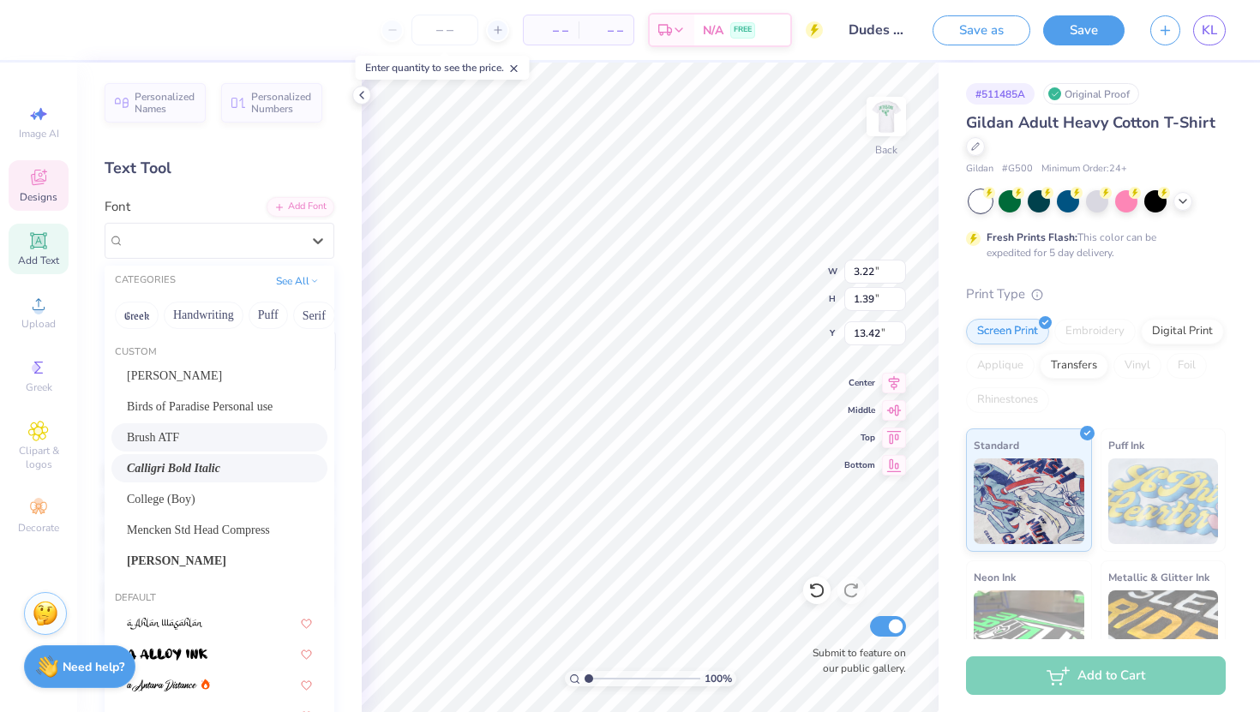
click at [165, 444] on span "Brush ATF" at bounding box center [153, 438] width 52 height 18
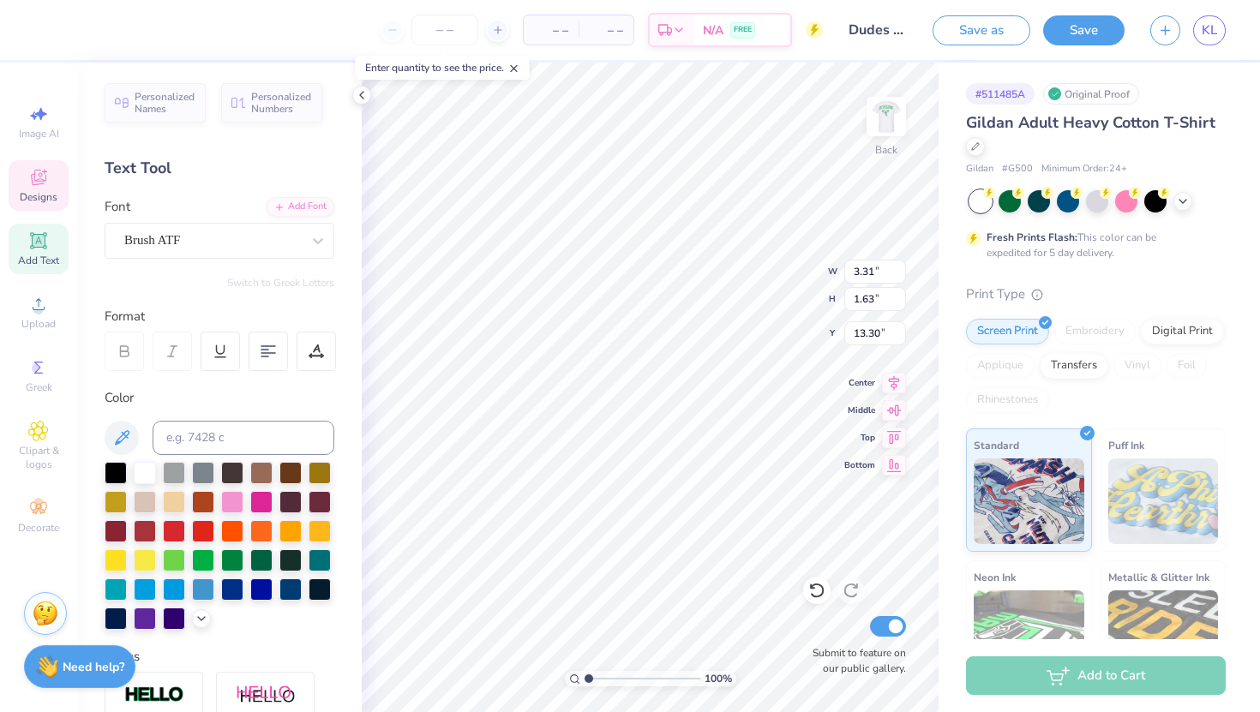
type input "3.31"
type input "1.63"
type input "13.30"
click at [886, 267] on input "3.54" at bounding box center [875, 272] width 62 height 24
type input "3.00"
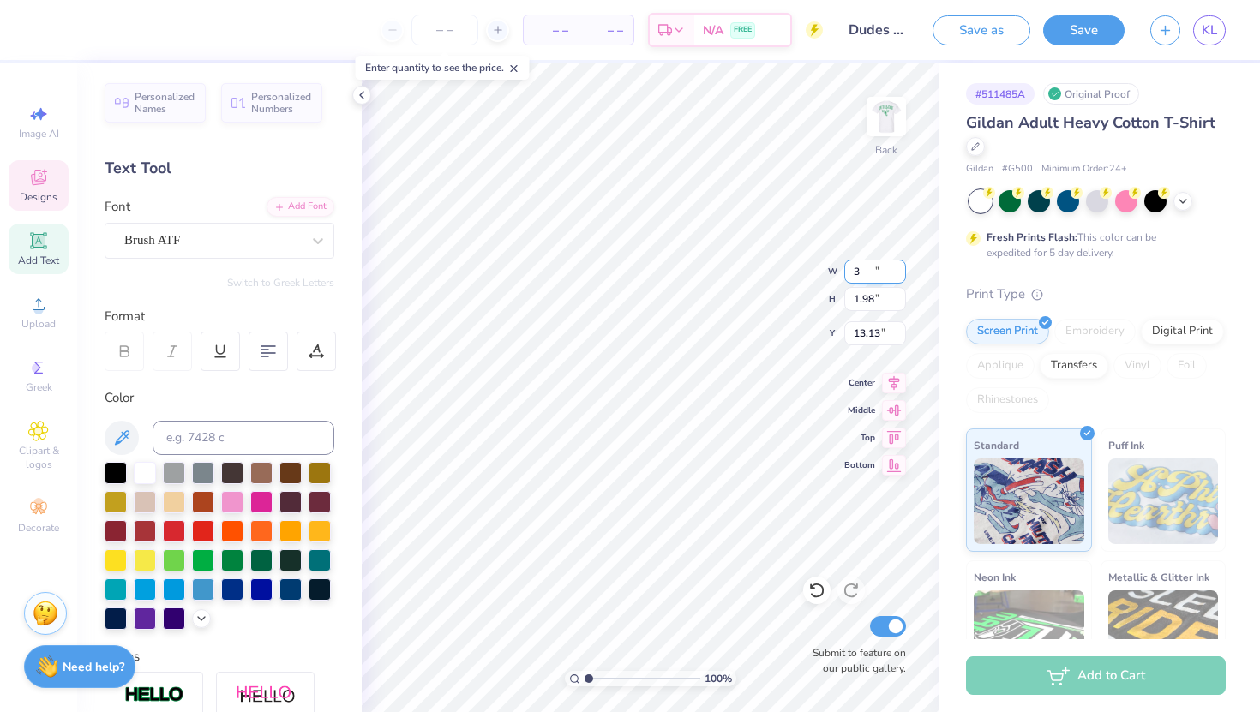
type input "1.98"
type input "13.13"
type input "12.59"
click at [872, 269] on input "3.31" at bounding box center [875, 272] width 62 height 24
type input "3.00"
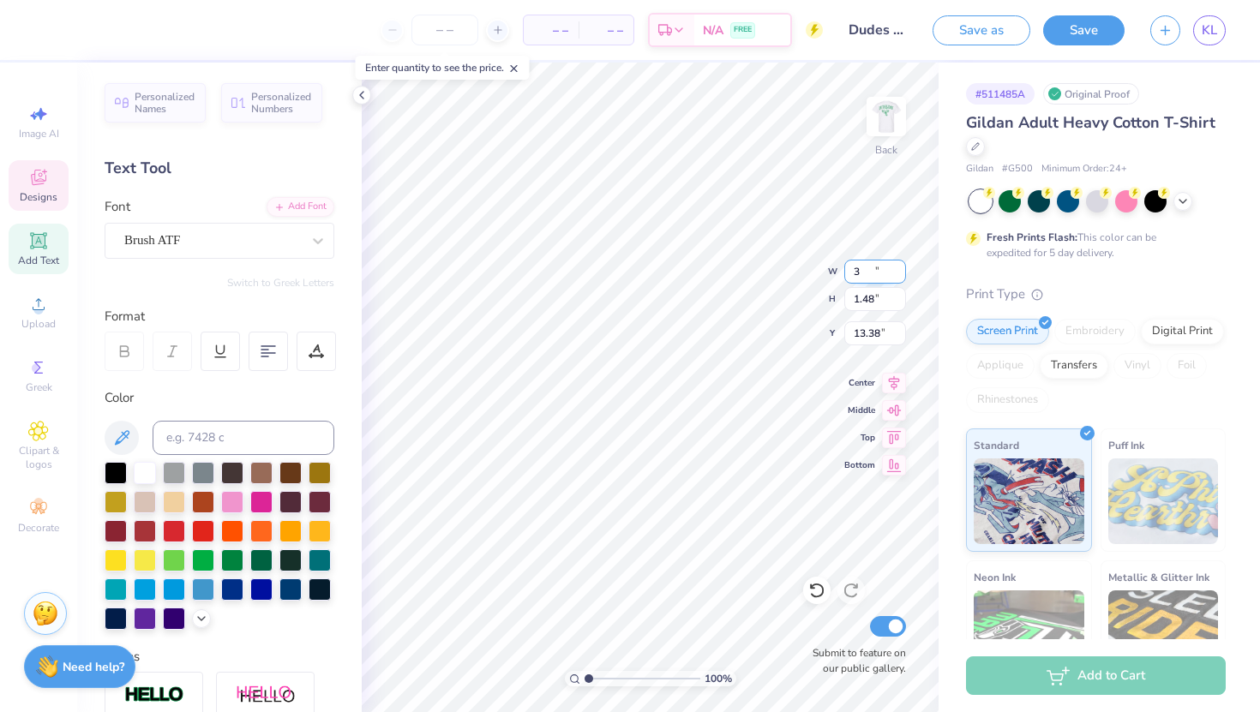
type input "1.48"
type input "12.84"
click at [190, 245] on div at bounding box center [213, 240] width 180 height 27
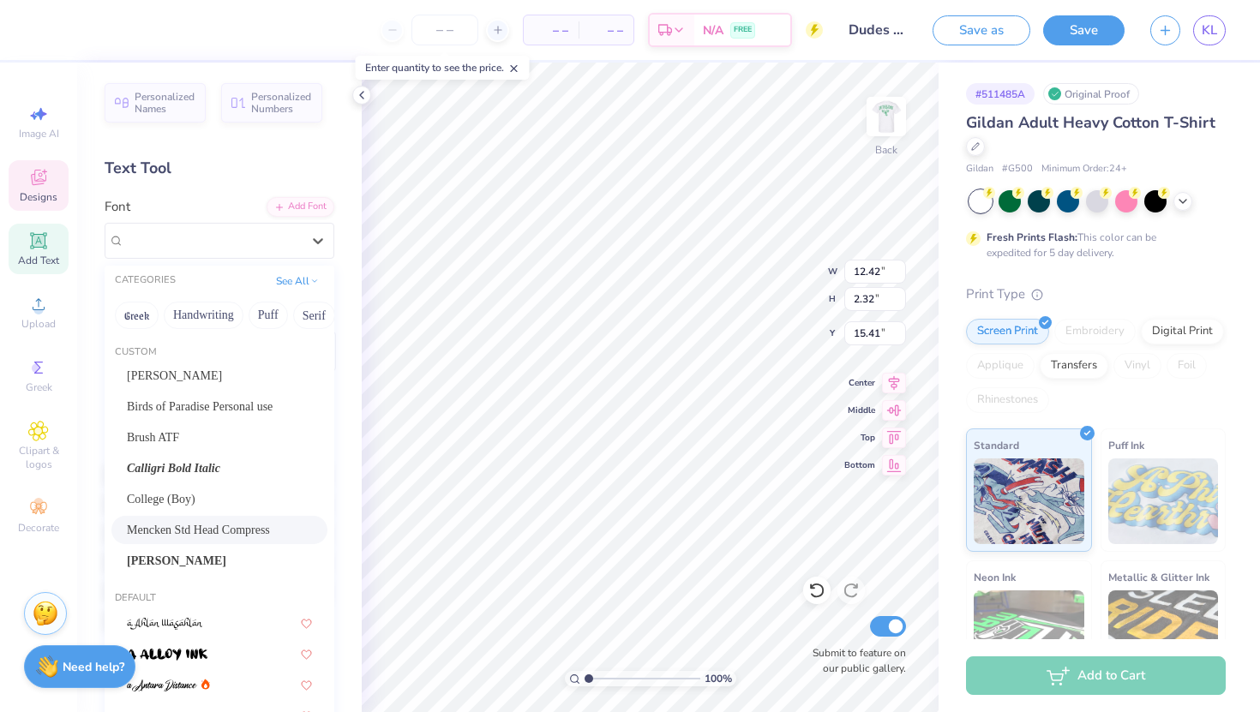
click at [164, 529] on span "Mencken Std Head Compress" at bounding box center [198, 530] width 143 height 18
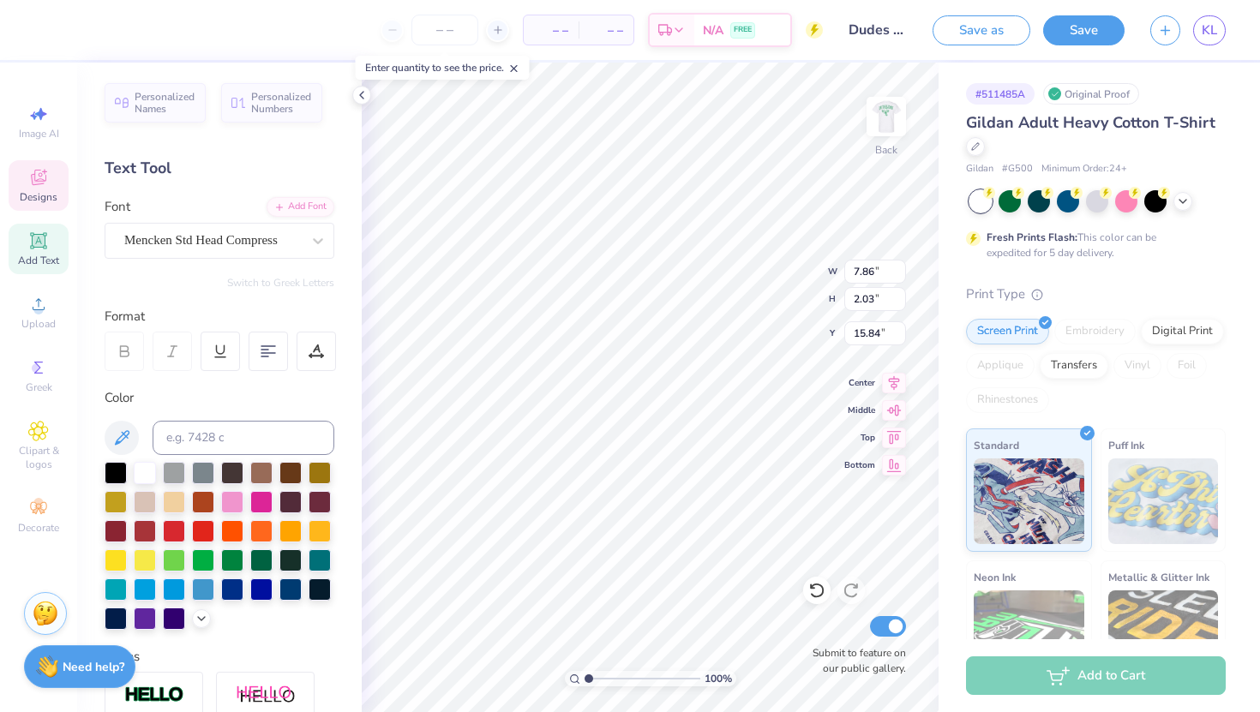
type input "7.86"
type input "2.03"
type input "14.57"
type input "14.82"
type textarea "ALPHA DELTA PI"
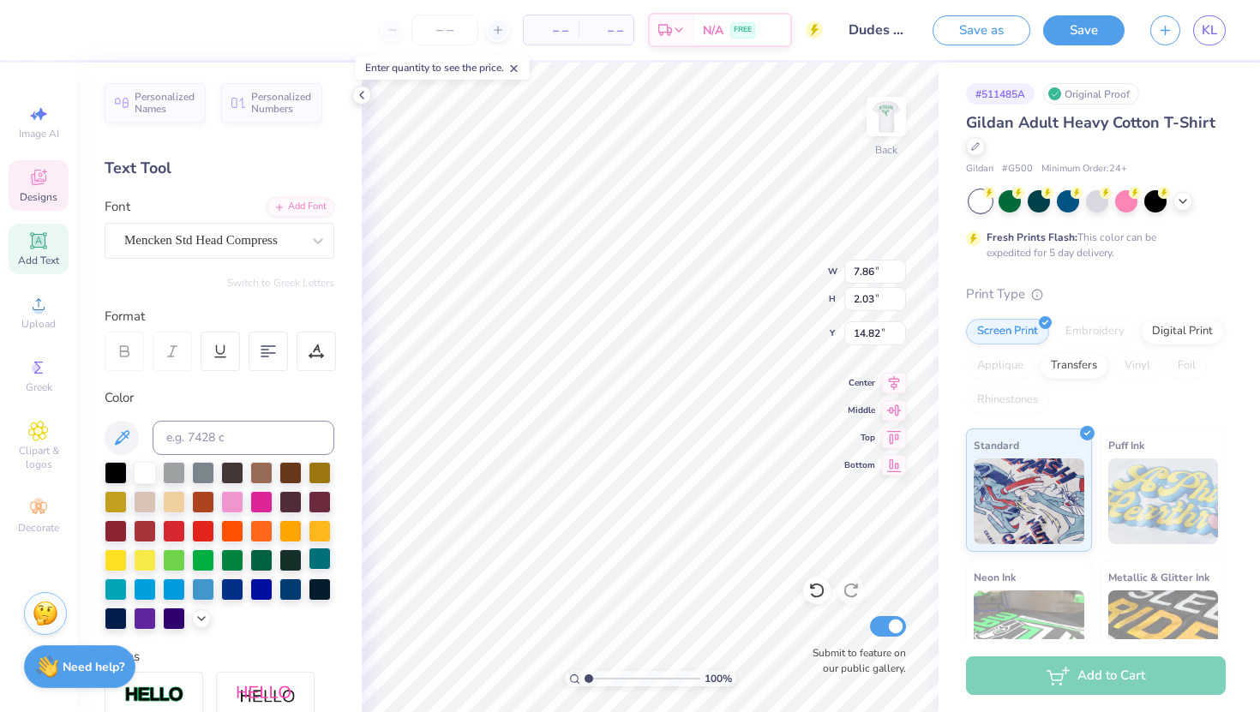
scroll to position [0, 5]
click at [44, 31] on div at bounding box center [46, 28] width 24 height 24
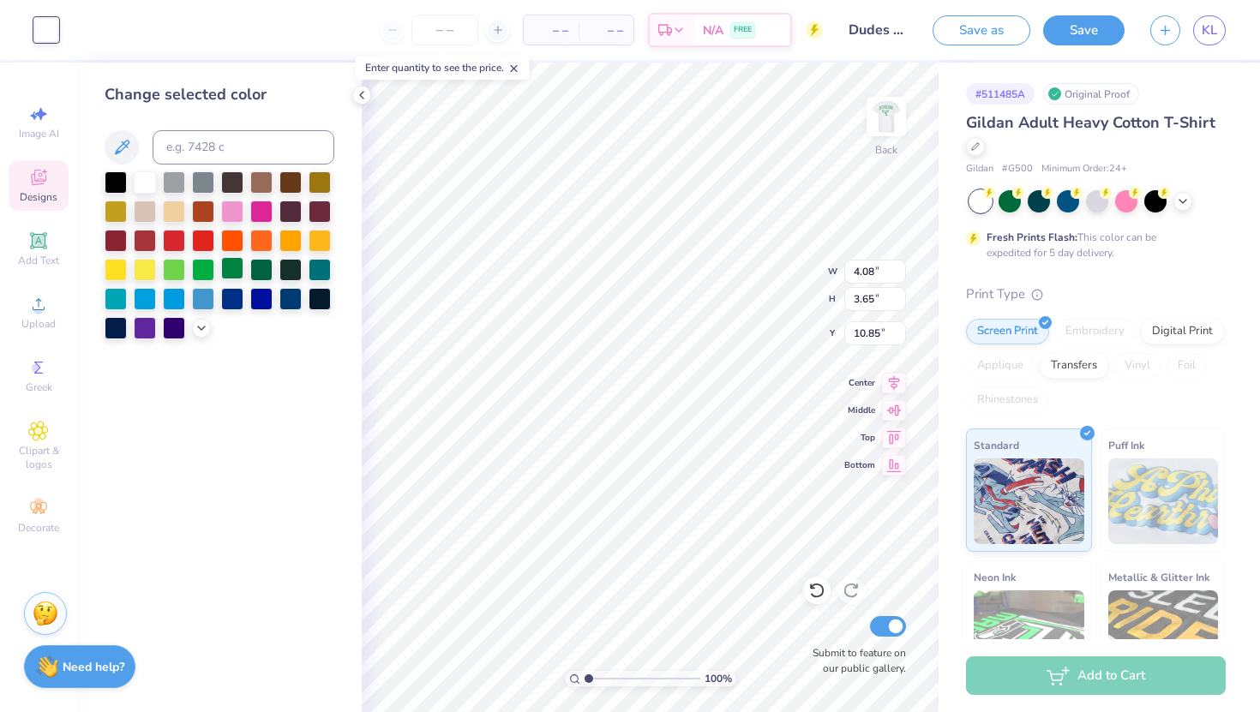
click at [236, 266] on div at bounding box center [232, 268] width 22 height 22
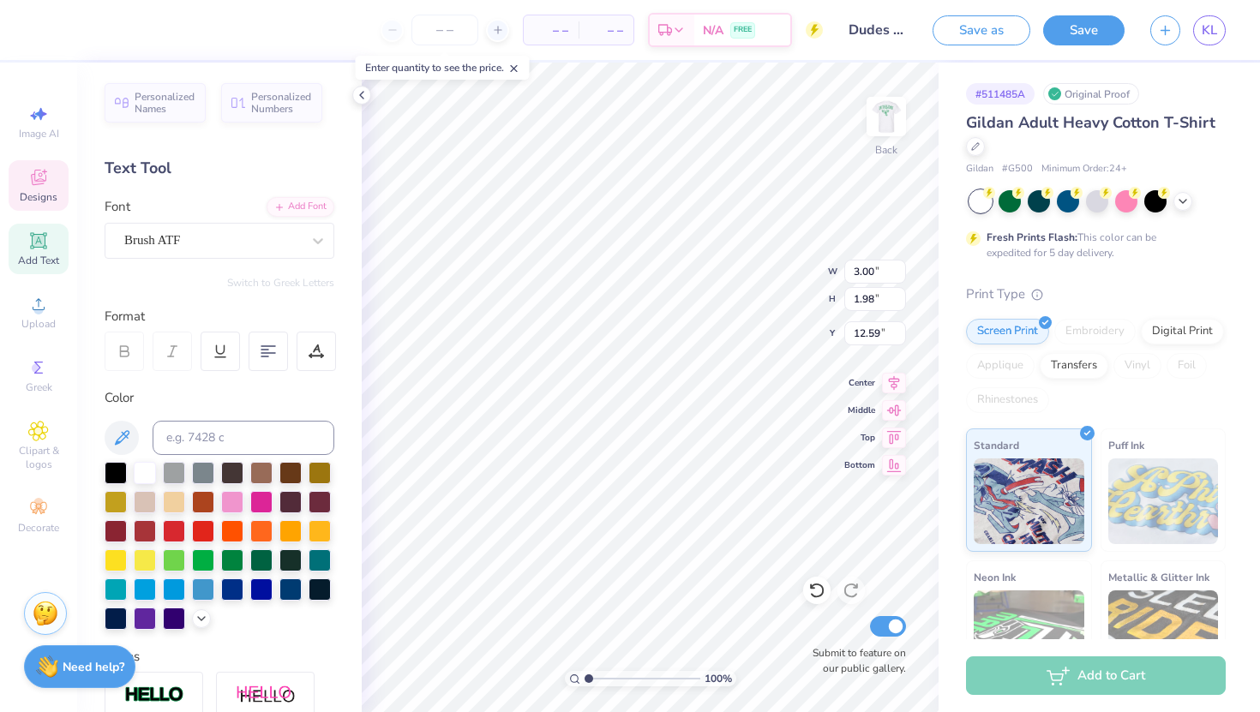
type input "11.92"
type input "1.99"
type input "14.83"
click at [38, 28] on div "– – Per Item – – Total Est. Delivery N/A FREE Design Title Dudes Day 2025 Save …" at bounding box center [630, 30] width 1260 height 60
click at [235, 559] on div at bounding box center [232, 559] width 22 height 22
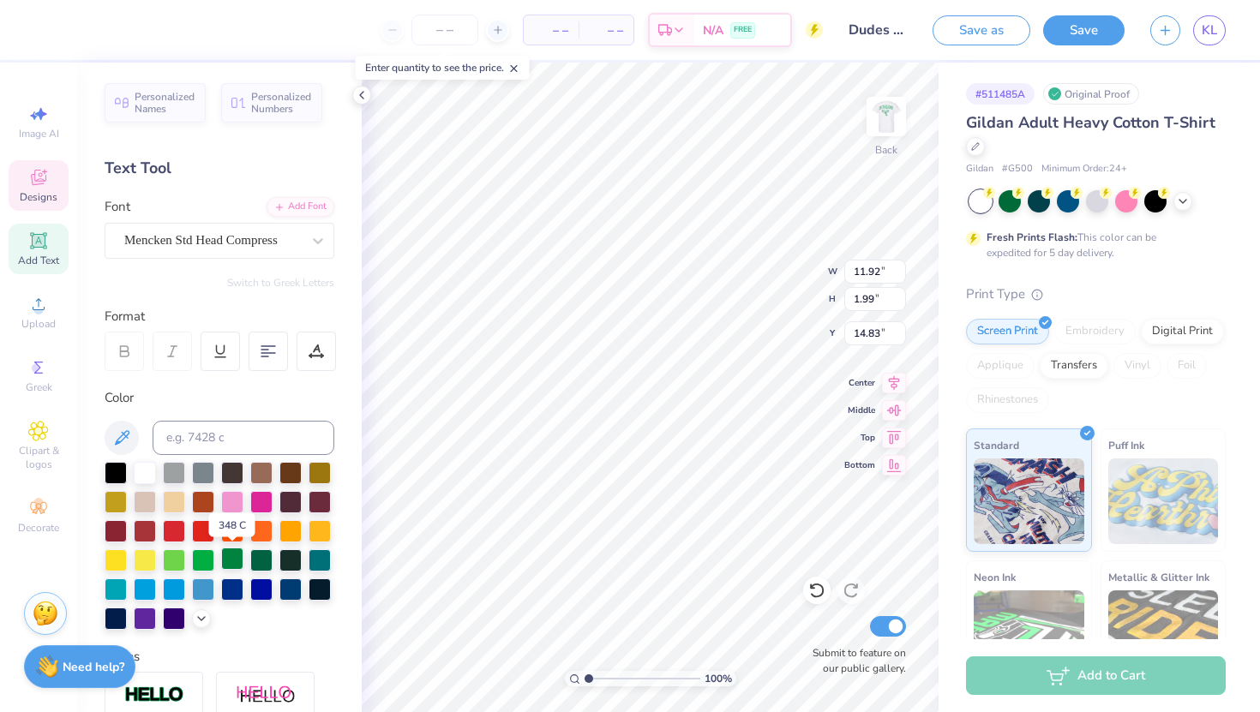
click at [235, 559] on div at bounding box center [232, 559] width 22 height 22
click at [233, 562] on div at bounding box center [232, 559] width 22 height 22
type input "1.48"
type input "12.84"
click at [233, 560] on div at bounding box center [232, 559] width 22 height 22
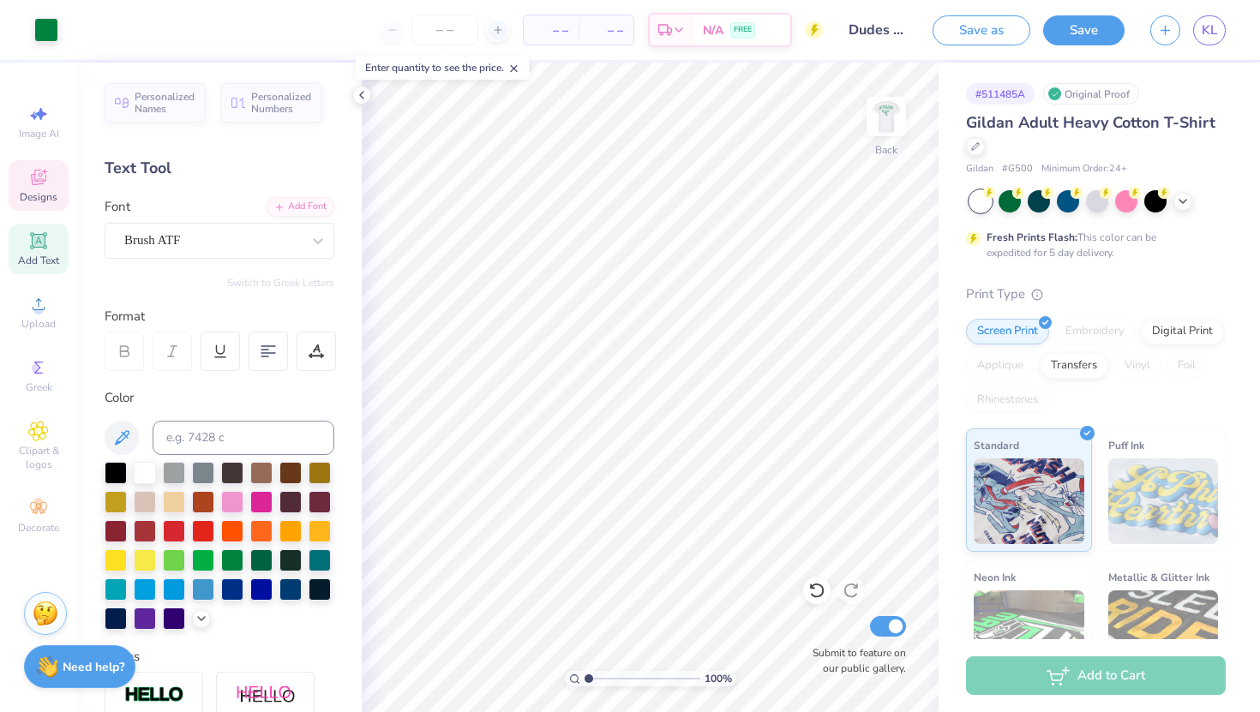
click at [38, 185] on icon at bounding box center [38, 177] width 21 height 21
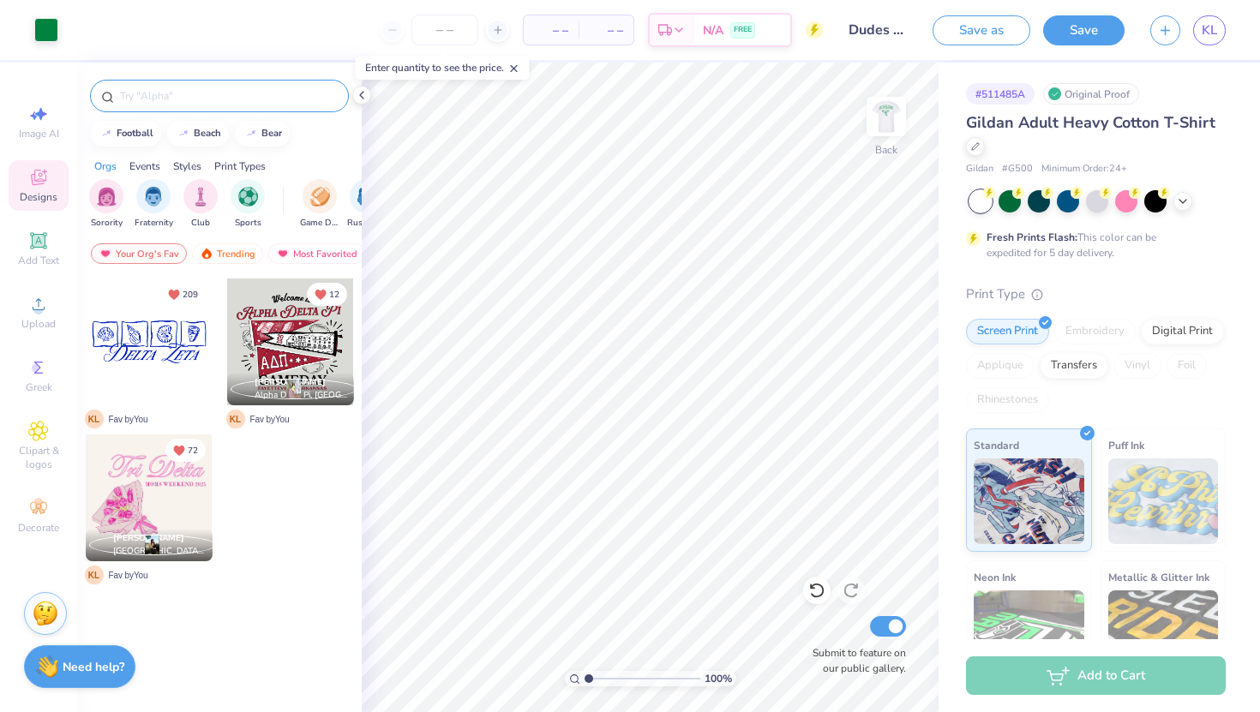
click at [189, 94] on input "text" at bounding box center [227, 95] width 219 height 17
type input "golf"
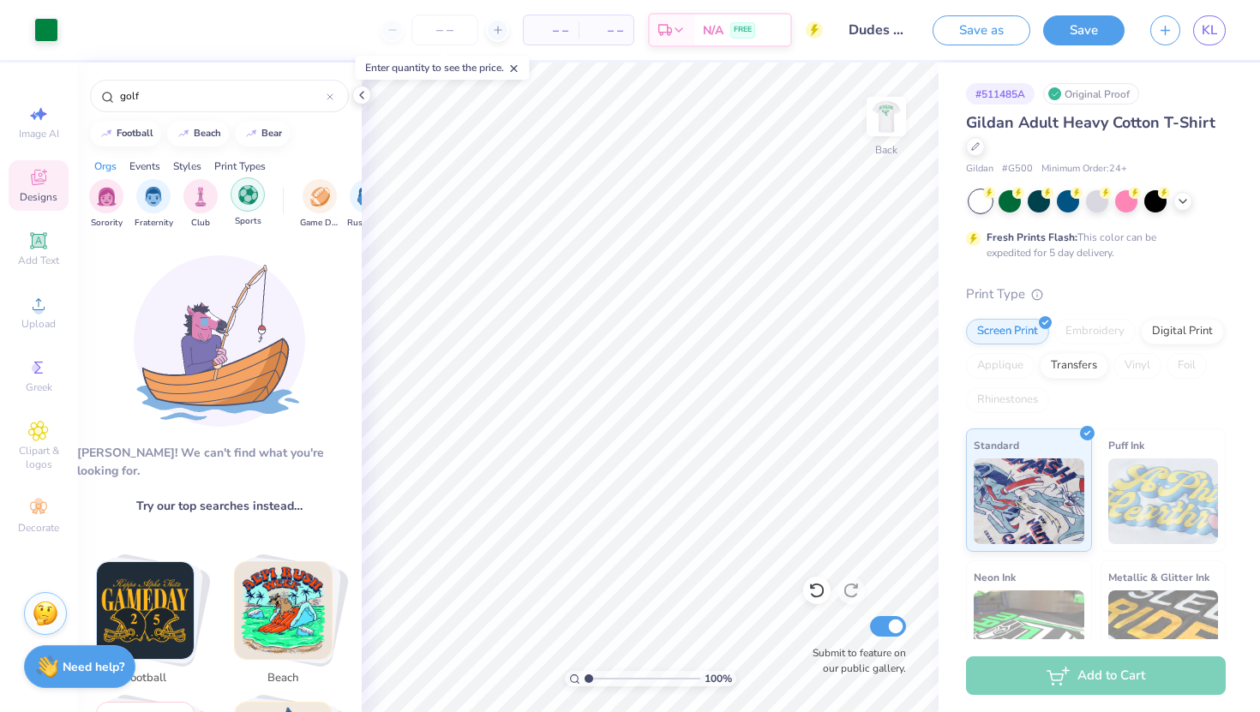
click at [242, 203] on img "filter for Sports" at bounding box center [248, 195] width 20 height 20
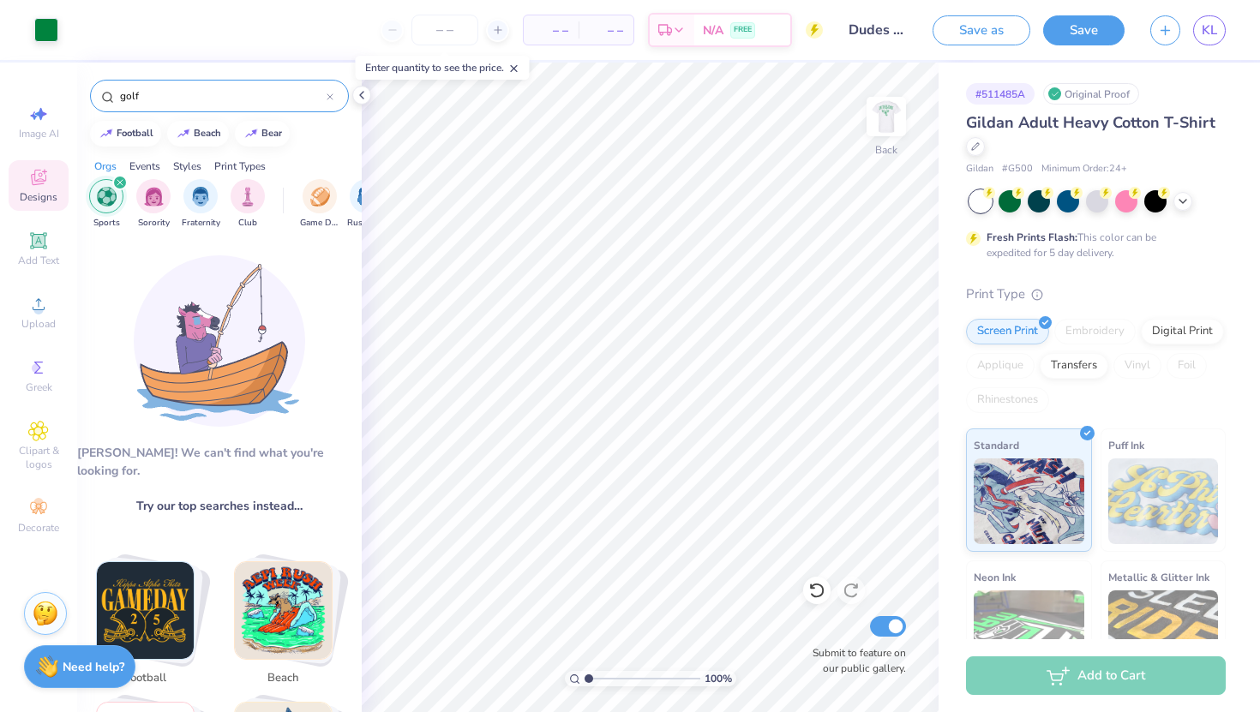
click at [206, 99] on input "golf" at bounding box center [222, 95] width 208 height 17
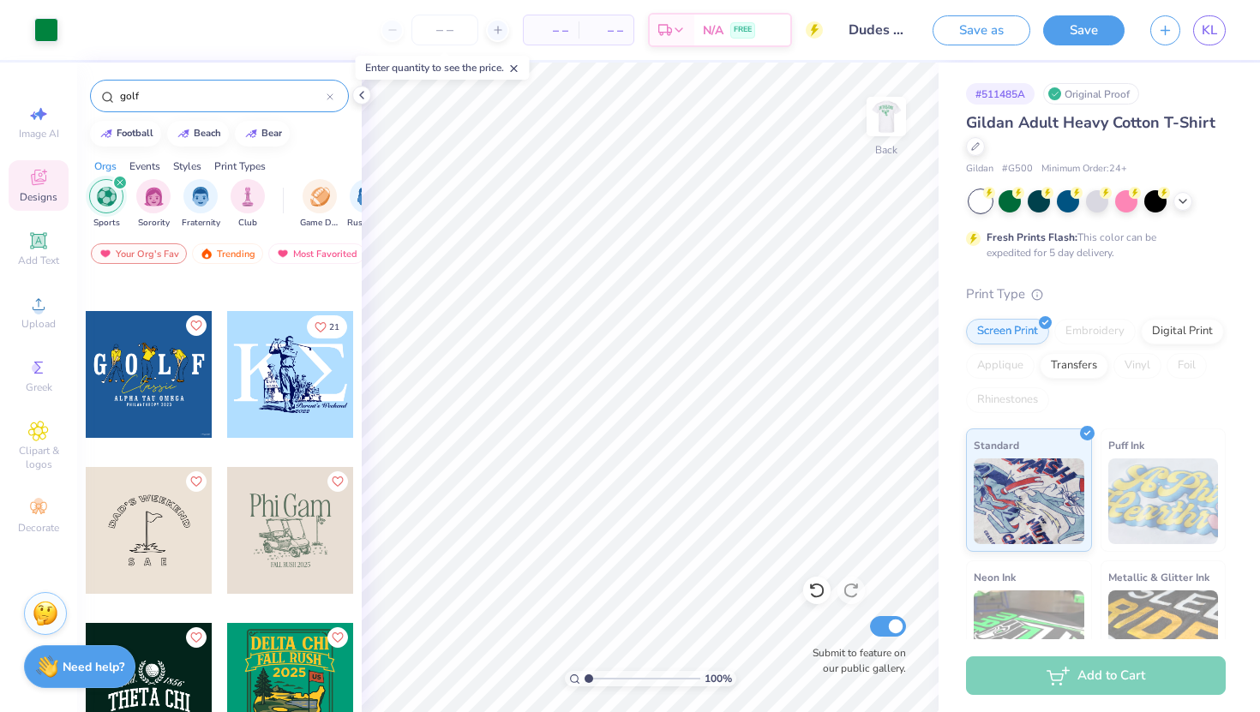
scroll to position [154, 0]
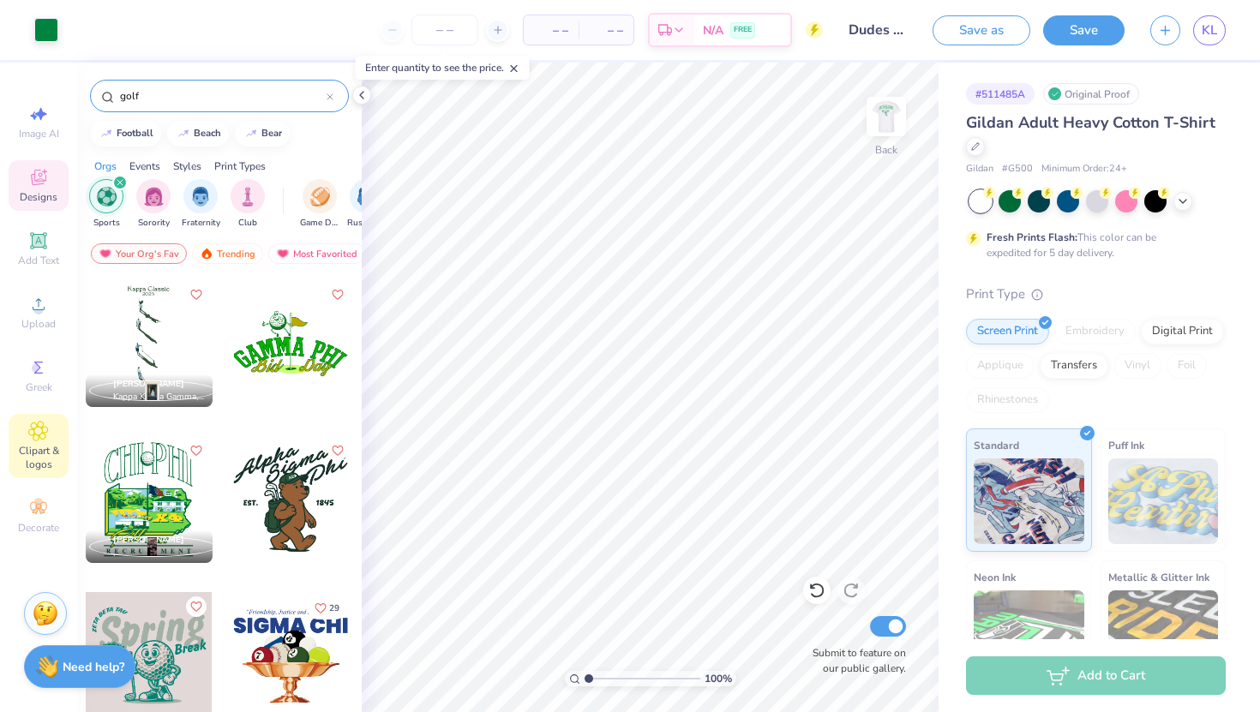
click at [45, 449] on span "Clipart & logos" at bounding box center [39, 457] width 60 height 27
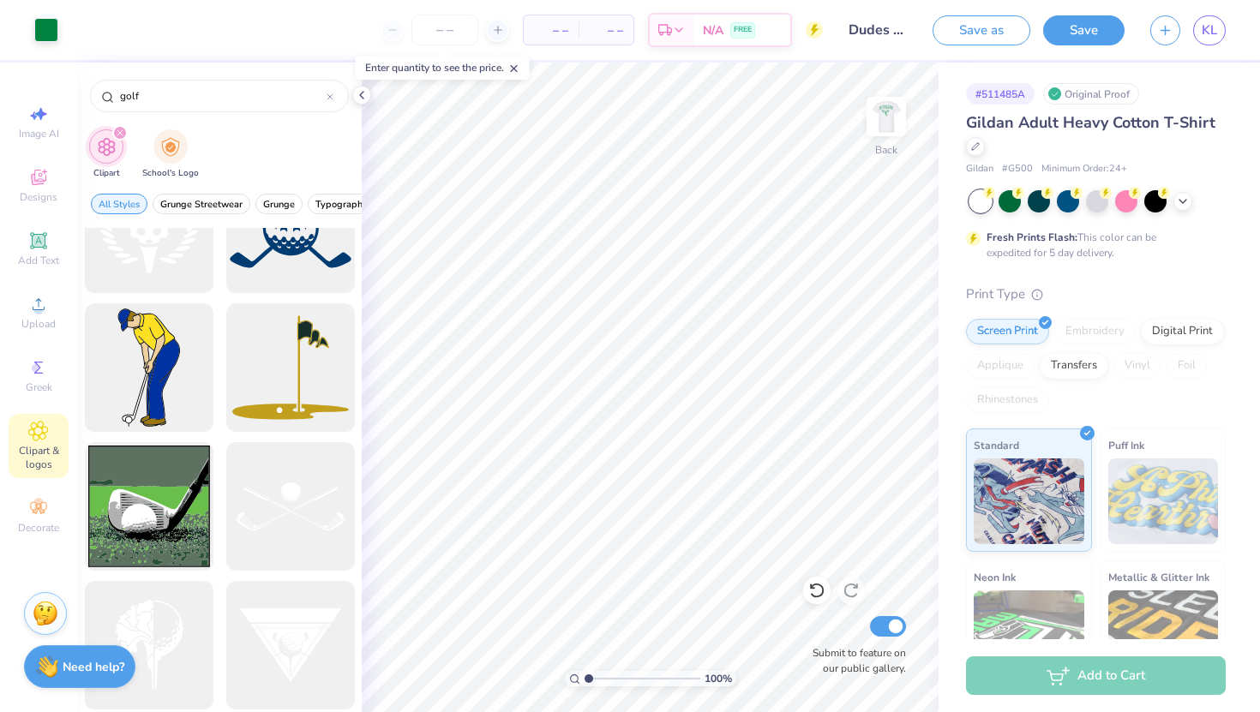
scroll to position [962, 0]
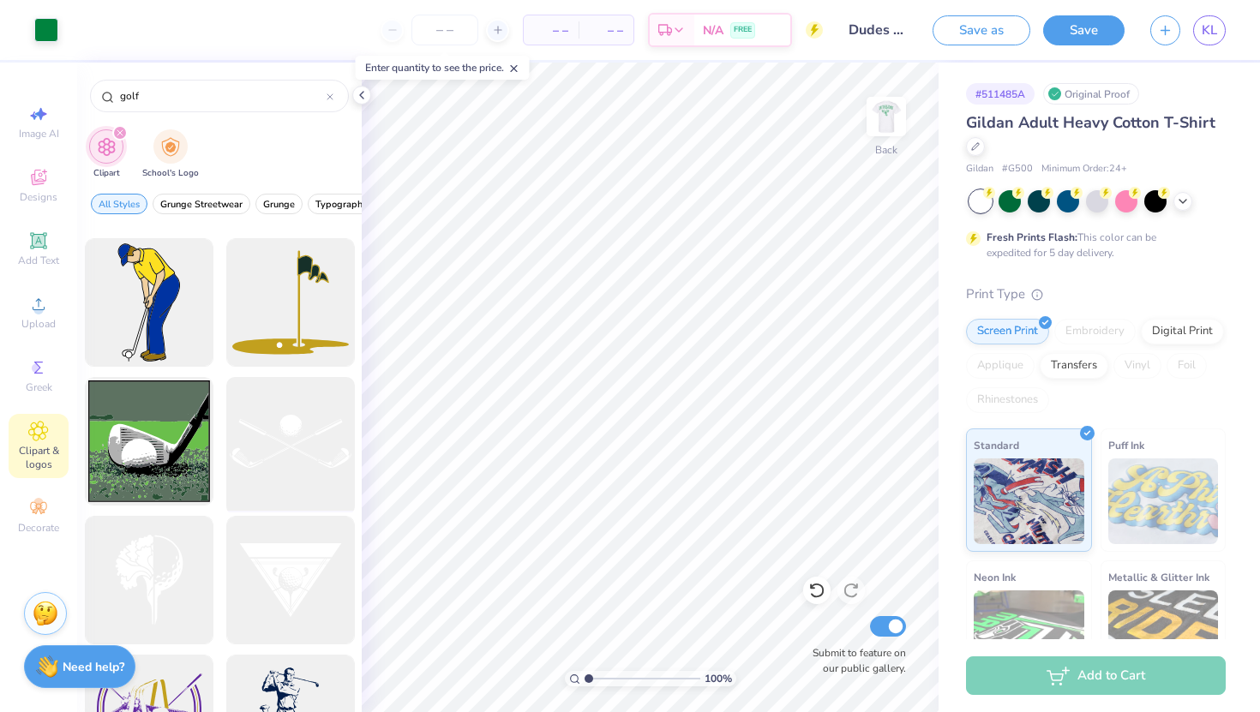
click at [290, 437] on div at bounding box center [289, 441] width 141 height 141
click at [862, 273] on input "15.00" at bounding box center [875, 272] width 62 height 24
click at [868, 273] on input "15.00" at bounding box center [875, 272] width 62 height 24
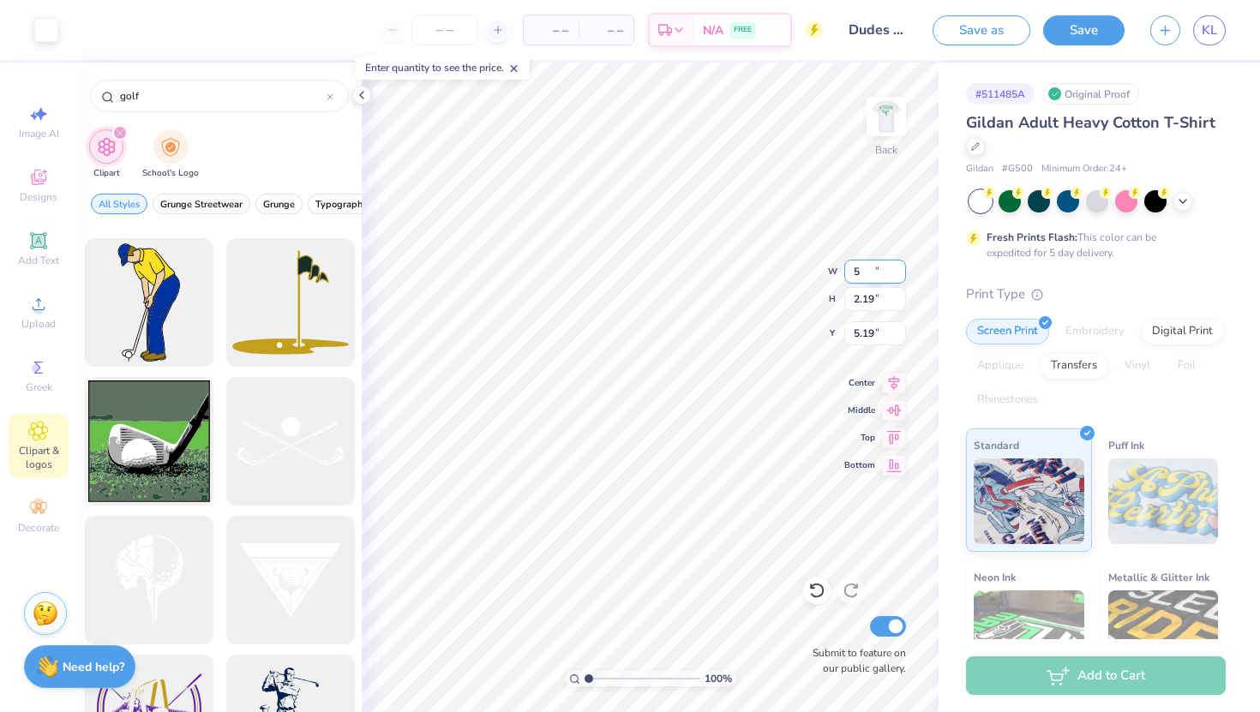
type input "5.00"
type input "2.19"
type input "2.71"
type input "6.32"
click at [879, 274] on input "5.00" at bounding box center [875, 272] width 62 height 24
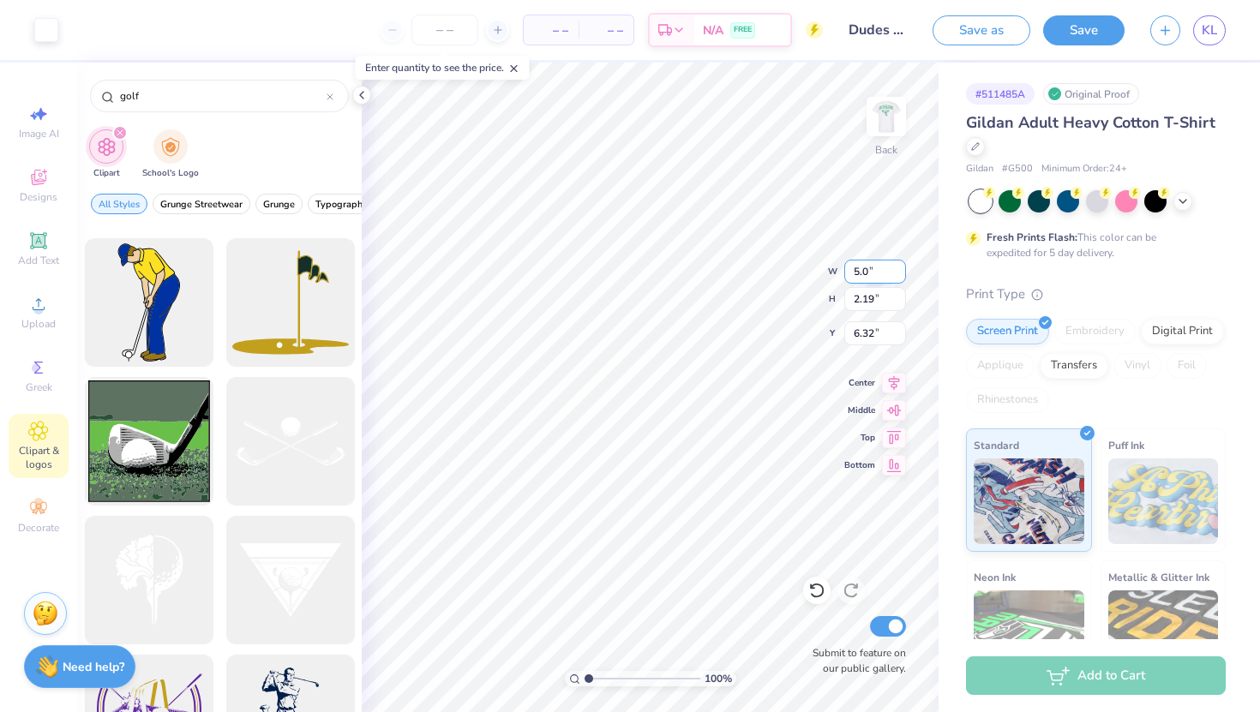
type input "5"
type input "3.00"
type input "1.31"
type input "6.75"
type input "6.32"
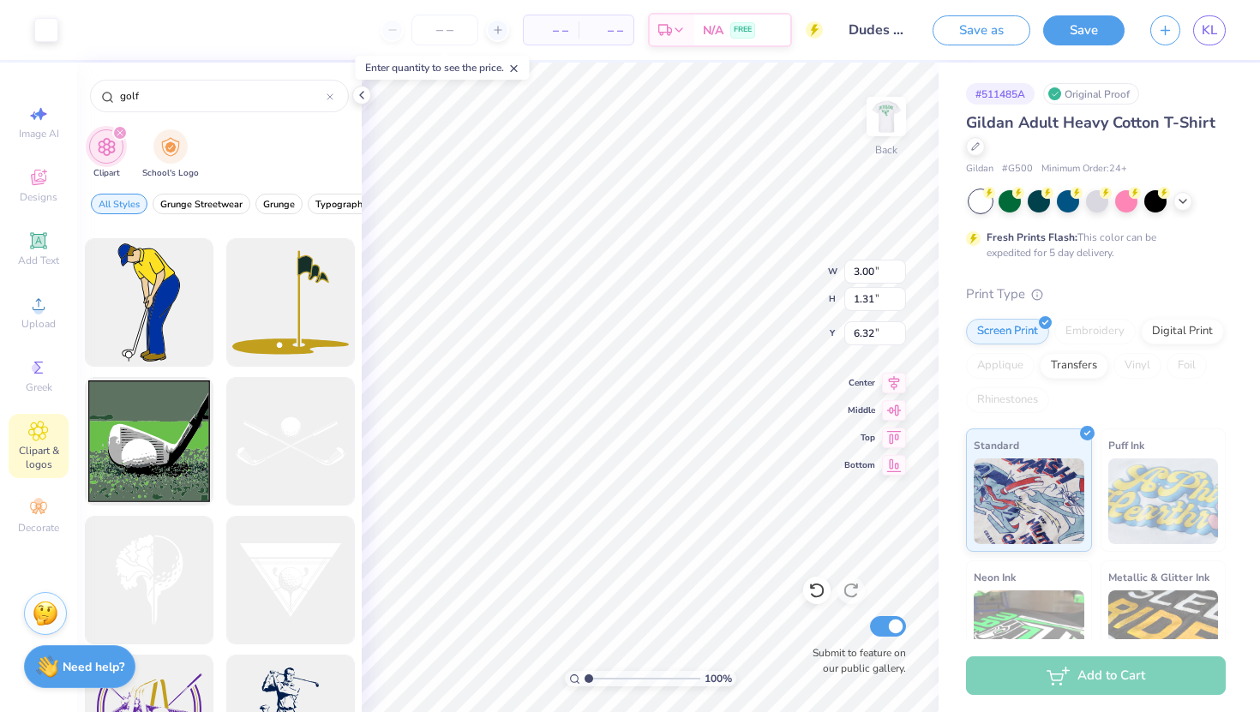
click at [31, 25] on div "Art colors" at bounding box center [29, 30] width 58 height 60
click at [41, 26] on div at bounding box center [46, 28] width 24 height 24
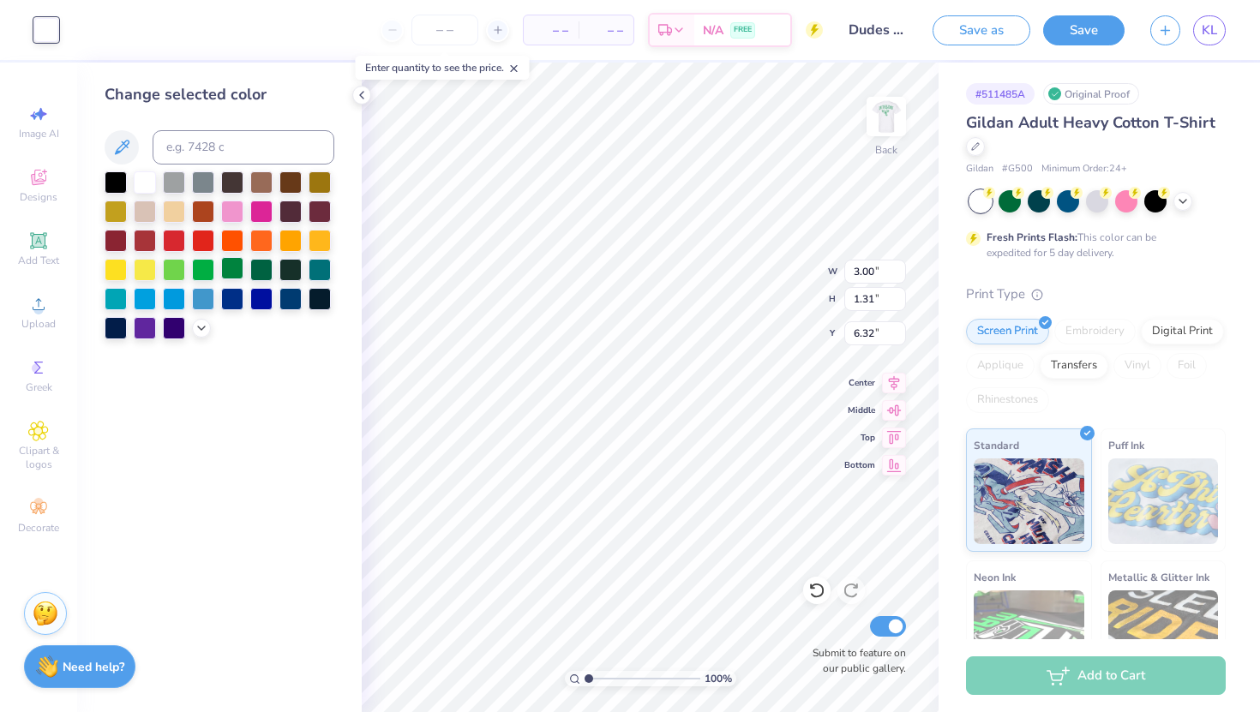
click at [232, 267] on div at bounding box center [232, 268] width 22 height 22
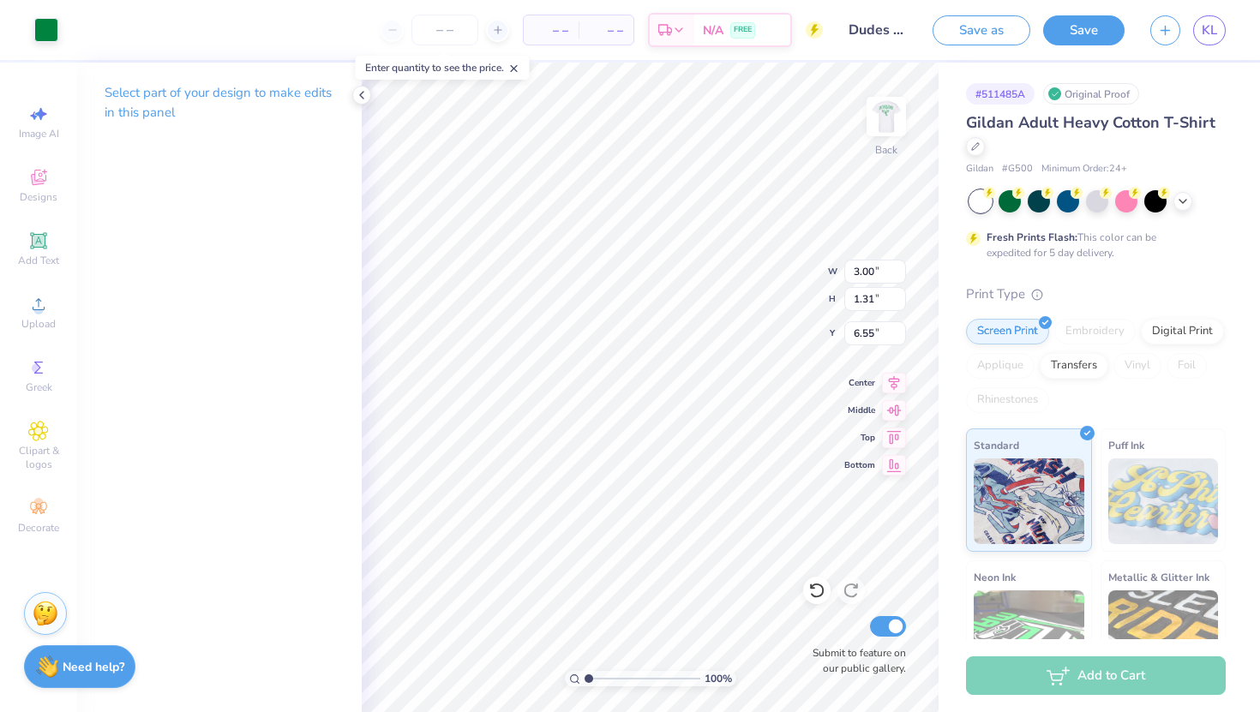
type input "6.55"
click at [878, 118] on img at bounding box center [886, 116] width 69 height 69
click at [878, 118] on img at bounding box center [886, 116] width 34 height 34
click at [888, 116] on img at bounding box center [886, 116] width 69 height 69
click at [888, 116] on img at bounding box center [886, 116] width 34 height 34
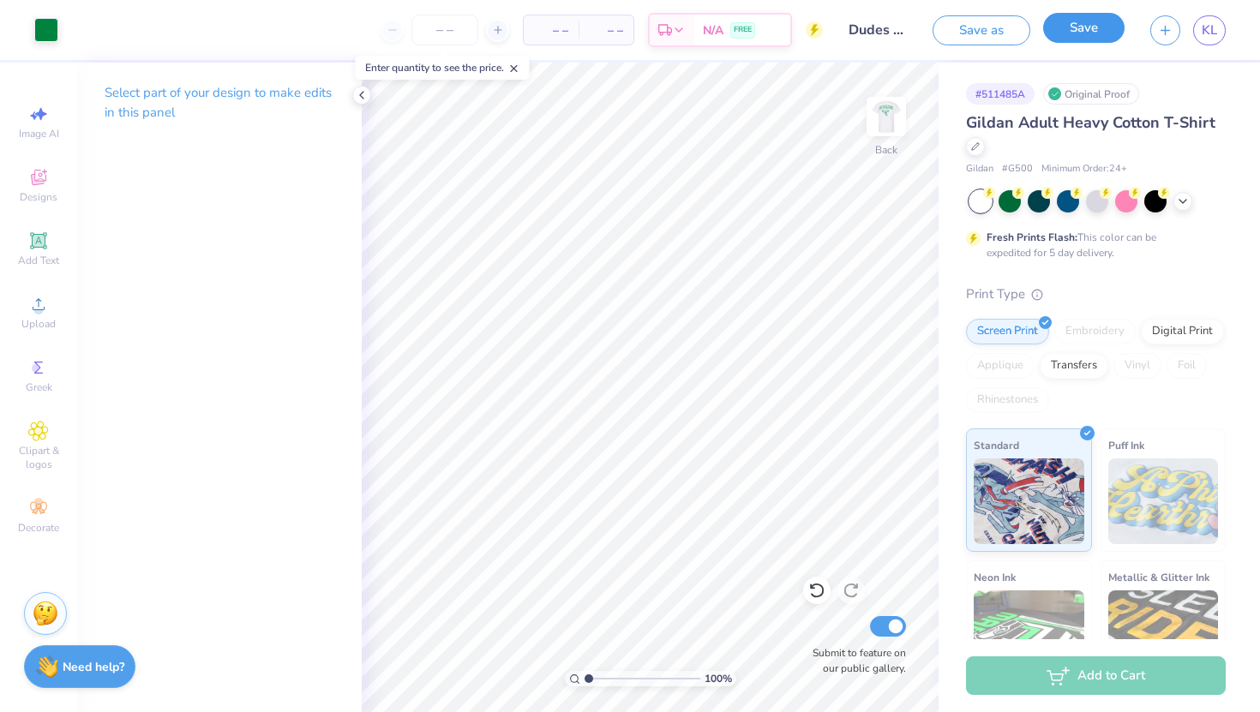
click at [1078, 32] on button "Save" at bounding box center [1083, 28] width 81 height 30
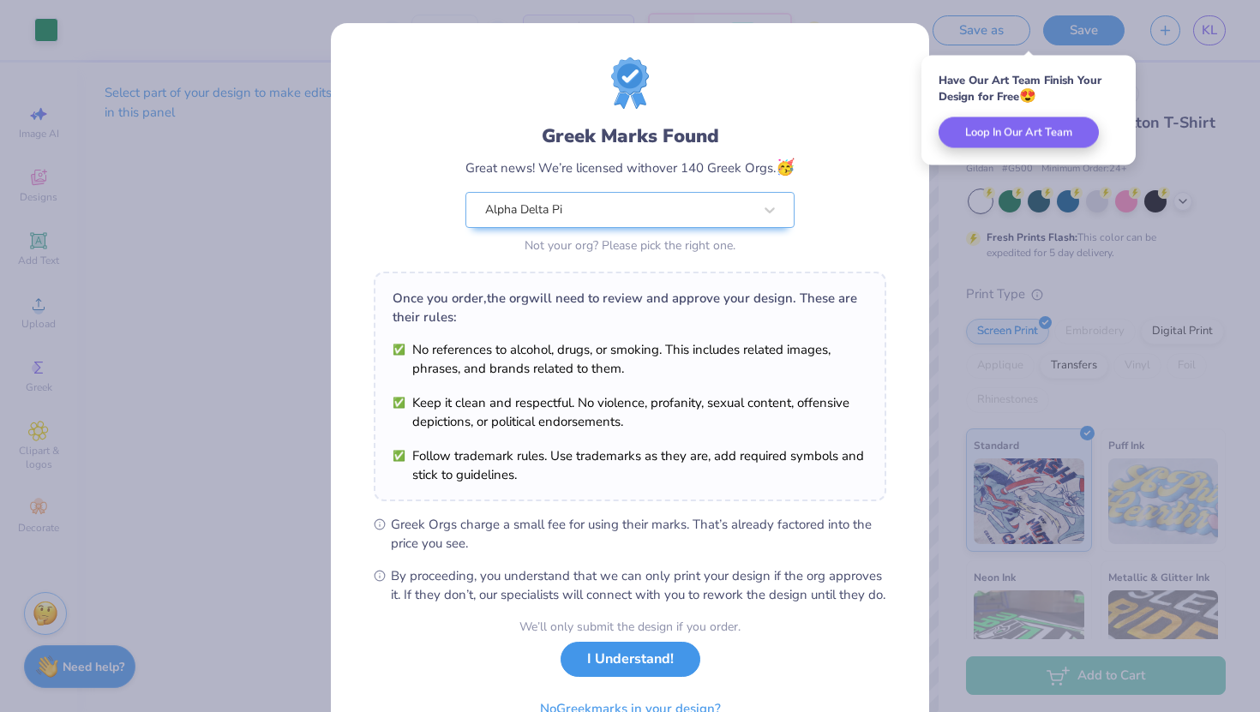
click at [650, 677] on button "I Understand!" at bounding box center [631, 659] width 140 height 35
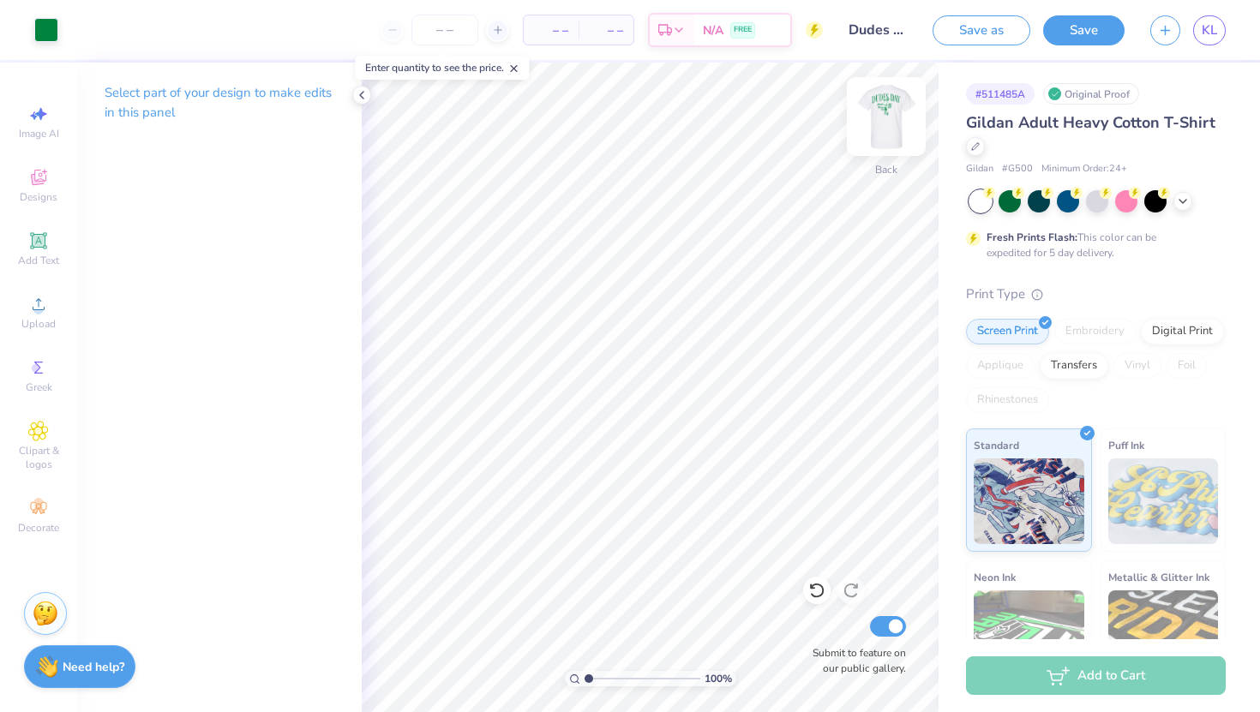
click at [885, 117] on img at bounding box center [886, 116] width 69 height 69
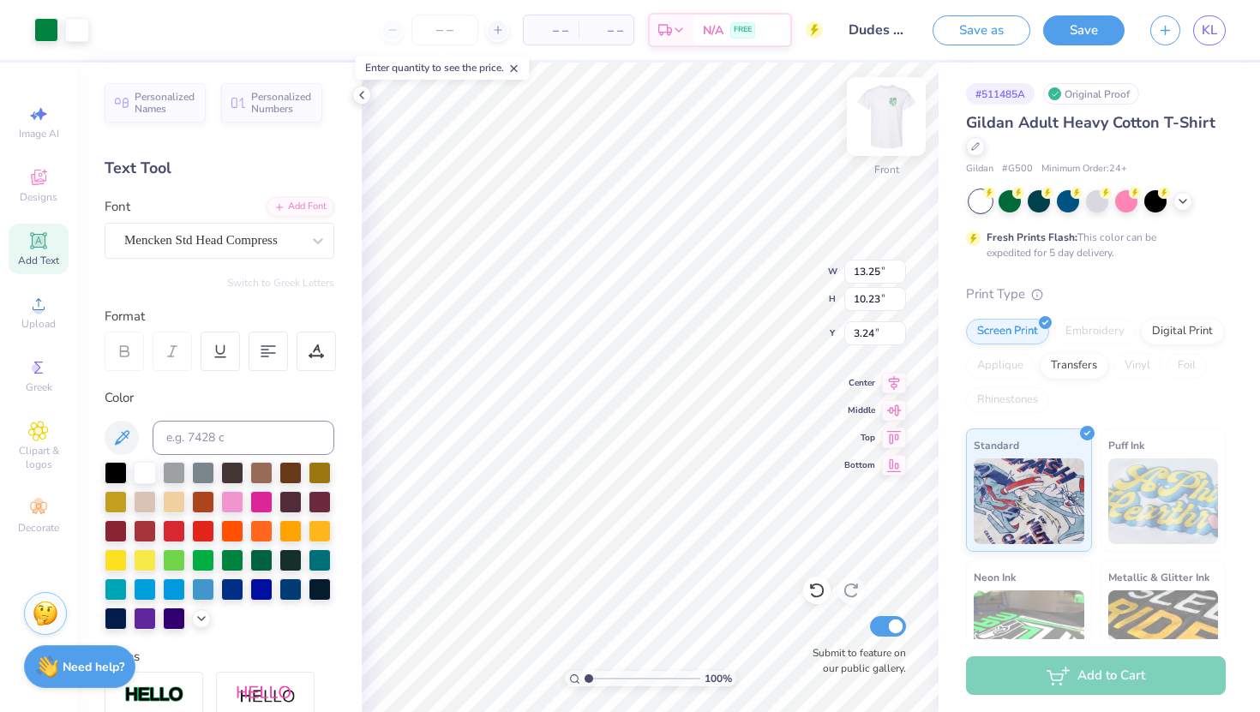
type input "3.24"
click at [885, 122] on img at bounding box center [886, 116] width 69 height 69
click at [885, 122] on img at bounding box center [886, 116] width 34 height 34
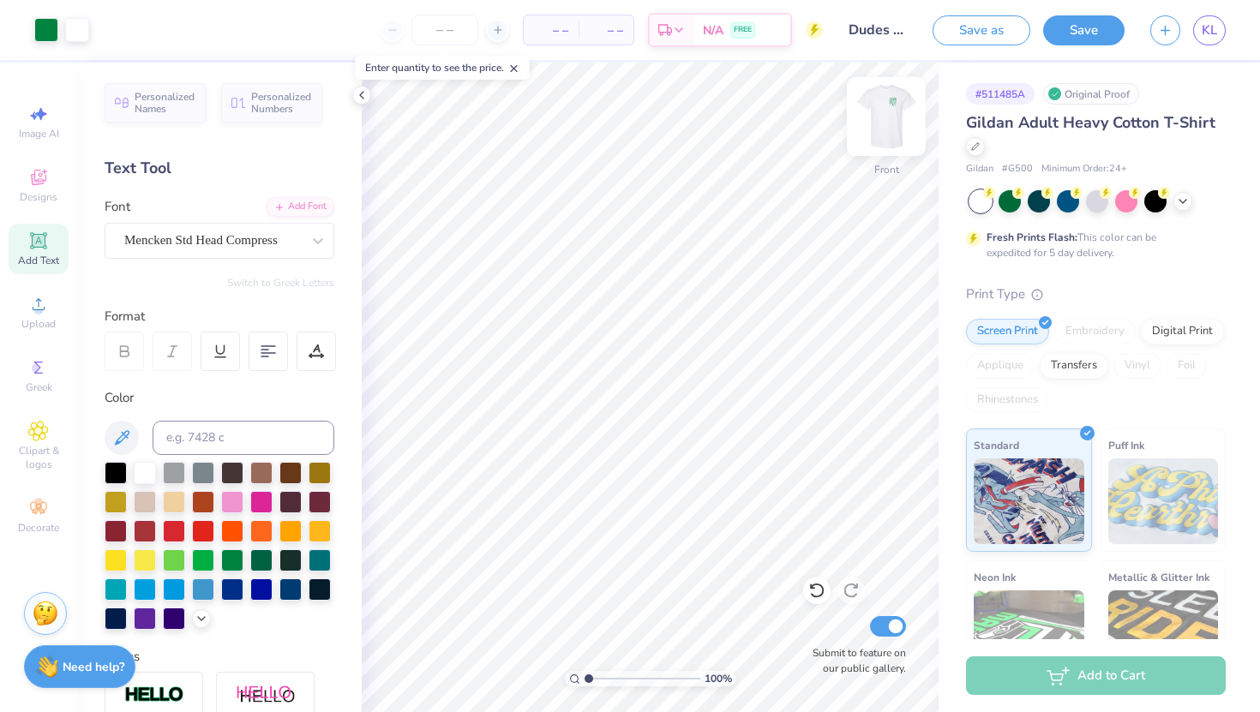
click at [881, 123] on img at bounding box center [886, 116] width 69 height 69
type input "3.00"
type input "0.56"
type input "0.55"
click at [890, 114] on img at bounding box center [886, 116] width 69 height 69
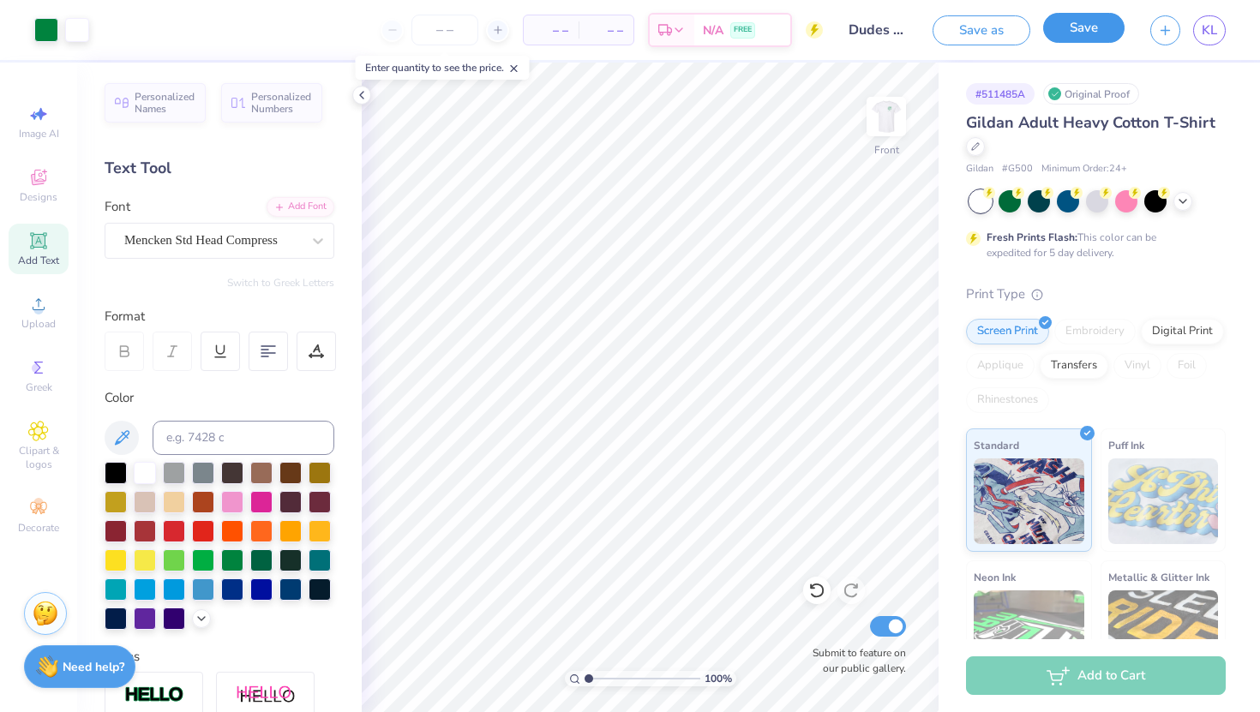
click at [1087, 27] on button "Save" at bounding box center [1083, 28] width 81 height 30
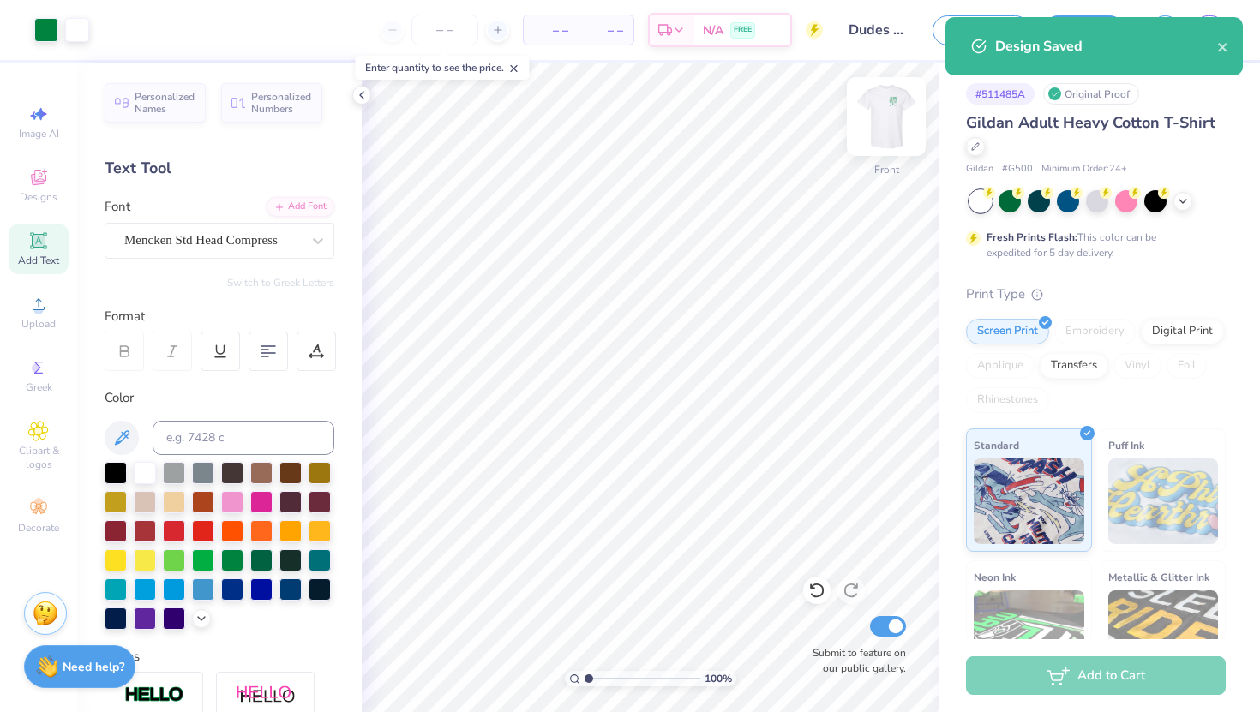
click at [889, 118] on img at bounding box center [886, 116] width 69 height 69
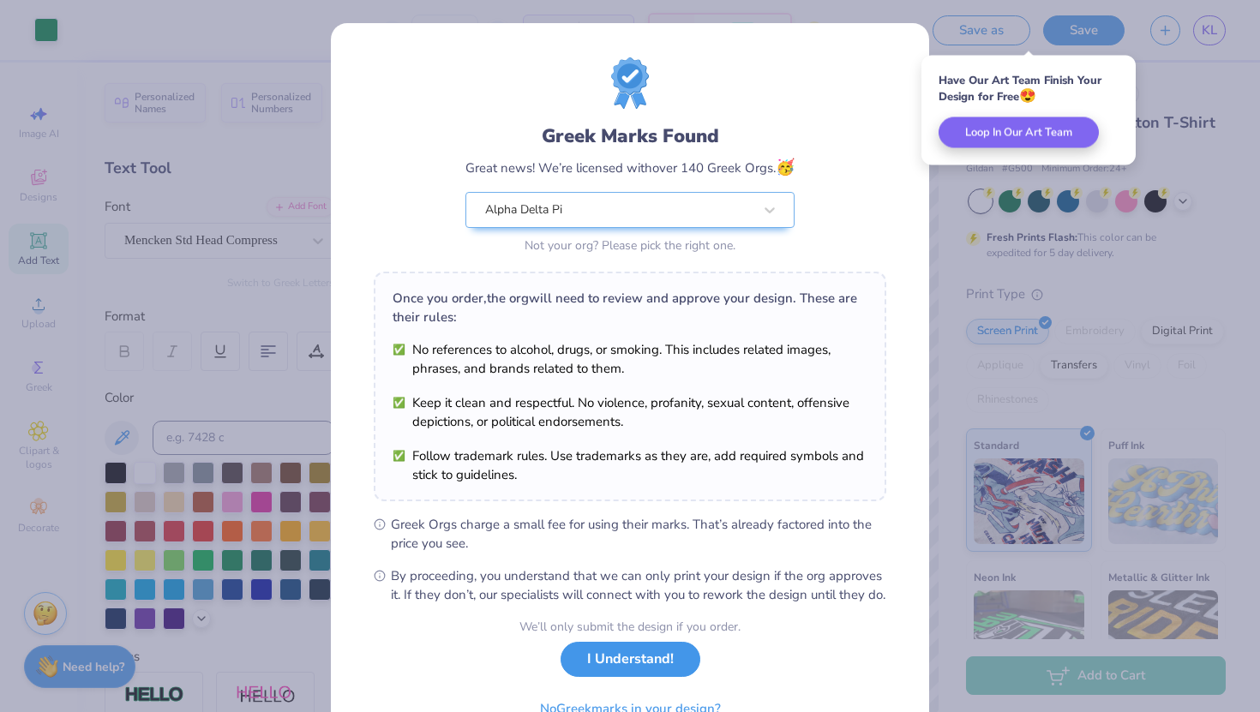
click at [600, 677] on button "I Understand!" at bounding box center [631, 659] width 140 height 35
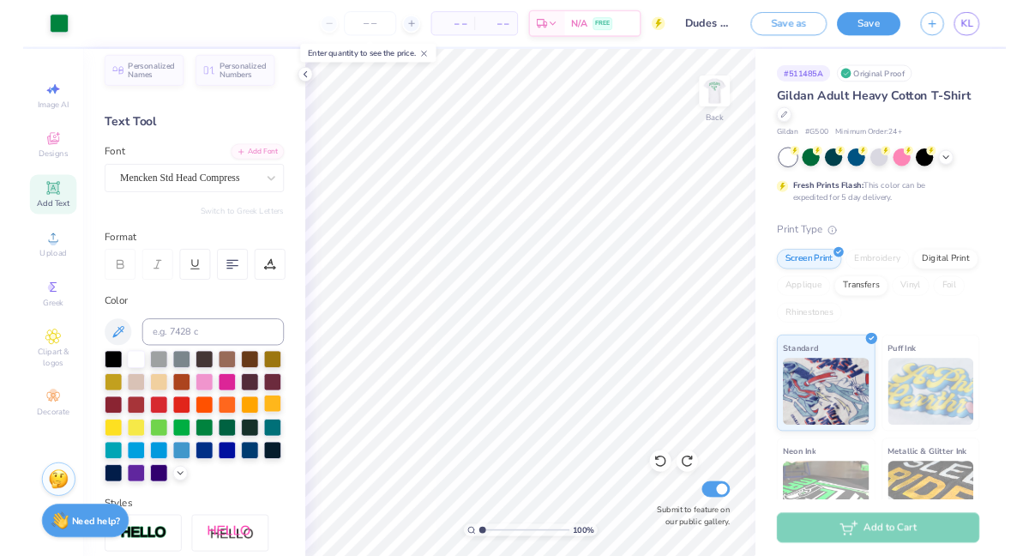
scroll to position [0, 0]
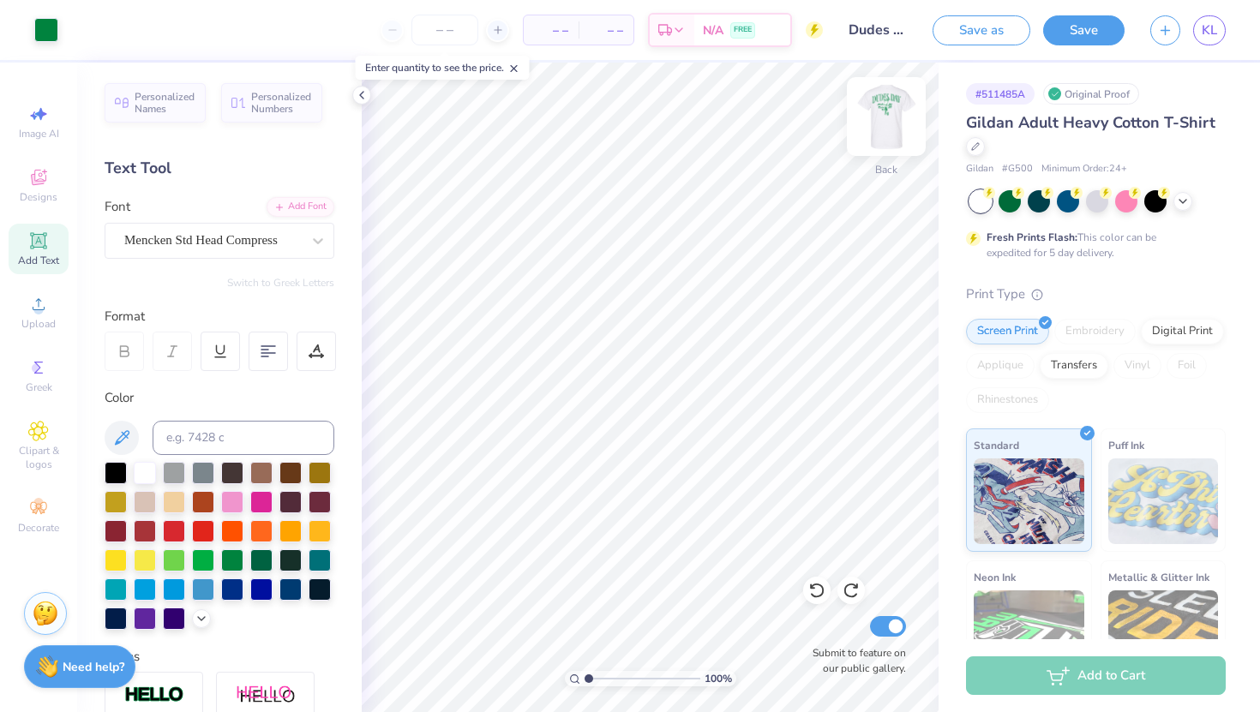
click at [888, 113] on img at bounding box center [886, 116] width 69 height 69
click at [897, 124] on img at bounding box center [886, 116] width 69 height 69
click at [887, 124] on img at bounding box center [886, 116] width 69 height 69
click at [889, 119] on img at bounding box center [886, 116] width 69 height 69
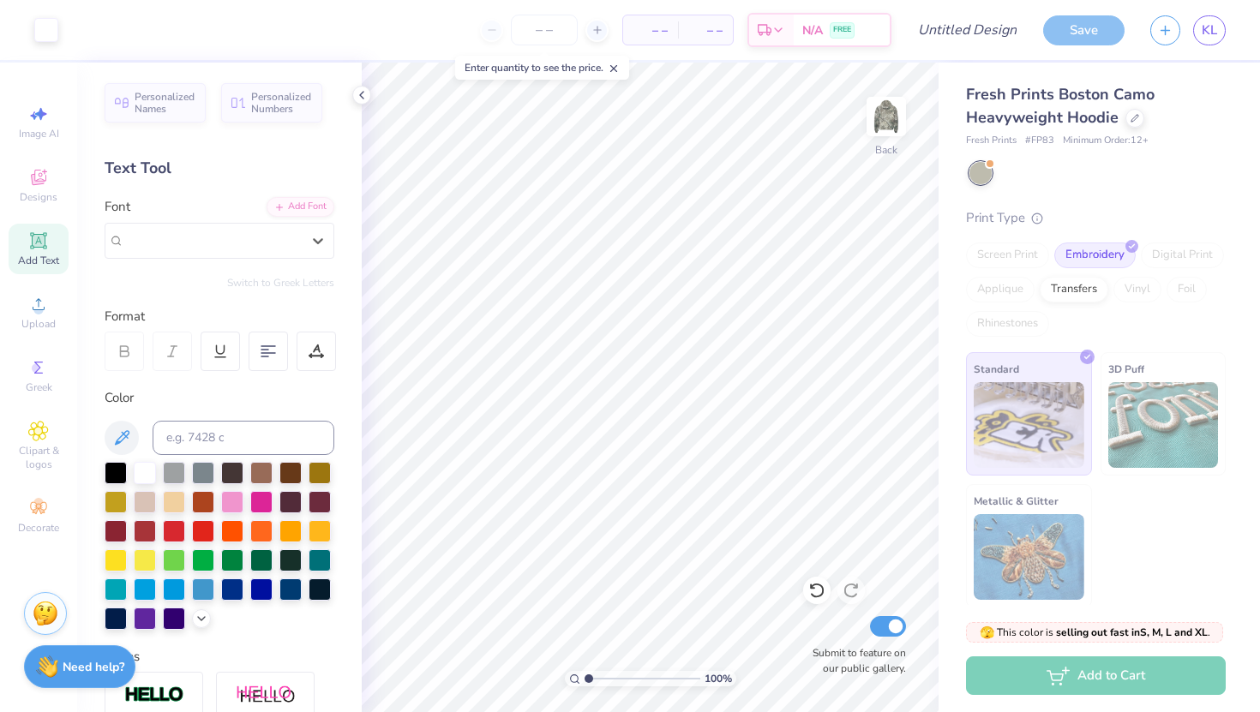
scroll to position [75, 0]
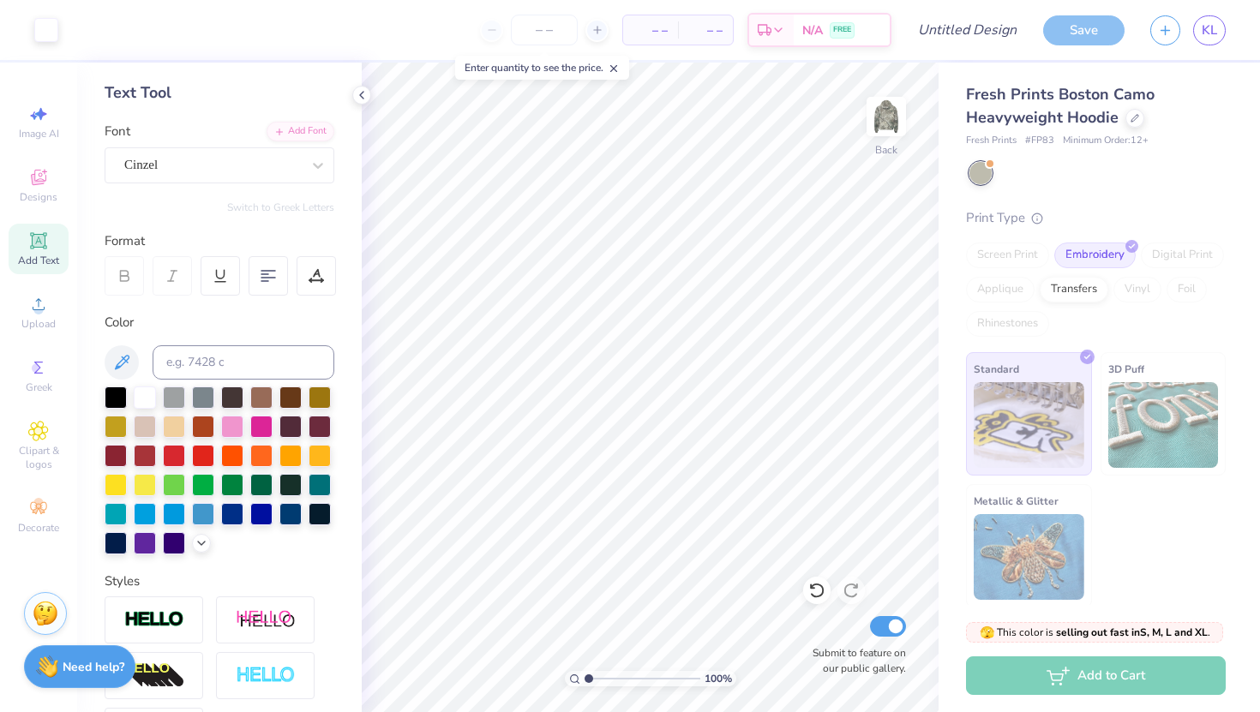
drag, startPoint x: 1207, startPoint y: 31, endPoint x: 1085, endPoint y: 4, distance: 124.6
click at [1193, 27] on link "KL" at bounding box center [1209, 30] width 33 height 30
click at [1211, 26] on span "KL" at bounding box center [1209, 31] width 15 height 20
click at [1204, 30] on span "KL" at bounding box center [1209, 31] width 15 height 20
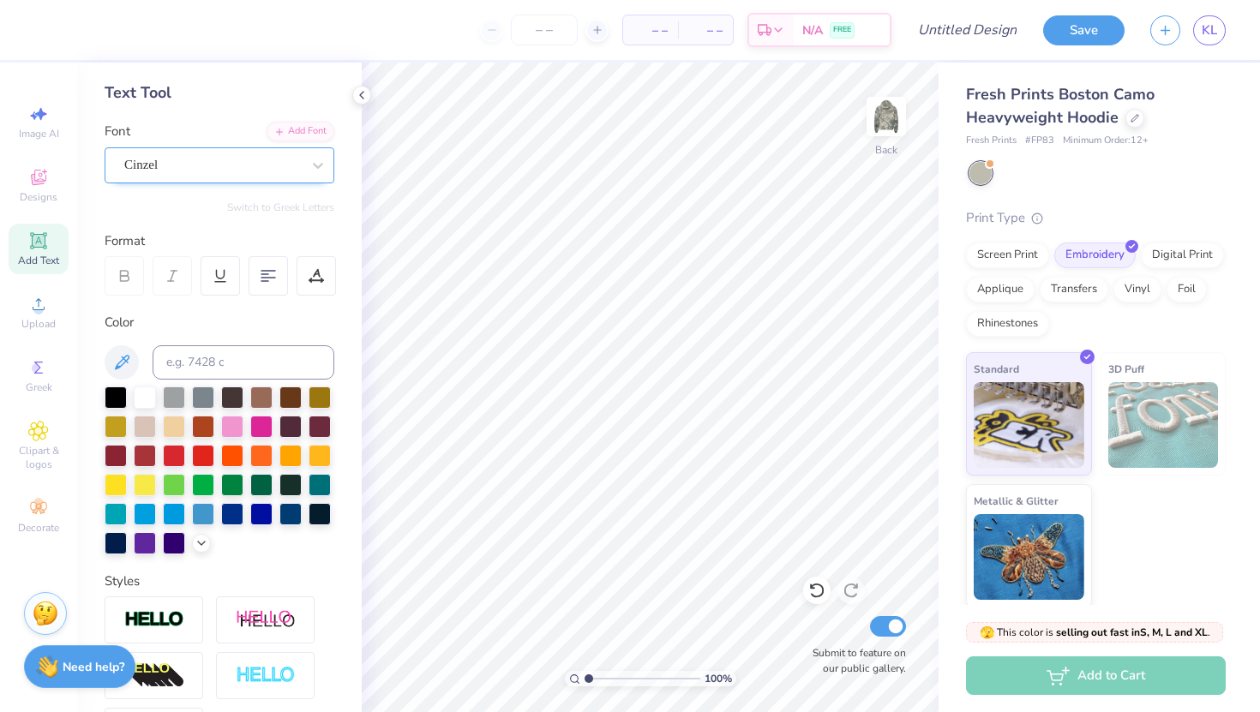
click at [231, 172] on div "Cinzel" at bounding box center [213, 165] width 180 height 27
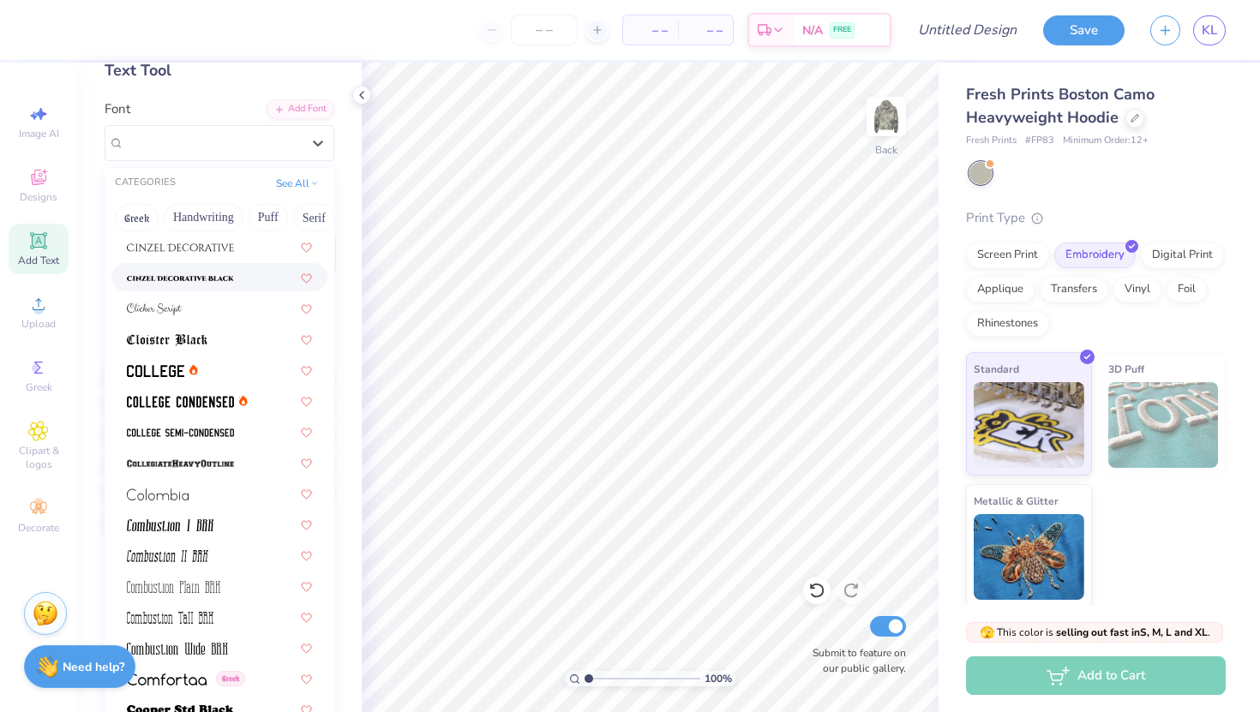
scroll to position [2156, 0]
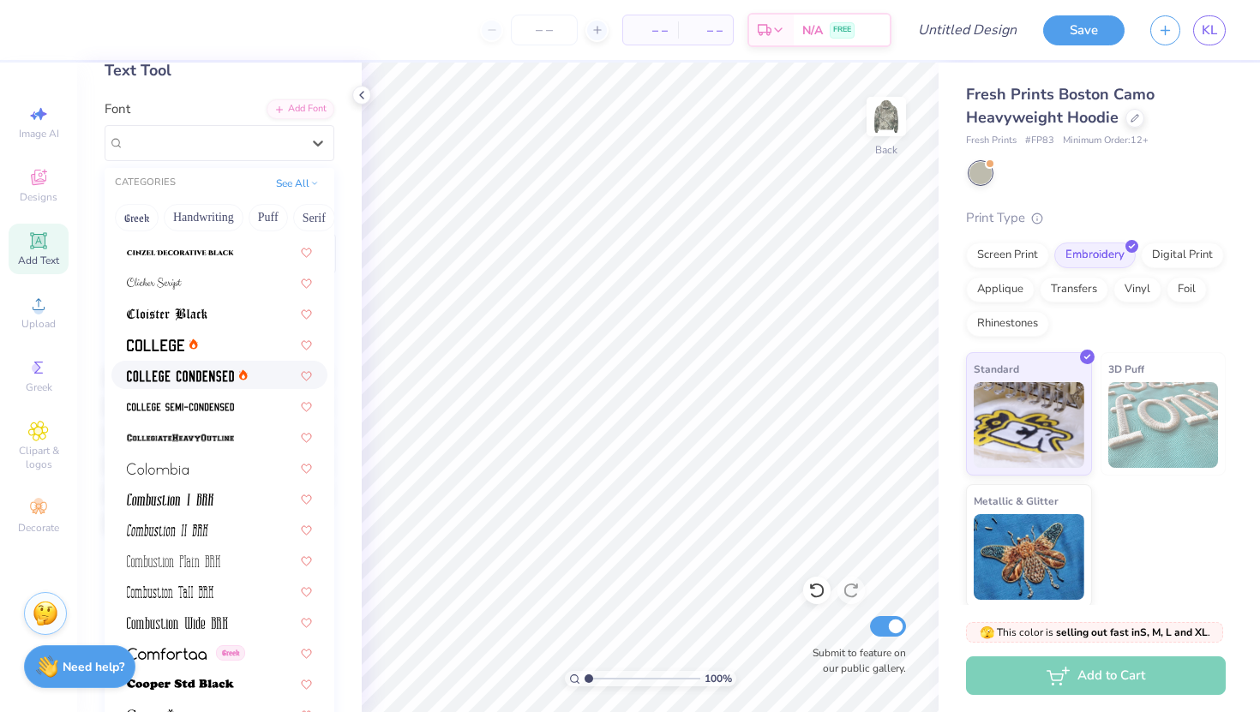
click at [212, 377] on img at bounding box center [180, 376] width 107 height 12
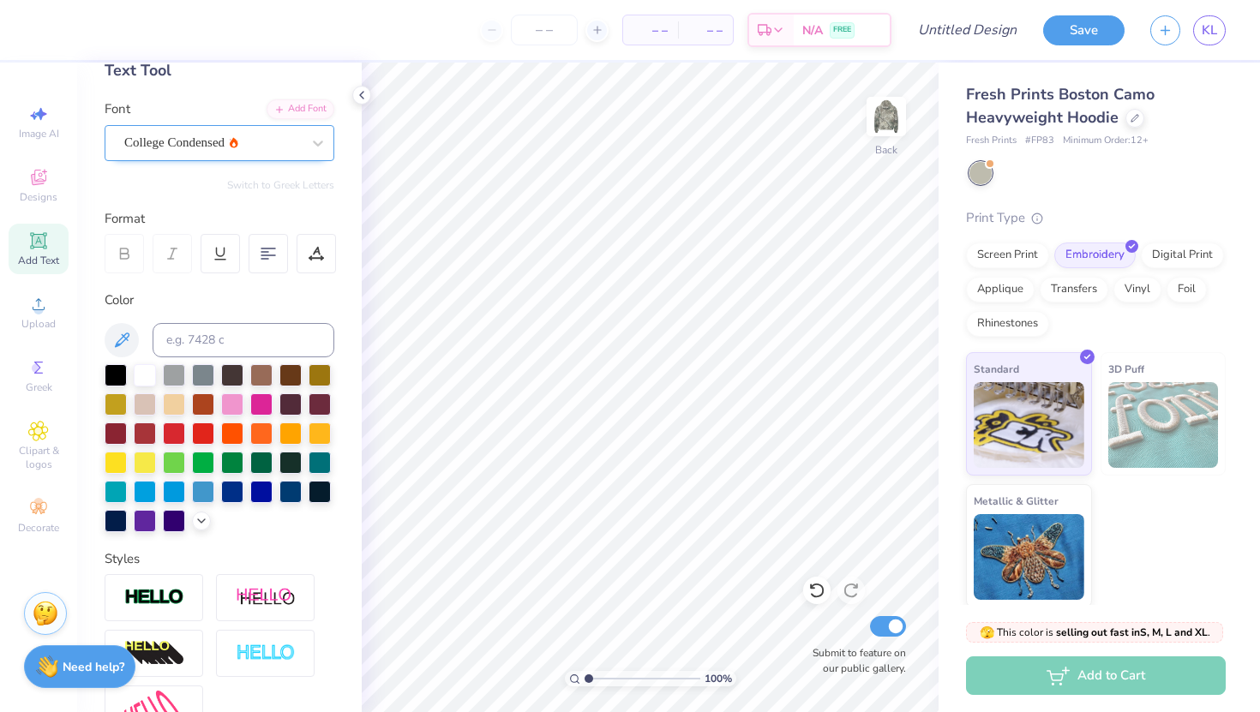
click at [229, 152] on div at bounding box center [212, 142] width 177 height 23
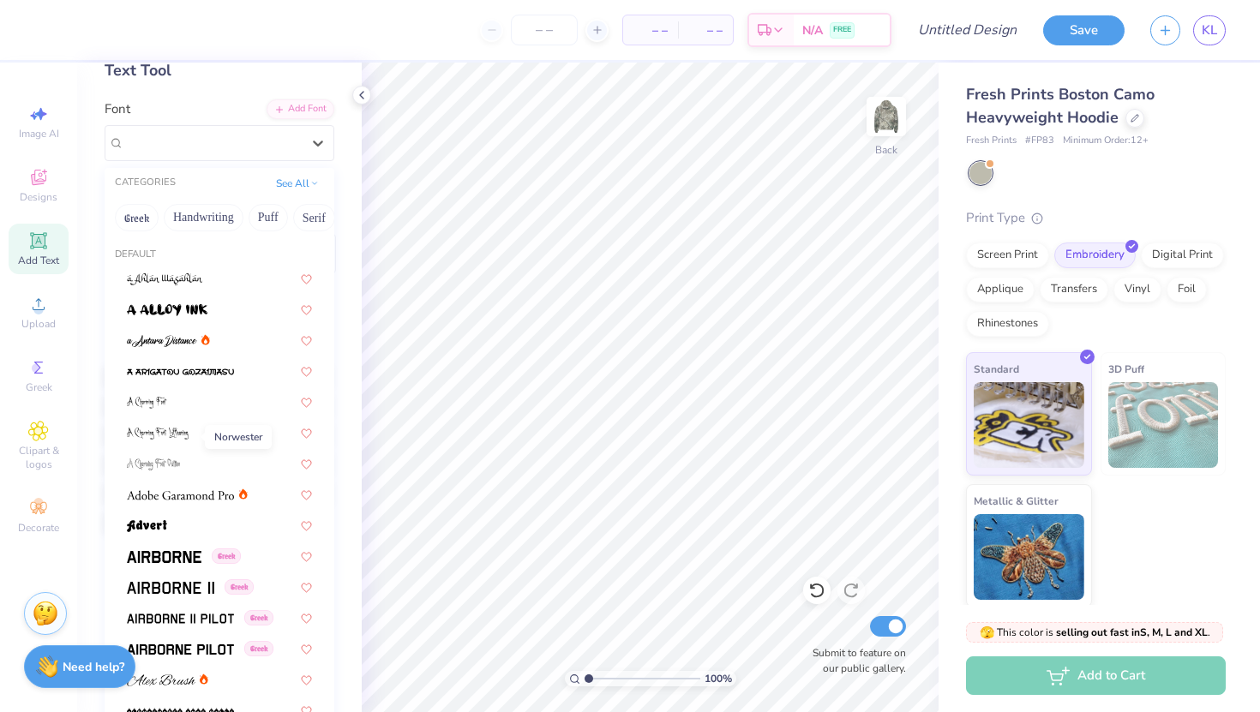
scroll to position [6557, 0]
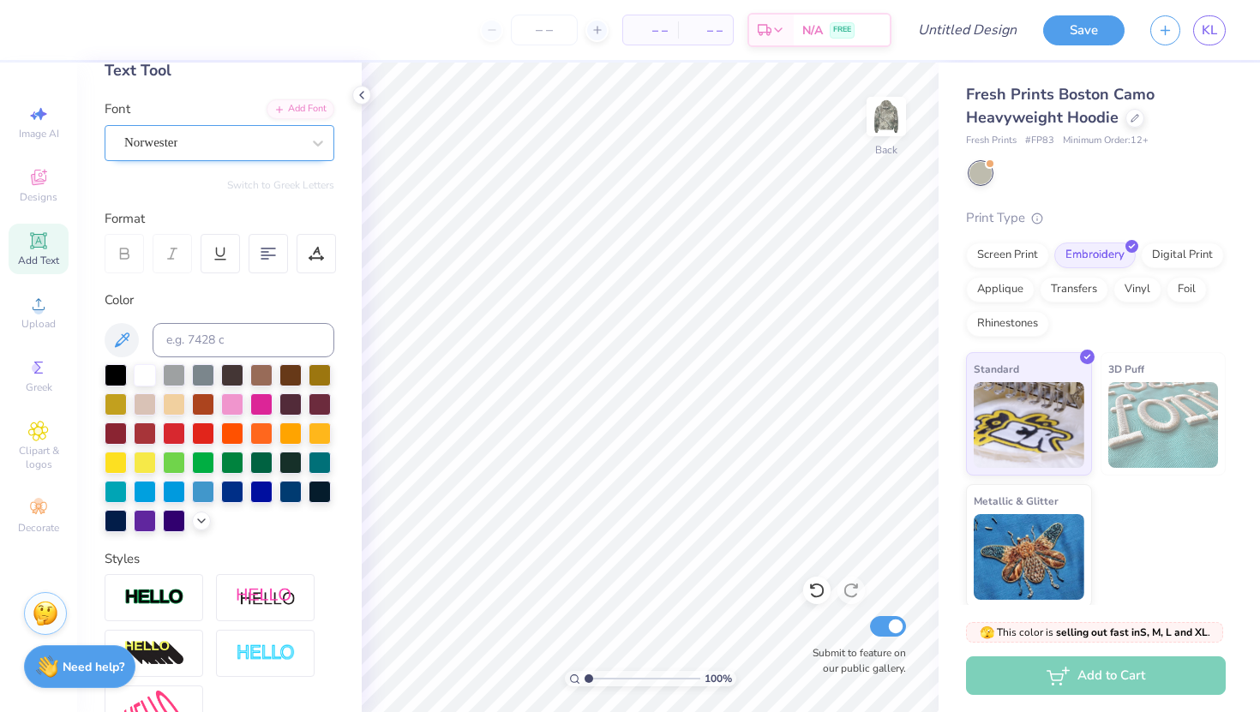
click at [229, 141] on div "Norwester" at bounding box center [213, 142] width 180 height 27
click at [316, 107] on div "Add Font" at bounding box center [301, 108] width 68 height 20
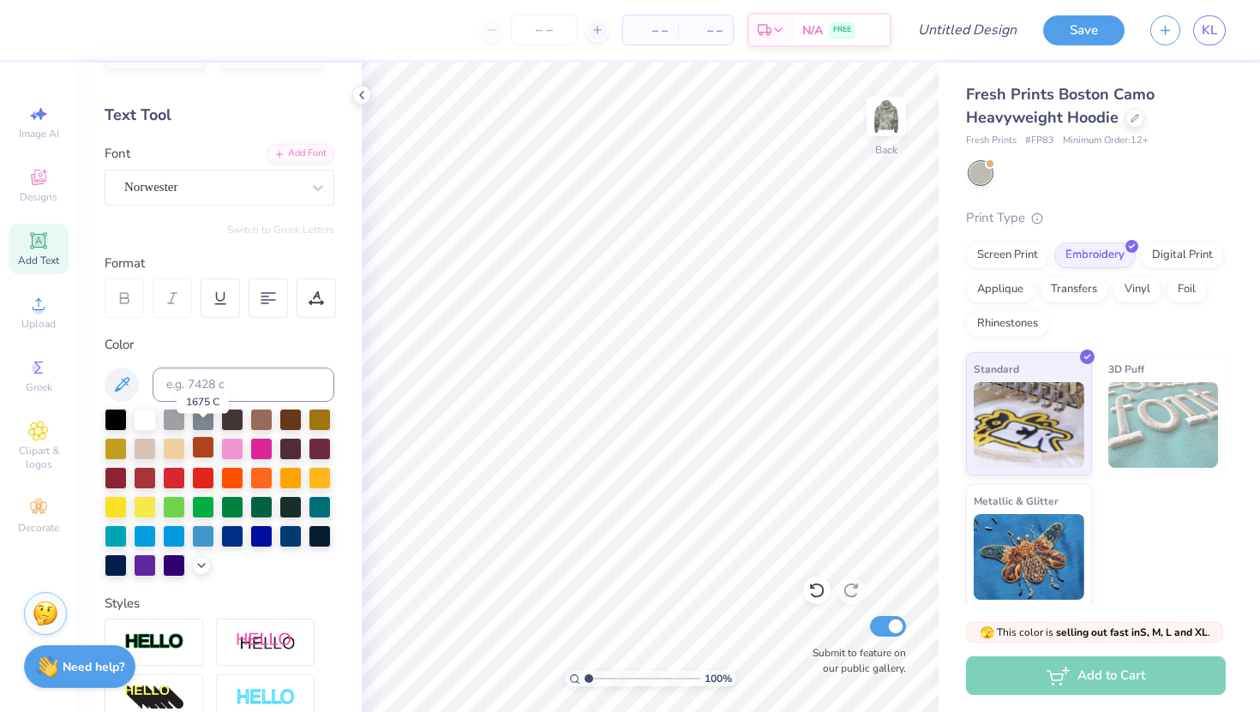
scroll to position [42, 0]
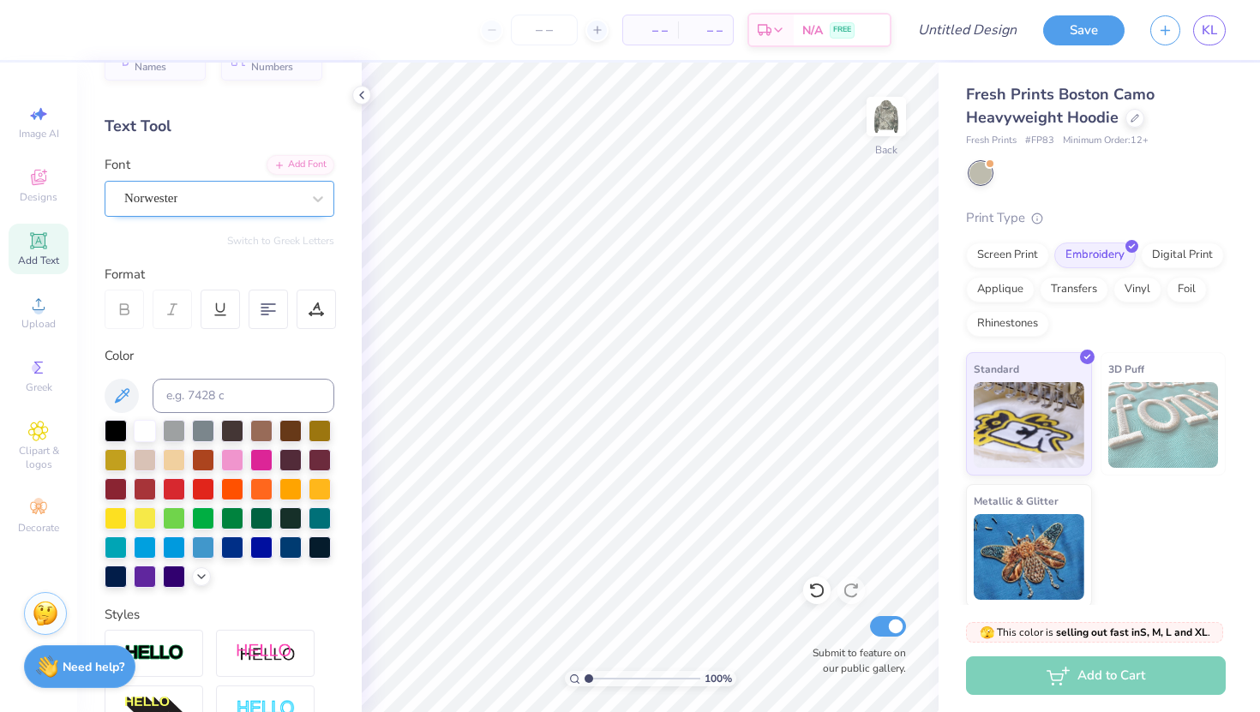
click at [200, 196] on div "Norwester" at bounding box center [213, 198] width 180 height 27
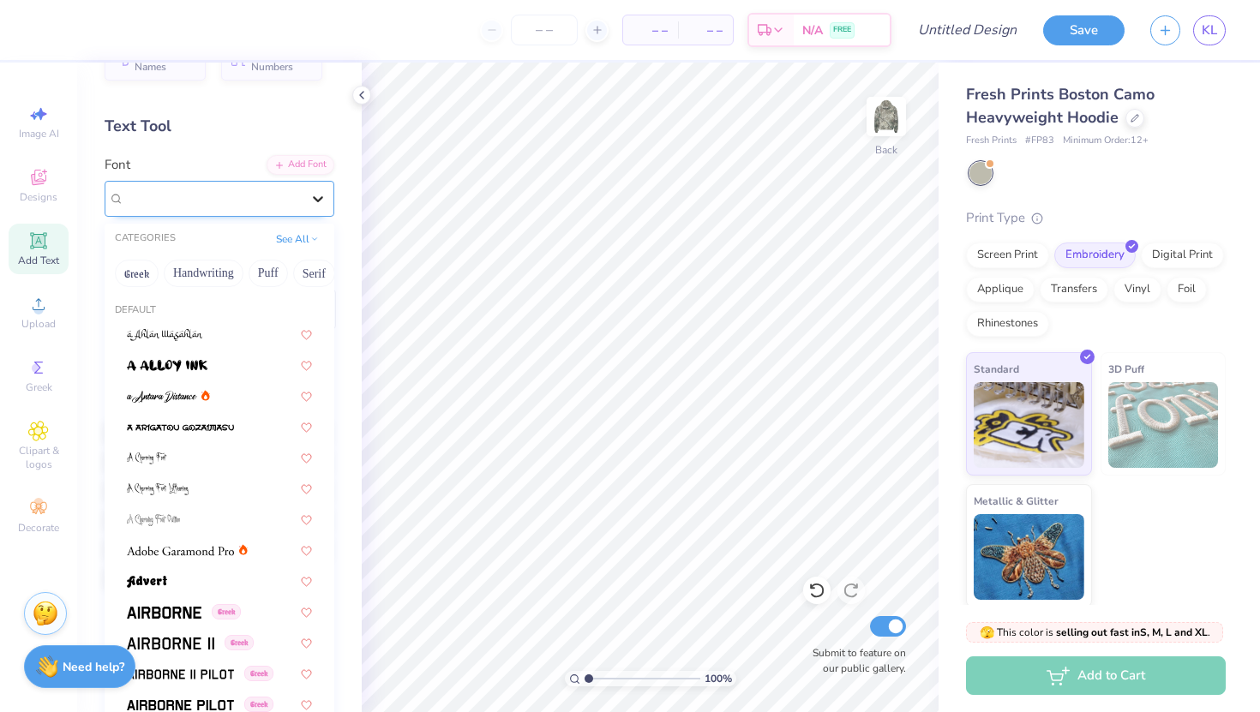
click at [319, 200] on icon at bounding box center [318, 199] width 10 height 6
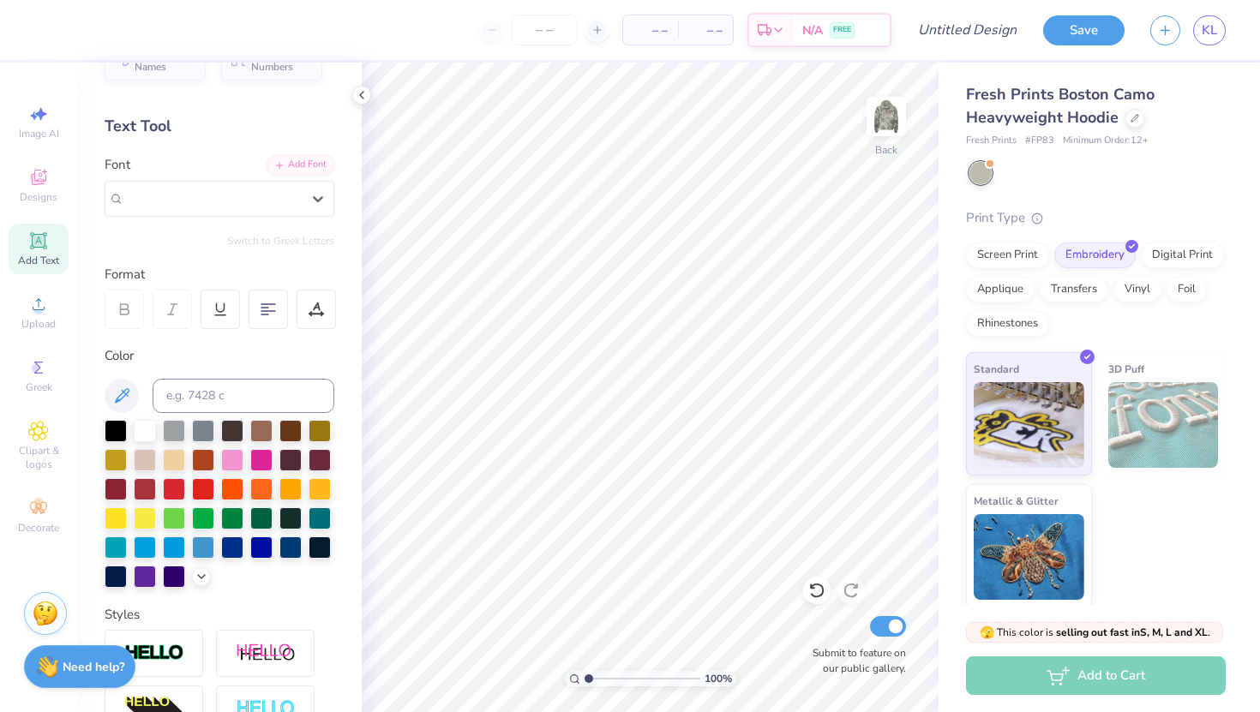
click at [32, 248] on icon at bounding box center [38, 240] width 16 height 16
click at [281, 205] on div "Super Dream" at bounding box center [213, 198] width 180 height 27
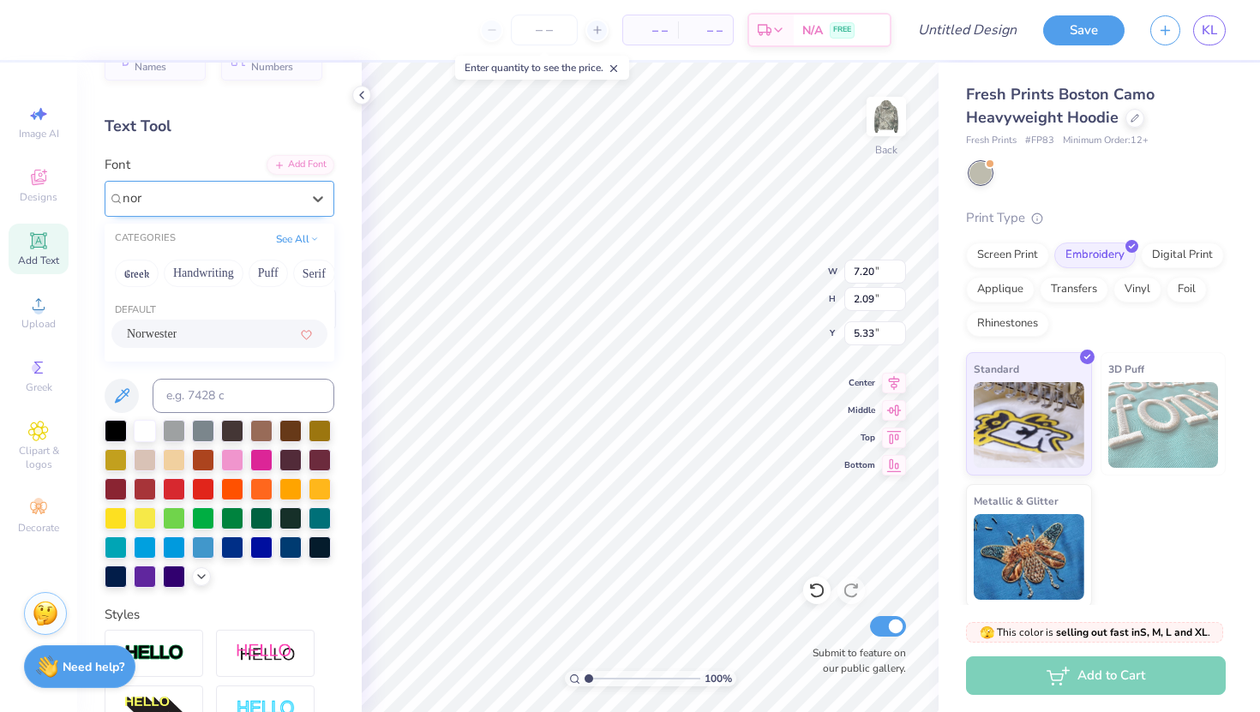
click at [242, 334] on div "Norwester" at bounding box center [219, 334] width 185 height 18
type input "nor"
type input "5.62"
type input "2.38"
type input "5.18"
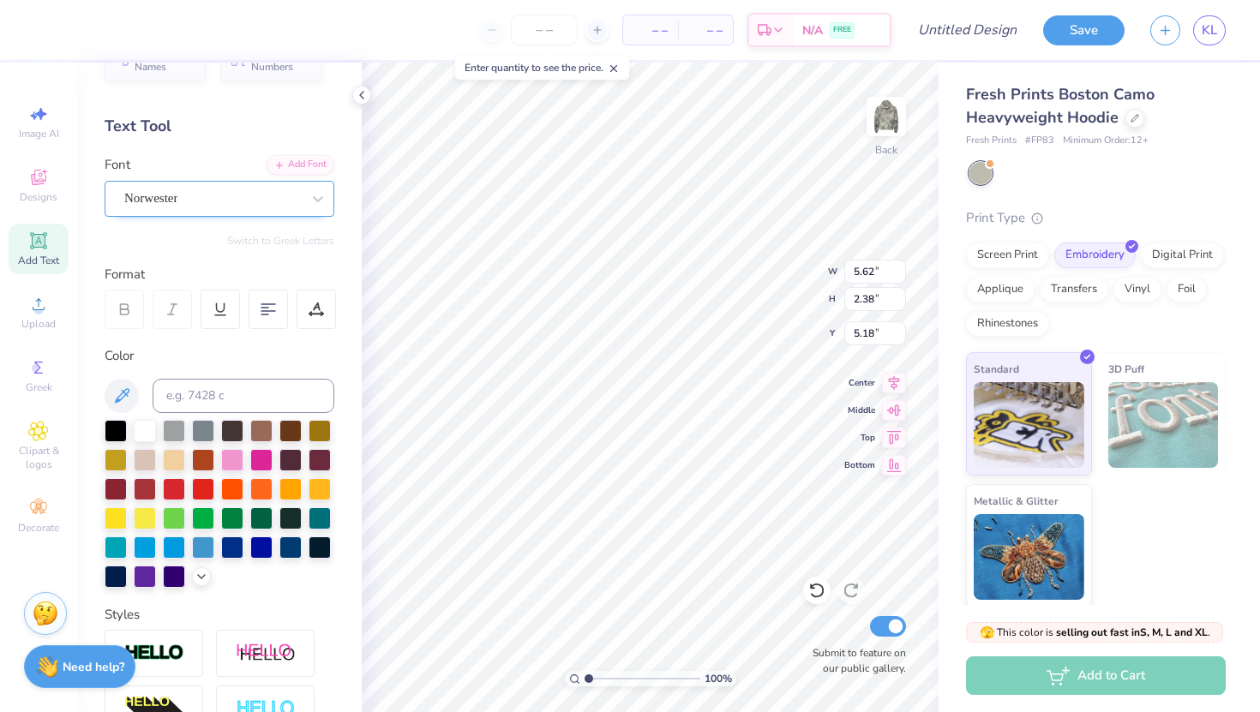
scroll to position [0, 5]
type textarea "ALPHA DELTA PI"
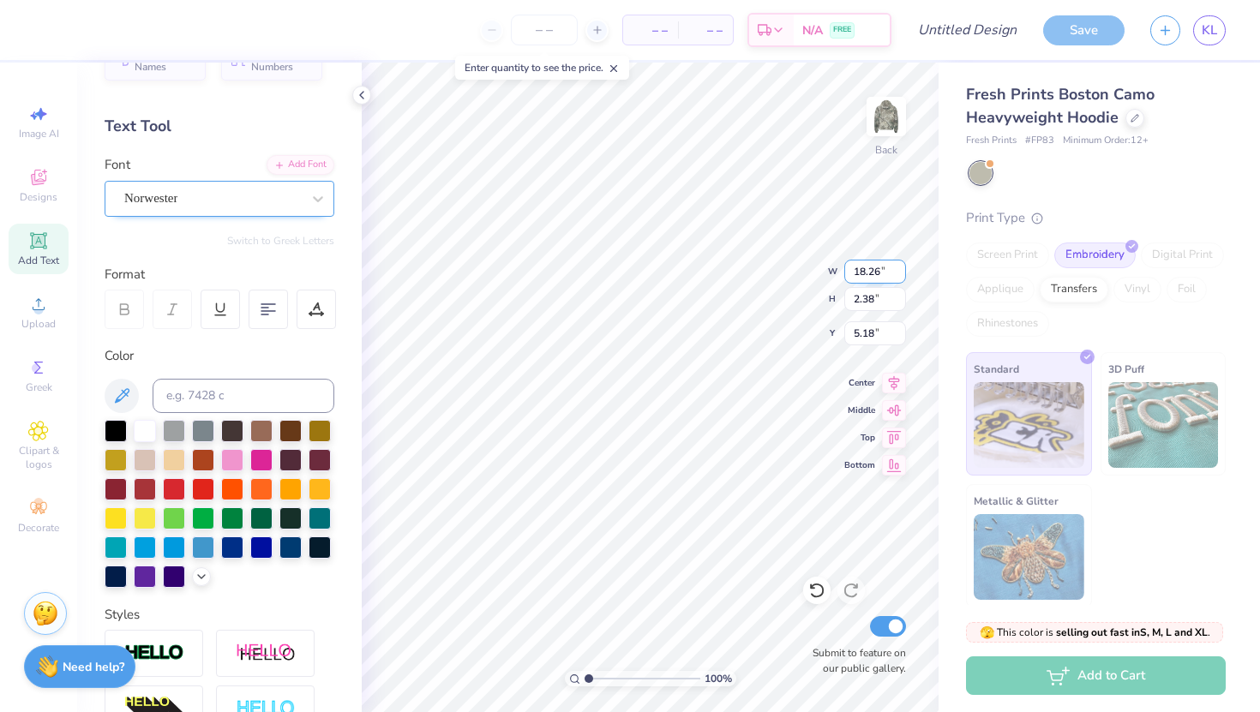
click at [883, 272] on input "18.26" at bounding box center [875, 272] width 62 height 24
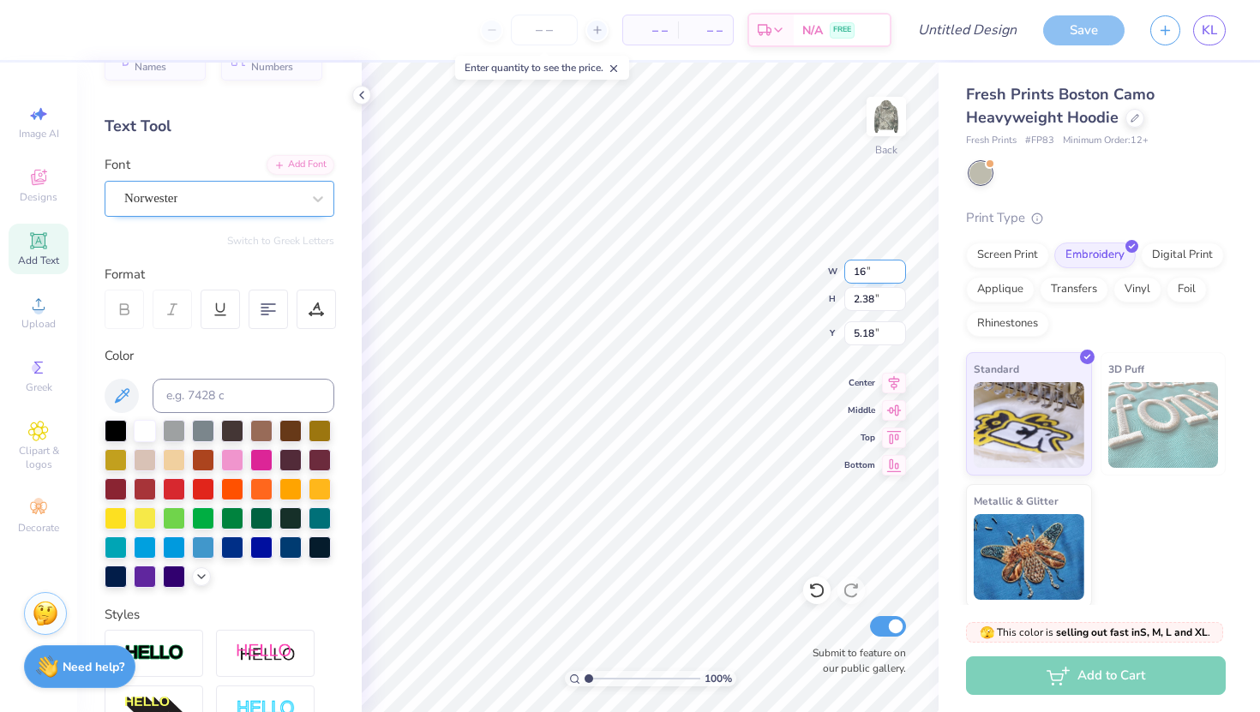
type input "12.00"
type input "1.57"
type input "5.59"
type input "3.00"
click at [878, 273] on input "12.00" at bounding box center [875, 272] width 62 height 24
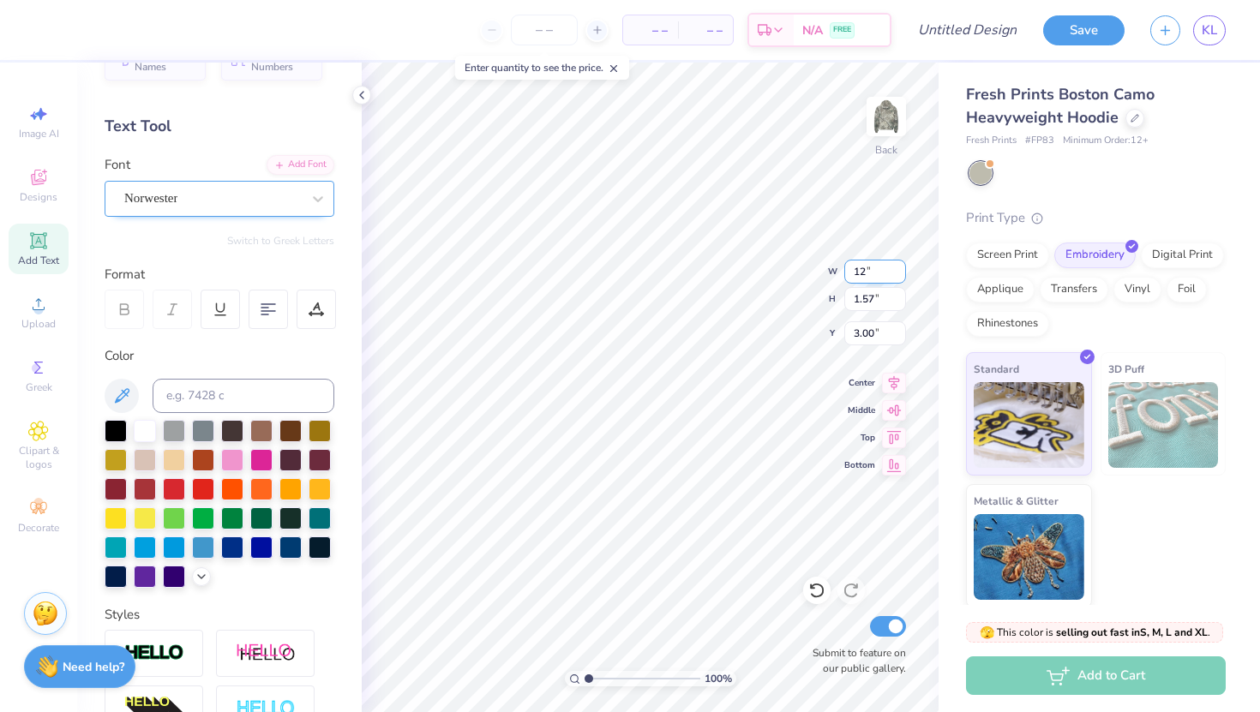
type input "1"
type input "8.00"
type input "1.04"
type input "3.26"
type input "3.00"
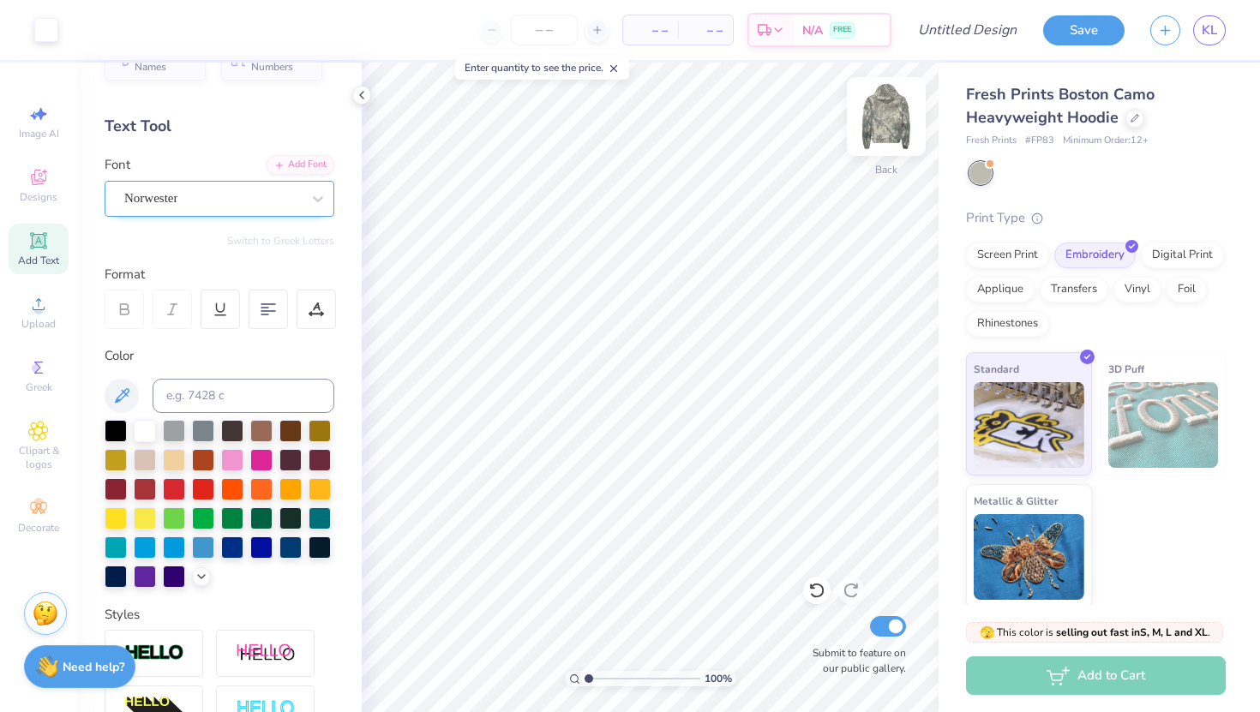
click at [871, 110] on img at bounding box center [886, 116] width 69 height 69
click at [883, 119] on img at bounding box center [886, 116] width 69 height 69
click at [893, 117] on img at bounding box center [886, 116] width 69 height 69
click at [41, 361] on icon at bounding box center [38, 368] width 21 height 21
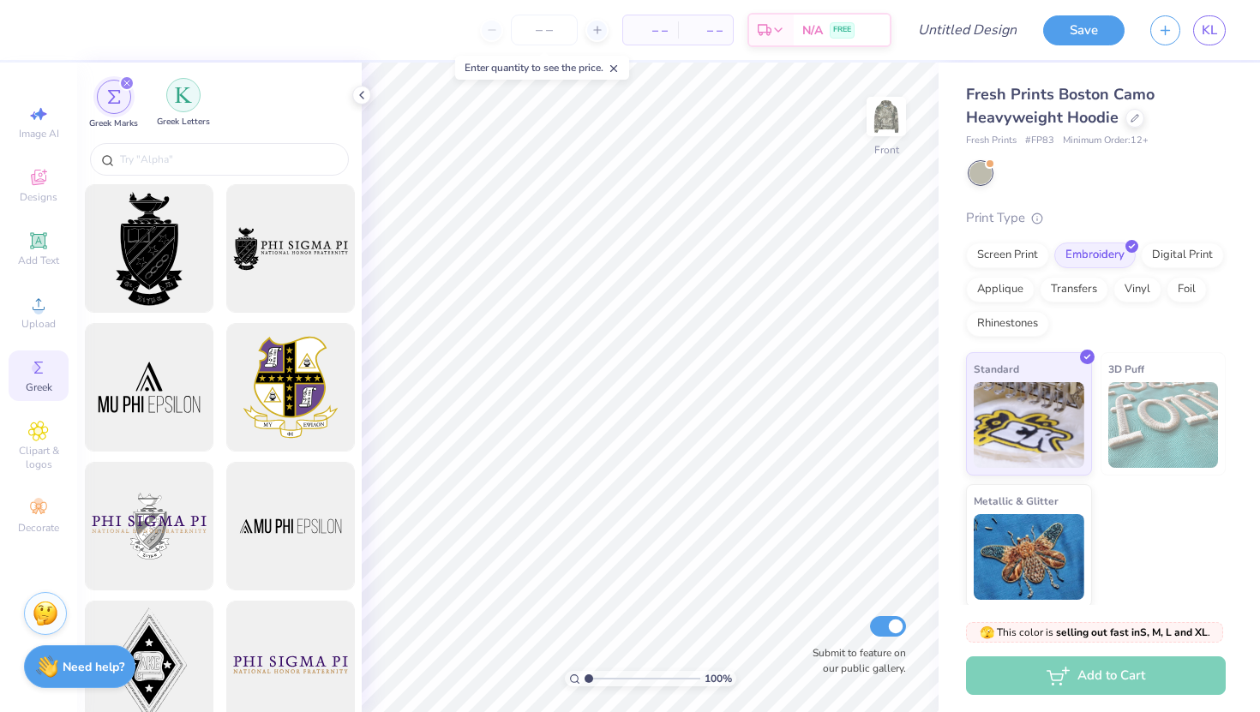
click at [179, 90] on img "filter for Greek Letters" at bounding box center [183, 95] width 17 height 17
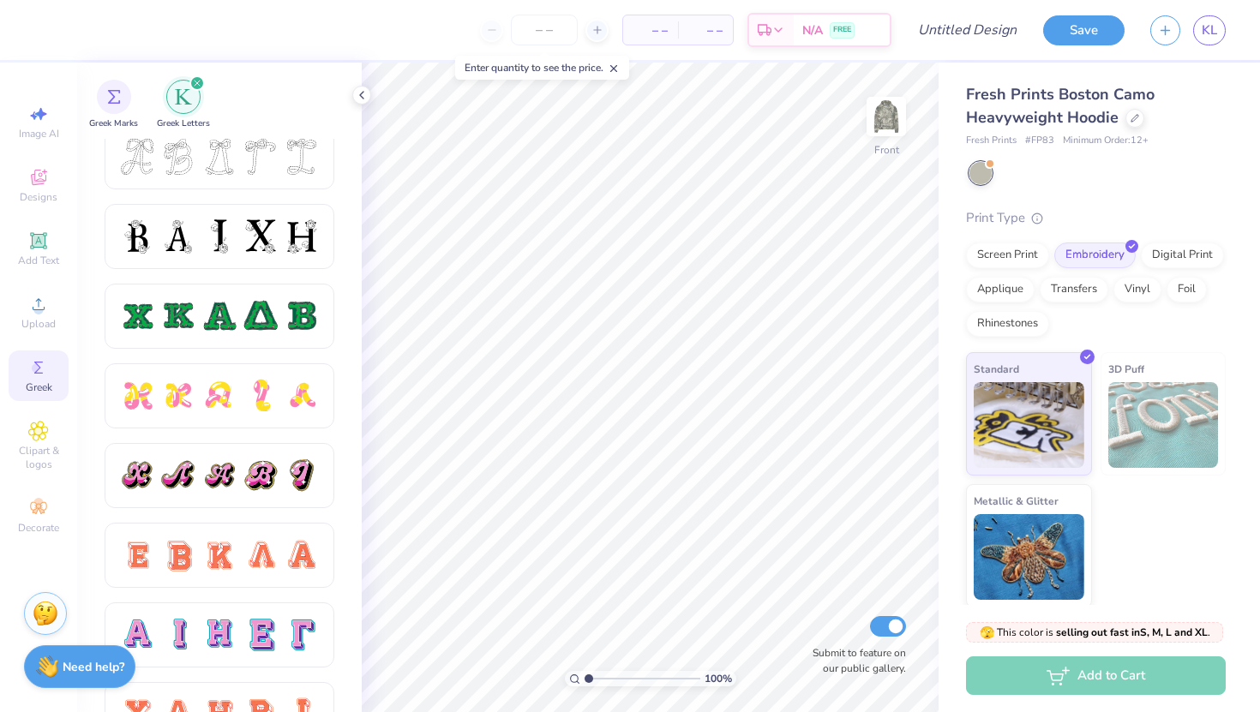
scroll to position [0, 0]
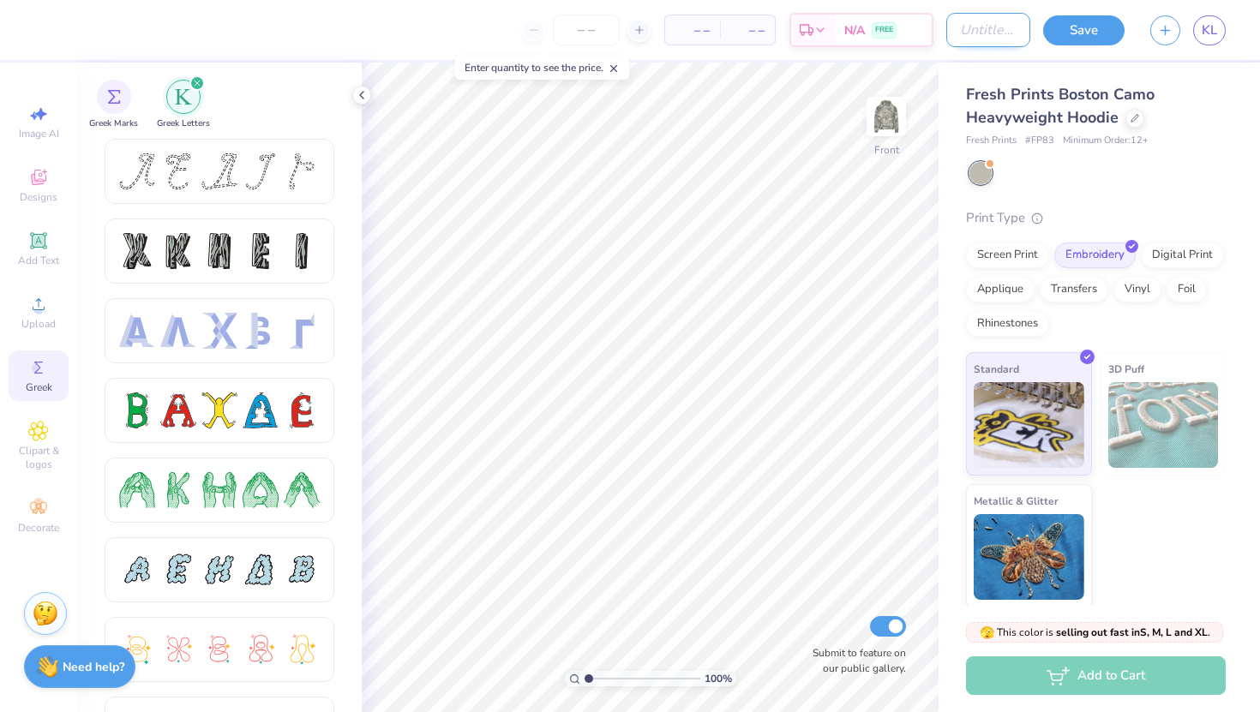
click at [988, 32] on input "Design Title" at bounding box center [989, 30] width 84 height 34
type input "Mallard Merch 2025"
click at [1085, 35] on button "Save" at bounding box center [1083, 28] width 81 height 30
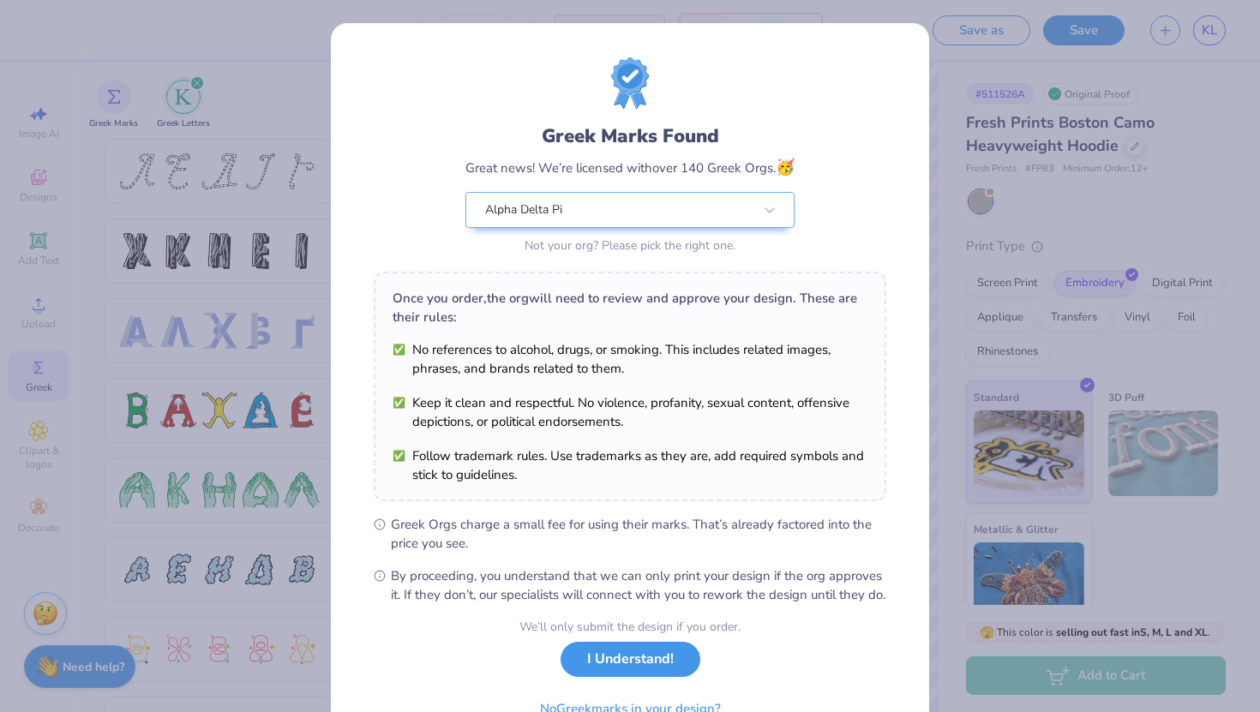
click at [641, 677] on button "I Understand!" at bounding box center [631, 659] width 140 height 35
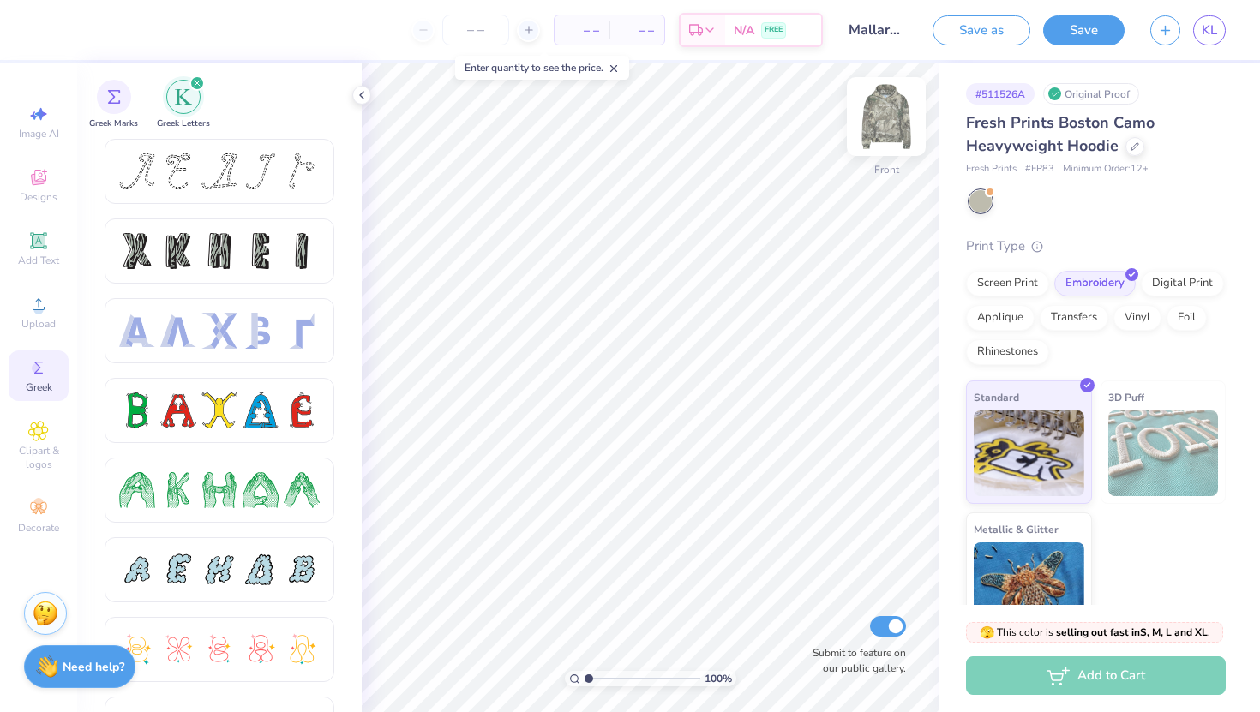
click at [888, 129] on img at bounding box center [886, 116] width 69 height 69
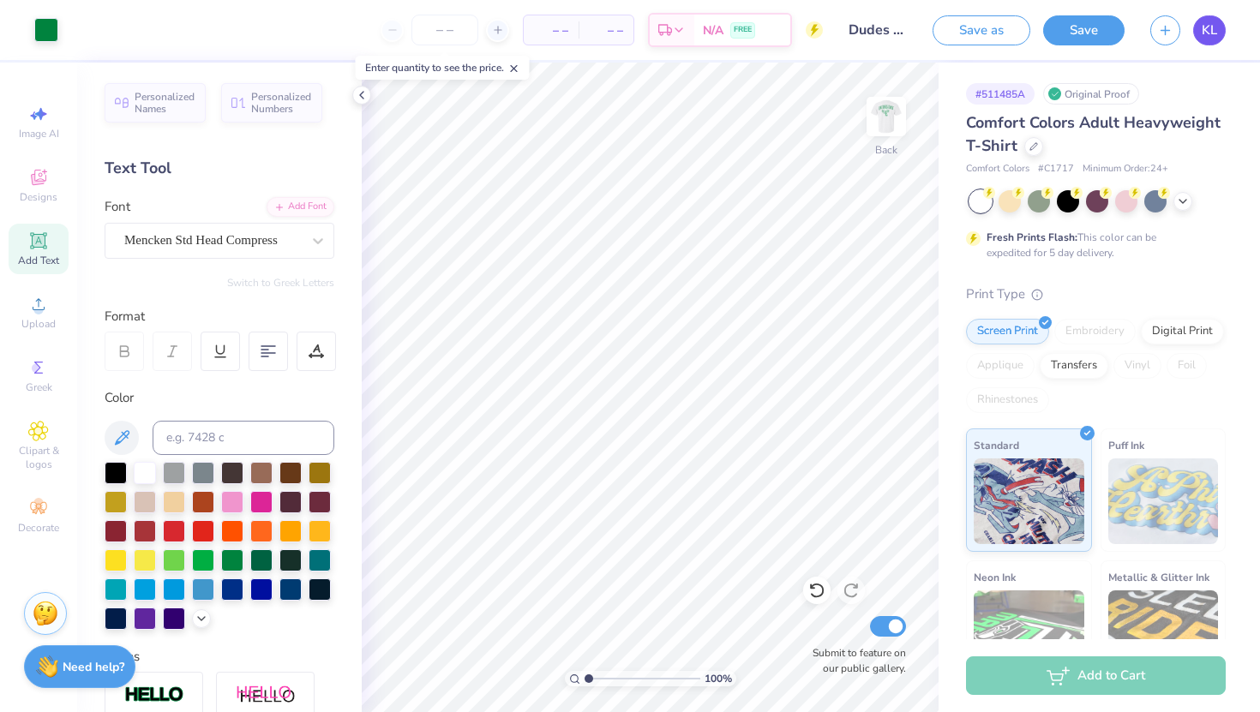
click at [1209, 36] on span "KL" at bounding box center [1209, 31] width 15 height 20
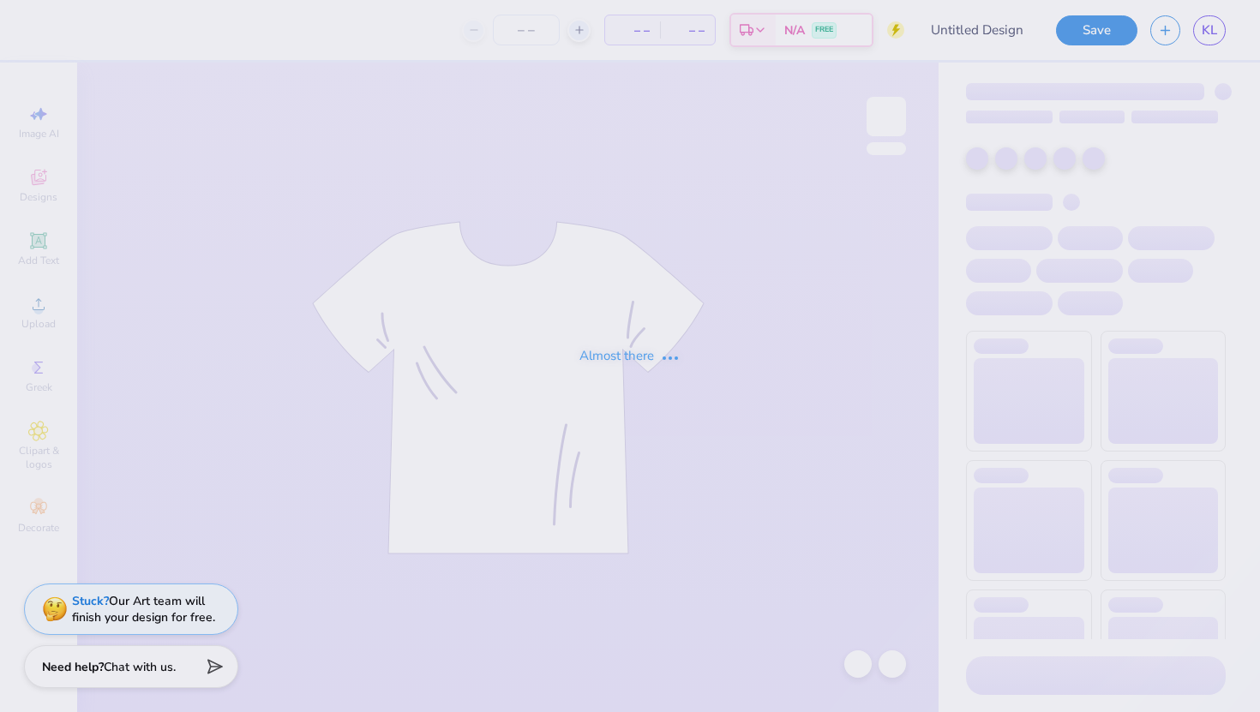
type input "Dudes Day 2025"
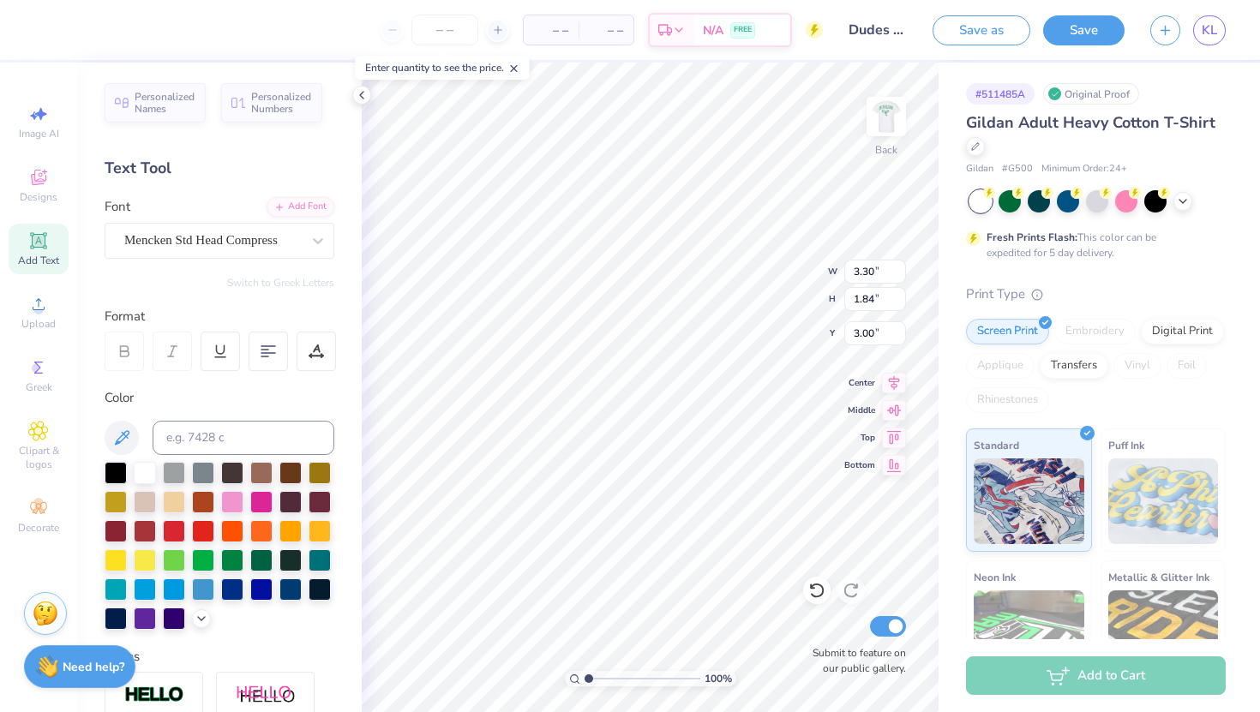
type input "2.75"
type input "3.00"
type input "1.32"
type input "5.85"
click at [873, 123] on img at bounding box center [886, 116] width 69 height 69
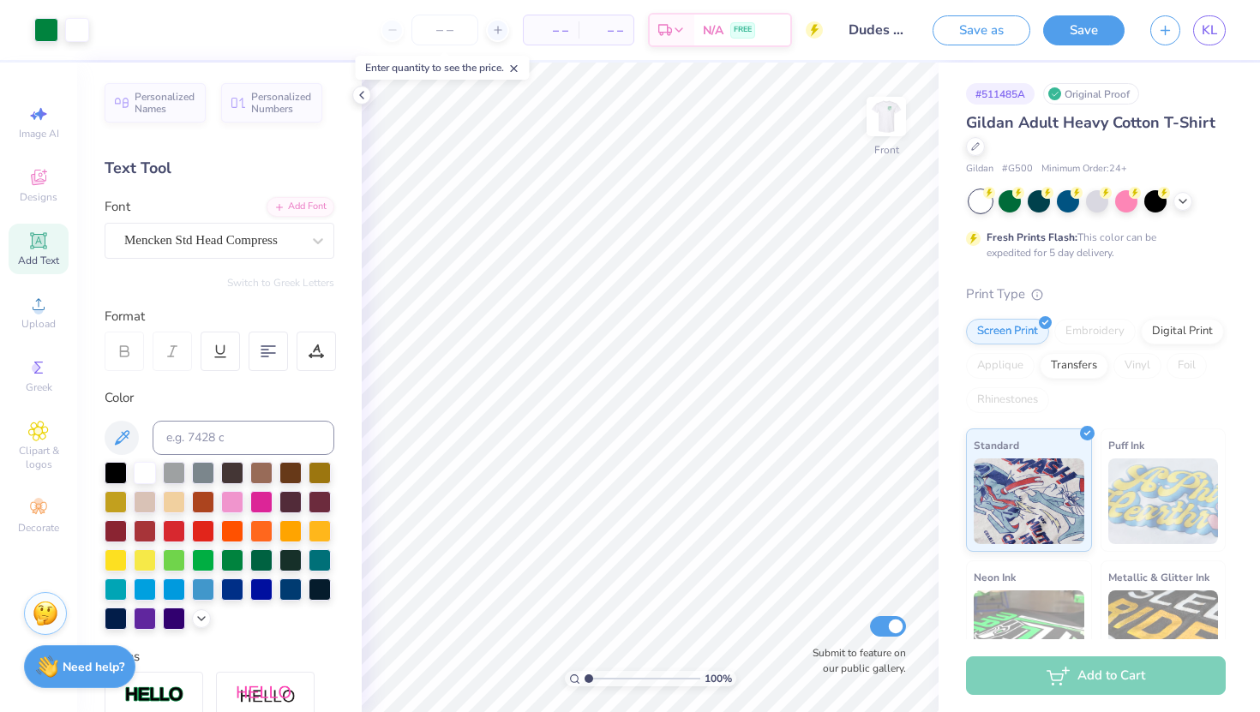
click at [873, 123] on img at bounding box center [886, 116] width 34 height 34
click at [896, 125] on img at bounding box center [886, 116] width 69 height 69
click at [896, 125] on img at bounding box center [886, 116] width 34 height 34
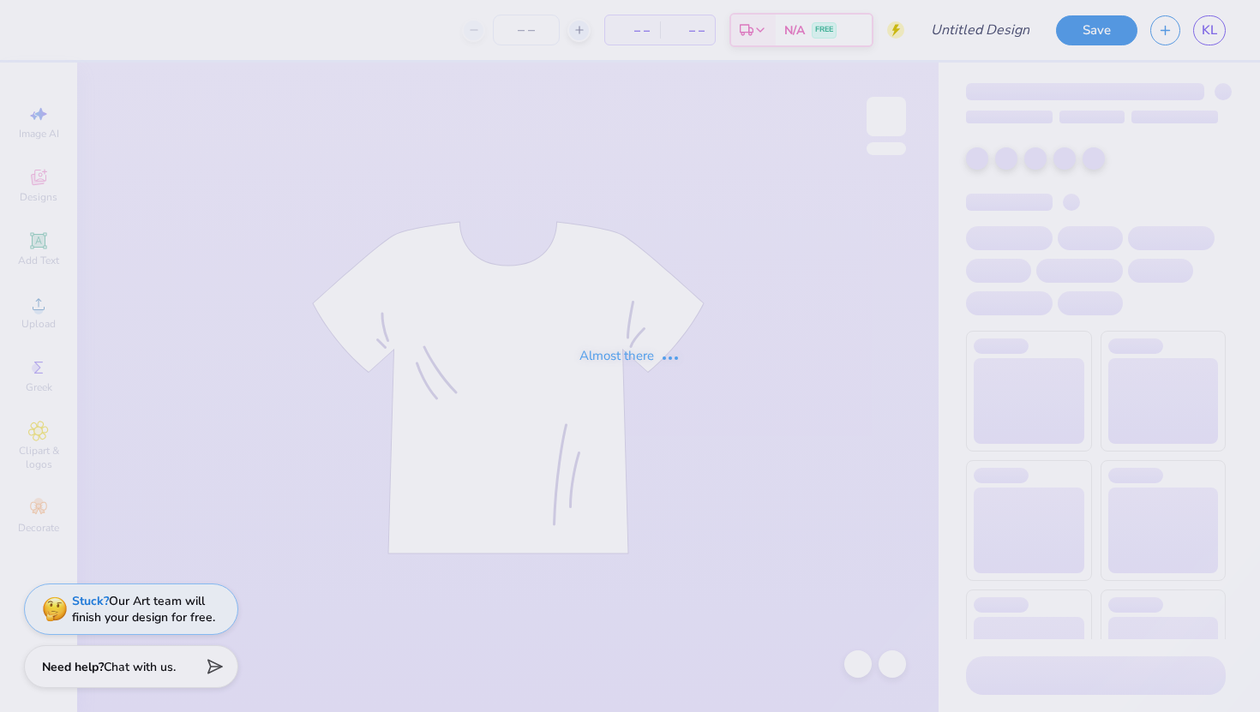
type input "Dudes Day 2025"
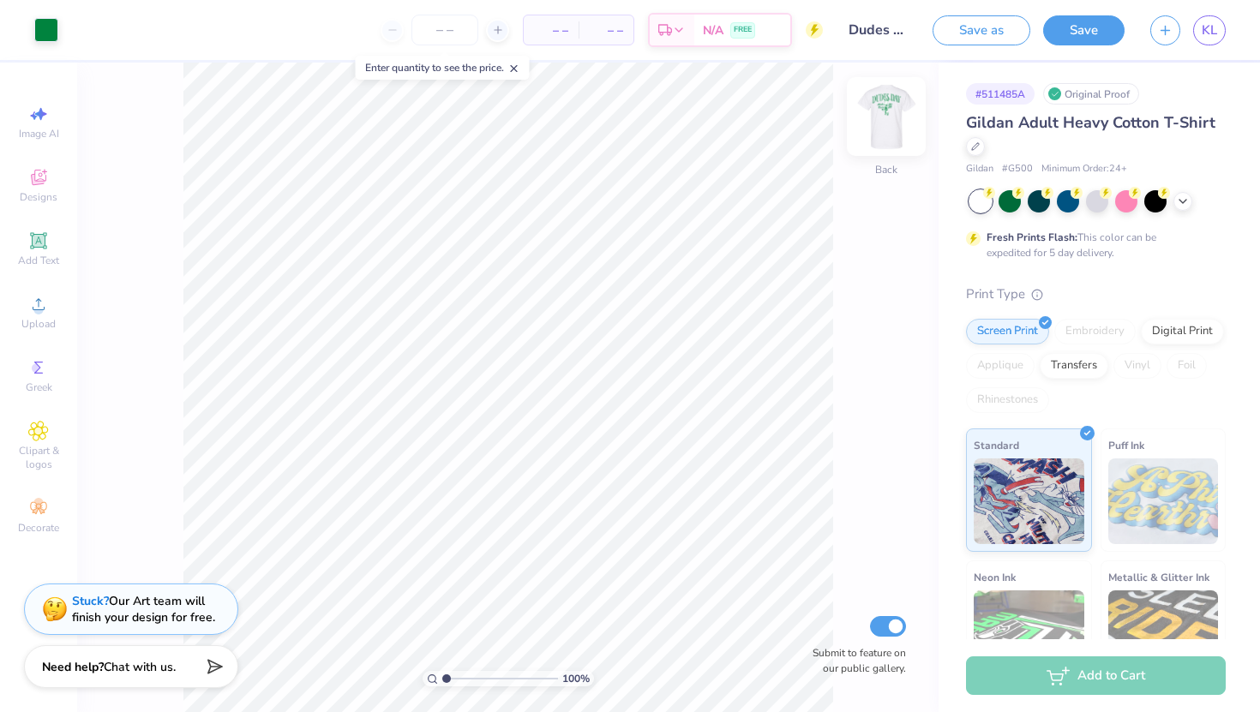
click at [886, 130] on img at bounding box center [886, 116] width 69 height 69
click at [886, 130] on img at bounding box center [886, 116] width 34 height 34
click at [1197, 35] on link "KL" at bounding box center [1209, 30] width 33 height 30
